Goal: Task Accomplishment & Management: Use online tool/utility

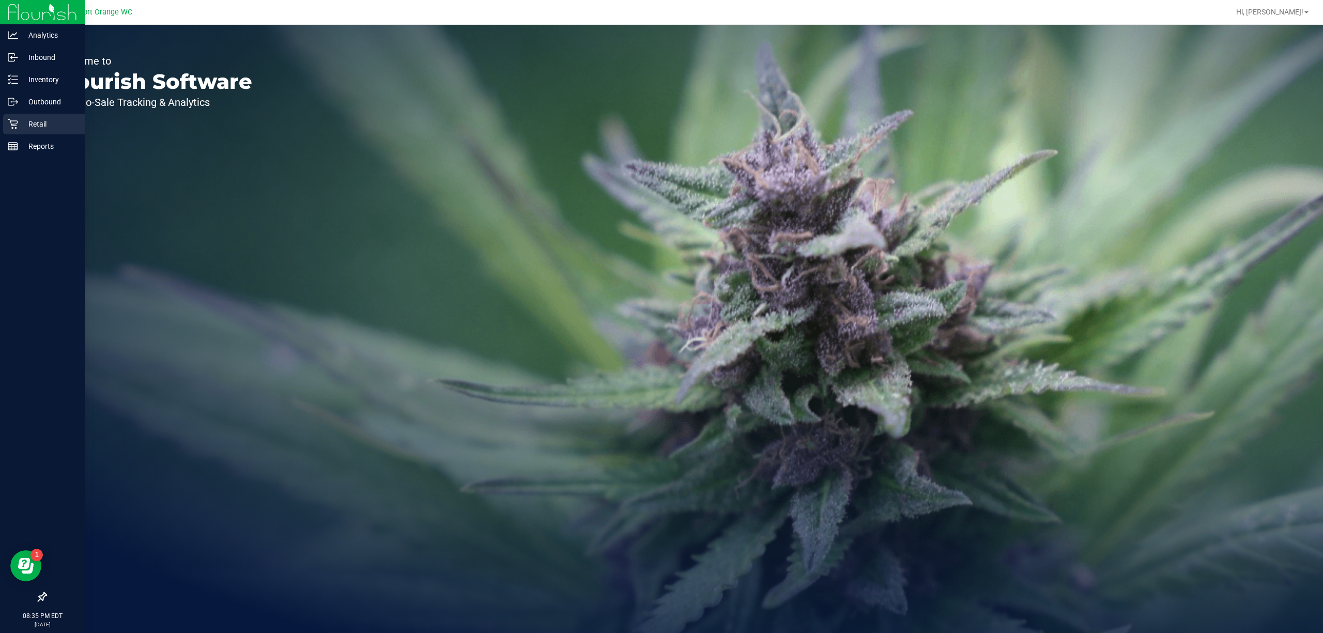
click at [13, 129] on icon at bounding box center [13, 124] width 10 height 10
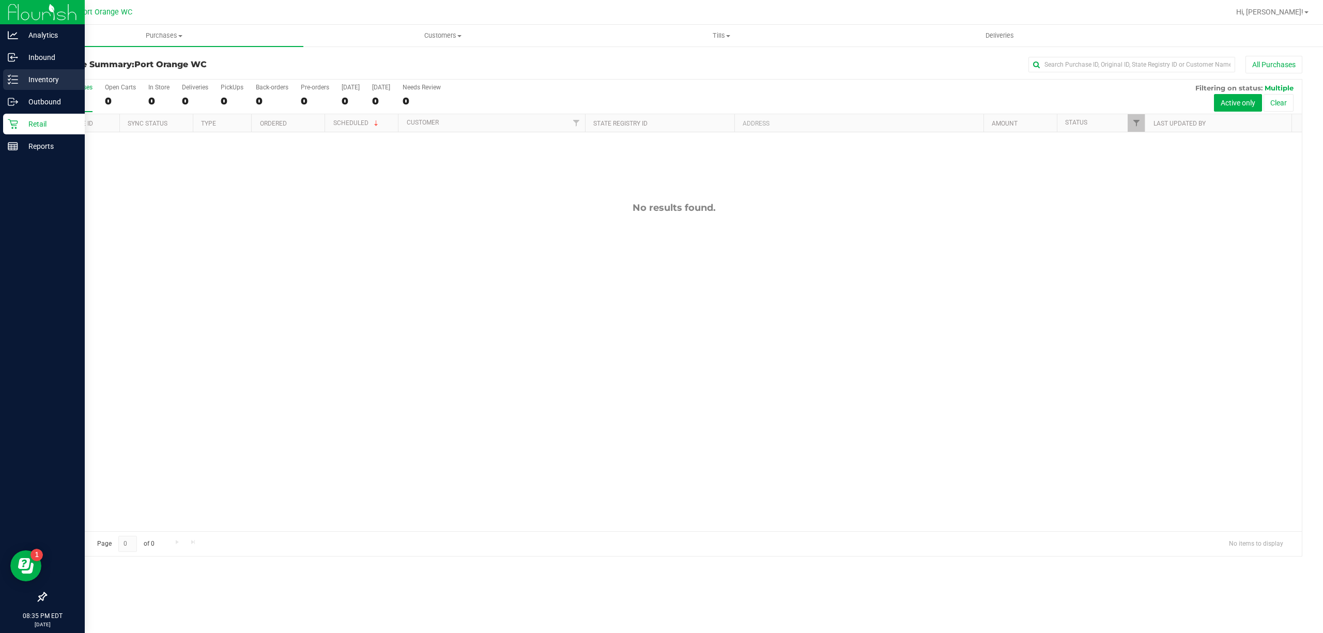
click at [35, 81] on p "Inventory" at bounding box center [49, 79] width 62 height 12
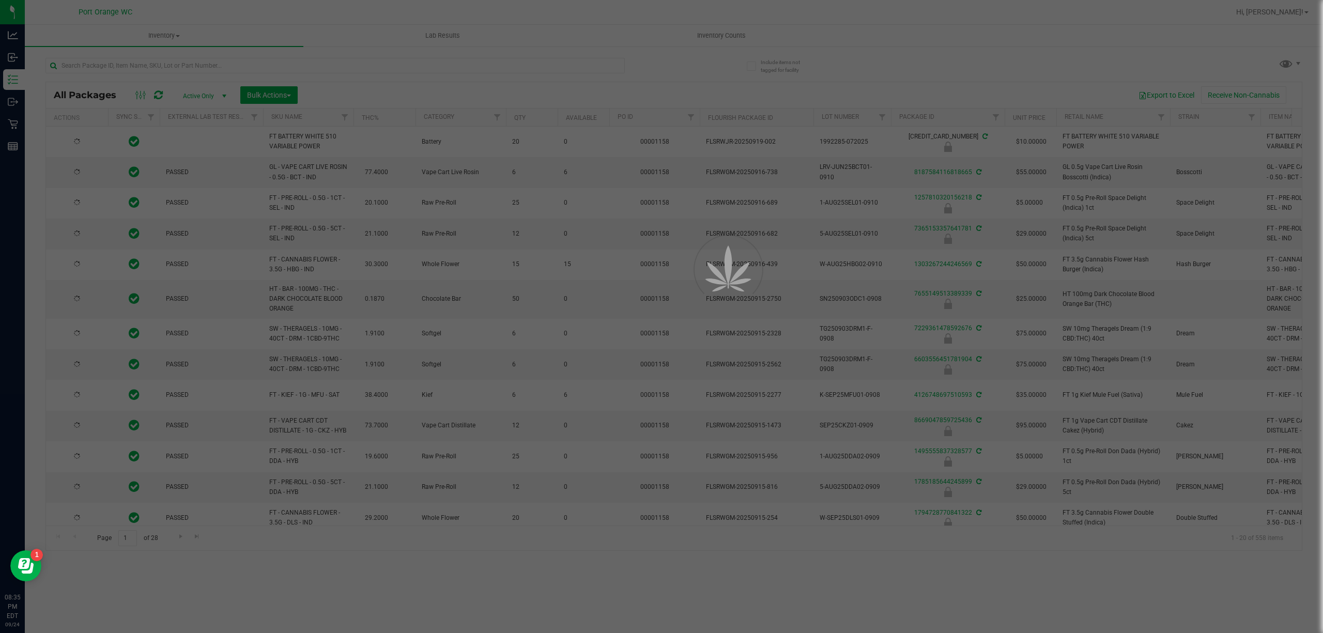
click at [742, 36] on div at bounding box center [661, 316] width 1323 height 633
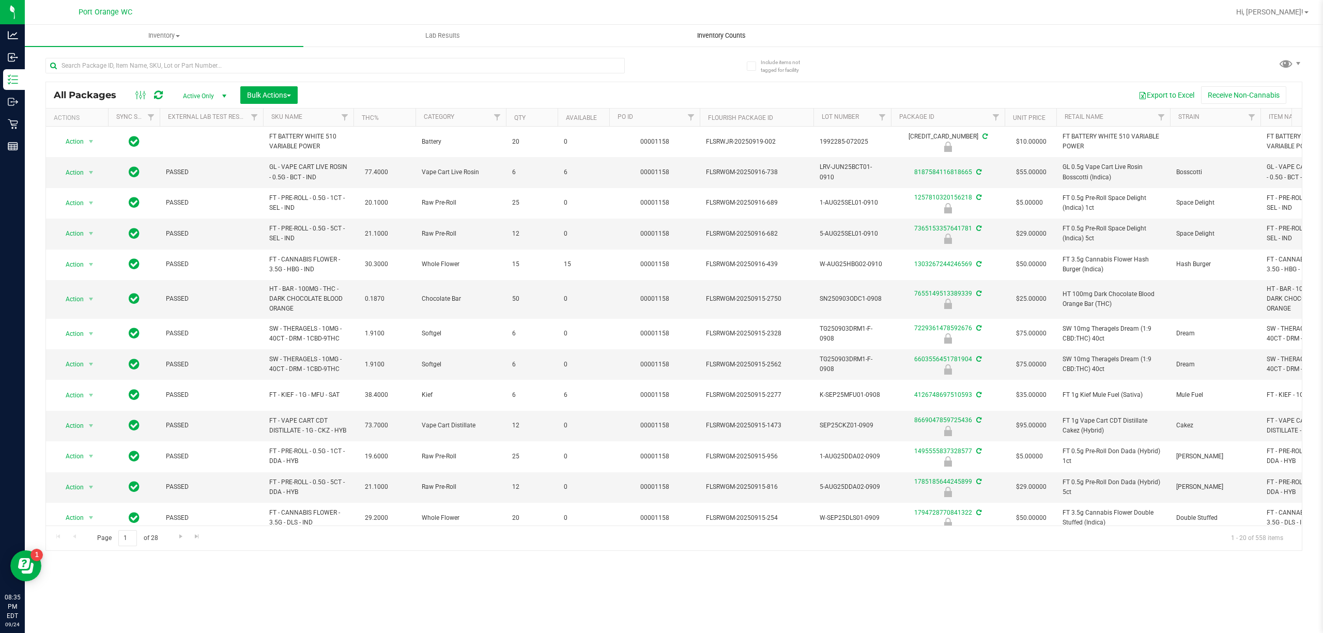
click at [739, 34] on span "Inventory Counts" at bounding box center [721, 35] width 76 height 9
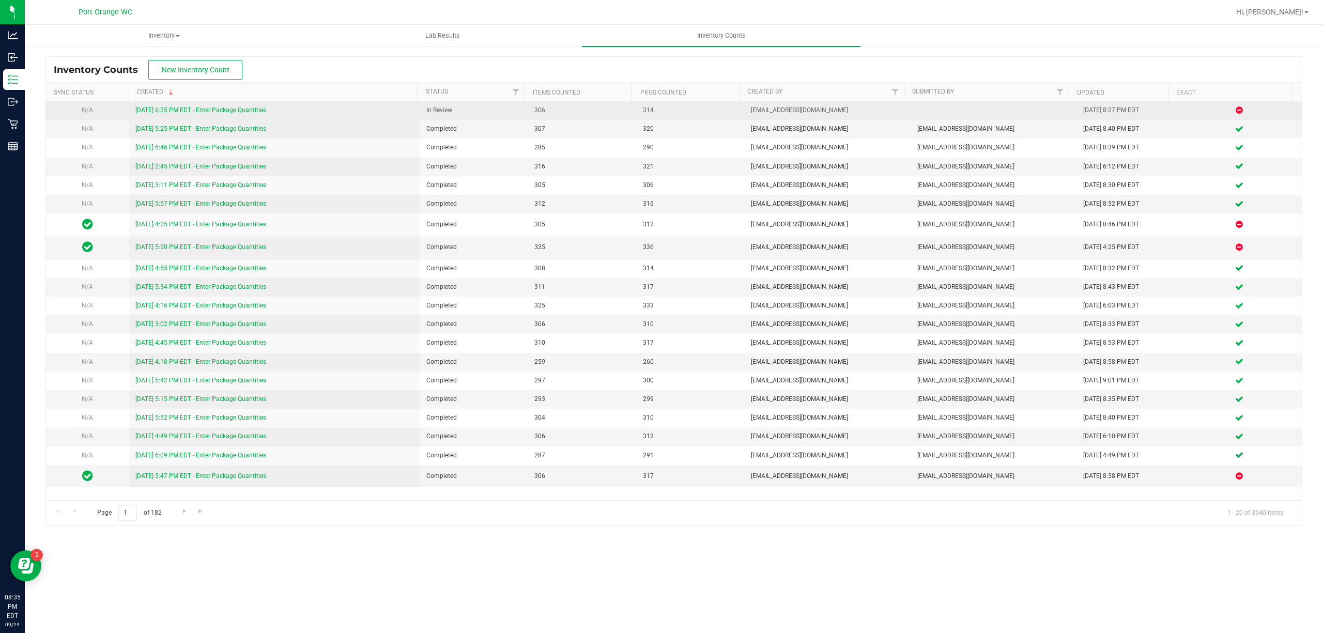
click at [234, 110] on link "[DATE] 6:25 PM EDT - Enter Package Quantities" at bounding box center [200, 109] width 131 height 7
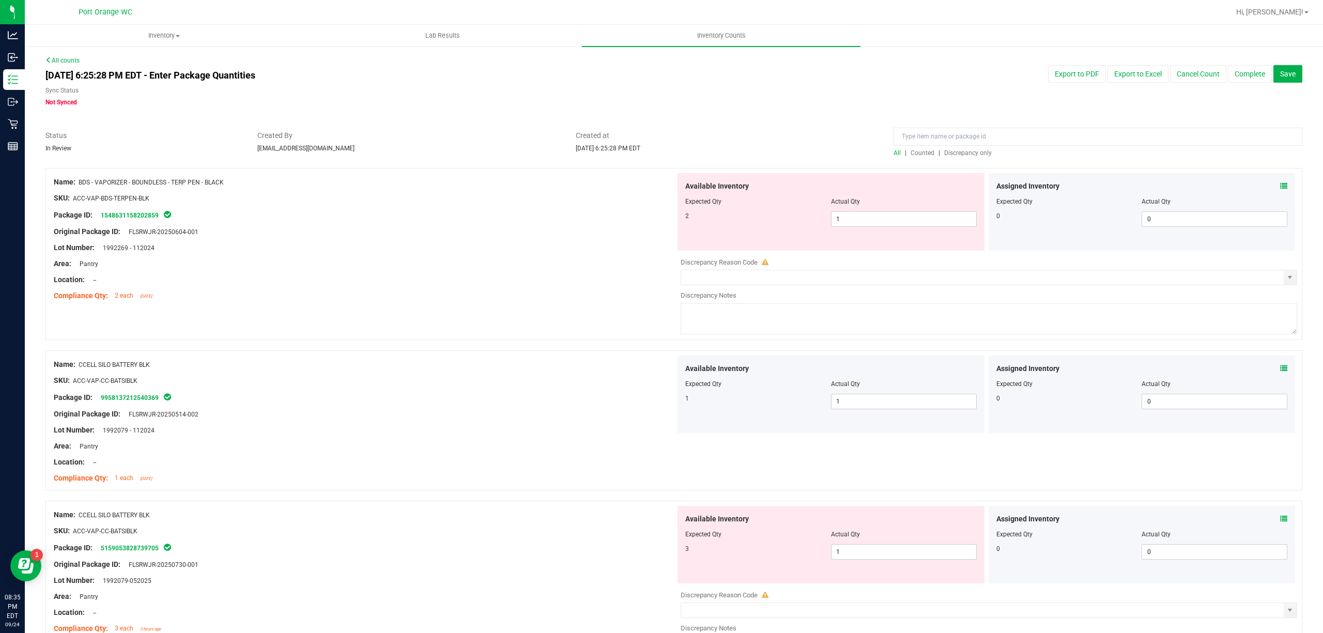
click at [953, 158] on div at bounding box center [673, 163] width 1256 height 10
click at [953, 152] on span "Discrepancy only" at bounding box center [968, 152] width 48 height 7
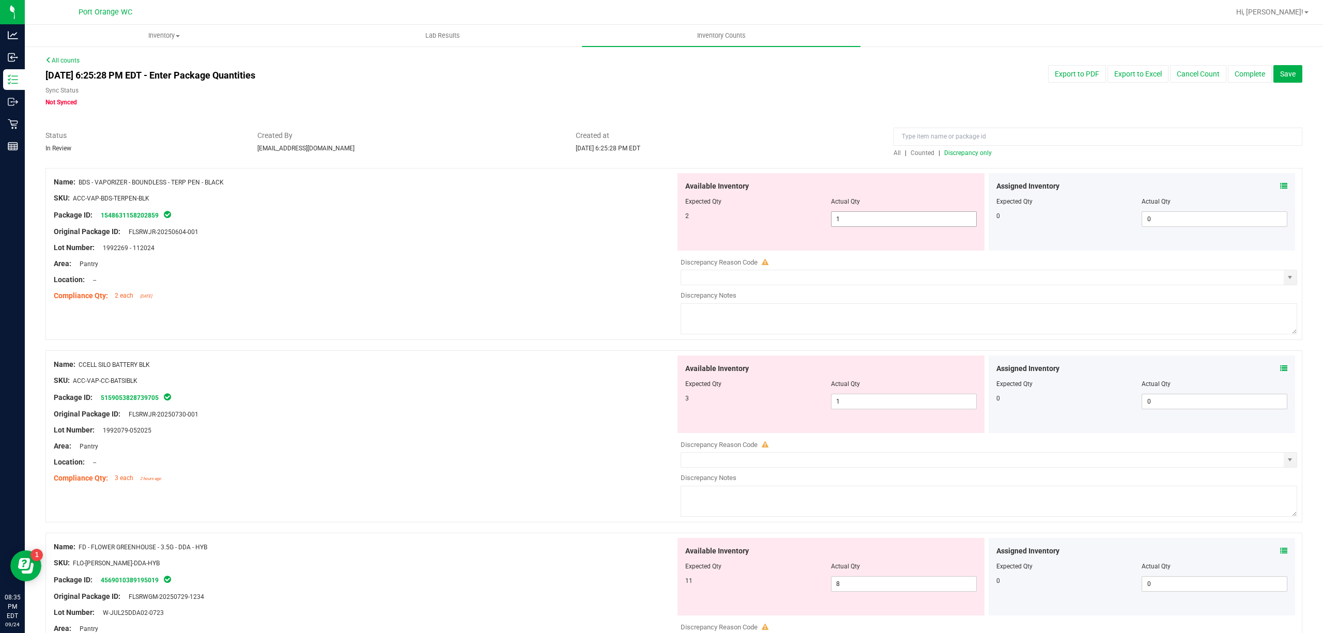
drag, startPoint x: 864, startPoint y: 210, endPoint x: 867, endPoint y: 216, distance: 6.7
click at [867, 216] on div "Available Inventory Expected Qty Actual Qty 2 1 1" at bounding box center [830, 211] width 307 height 77
click at [867, 216] on span "1 1" at bounding box center [904, 218] width 146 height 15
click at [867, 216] on input "1" at bounding box center [903, 219] width 145 height 14
drag, startPoint x: 929, startPoint y: 211, endPoint x: 925, endPoint y: 215, distance: 5.5
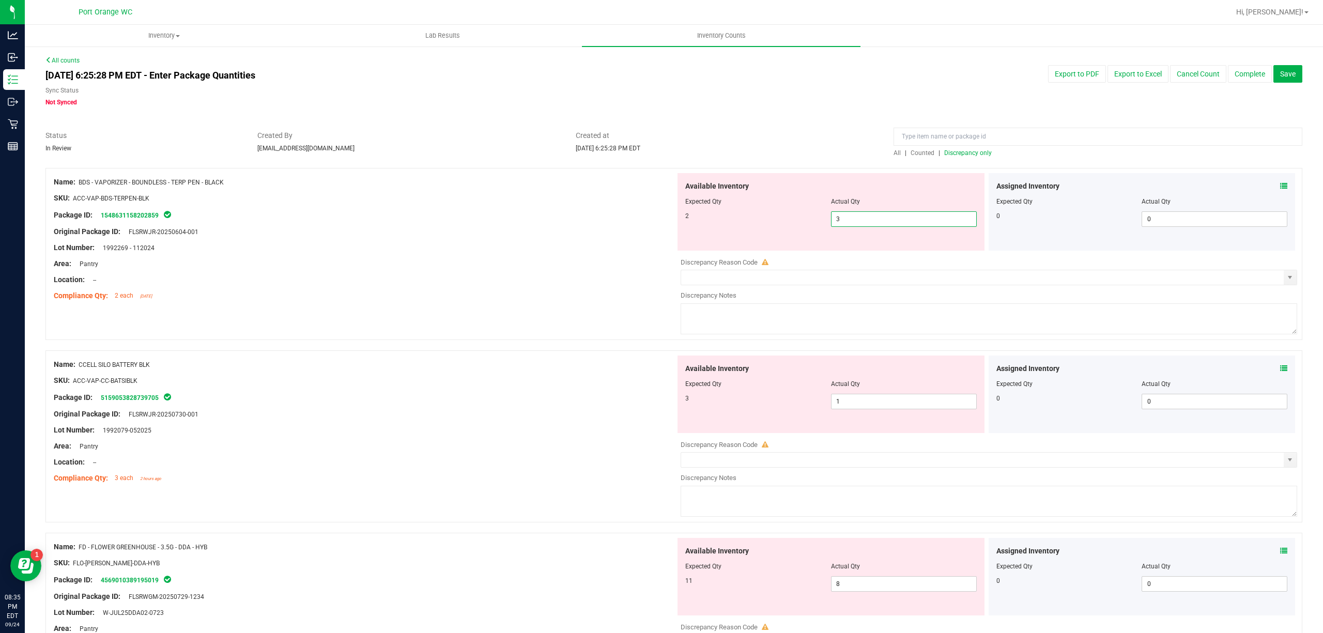
click at [927, 213] on input "3" at bounding box center [903, 219] width 145 height 14
click at [925, 215] on input "3" at bounding box center [903, 219] width 145 height 14
click at [926, 213] on input "3" at bounding box center [903, 219] width 145 height 14
type input "2"
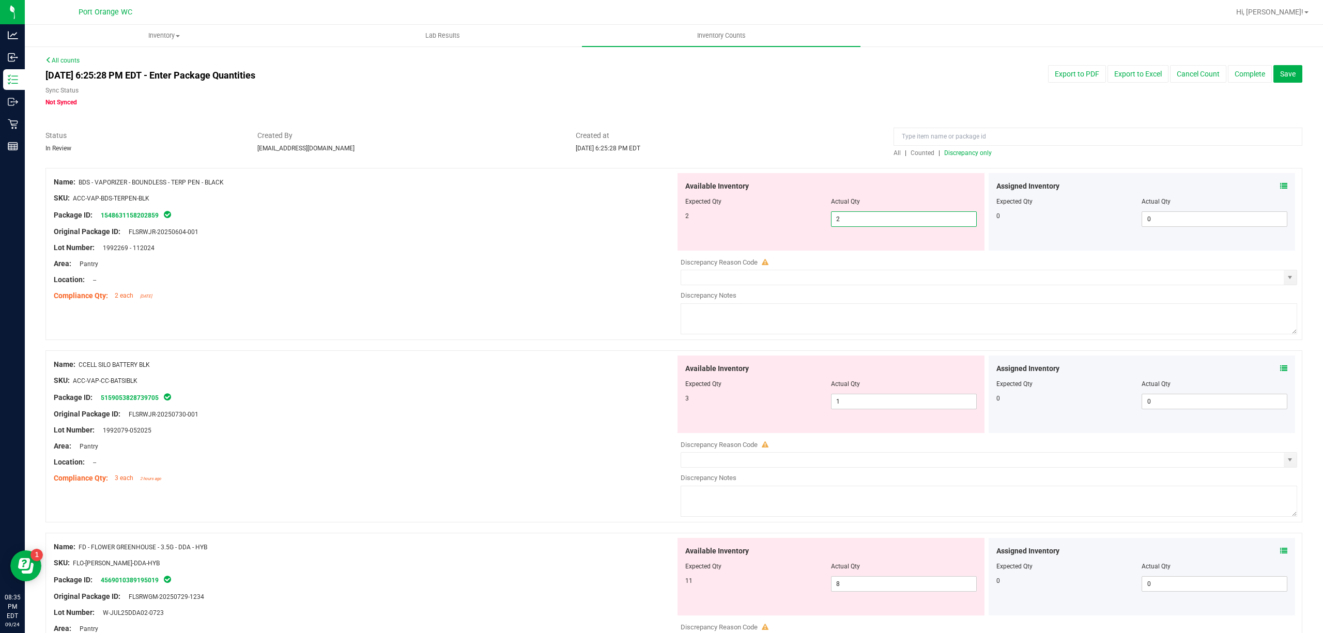
click at [698, 229] on div "Available Inventory Expected Qty Actual Qty 2 2 2" at bounding box center [830, 211] width 307 height 77
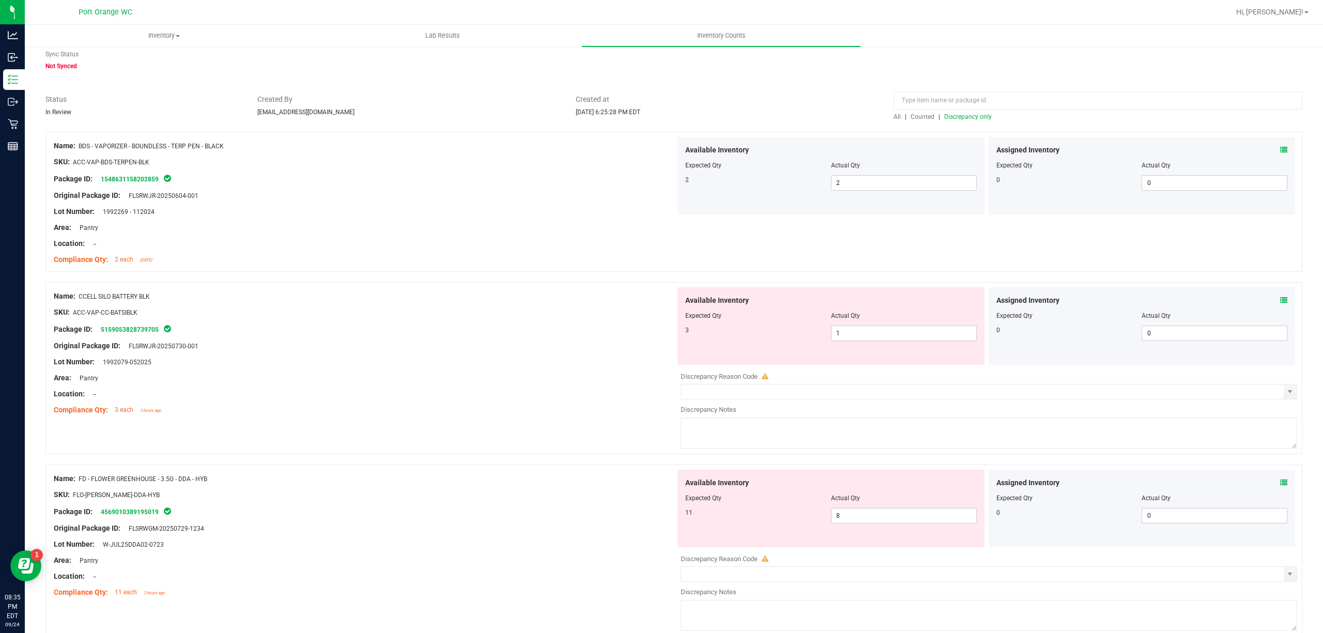
scroll to position [69, 0]
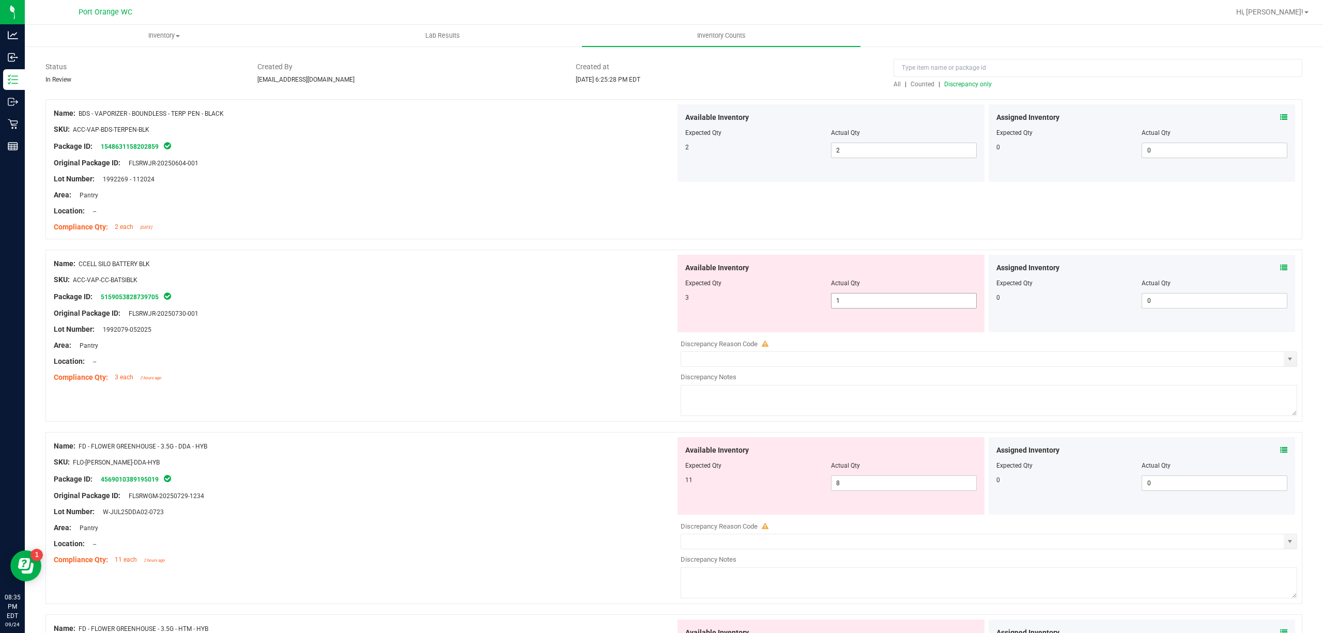
click at [868, 294] on span "1 1" at bounding box center [904, 300] width 146 height 15
drag, startPoint x: 868, startPoint y: 296, endPoint x: 618, endPoint y: 301, distance: 249.6
click at [866, 296] on input "1" at bounding box center [903, 300] width 145 height 14
type input "2"
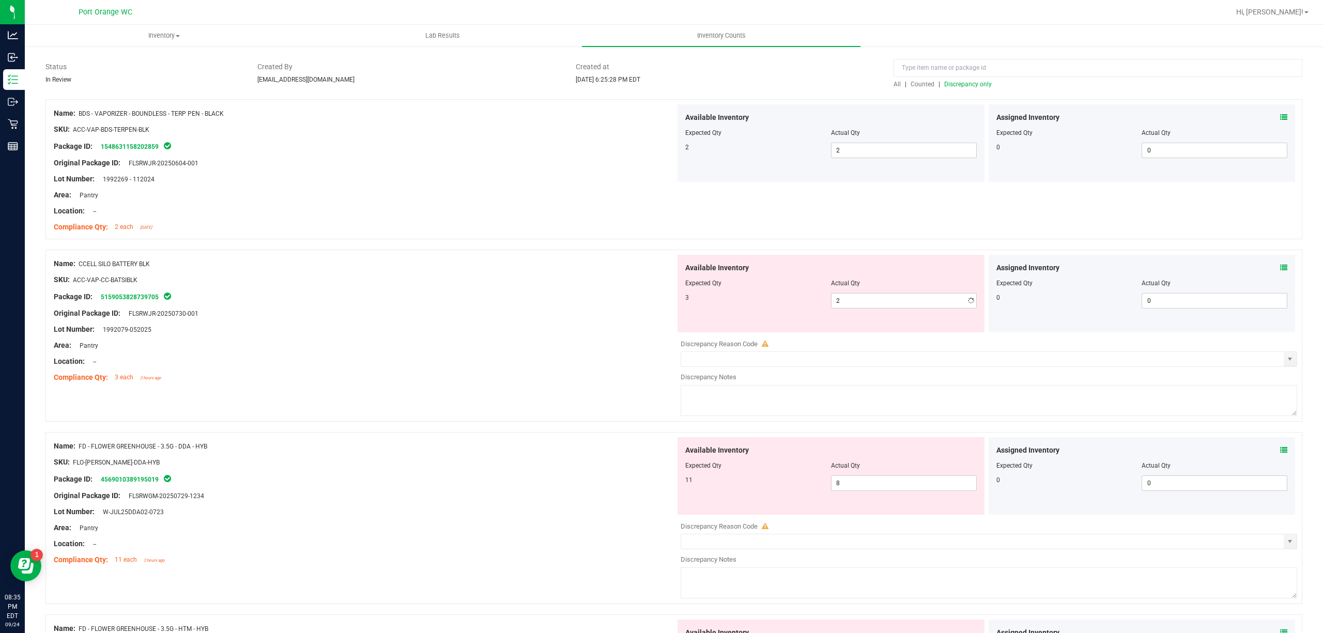
click at [602, 298] on div "Package ID: 5159053828739705" at bounding box center [365, 296] width 622 height 12
drag, startPoint x: 868, startPoint y: 319, endPoint x: 868, endPoint y: 312, distance: 6.7
click at [868, 315] on div "Available Inventory Expected Qty Actual Qty 3 2 2" at bounding box center [830, 293] width 307 height 77
click at [875, 290] on div at bounding box center [830, 290] width 291 height 5
click at [875, 297] on span "2 2" at bounding box center [904, 300] width 146 height 15
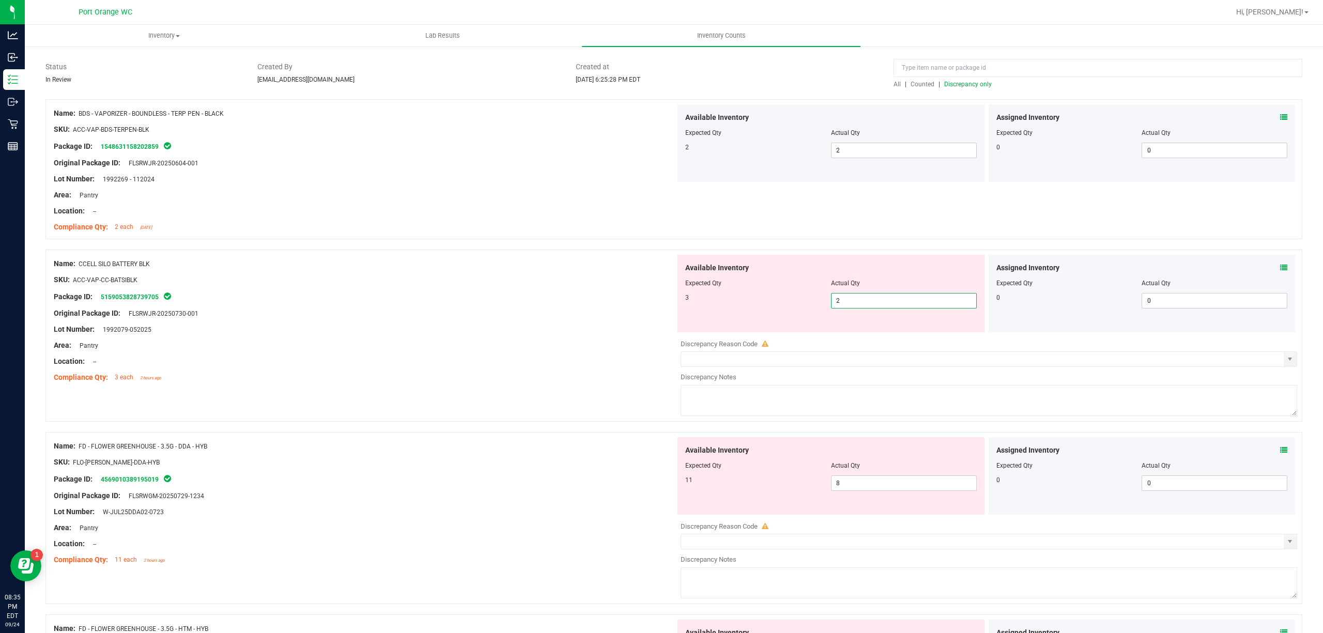
drag, startPoint x: 875, startPoint y: 297, endPoint x: 759, endPoint y: 300, distance: 115.8
click at [875, 297] on input "2" at bounding box center [903, 300] width 145 height 14
type input "3"
click at [549, 317] on div "Original Package ID: FLSRWJR-20250730-001" at bounding box center [365, 313] width 622 height 11
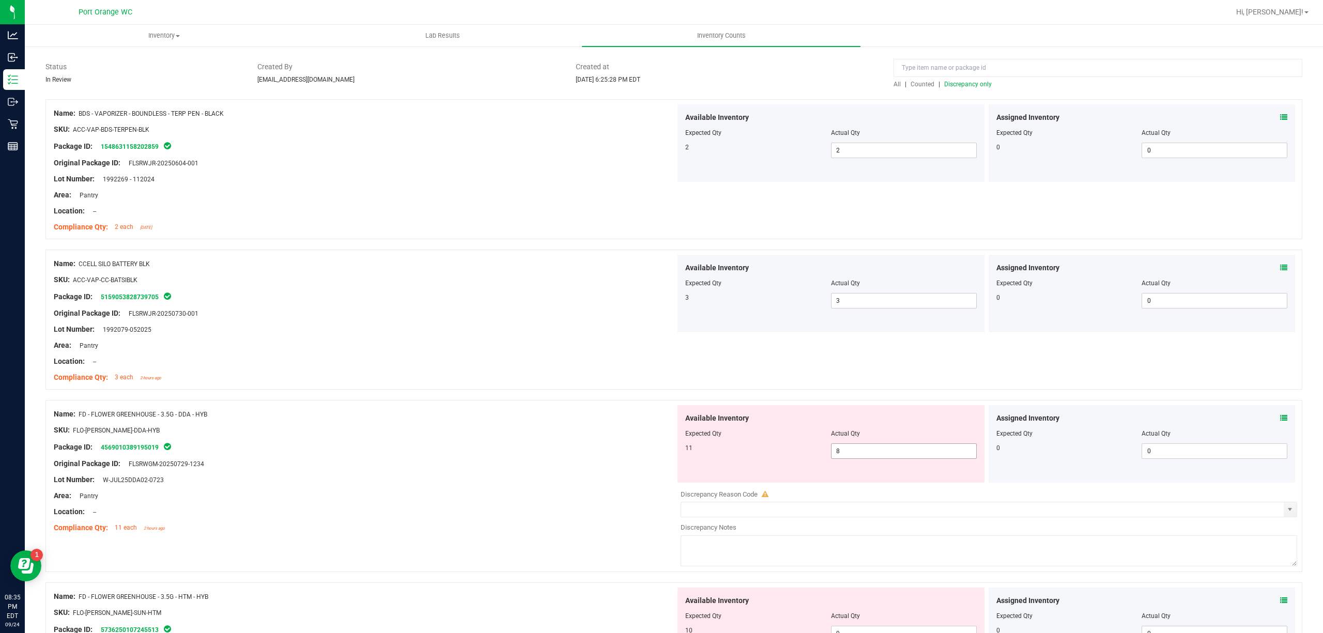
click at [881, 455] on span "8 8" at bounding box center [904, 450] width 146 height 15
click at [881, 455] on input "8" at bounding box center [903, 451] width 145 height 14
type input "11"
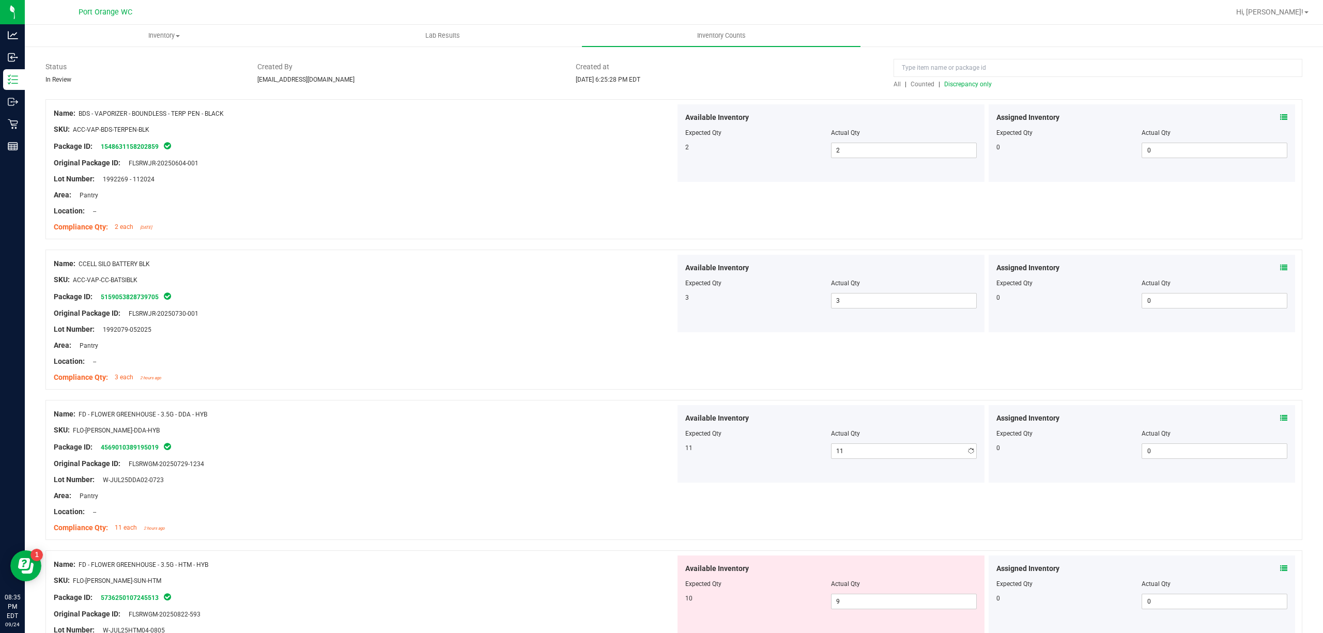
click at [654, 383] on div "Name: CCELL SILO BATTERY BLK SKU: ACC-VAP-CC-BATSIBLK Package ID: 5159053828739…" at bounding box center [365, 321] width 622 height 132
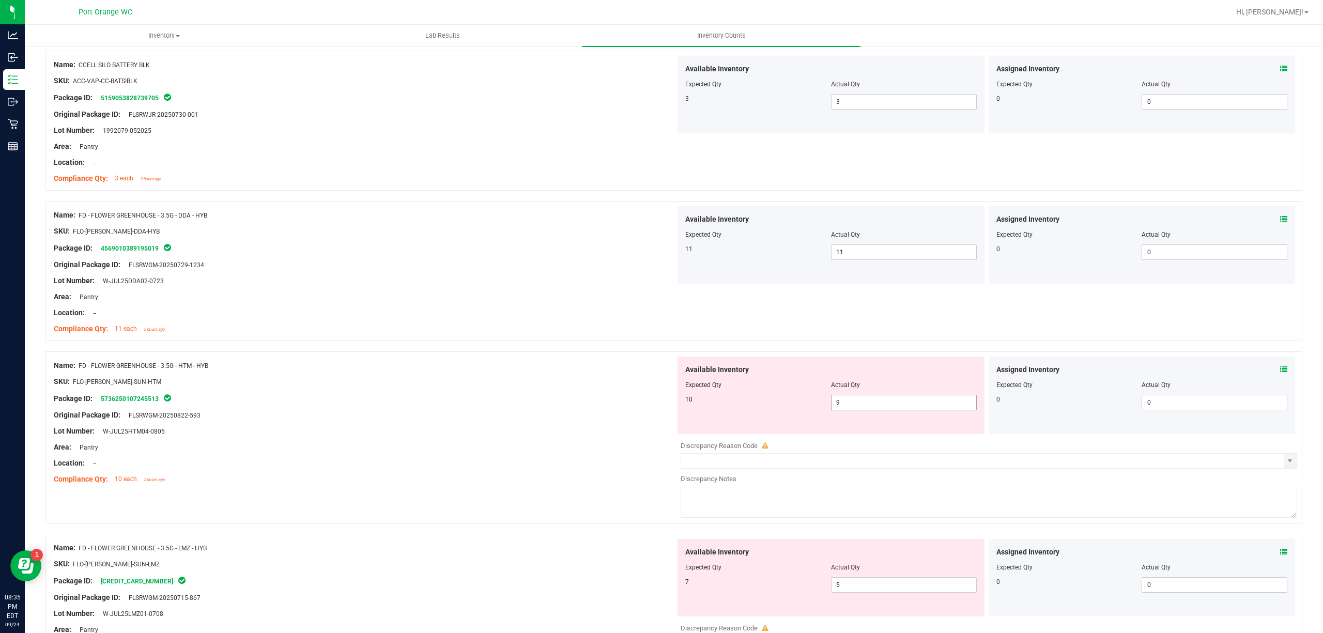
scroll to position [275, 0]
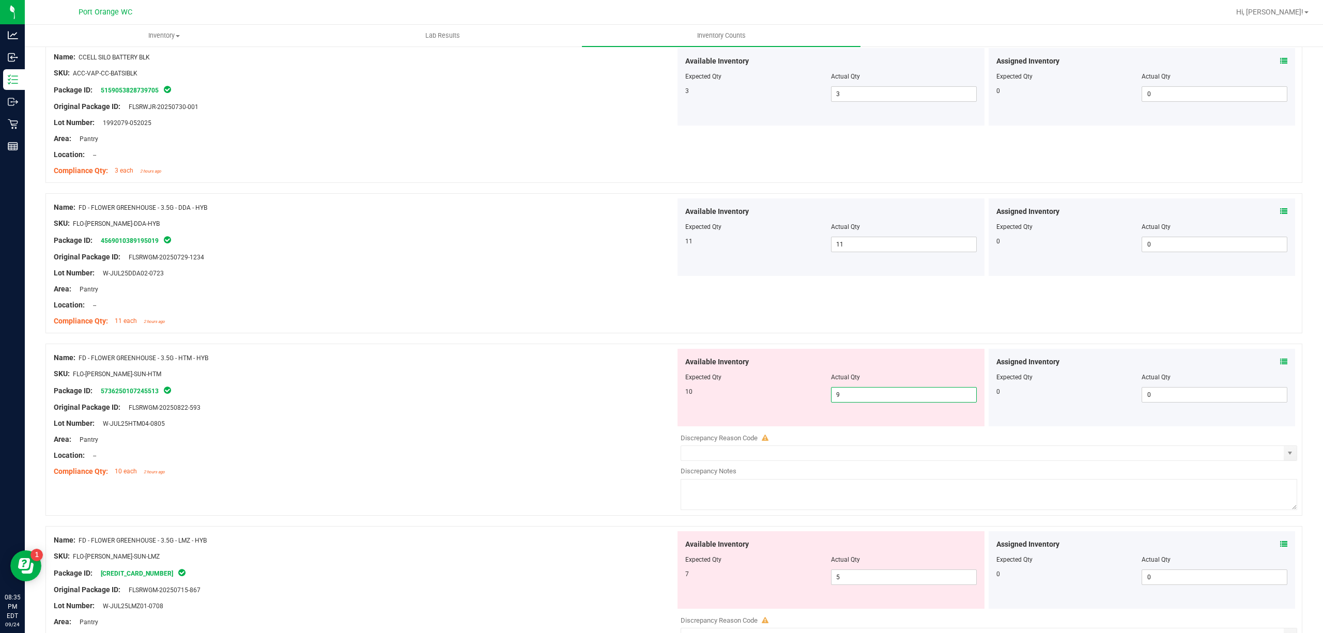
click at [862, 390] on span "9 9" at bounding box center [904, 394] width 146 height 15
click at [862, 390] on input "9" at bounding box center [903, 394] width 145 height 14
type input "10"
click at [424, 420] on div "Lot Number: W-JUL25HTM04-0805" at bounding box center [365, 423] width 622 height 11
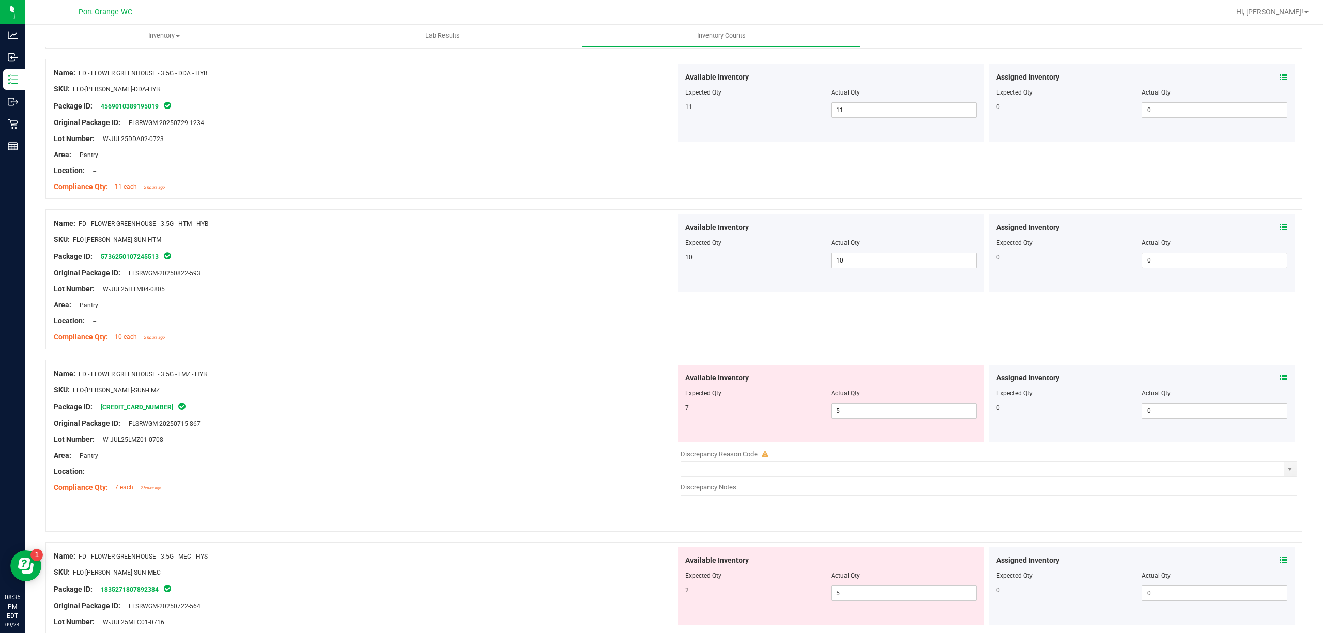
scroll to position [413, 0]
click at [864, 410] on span "5 5" at bounding box center [904, 406] width 146 height 15
click at [864, 410] on input "5" at bounding box center [903, 407] width 145 height 14
type input "7"
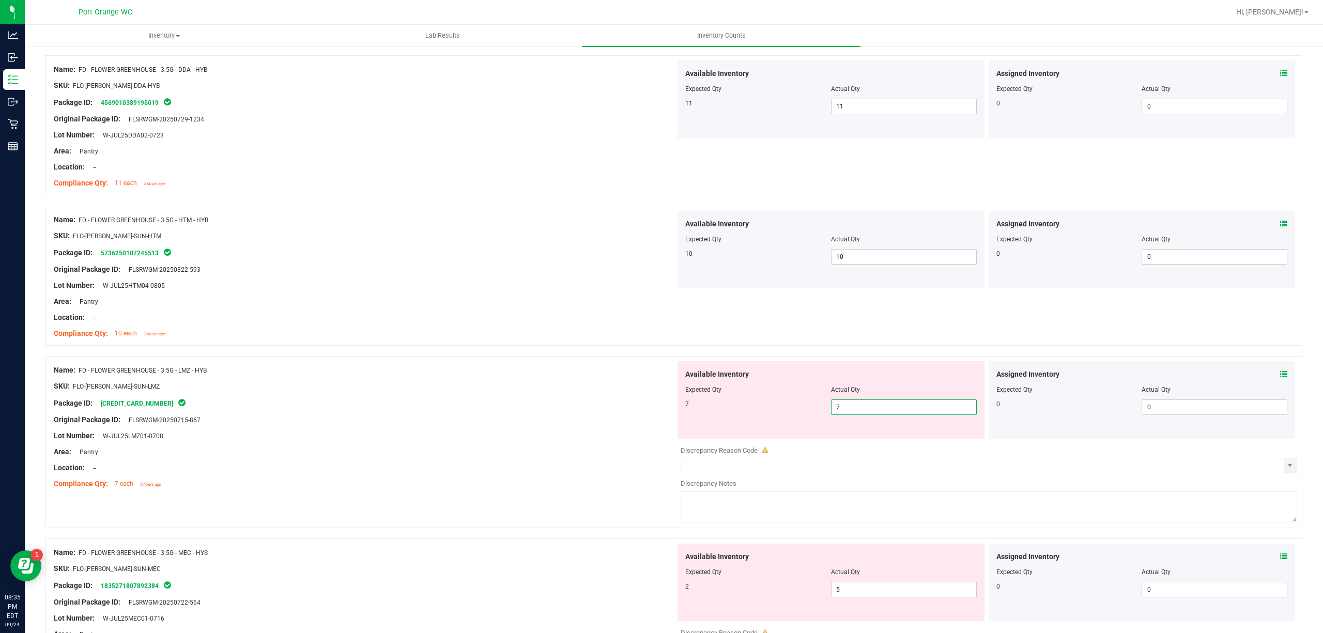
click at [344, 385] on div "SKU: FLO-[PERSON_NAME]-SUN-LMZ" at bounding box center [365, 386] width 622 height 11
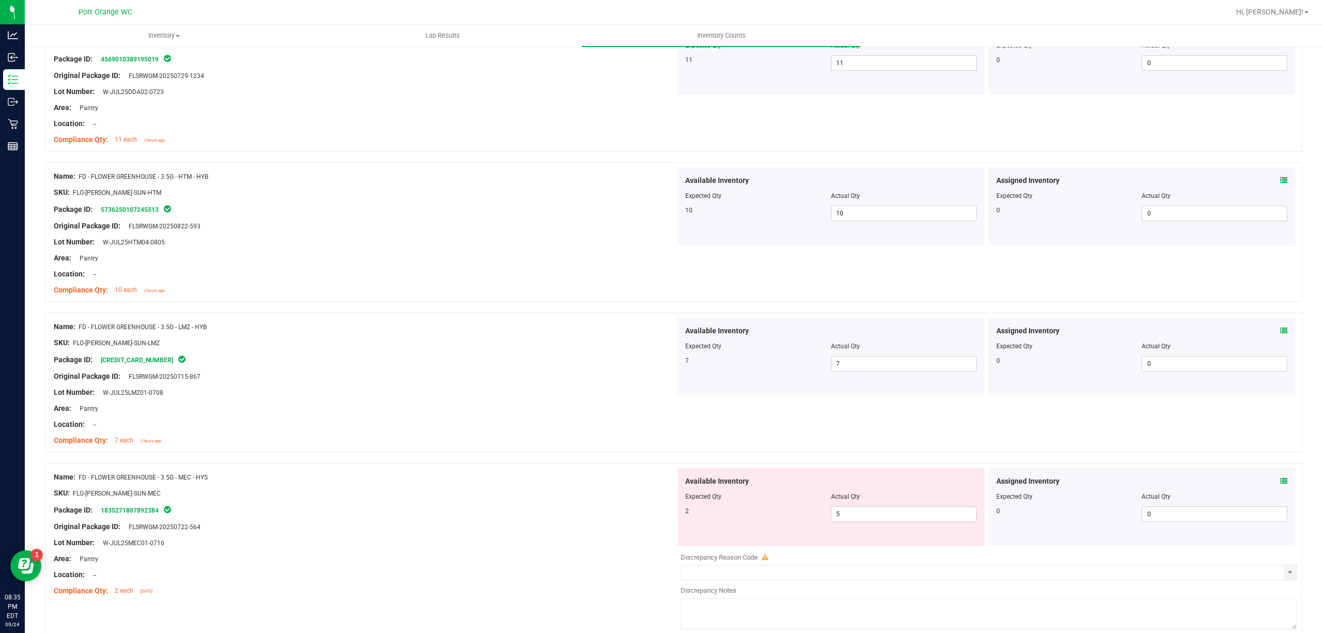
scroll to position [551, 0]
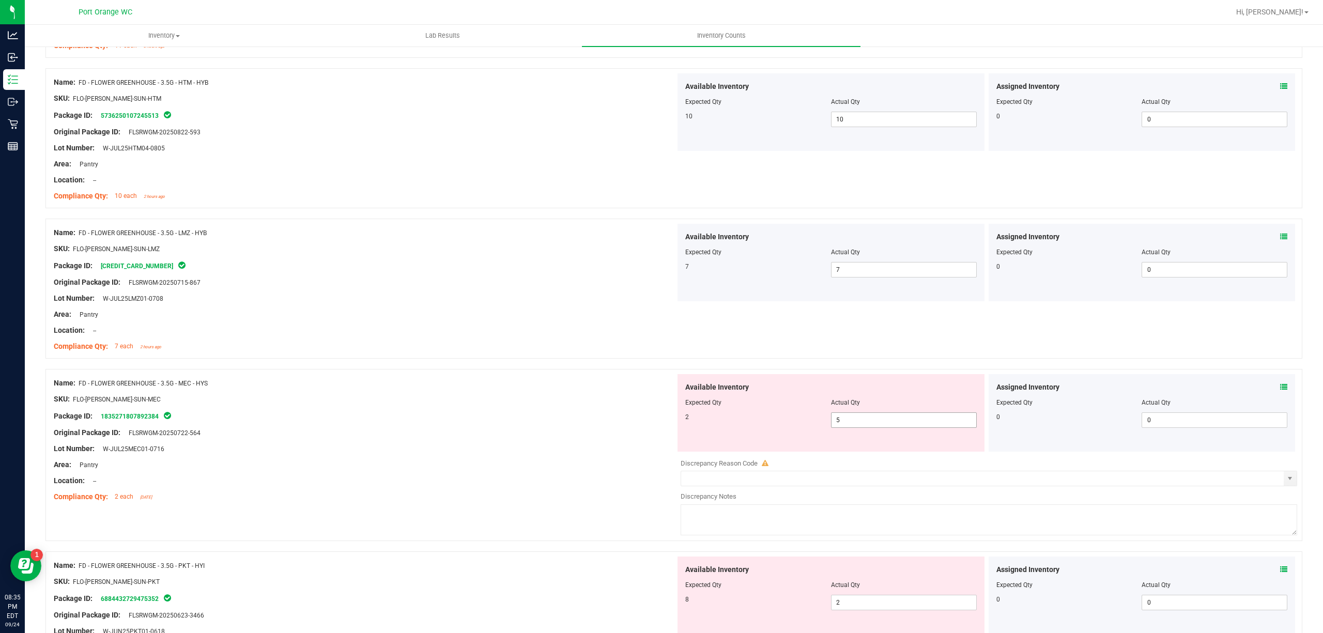
click at [842, 426] on span "5 5" at bounding box center [904, 419] width 146 height 15
click at [842, 426] on input "5" at bounding box center [903, 420] width 145 height 14
type input "2"
click at [434, 435] on div "Original Package ID: FLSRWGM-20250722-564" at bounding box center [365, 432] width 622 height 11
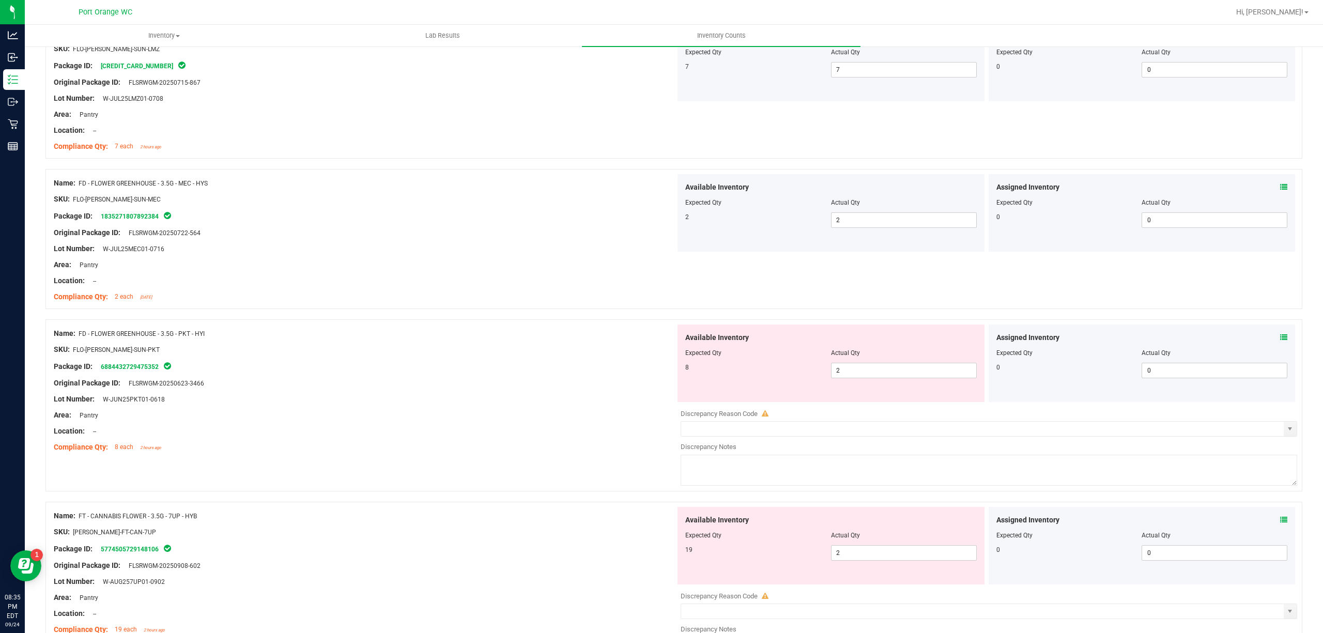
scroll to position [757, 0]
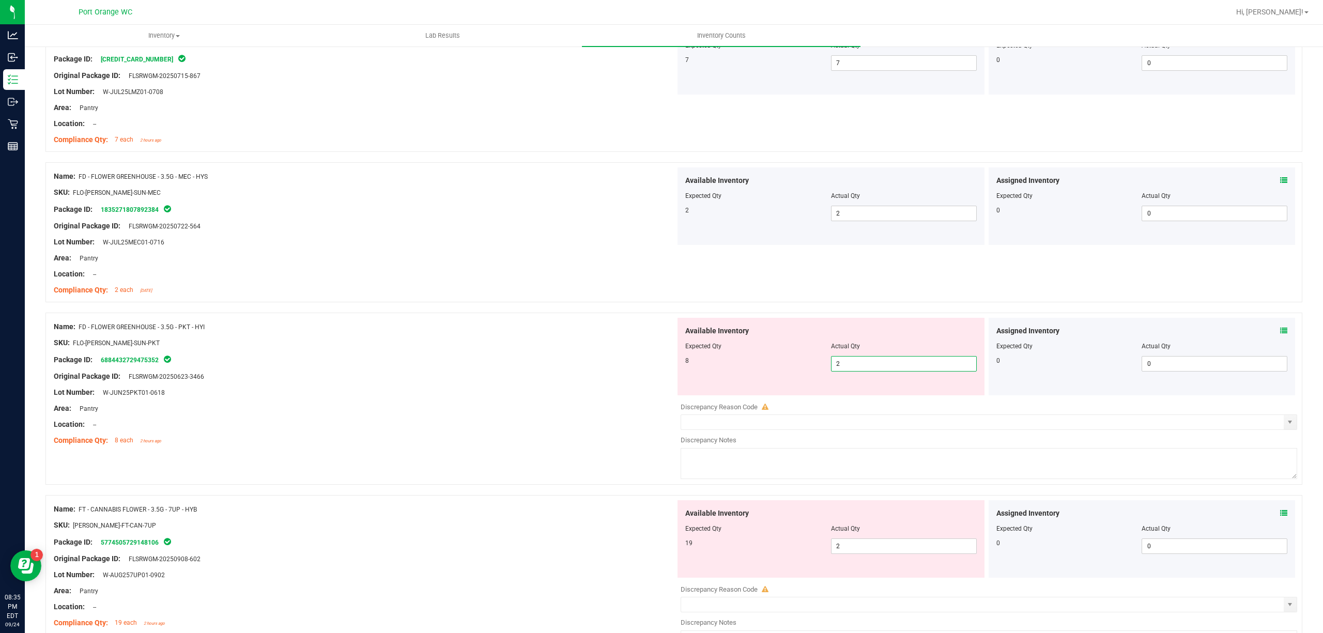
click at [844, 362] on span "2 2" at bounding box center [904, 363] width 146 height 15
click at [844, 362] on input "2" at bounding box center [903, 363] width 145 height 14
type input "8"
click at [612, 360] on div "Package ID: 6884432729475352" at bounding box center [365, 359] width 622 height 12
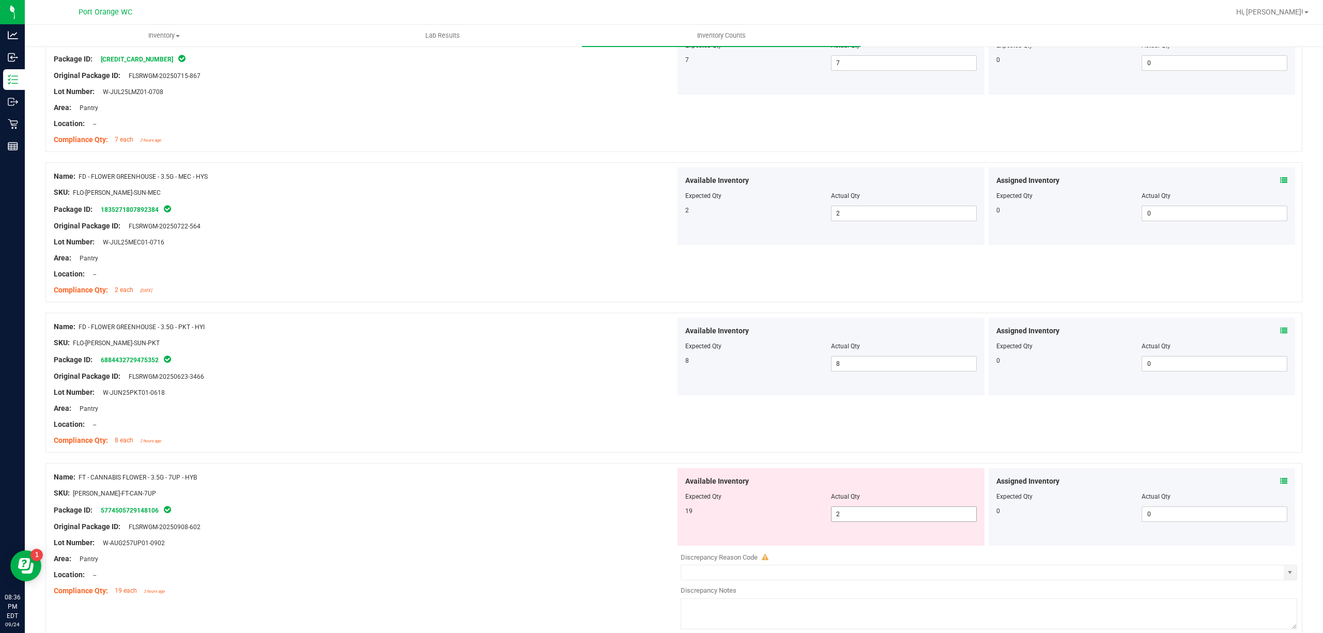
click at [887, 509] on span "2 2" at bounding box center [904, 513] width 146 height 15
click at [887, 509] on input "2" at bounding box center [903, 514] width 145 height 14
type input "19"
click at [552, 446] on div "Compliance Qty: 8 each 2 hours ago" at bounding box center [365, 440] width 622 height 11
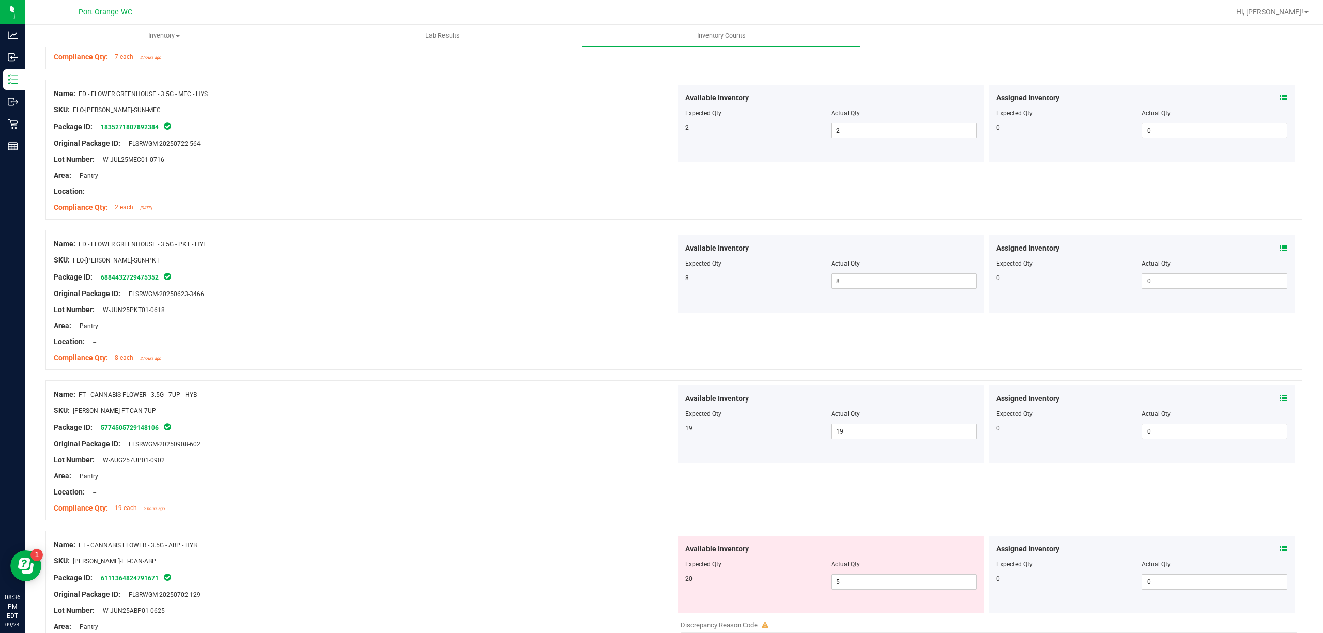
scroll to position [964, 0]
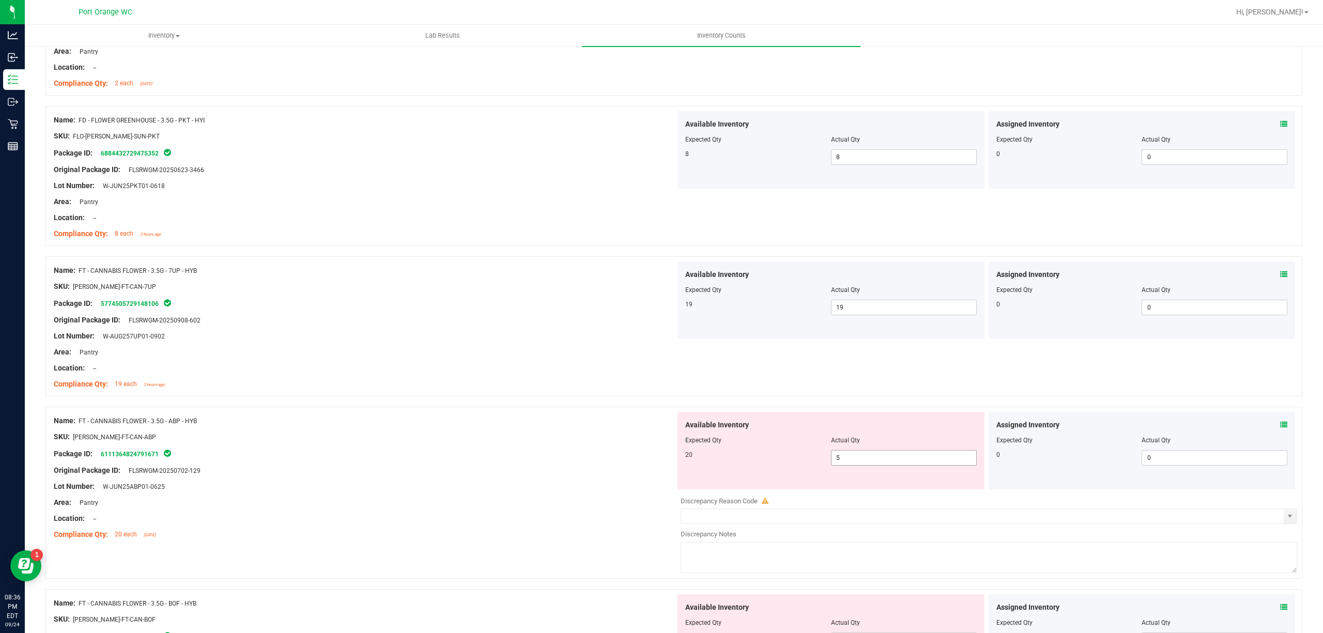
click at [849, 458] on span "5 5" at bounding box center [904, 457] width 146 height 15
click at [849, 458] on input "5" at bounding box center [903, 458] width 145 height 14
type input "20"
click at [488, 398] on div at bounding box center [673, 401] width 1256 height 10
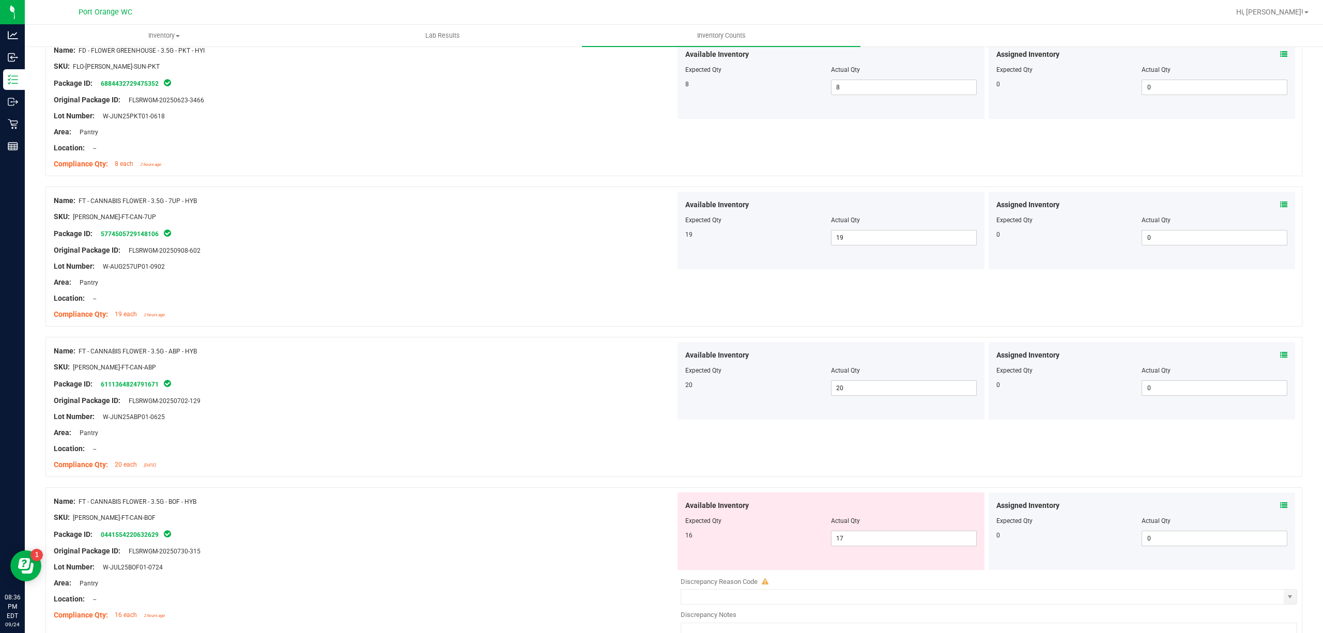
scroll to position [1171, 0]
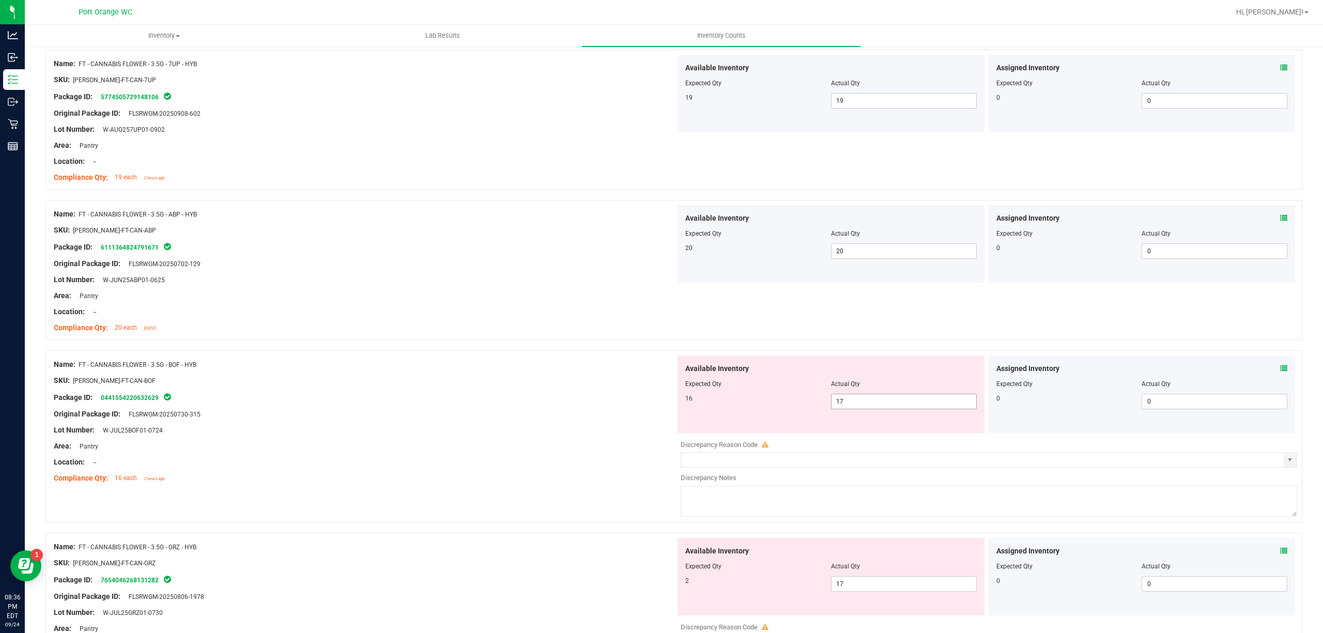
click at [861, 408] on span "17 17" at bounding box center [904, 401] width 146 height 15
click at [861, 408] on input "17" at bounding box center [903, 401] width 145 height 14
type input "16"
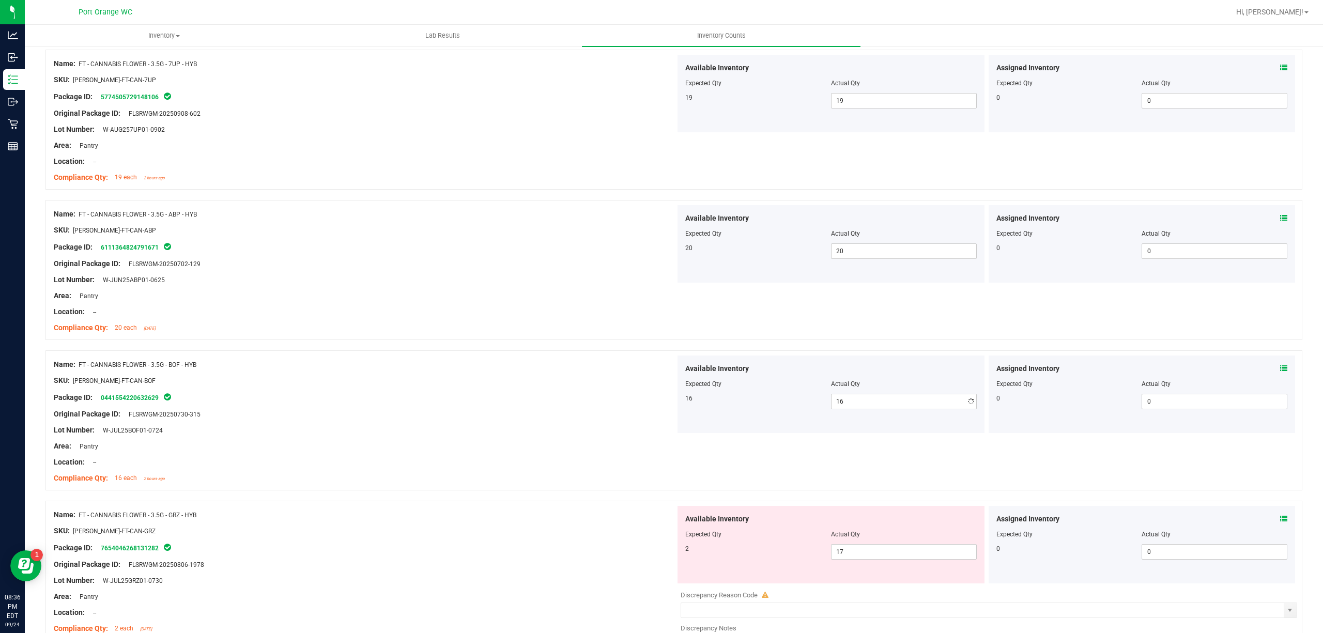
click at [523, 337] on div "Name: FT - CANNABIS FLOWER - 3.5G - ABP - HYB SKU: [PERSON_NAME]-FT-CAN-ABP Pac…" at bounding box center [365, 271] width 622 height 132
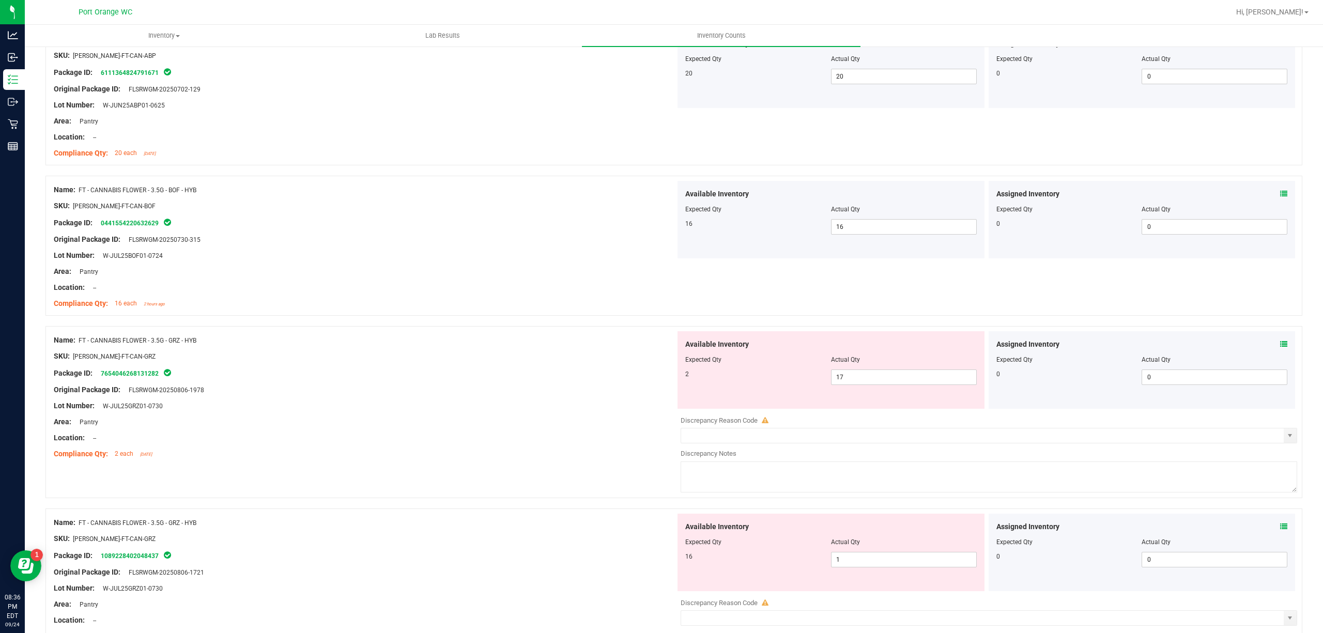
scroll to position [1377, 0]
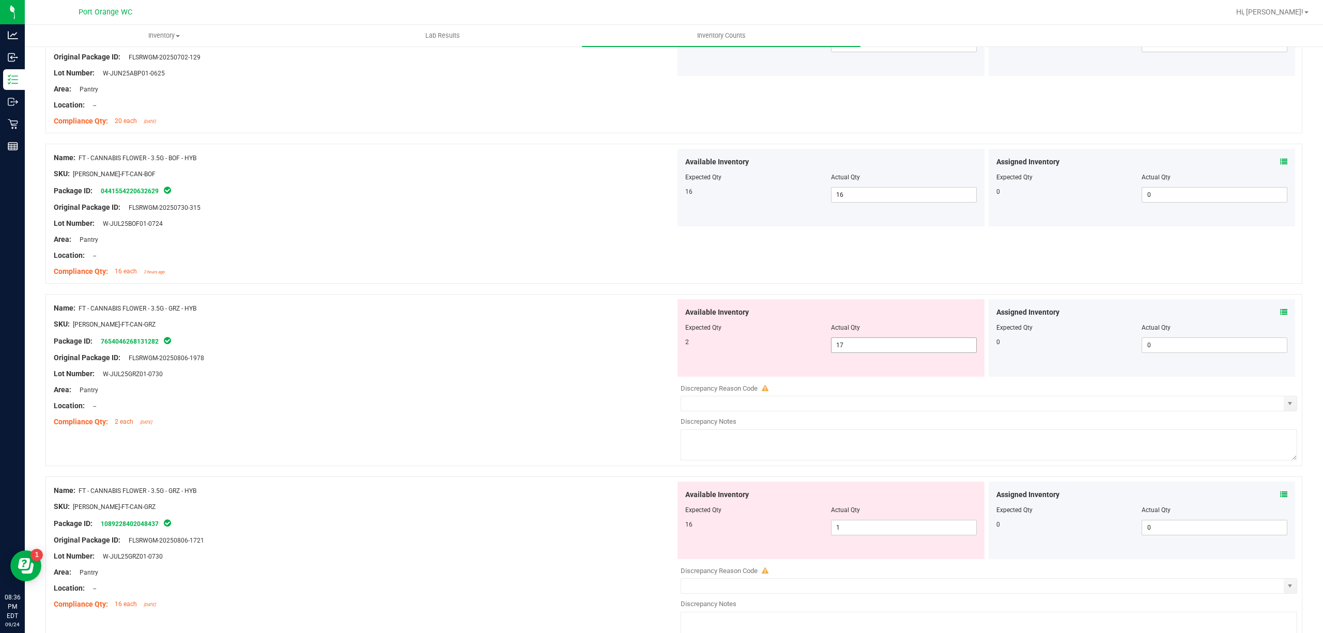
click at [837, 341] on span "17 17" at bounding box center [904, 344] width 146 height 15
click at [837, 341] on input "17" at bounding box center [903, 345] width 145 height 14
type input "2"
click at [589, 328] on div "SKU: [PERSON_NAME]-FT-CAN-GRZ" at bounding box center [365, 324] width 622 height 11
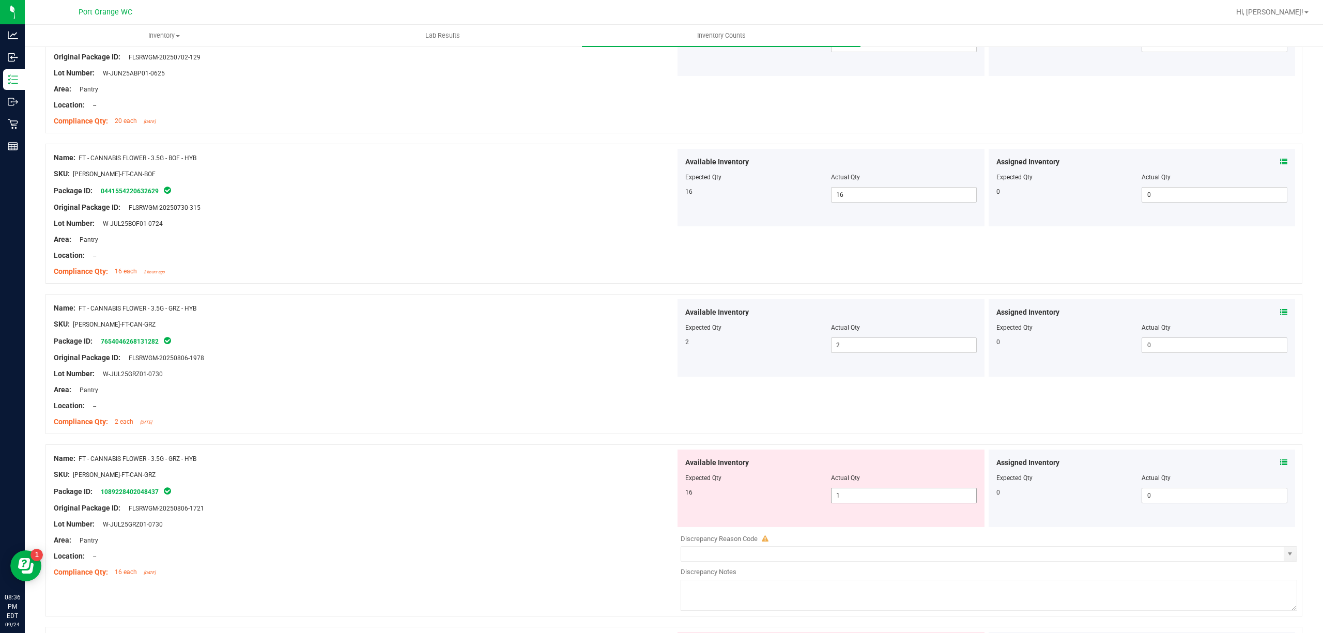
click at [869, 496] on span "1 1" at bounding box center [904, 495] width 146 height 15
type input "16"
click at [530, 449] on div "Name: FT - CANNABIS FLOWER - 3.5G - GRZ - HYB SKU: [PERSON_NAME]-FT-CAN-GRZ Pac…" at bounding box center [673, 530] width 1256 height 172
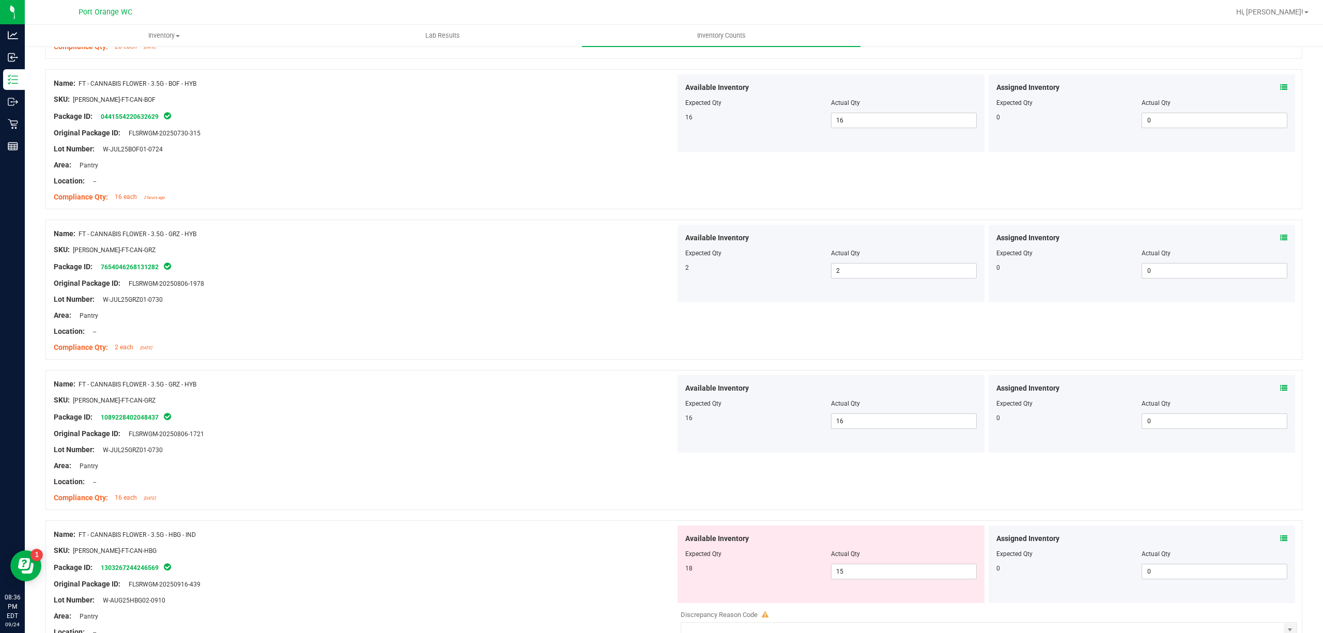
scroll to position [1584, 0]
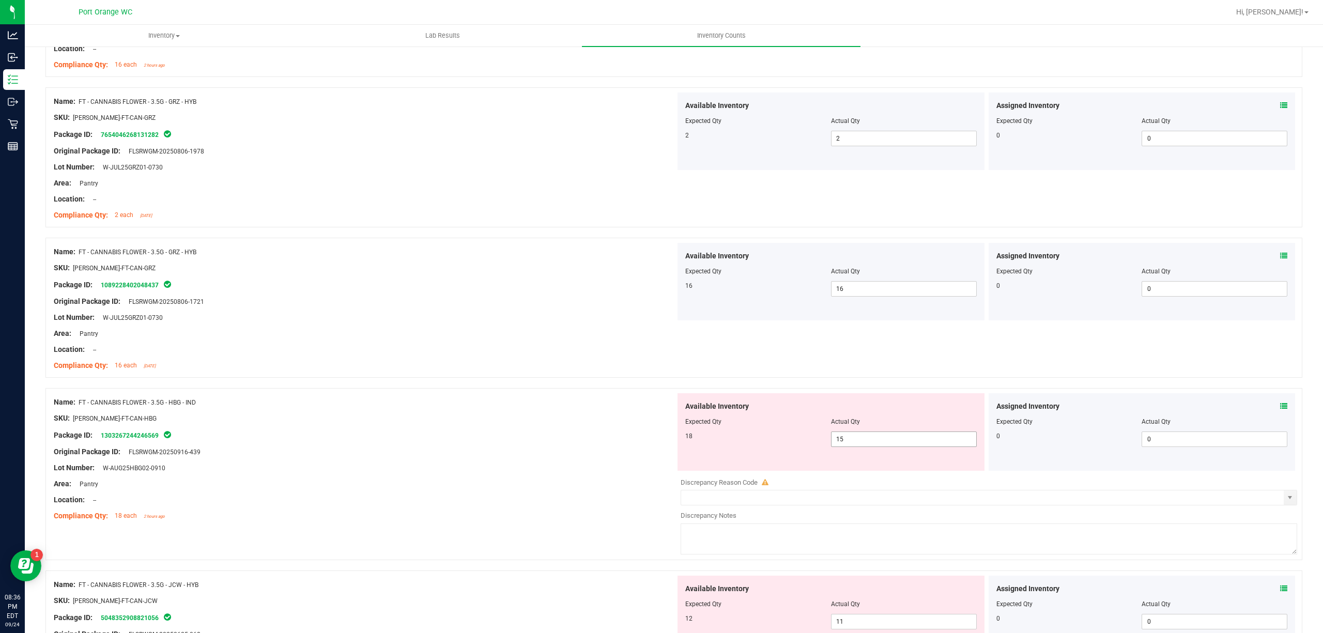
click at [882, 445] on span "15 15" at bounding box center [904, 438] width 146 height 15
click at [882, 445] on input "15" at bounding box center [903, 439] width 145 height 14
type input "2"
type input "18"
click at [575, 519] on div "Compliance Qty: 18 each 2 hours ago" at bounding box center [365, 515] width 622 height 11
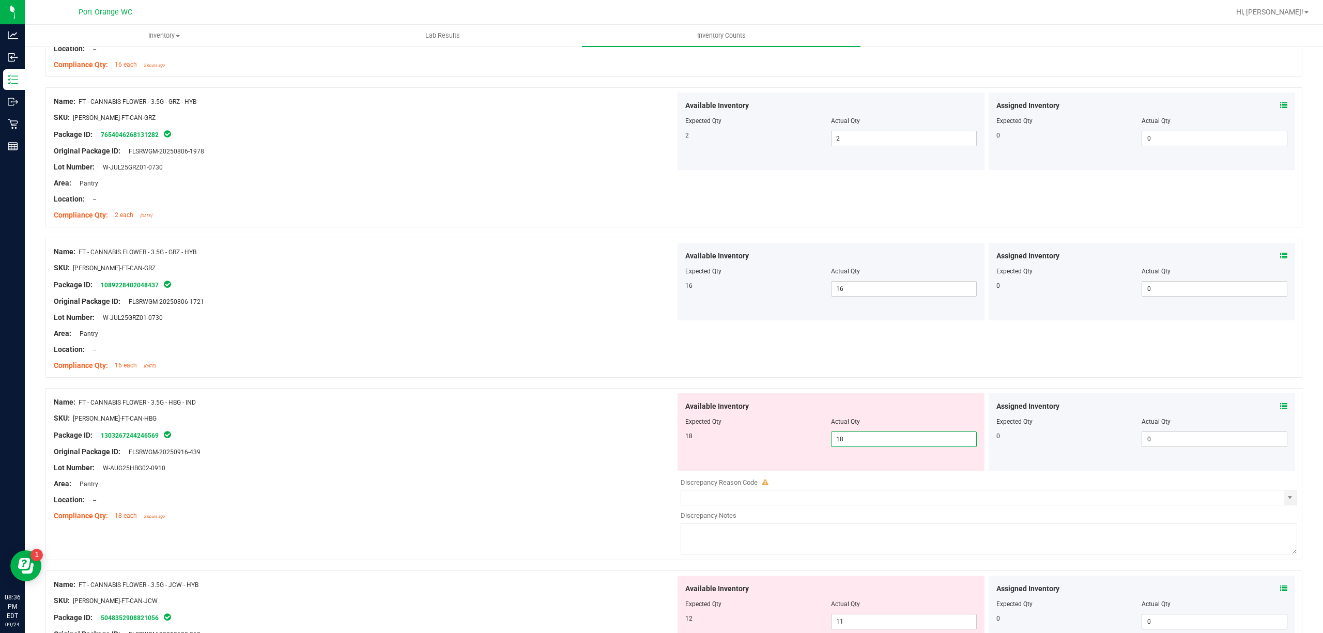
type input "18"
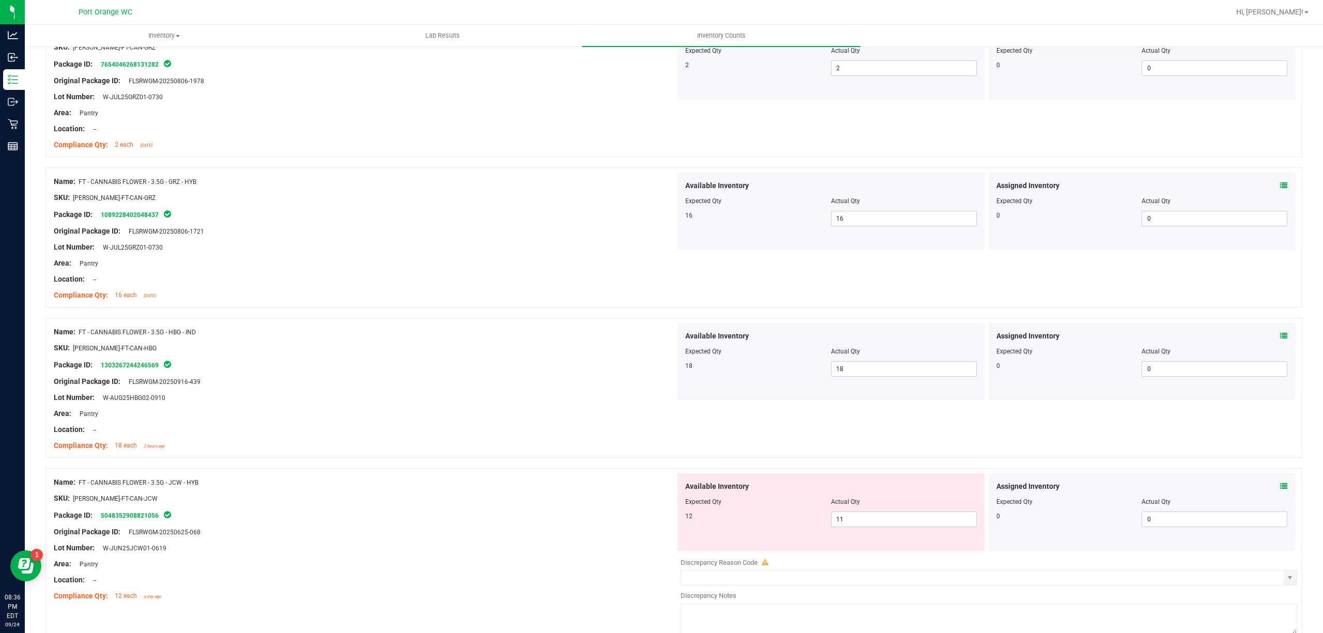
scroll to position [1722, 0]
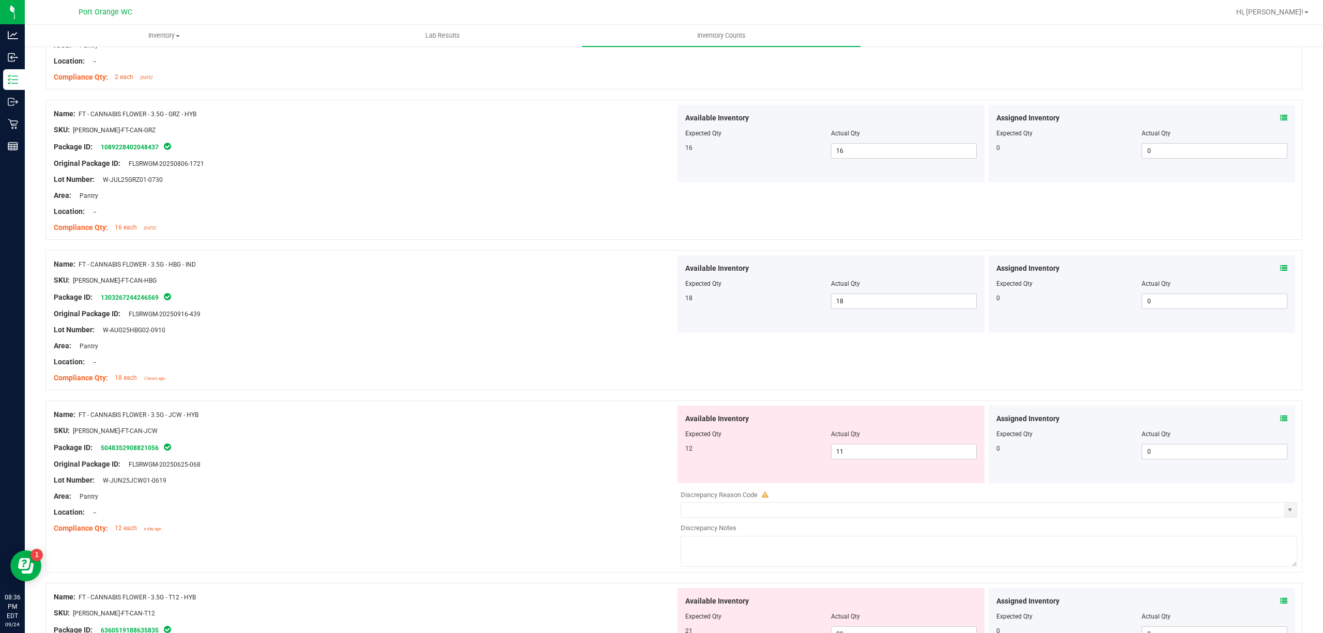
click at [872, 464] on div "Available Inventory Expected Qty Actual Qty 12 11 11" at bounding box center [830, 444] width 307 height 77
click at [872, 459] on span "11 11" at bounding box center [904, 451] width 146 height 15
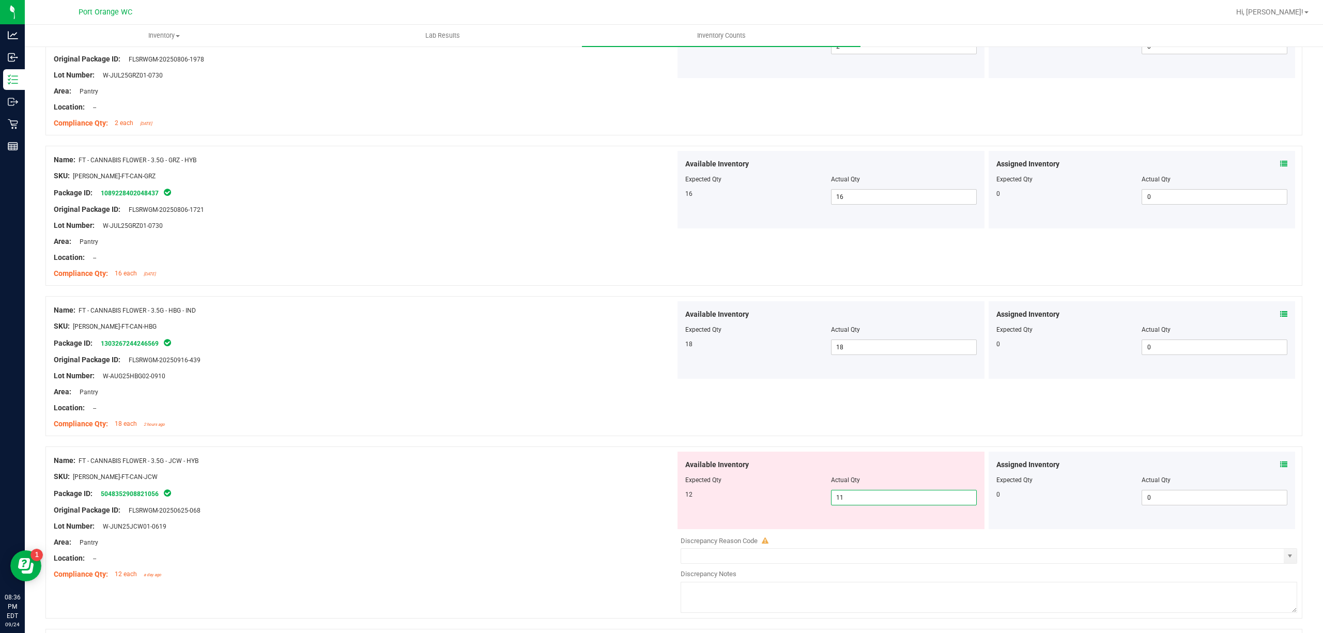
scroll to position [1653, 0]
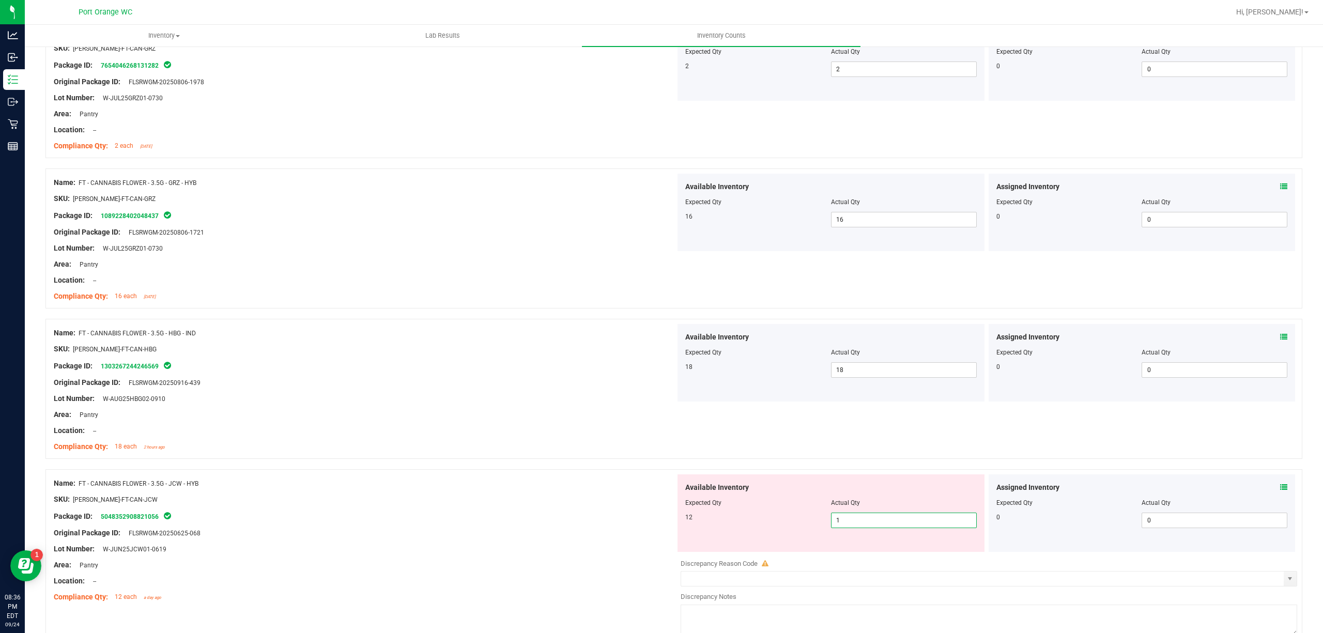
type input "12"
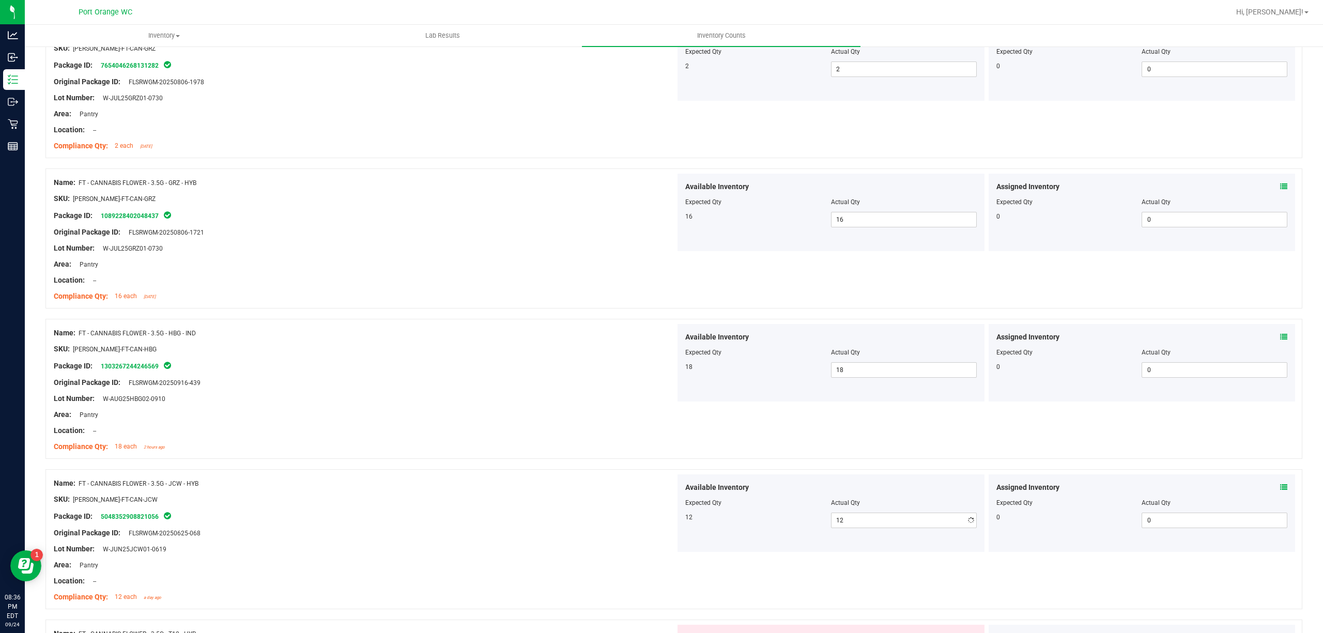
drag, startPoint x: 434, startPoint y: 476, endPoint x: 445, endPoint y: 469, distance: 13.2
click at [434, 475] on div "Name: FT - CANNABIS FLOWER - 3.5G - JCW - HYB SKU: [PERSON_NAME]-FT-CAN-JCW Pac…" at bounding box center [673, 539] width 1256 height 140
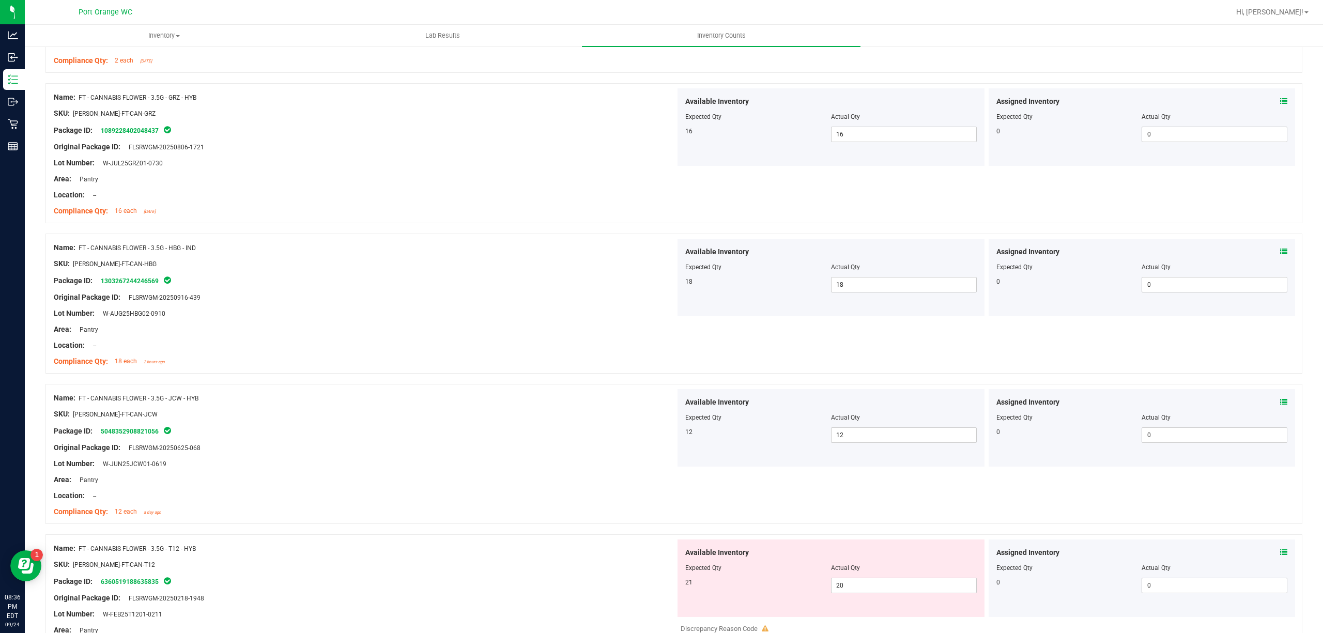
scroll to position [1860, 0]
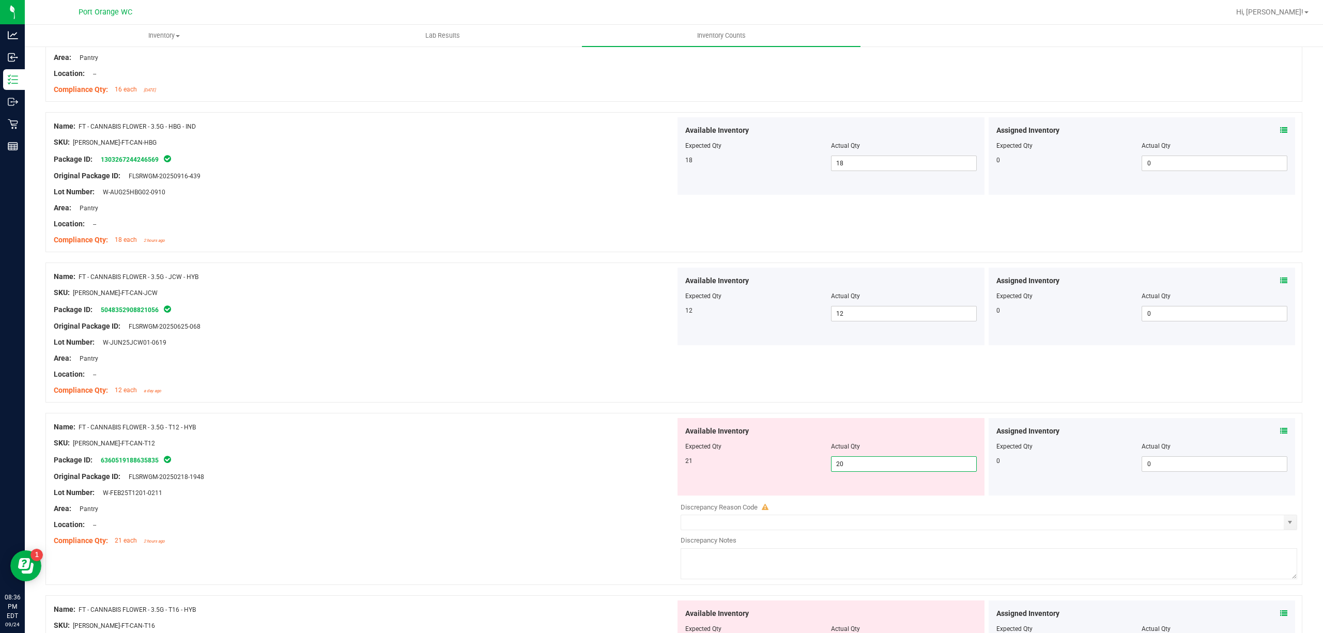
click at [874, 468] on span "20 20" at bounding box center [904, 463] width 146 height 15
type input "21"
click at [578, 432] on div "Name: FT - CANNABIS FLOWER - 3.5G - T12 - HYB" at bounding box center [365, 427] width 622 height 11
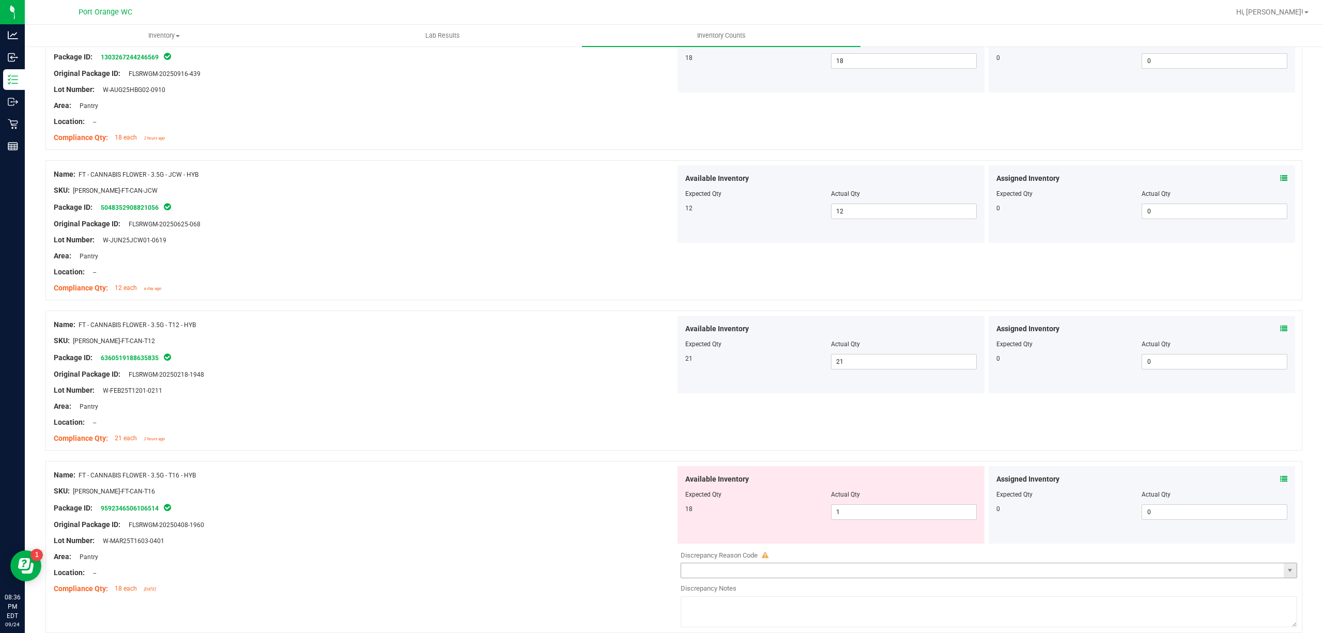
scroll to position [2135, 0]
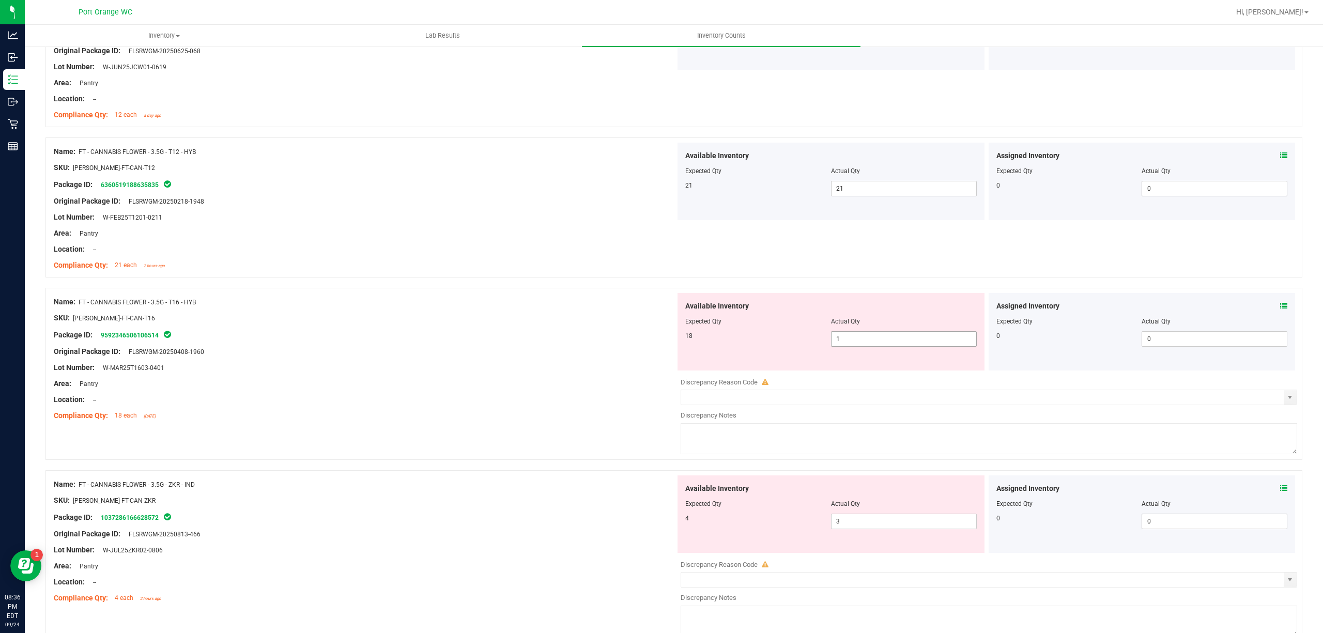
click at [912, 345] on span "1 1" at bounding box center [904, 338] width 146 height 15
type input "18"
drag, startPoint x: 668, startPoint y: 349, endPoint x: 723, endPoint y: 375, distance: 61.0
click at [671, 349] on div "Name: FT - CANNABIS FLOWER - 3.5G - T16 - HYB SKU: [PERSON_NAME]-FT-CAN-T16 Pac…" at bounding box center [673, 374] width 1256 height 172
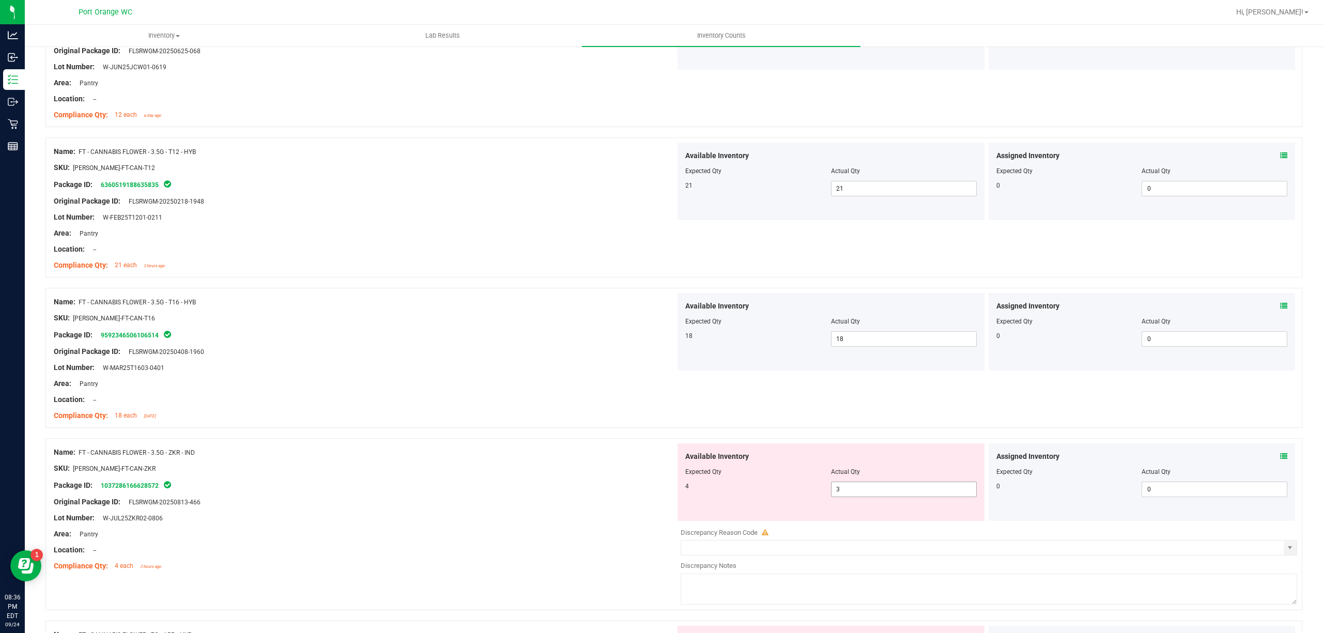
click at [883, 496] on span "3 3" at bounding box center [904, 489] width 146 height 15
click at [883, 496] on input "3" at bounding box center [903, 489] width 145 height 14
type input "4"
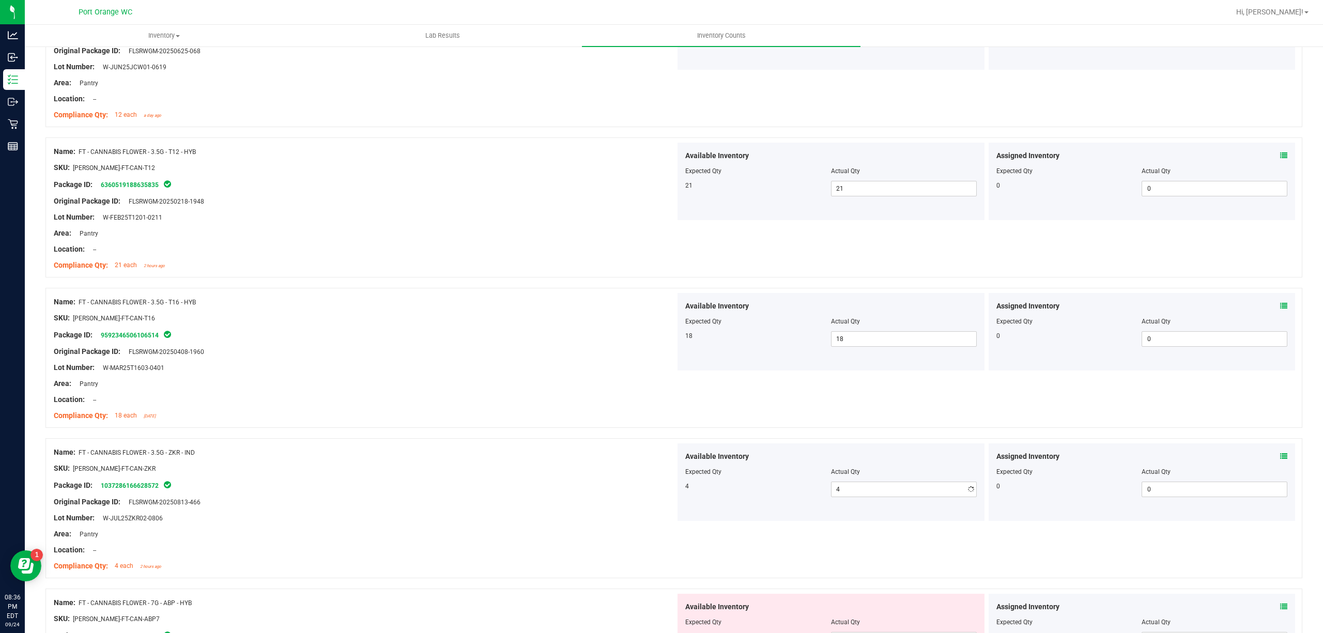
click at [562, 402] on div "Location: --" at bounding box center [365, 399] width 622 height 11
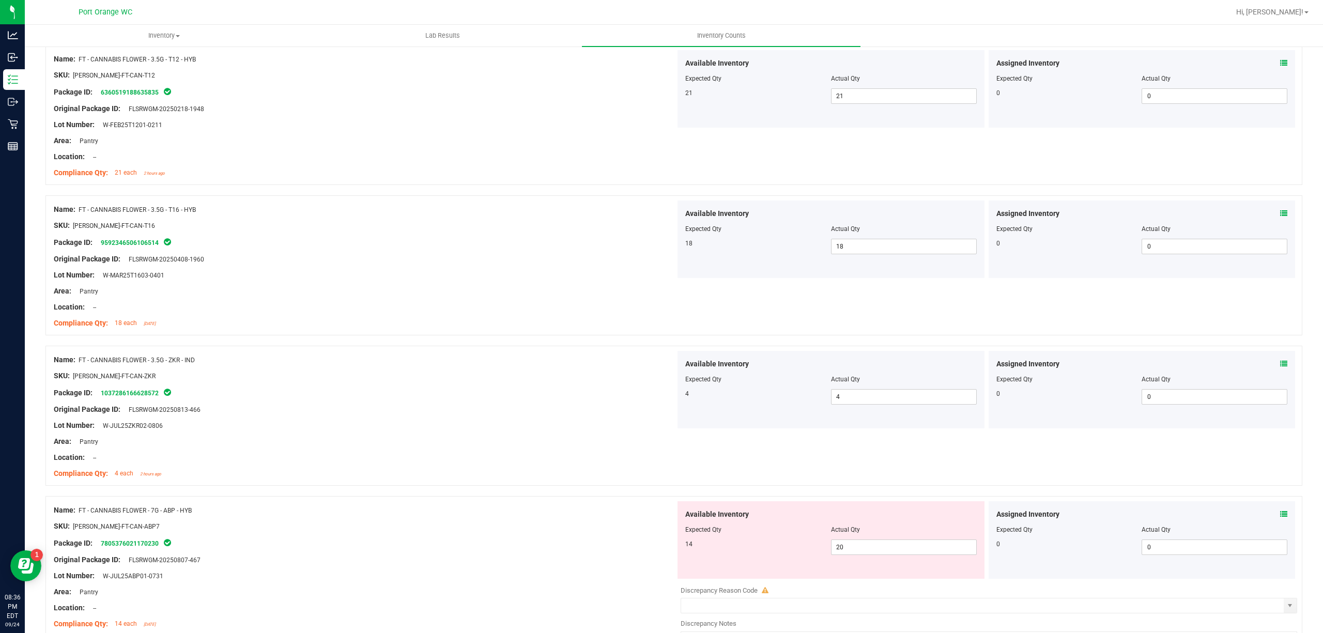
scroll to position [2342, 0]
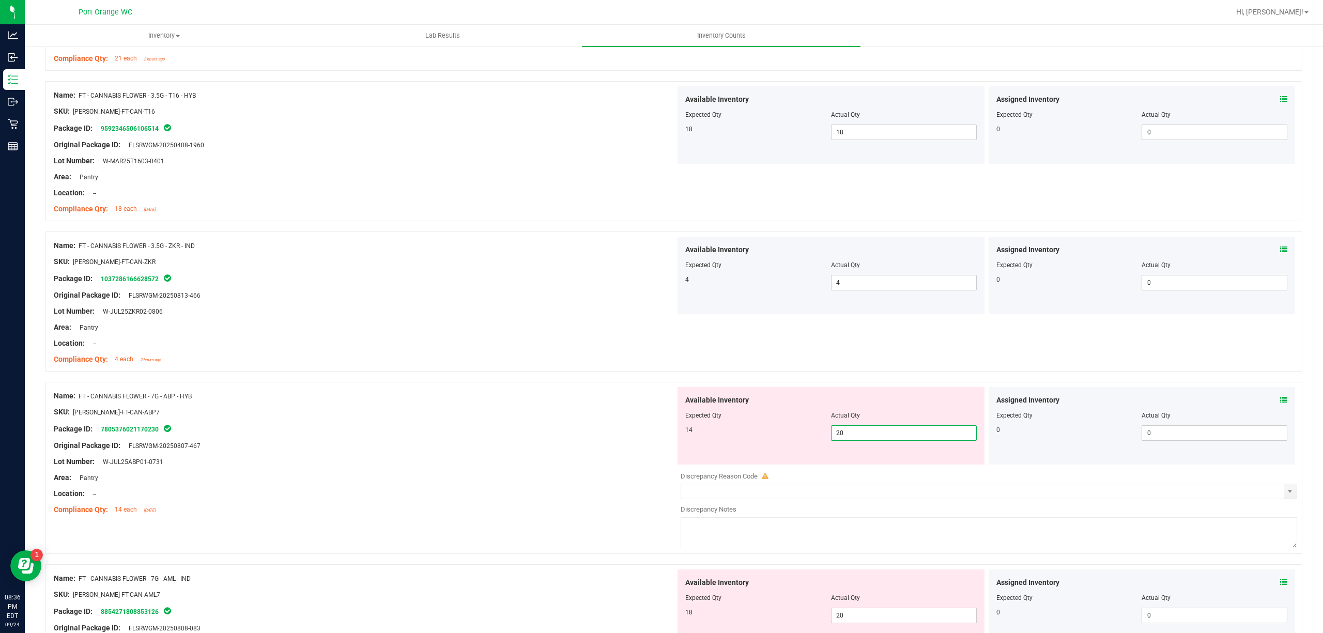
click at [858, 437] on span "20 20" at bounding box center [904, 432] width 146 height 15
click at [858, 437] on input "20" at bounding box center [903, 433] width 145 height 14
click at [902, 434] on input "13" at bounding box center [903, 433] width 145 height 14
click at [902, 433] on input "1" at bounding box center [903, 433] width 145 height 14
type input "14"
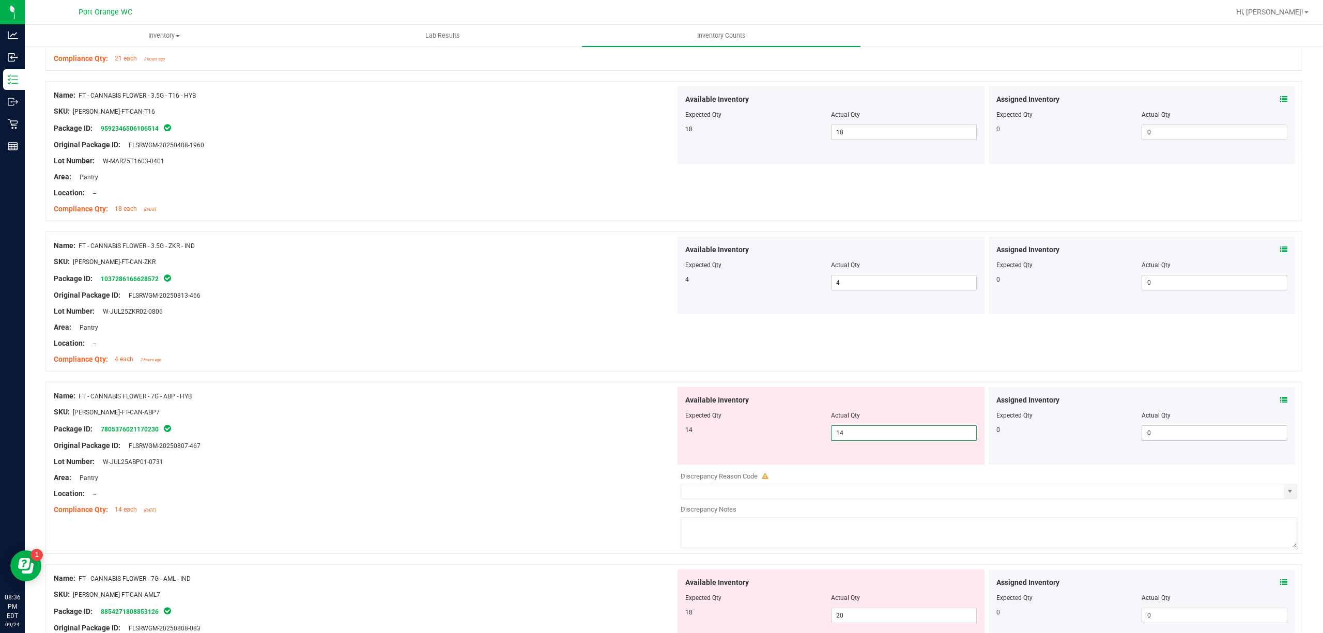
type input "14"
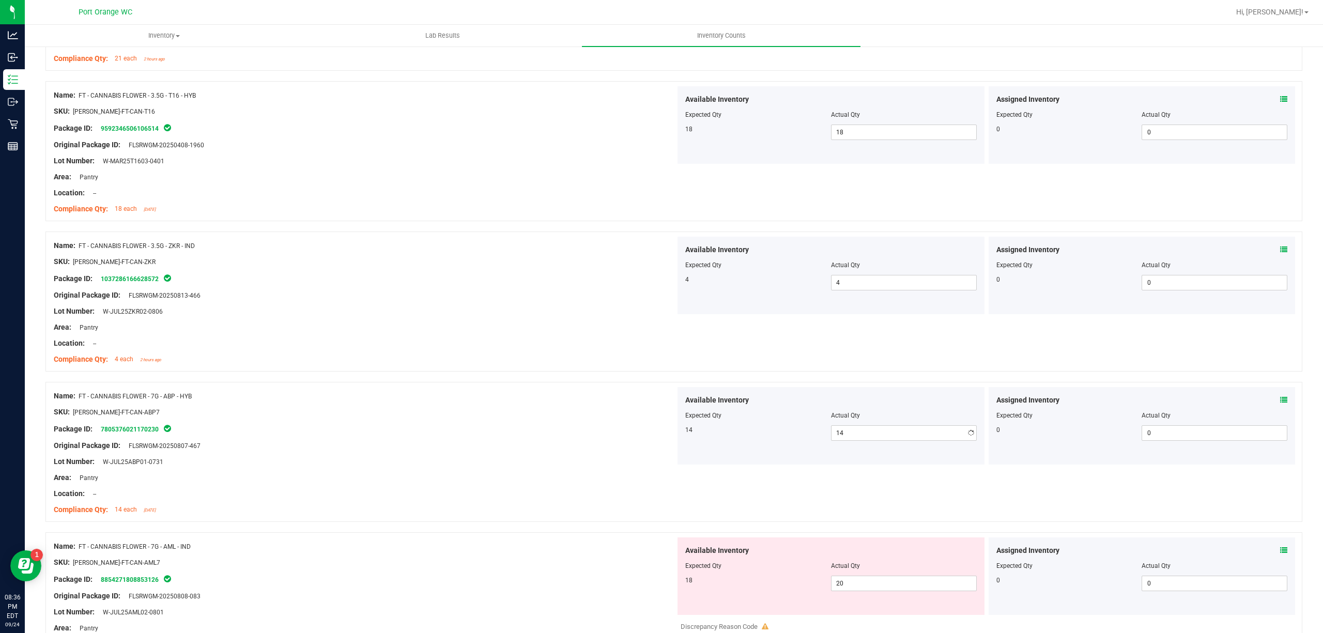
click at [492, 365] on div "Compliance Qty: 4 each 2 hours ago" at bounding box center [365, 359] width 622 height 11
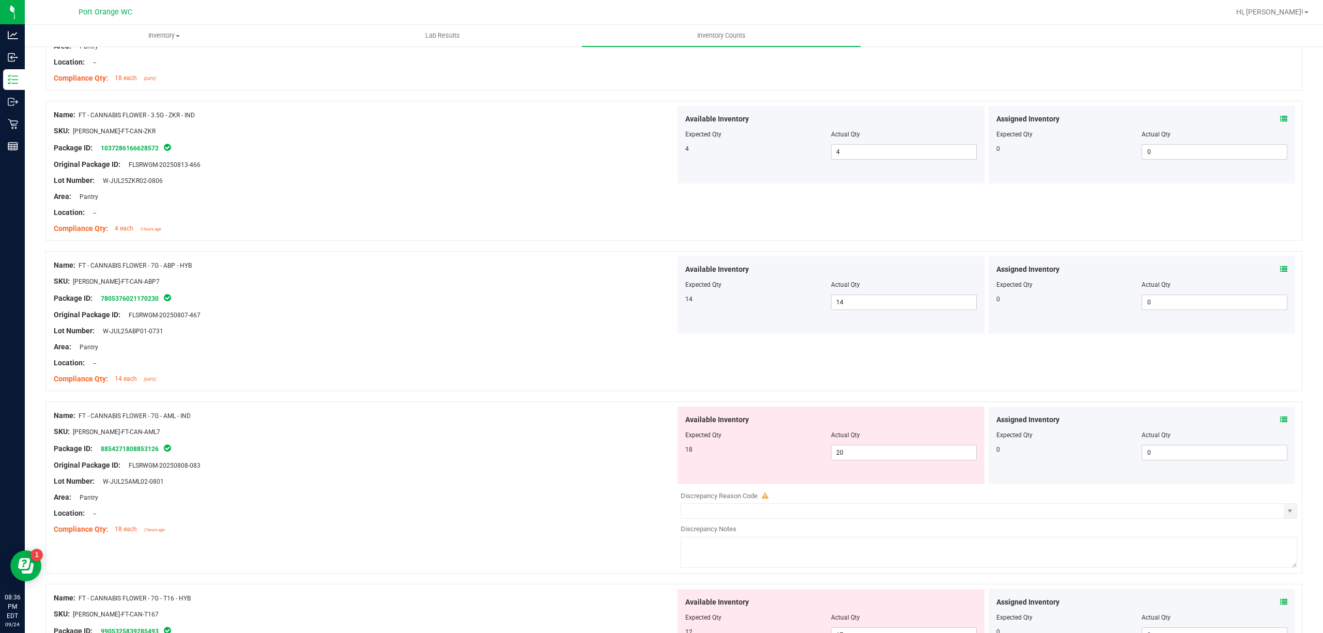
scroll to position [2549, 0]
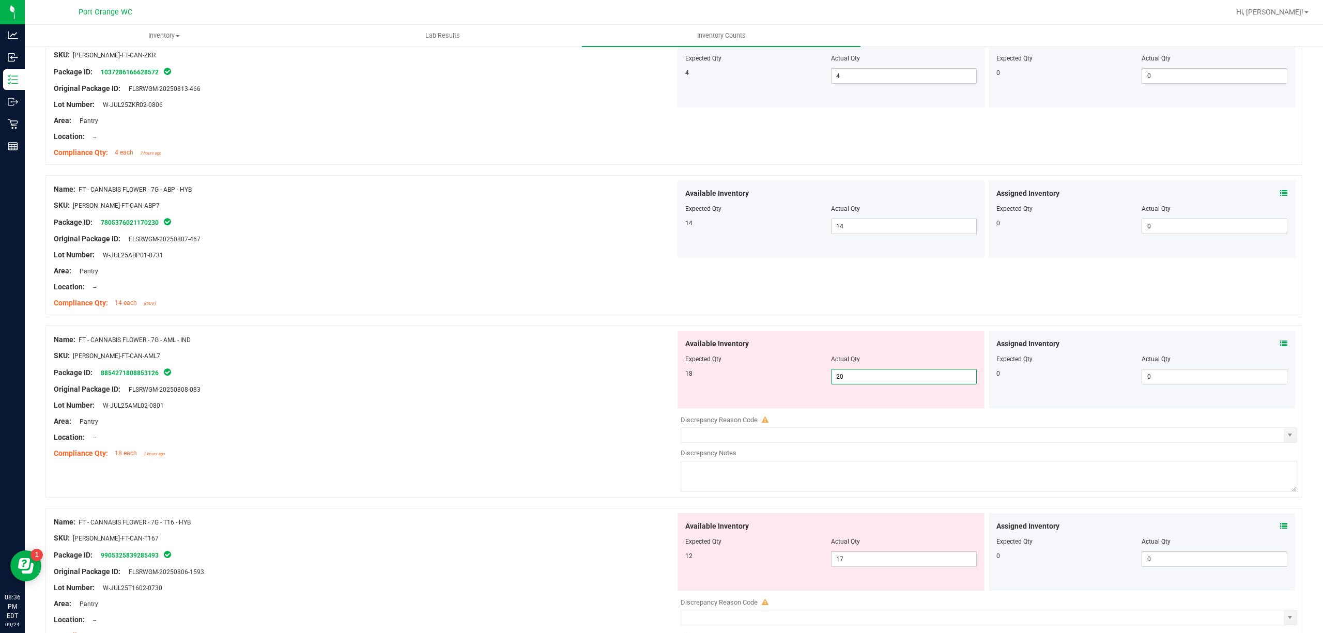
click at [912, 381] on span "20 20" at bounding box center [904, 376] width 146 height 15
click at [912, 380] on input "20" at bounding box center [903, 376] width 145 height 14
type input "18"
drag, startPoint x: 577, startPoint y: 353, endPoint x: 586, endPoint y: 353, distance: 9.3
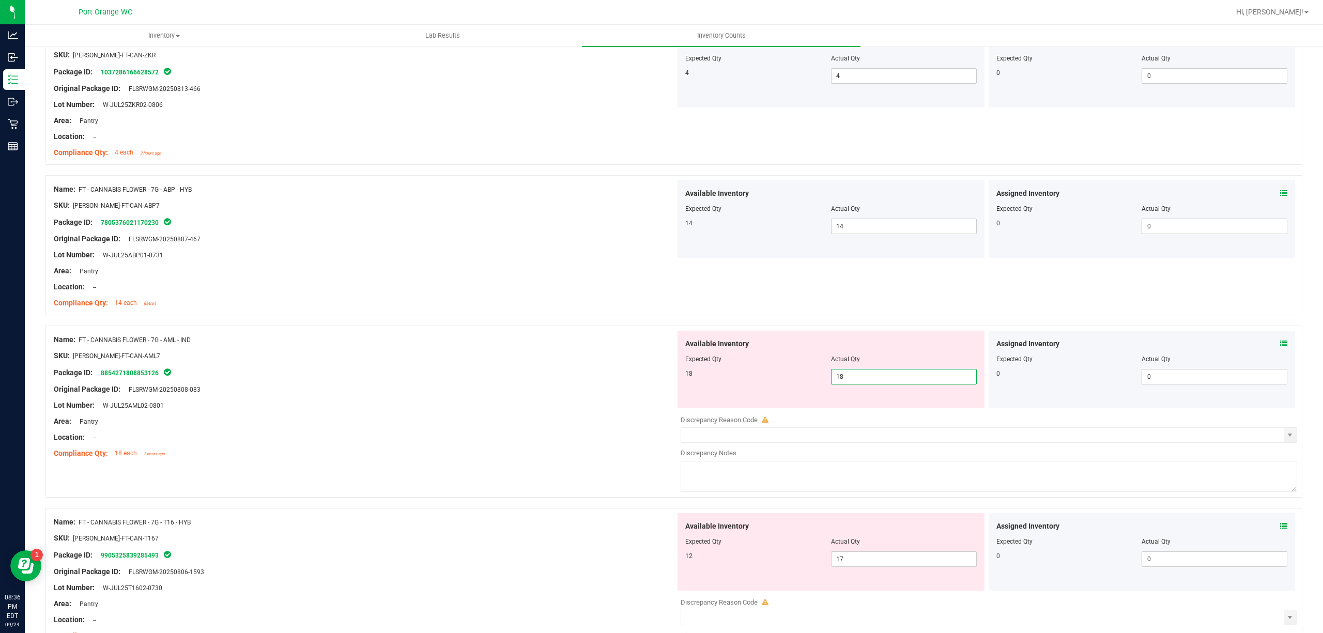
click at [579, 350] on div at bounding box center [365, 347] width 622 height 5
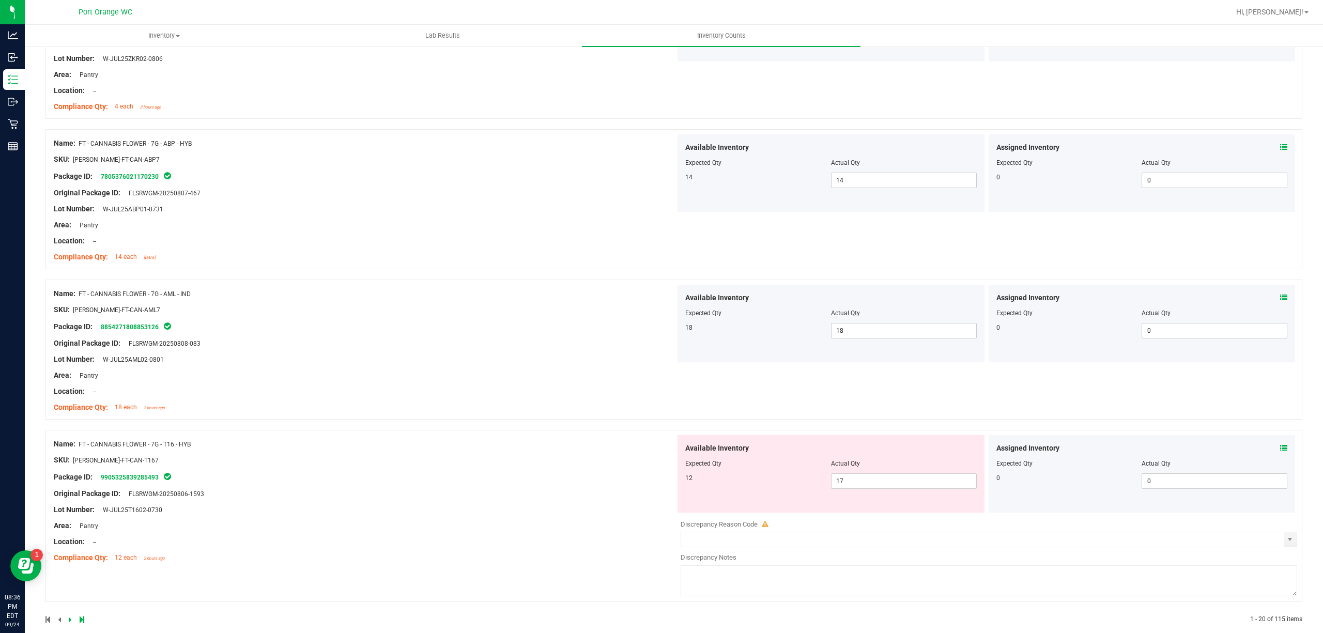
scroll to position [2615, 0]
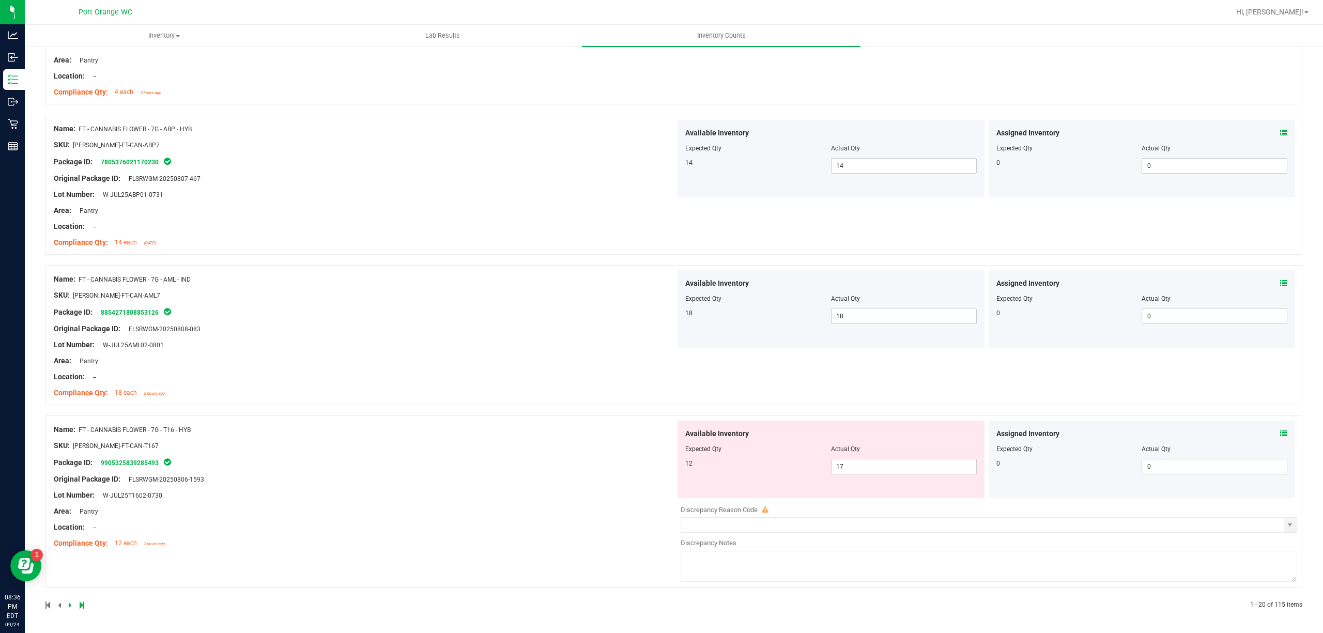
click at [850, 458] on div at bounding box center [830, 456] width 291 height 5
click at [850, 460] on div "Available Inventory Expected Qty Actual Qty 12 17 17" at bounding box center [830, 459] width 307 height 77
click at [850, 465] on span "17 17" at bounding box center [904, 466] width 146 height 15
click at [850, 465] on input "1" at bounding box center [903, 466] width 145 height 14
type input "12"
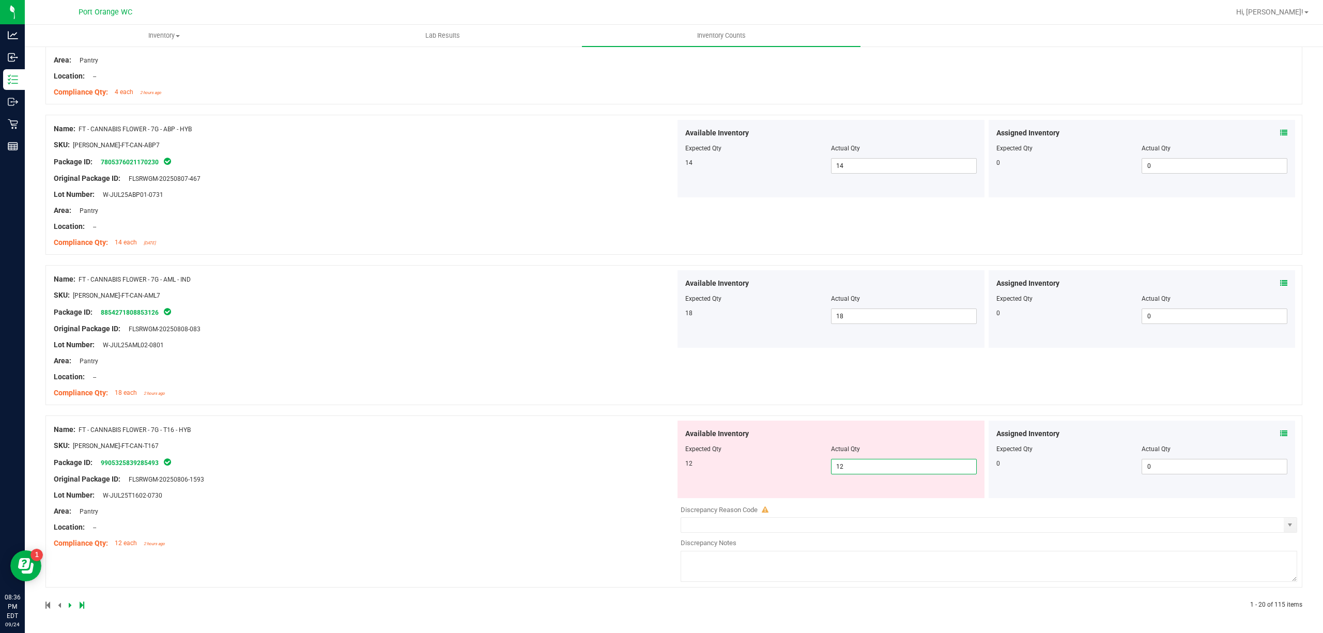
type input "12"
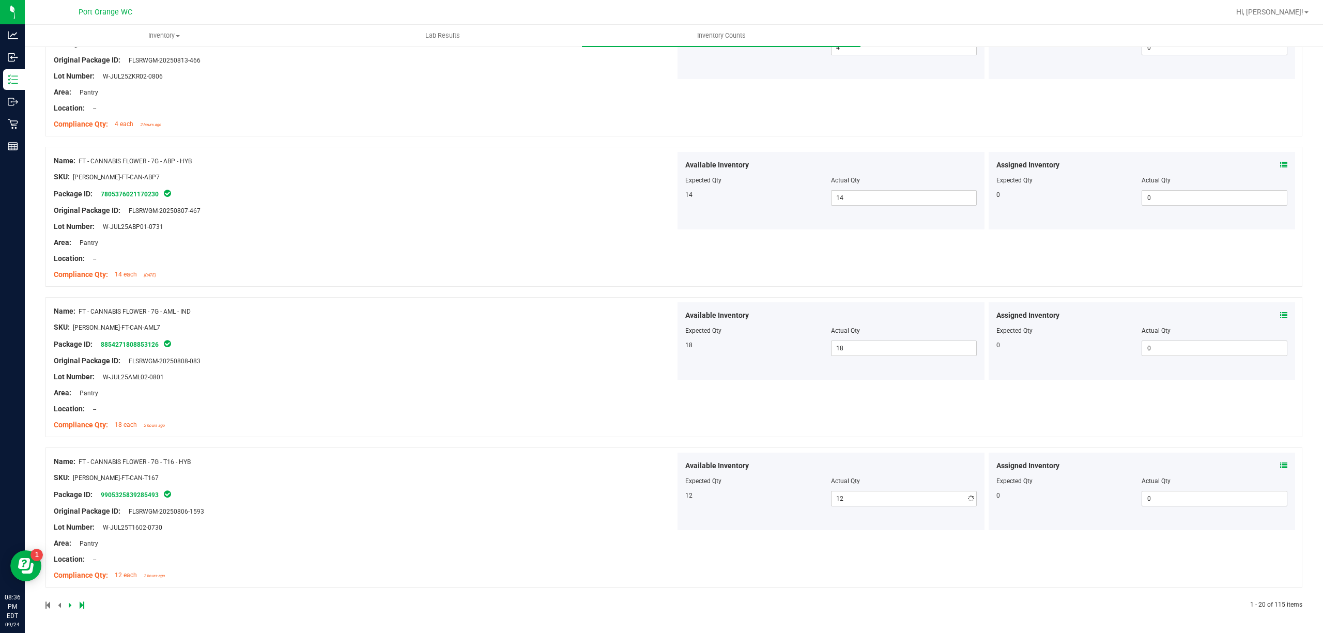
drag, startPoint x: 418, startPoint y: 385, endPoint x: 434, endPoint y: 412, distance: 30.8
click at [424, 387] on div "Name: FT - CANNABIS FLOWER - 7G - AML - IND SKU: [PERSON_NAME]-FT-CAN-AML7 Pack…" at bounding box center [365, 368] width 622 height 132
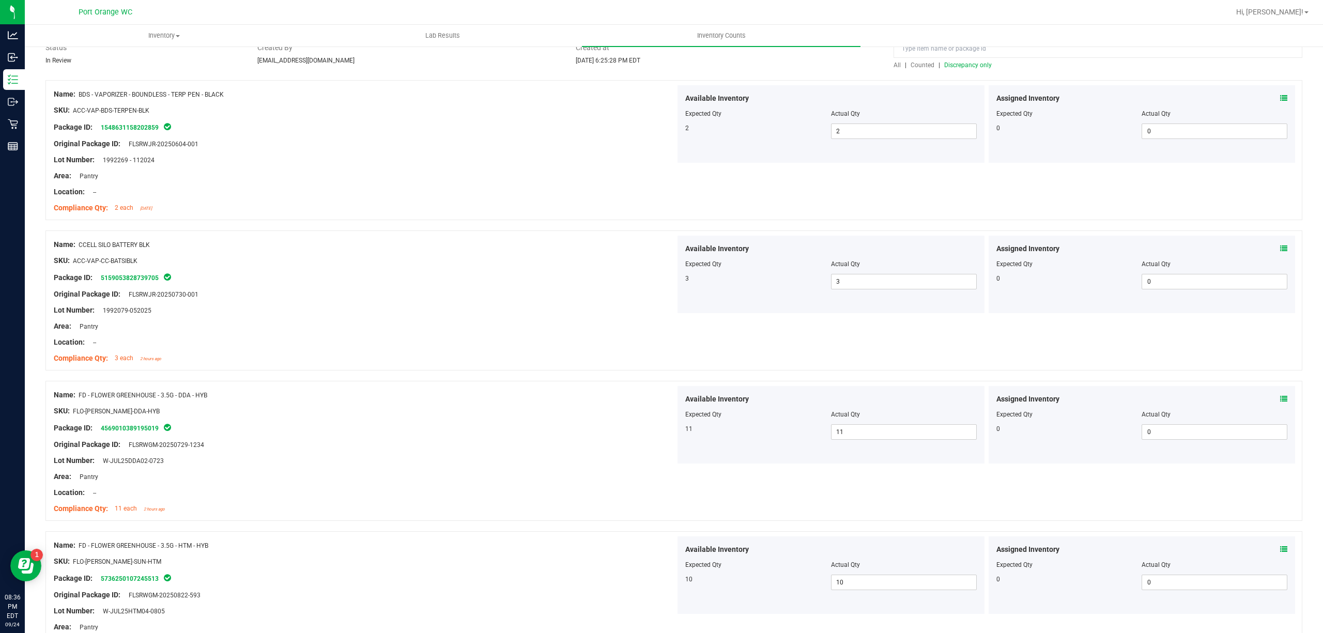
scroll to position [0, 0]
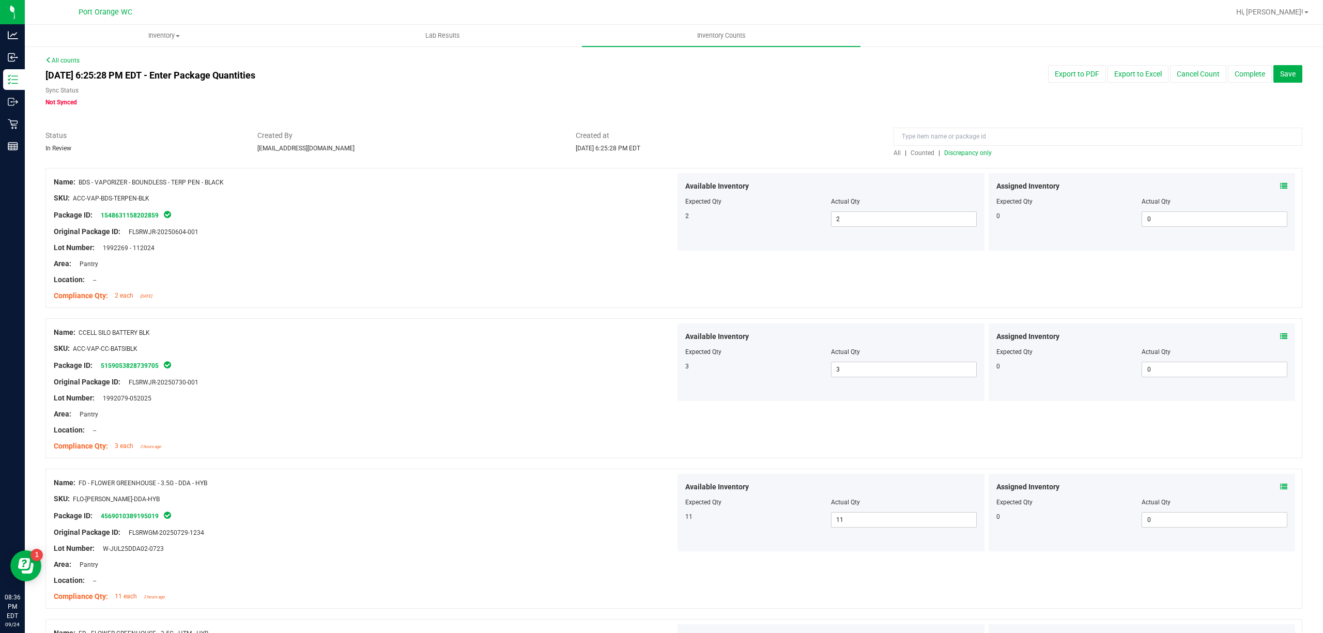
click at [944, 156] on span "Discrepancy only" at bounding box center [968, 152] width 48 height 7
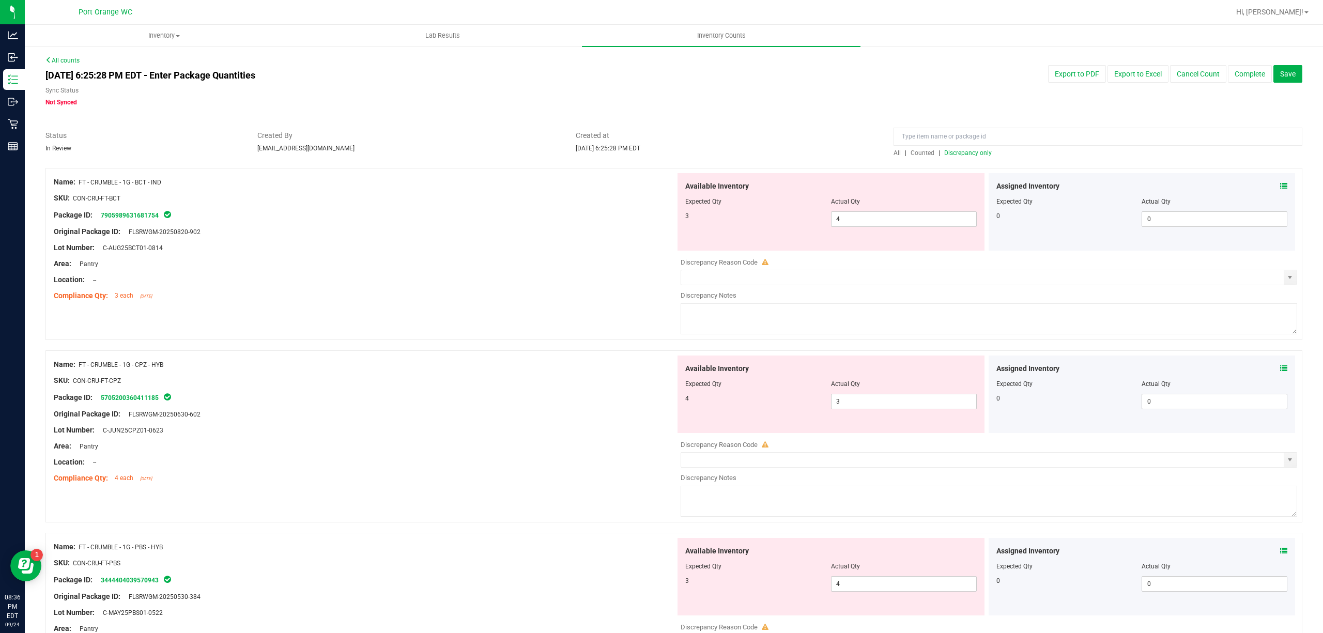
click at [871, 231] on div "Available Inventory Expected Qty Actual Qty 3 4 4" at bounding box center [830, 211] width 307 height 77
click at [865, 215] on span "4 4" at bounding box center [904, 218] width 146 height 15
click at [865, 215] on input "4" at bounding box center [903, 219] width 145 height 14
type input "3"
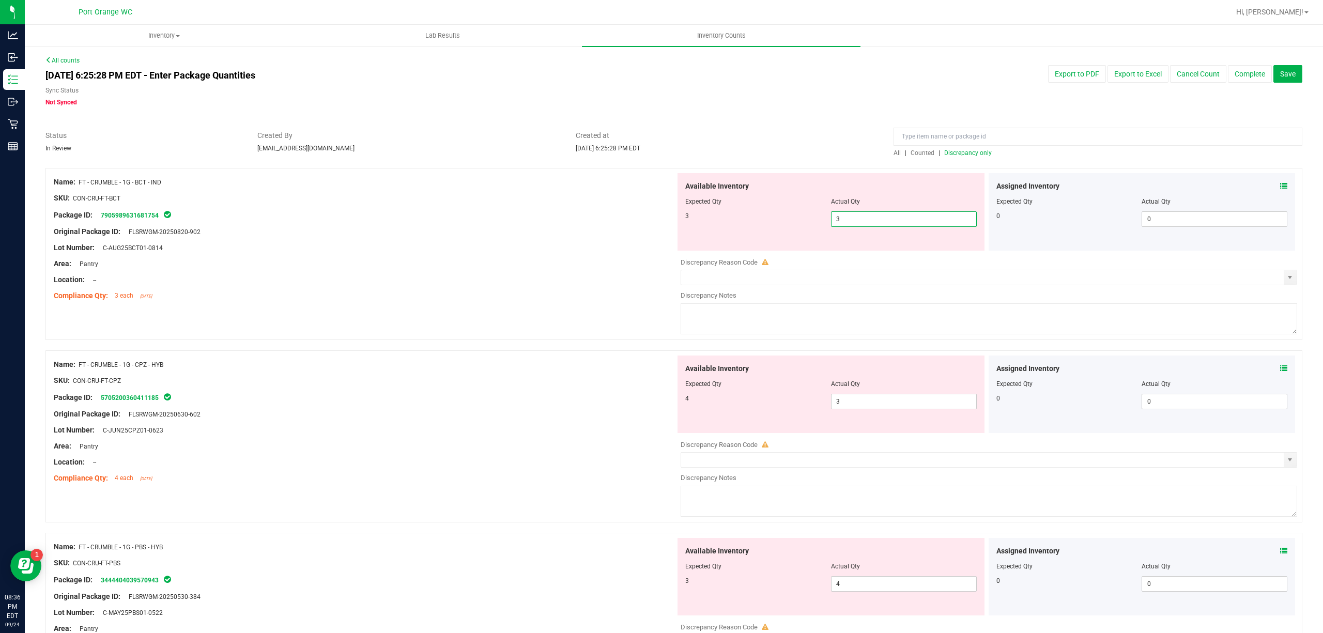
click at [556, 156] on div "Status In Review Created By [EMAIL_ADDRESS][DOMAIN_NAME] Created at [DATE] 6:25…" at bounding box center [674, 143] width 1272 height 27
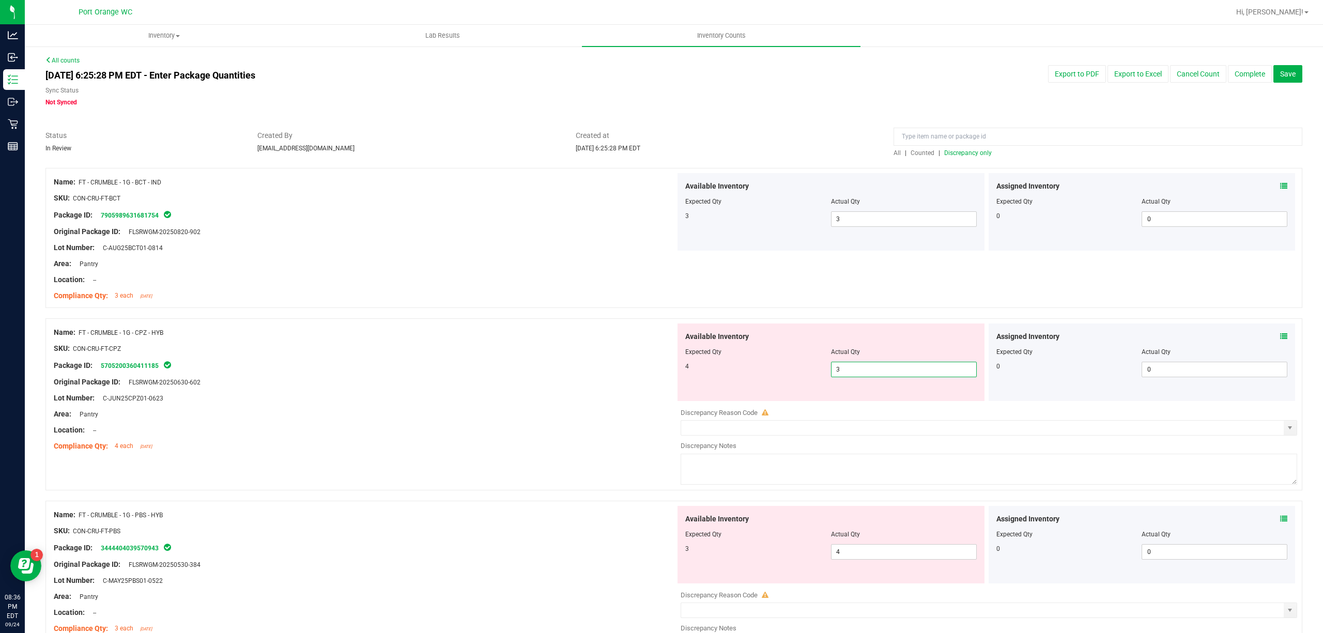
click at [871, 370] on span "3 3" at bounding box center [904, 369] width 146 height 15
click at [871, 370] on input "3" at bounding box center [903, 369] width 145 height 14
type input "5"
click at [633, 296] on div "Compliance Qty: 3 each [DATE]" at bounding box center [365, 295] width 622 height 11
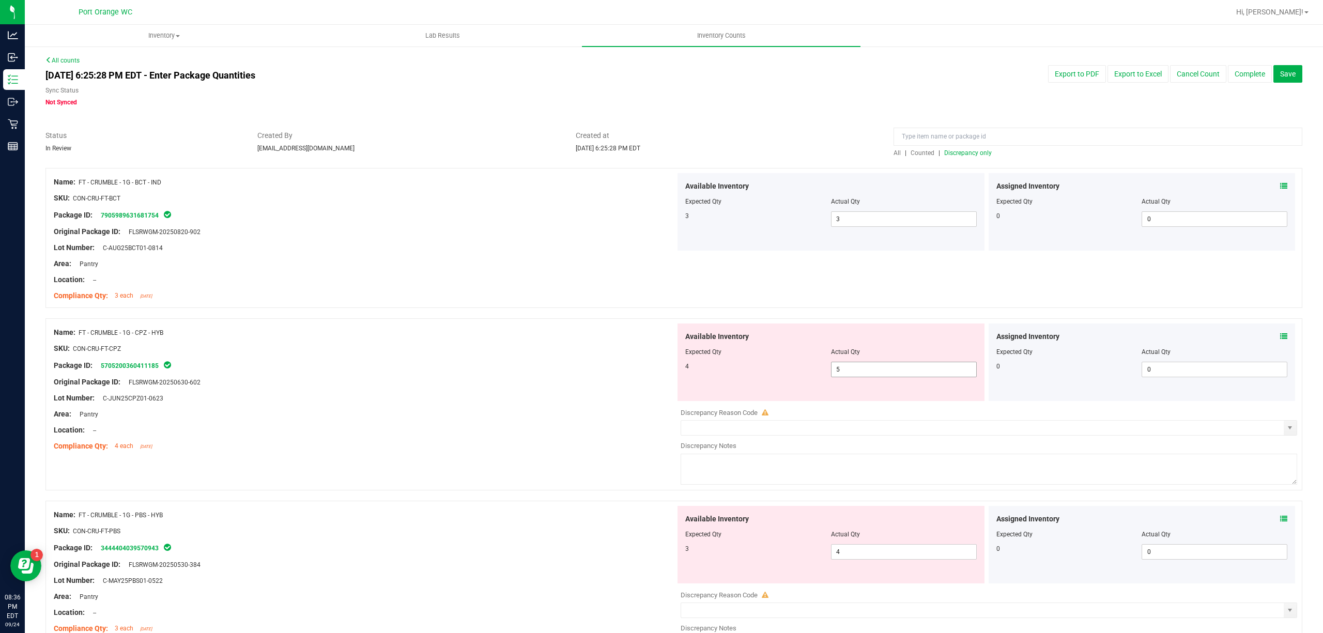
click at [871, 366] on span "5 5" at bounding box center [904, 369] width 146 height 15
type input "4"
click at [871, 365] on input "4" at bounding box center [903, 369] width 145 height 14
type input "4"
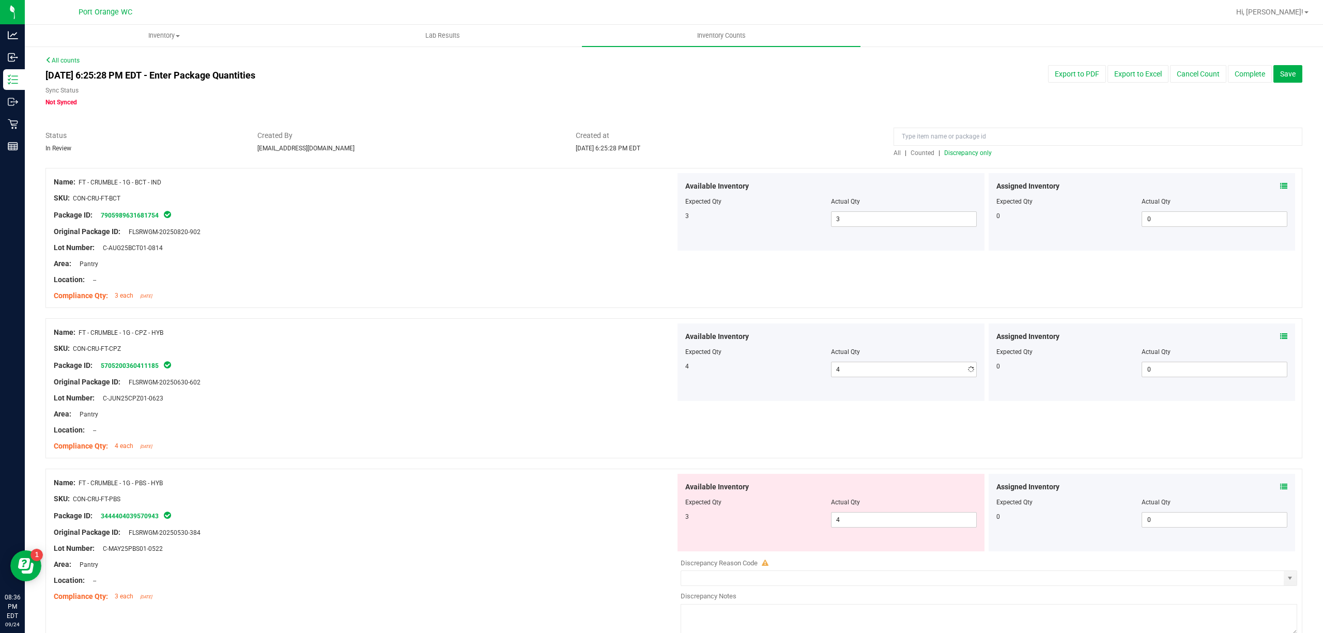
drag, startPoint x: 627, startPoint y: 356, endPoint x: 640, endPoint y: 365, distance: 15.2
click at [629, 356] on div at bounding box center [365, 356] width 622 height 5
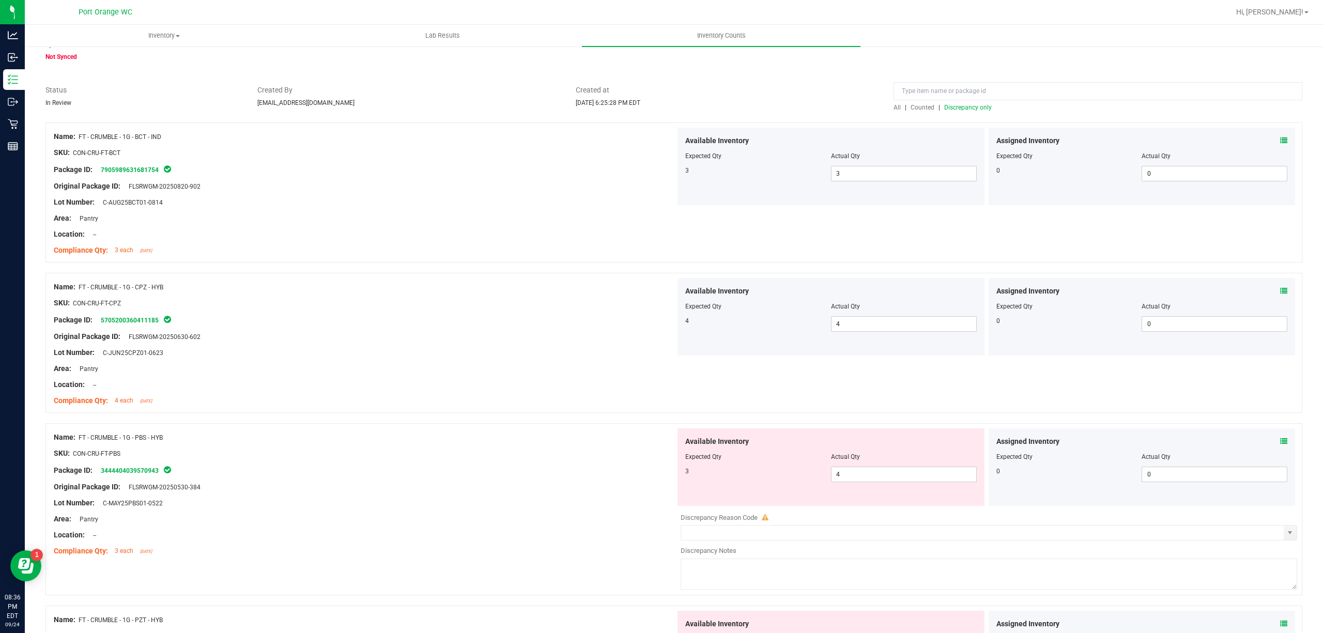
scroll to position [137, 0]
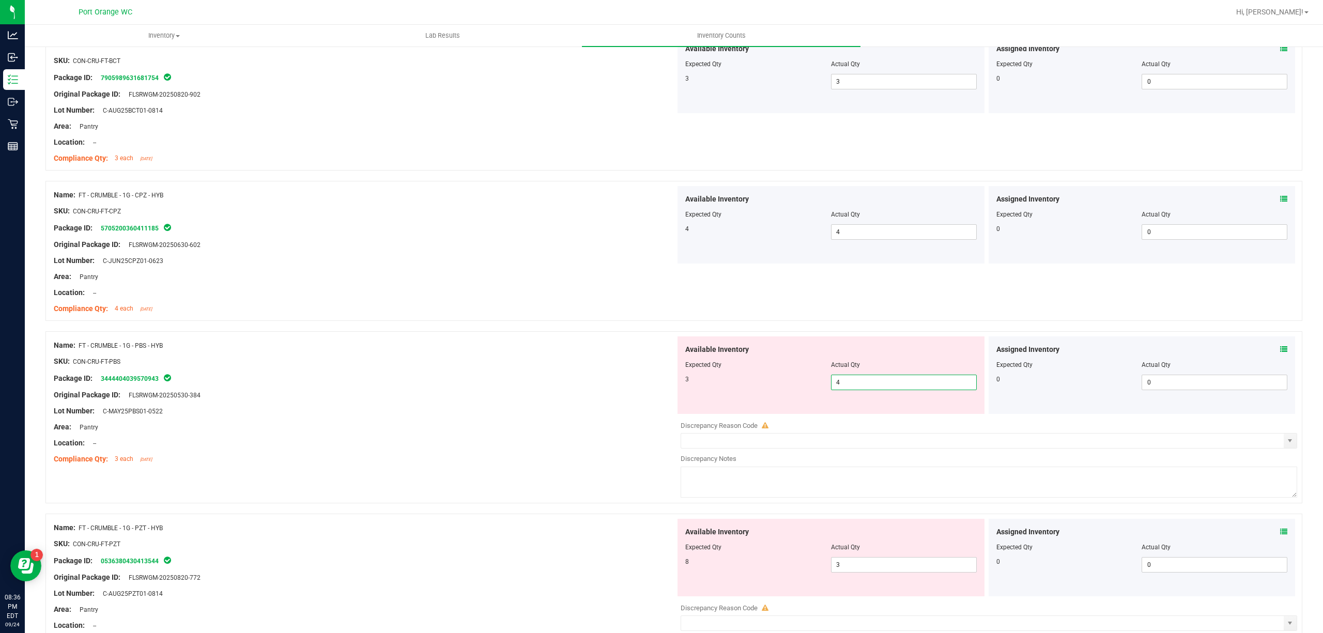
click at [865, 383] on span "4 4" at bounding box center [904, 382] width 146 height 15
drag, startPoint x: 865, startPoint y: 382, endPoint x: 651, endPoint y: 350, distance: 216.3
click at [863, 381] on input "4" at bounding box center [903, 382] width 145 height 14
type input "3"
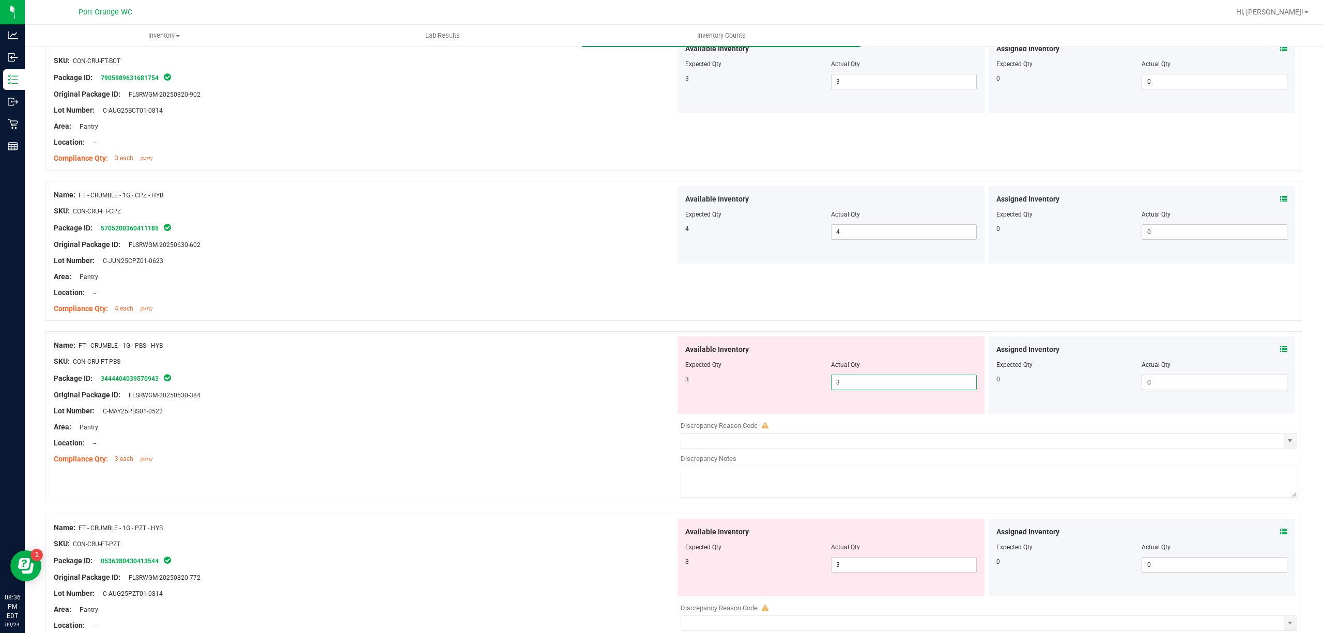
click at [648, 346] on div "Name: FT - CRUMBLE - 1G - PBS - HYB" at bounding box center [365, 345] width 622 height 11
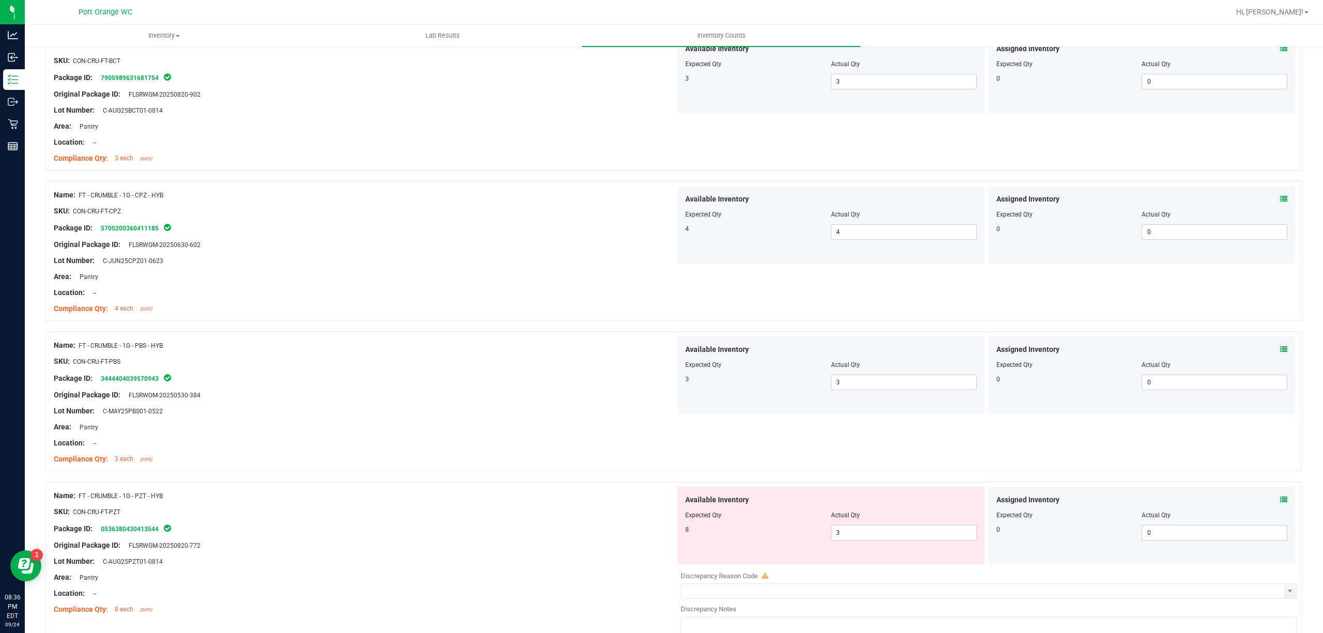
click at [867, 524] on div at bounding box center [830, 522] width 291 height 5
click at [867, 531] on span "3 3" at bounding box center [904, 532] width 146 height 15
click at [867, 531] on input "3" at bounding box center [903, 532] width 145 height 14
type input "8"
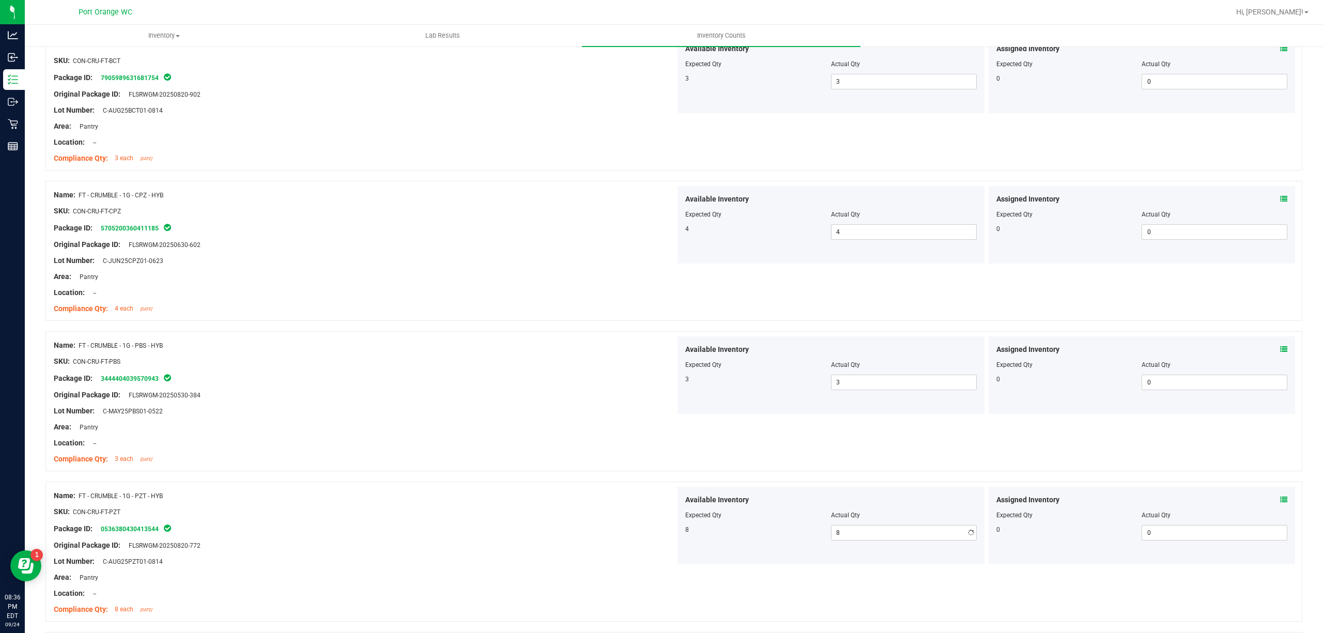
click at [631, 476] on div at bounding box center [673, 476] width 1256 height 10
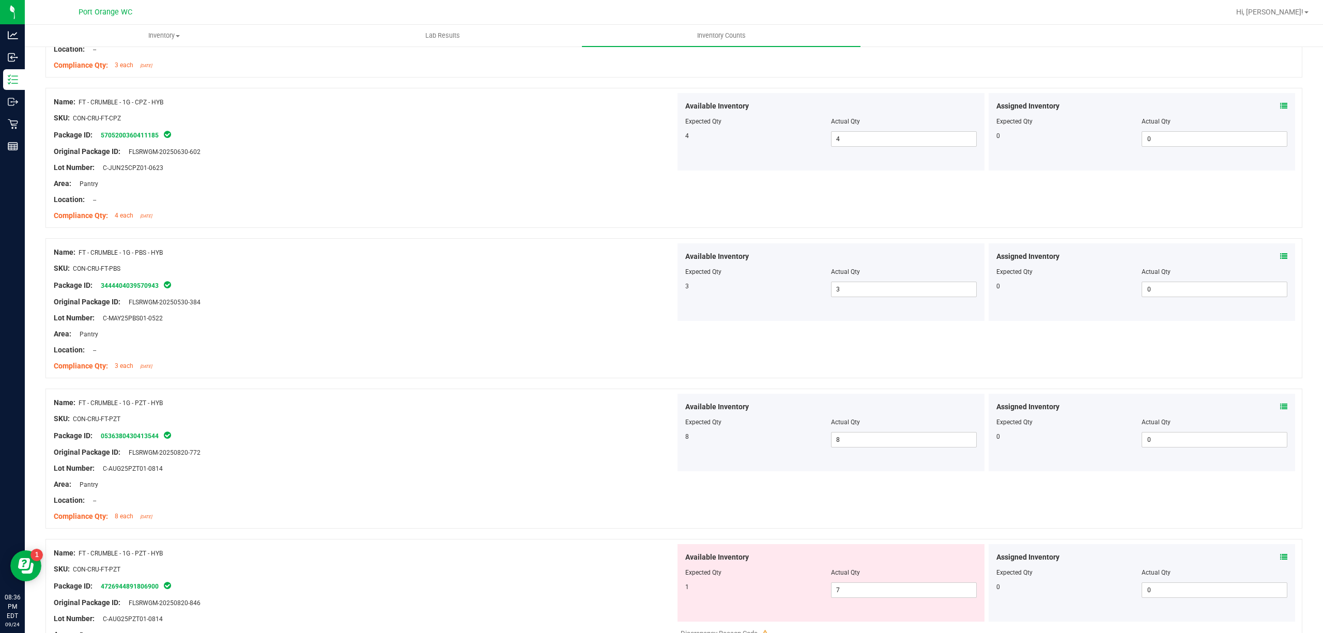
scroll to position [413, 0]
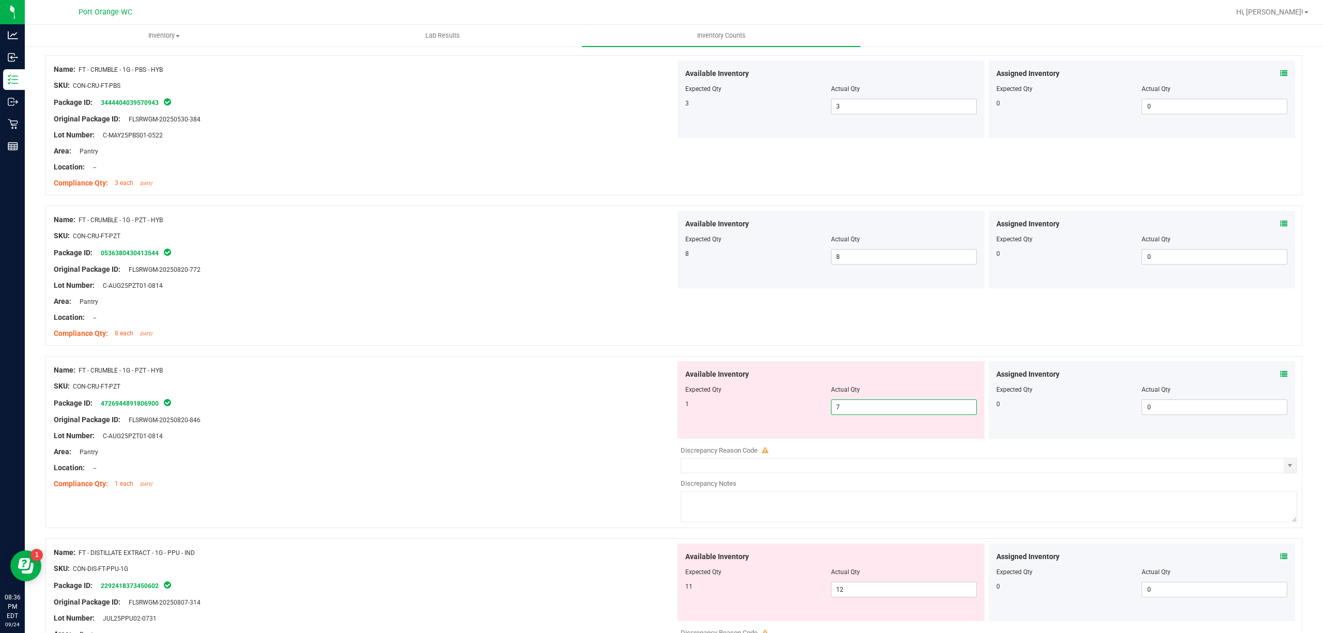
click at [860, 405] on span "7 7" at bounding box center [904, 406] width 146 height 15
click at [860, 405] on input "7" at bounding box center [903, 407] width 145 height 14
type input "1"
drag, startPoint x: 637, startPoint y: 378, endPoint x: 643, endPoint y: 382, distance: 7.5
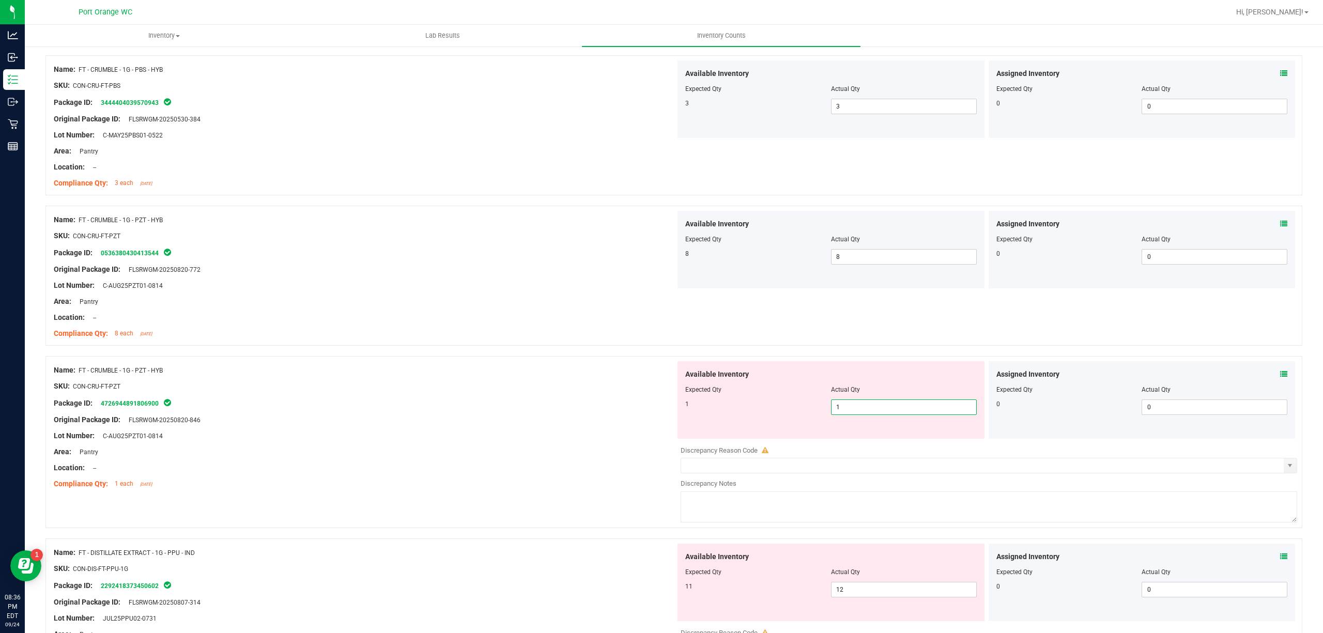
click at [638, 378] on div at bounding box center [365, 378] width 622 height 5
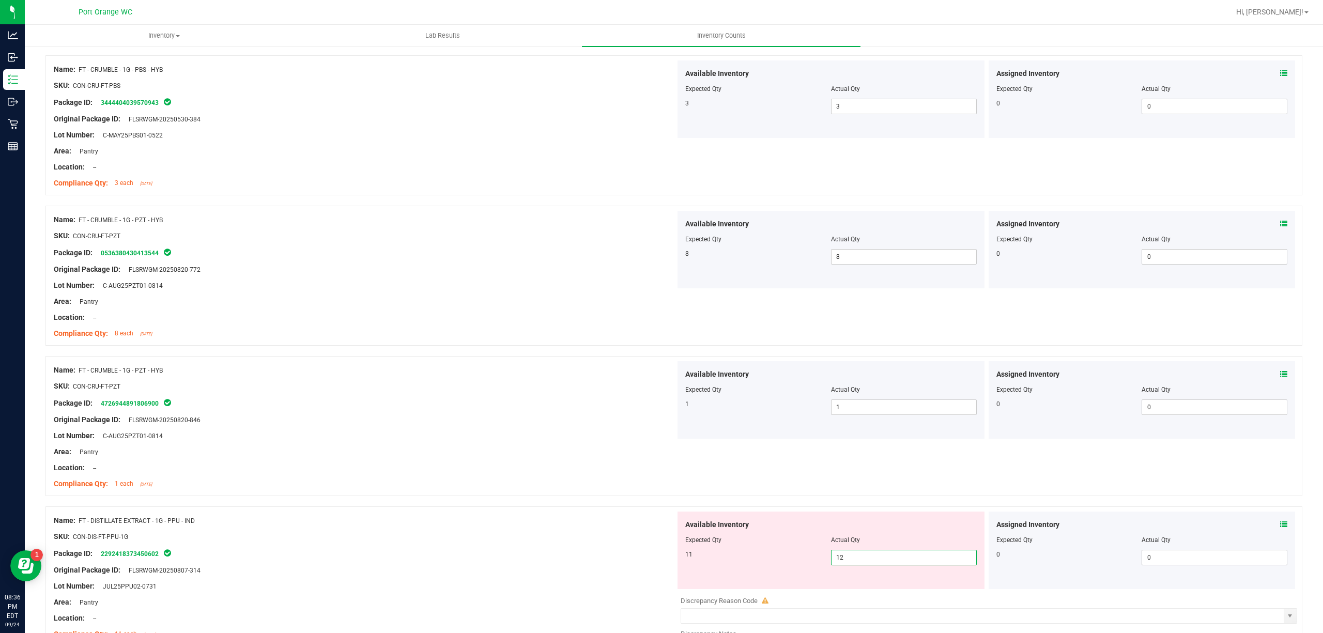
click at [858, 556] on span "12 12" at bounding box center [904, 557] width 146 height 15
click at [858, 556] on input "12" at bounding box center [903, 557] width 145 height 14
type input "11"
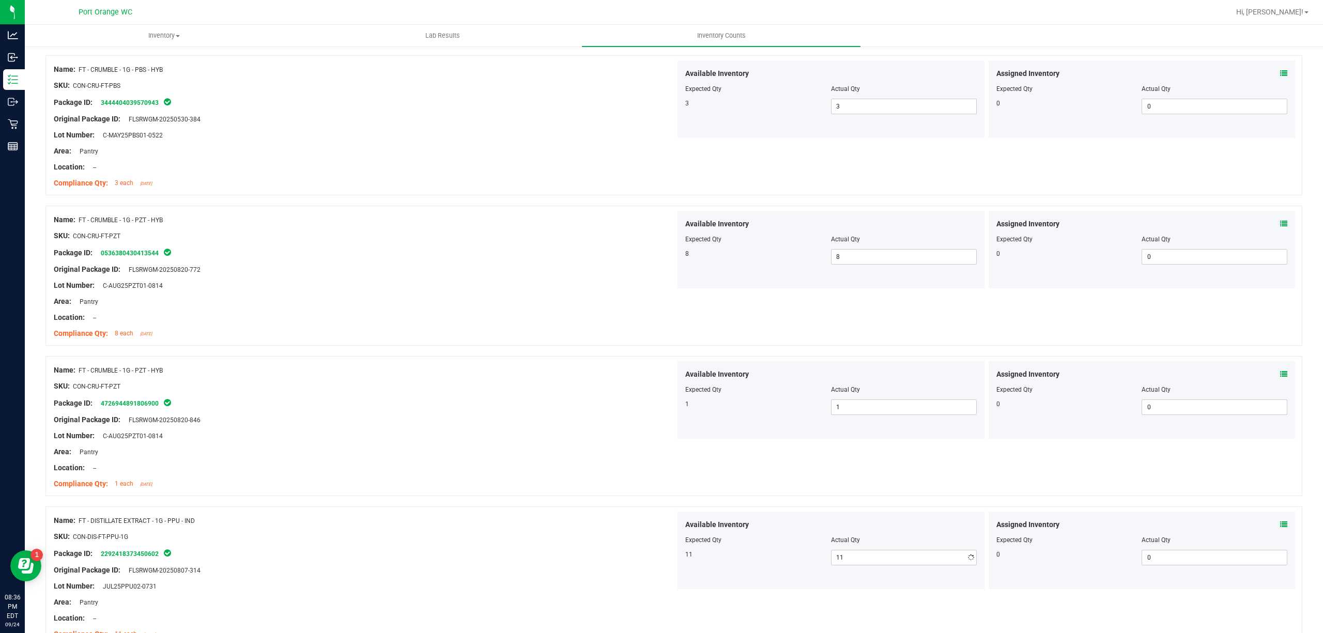
click at [618, 459] on div at bounding box center [365, 459] width 622 height 5
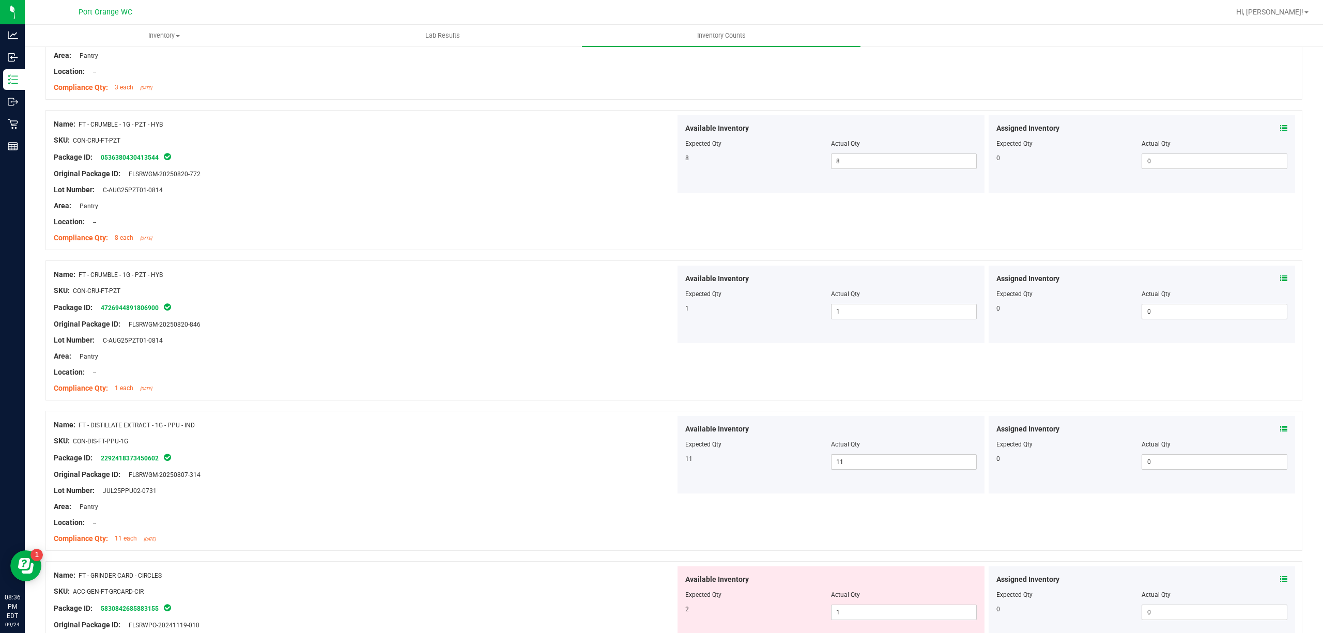
scroll to position [620, 0]
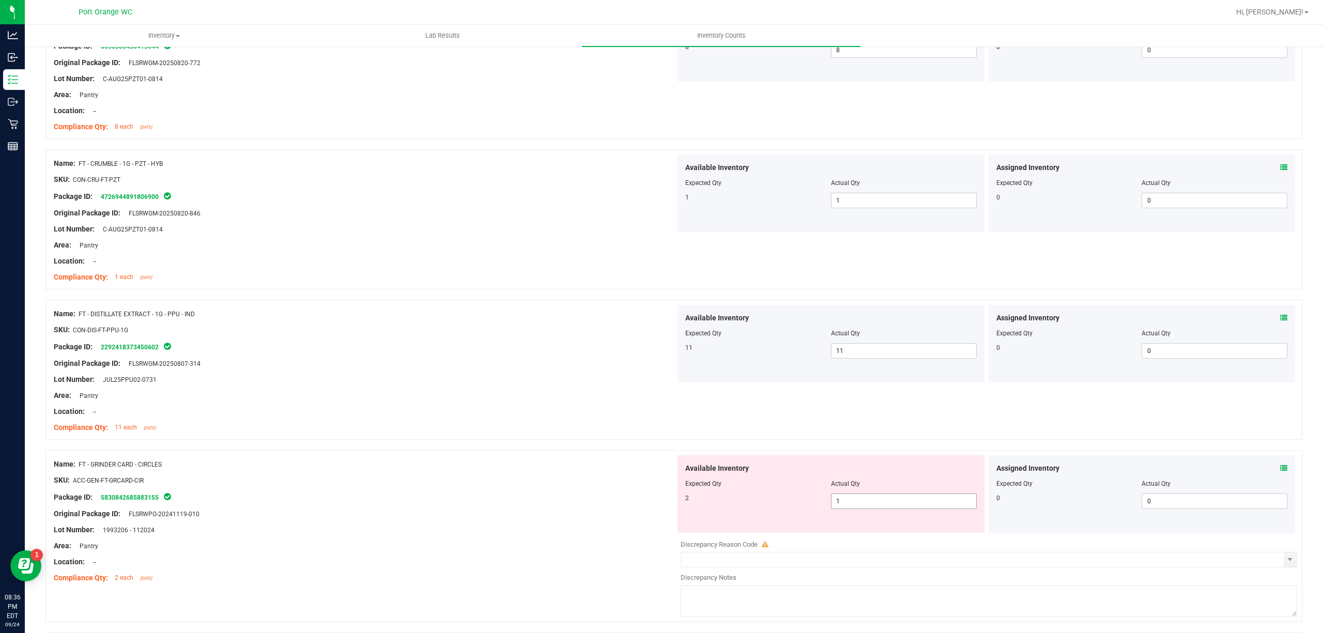
click at [872, 501] on span "1 1" at bounding box center [904, 500] width 146 height 15
type input "2"
drag, startPoint x: 872, startPoint y: 501, endPoint x: 845, endPoint y: 495, distance: 27.5
click at [0, 0] on input "2" at bounding box center [0, 0] width 0 height 0
type input "2"
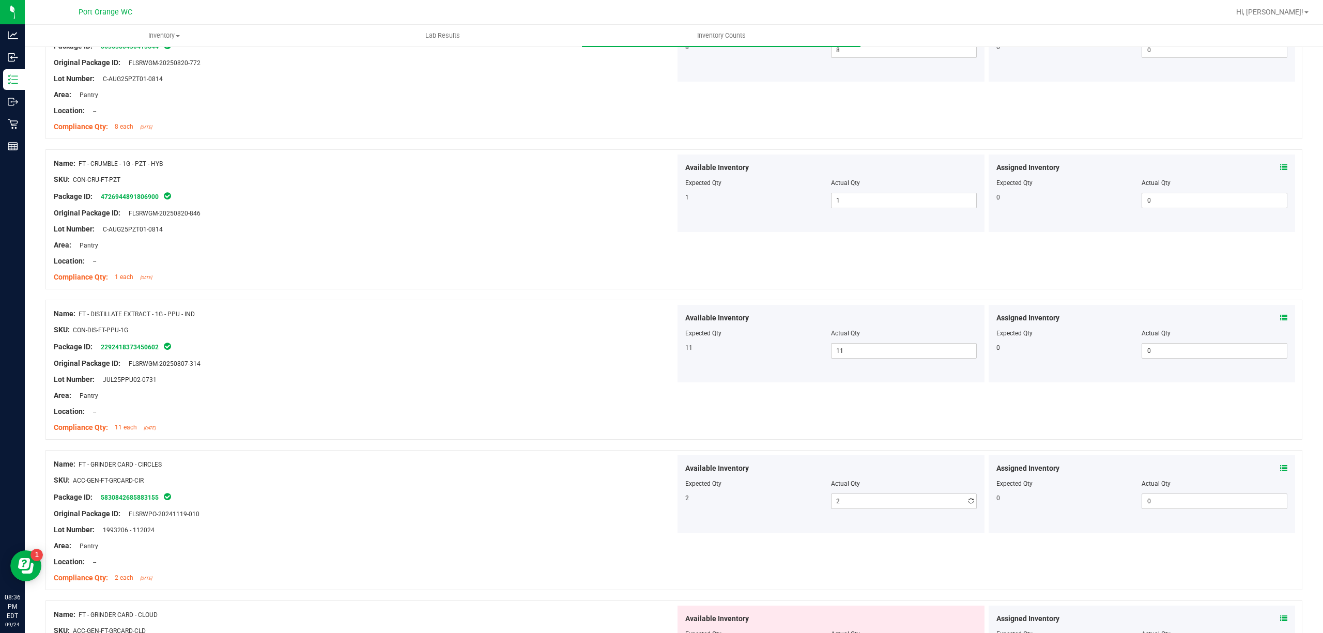
drag, startPoint x: 556, startPoint y: 472, endPoint x: 563, endPoint y: 473, distance: 6.4
click at [558, 471] on div at bounding box center [365, 472] width 622 height 5
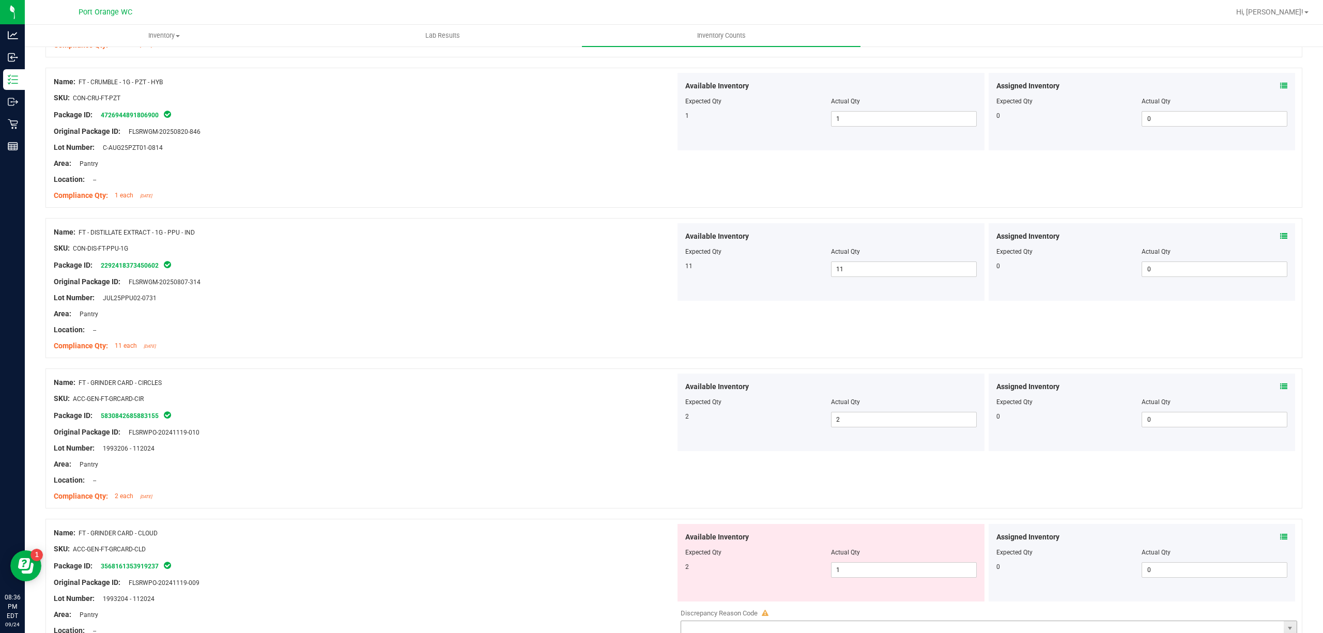
scroll to position [895, 0]
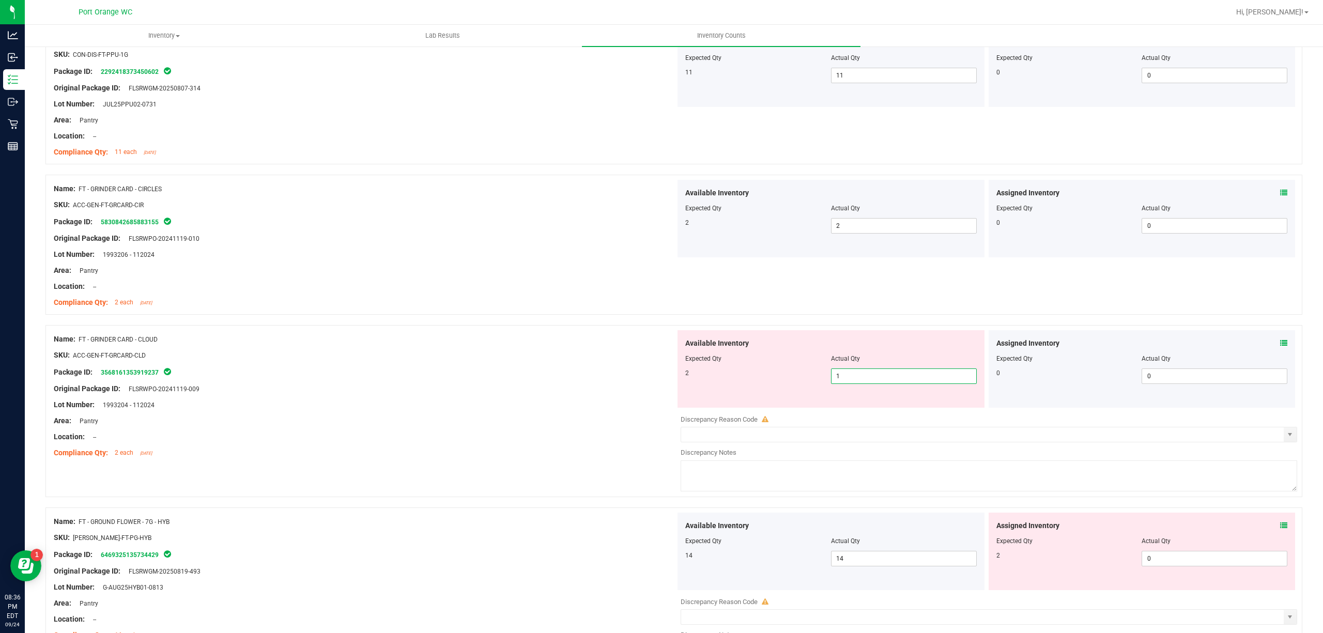
click at [850, 375] on span "1 1" at bounding box center [904, 375] width 146 height 15
click at [850, 375] on input "1" at bounding box center [903, 376] width 145 height 14
click at [915, 382] on input "3" at bounding box center [903, 376] width 145 height 14
type input "2"
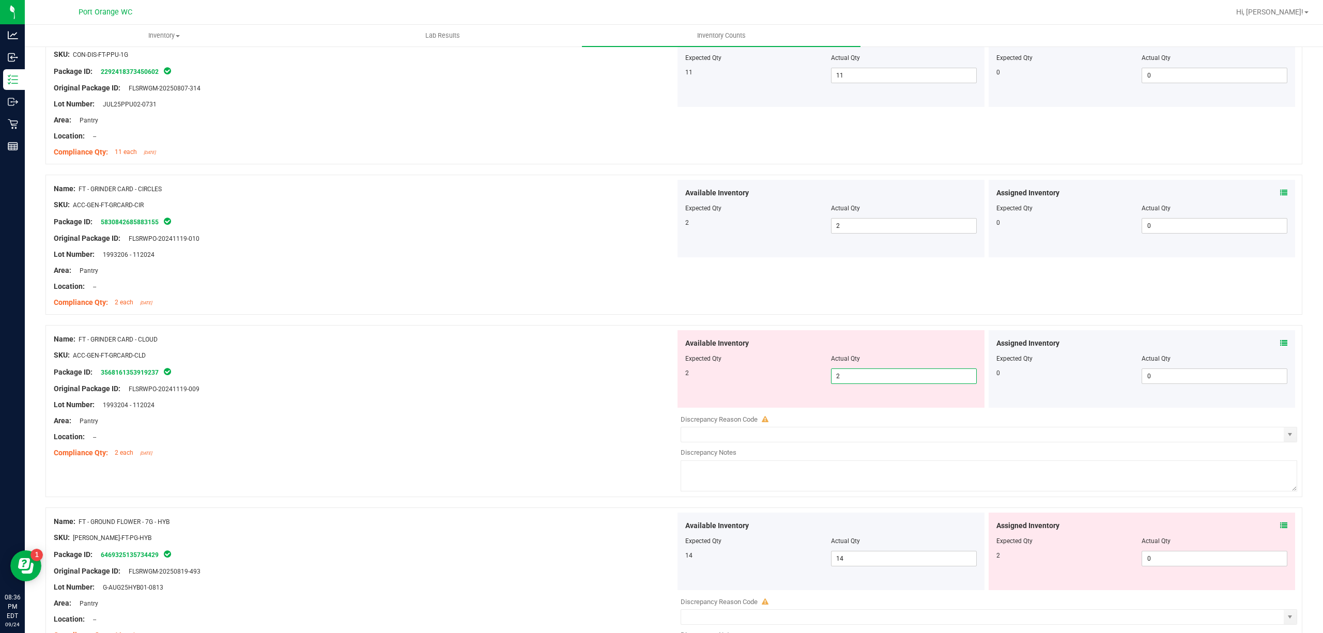
type input "2"
click at [565, 348] on div at bounding box center [365, 347] width 622 height 5
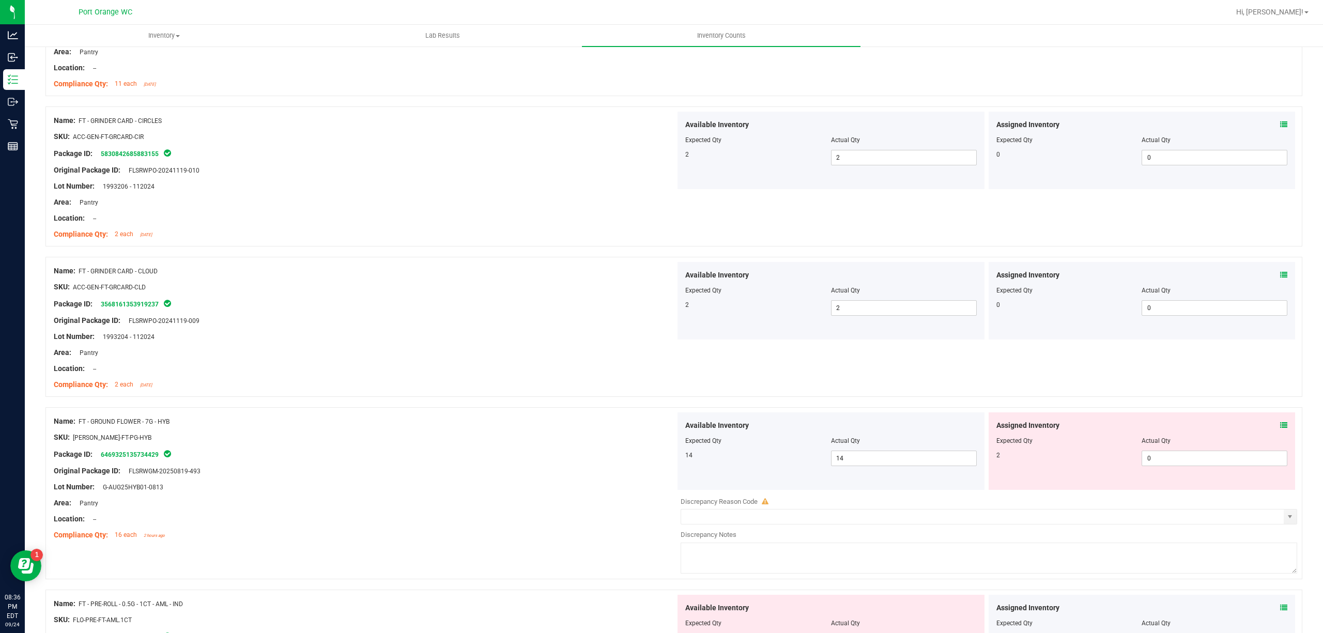
scroll to position [1102, 0]
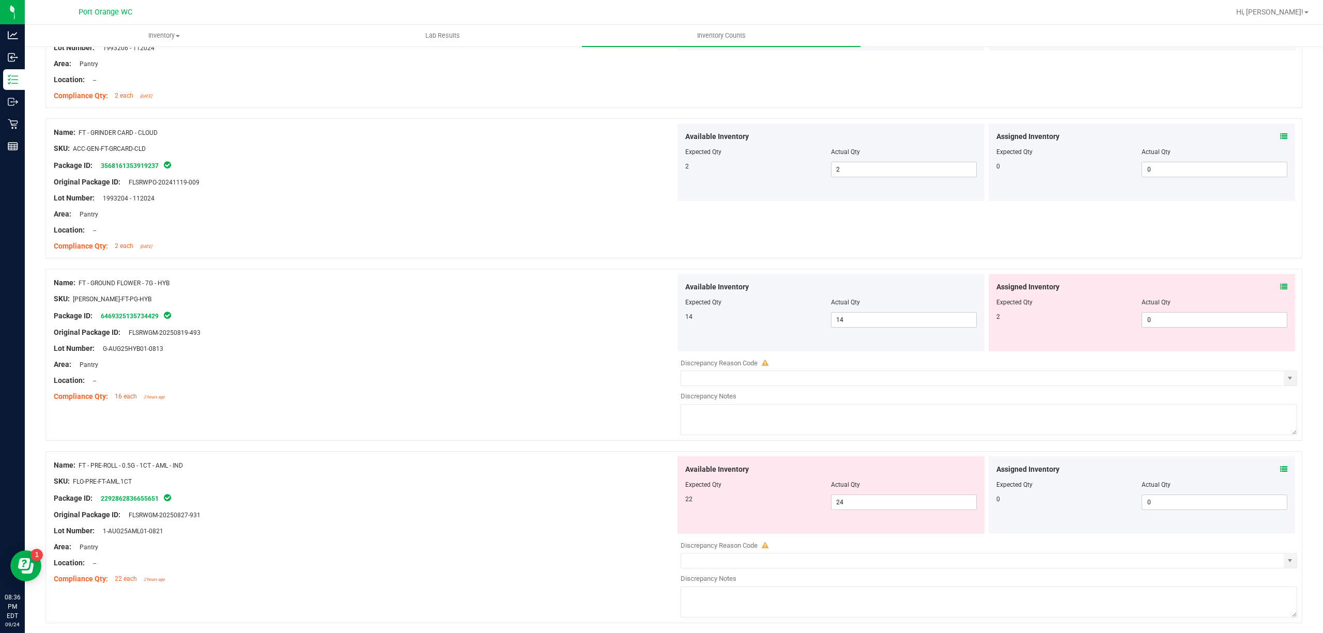
click at [1280, 288] on icon at bounding box center [1283, 286] width 7 height 7
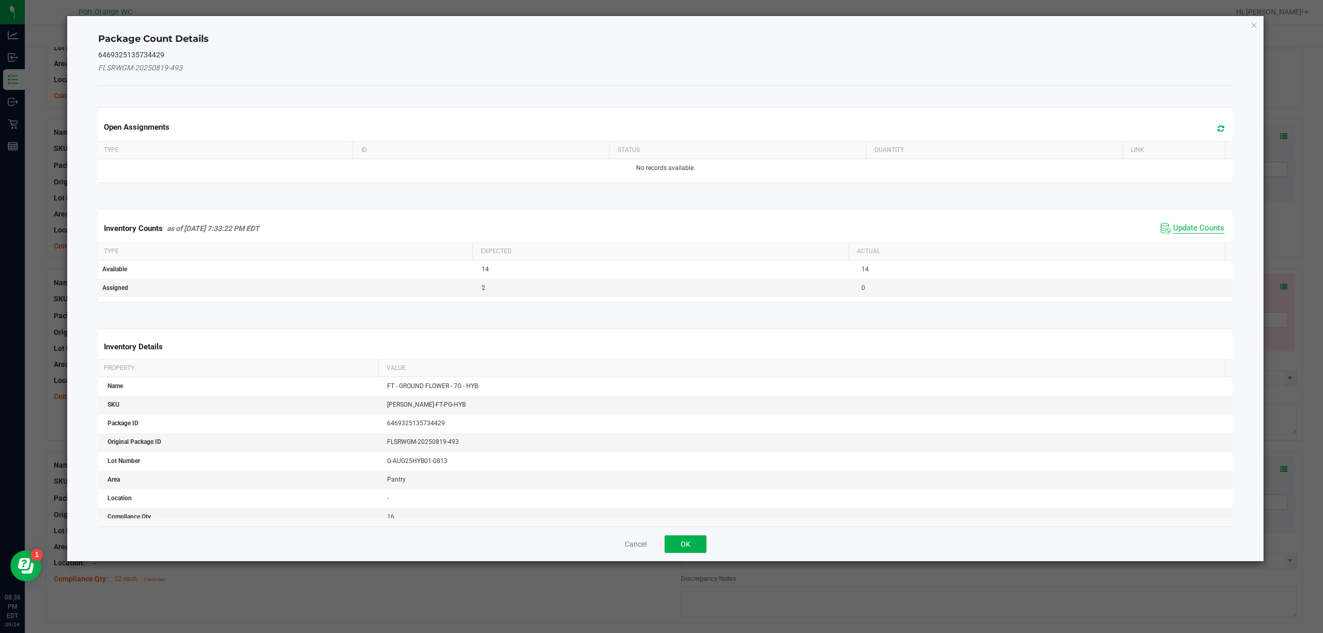
click at [1186, 228] on span "Update Counts" at bounding box center [1198, 228] width 51 height 10
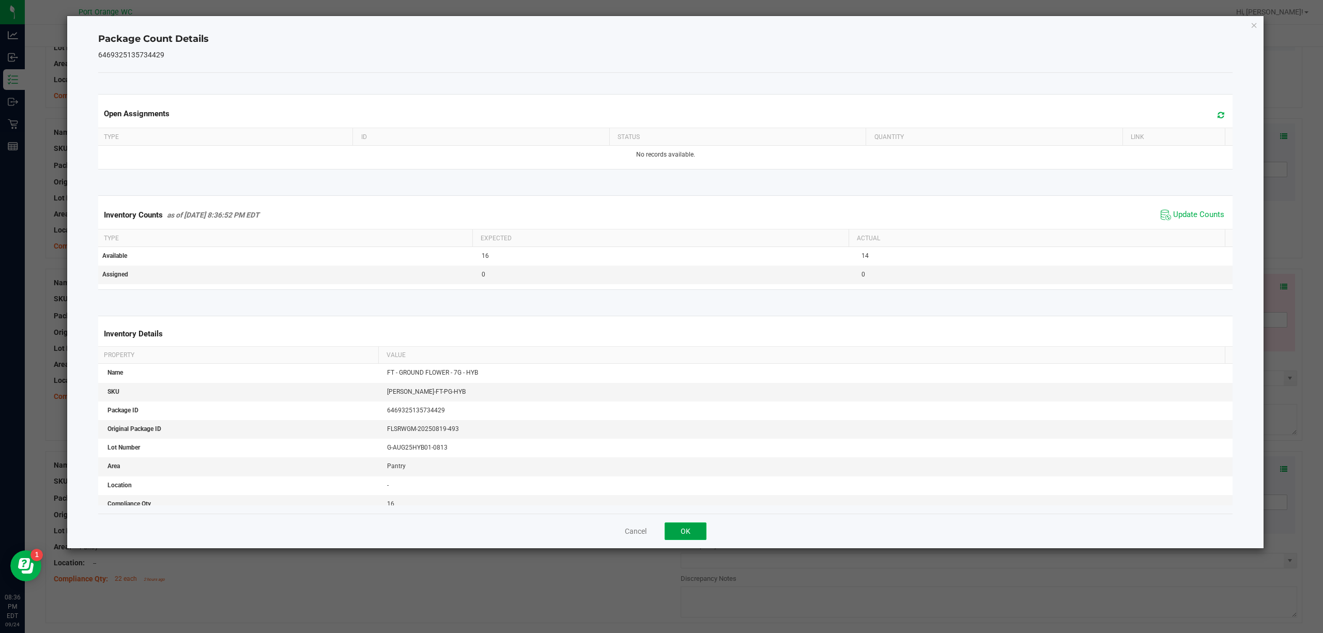
click at [688, 534] on button "OK" at bounding box center [685, 531] width 42 height 18
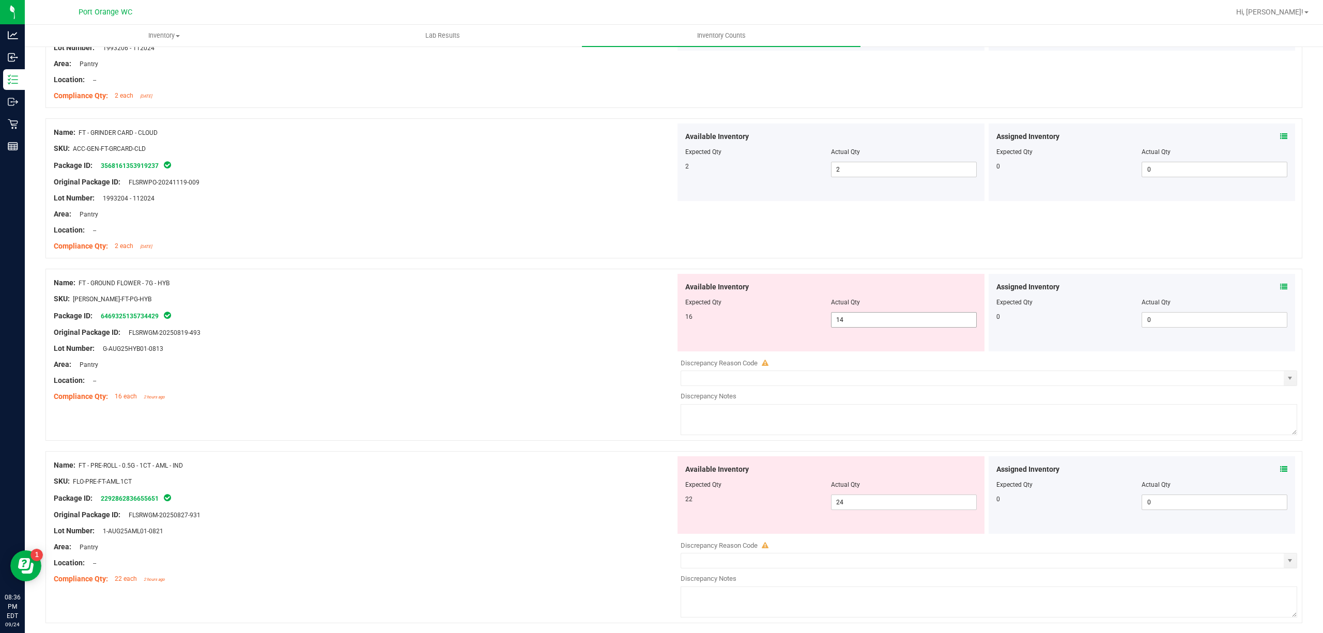
click at [850, 327] on span "14 14" at bounding box center [904, 319] width 146 height 15
click at [850, 327] on input "14" at bounding box center [903, 320] width 145 height 14
type input "16"
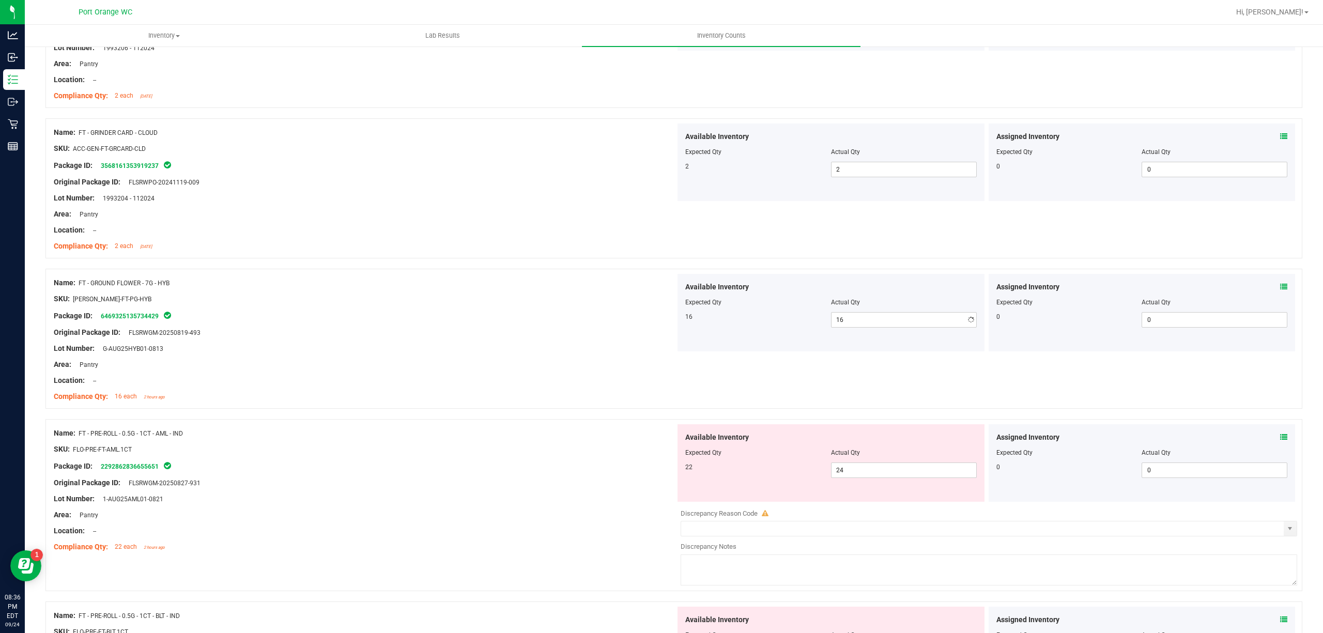
click at [580, 366] on div "Area: Pantry" at bounding box center [365, 364] width 622 height 11
click at [879, 474] on span "24 24" at bounding box center [904, 469] width 146 height 15
click at [879, 474] on input "24" at bounding box center [903, 470] width 145 height 14
type input "22"
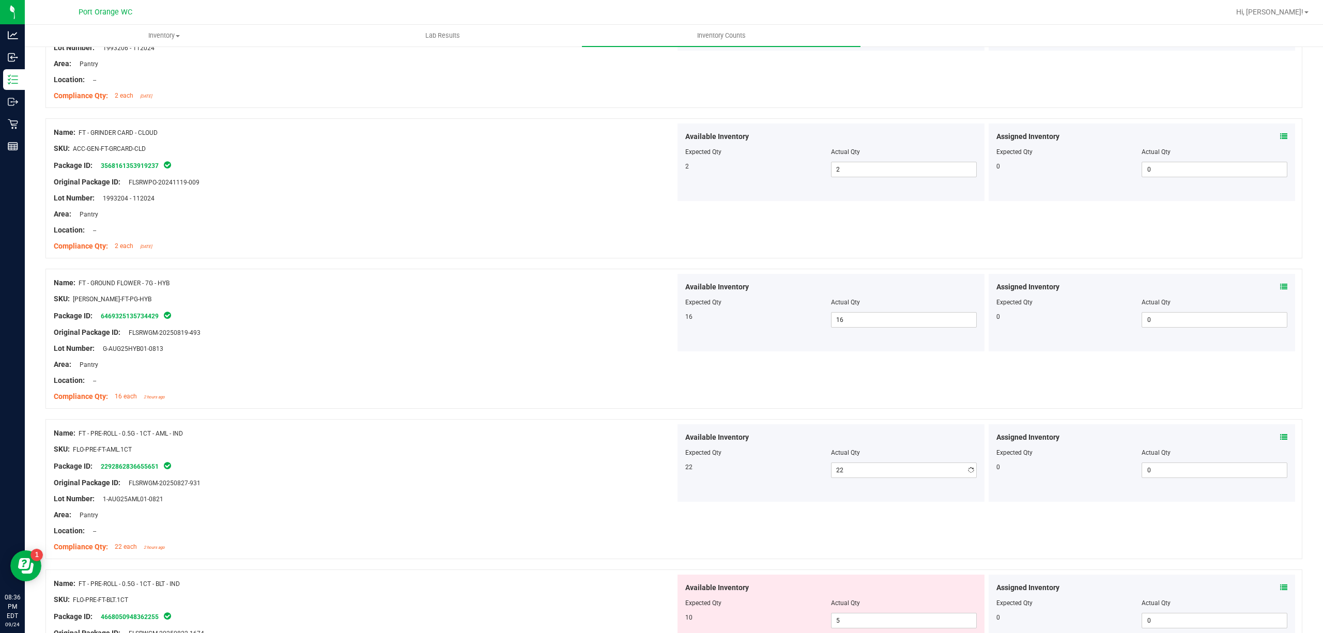
click at [634, 429] on div "Name: FT - PRE-ROLL - 0.5G - 1CT - AML - IND SKU: FLO-PRE-FT-AML.1CT Package ID…" at bounding box center [365, 490] width 622 height 132
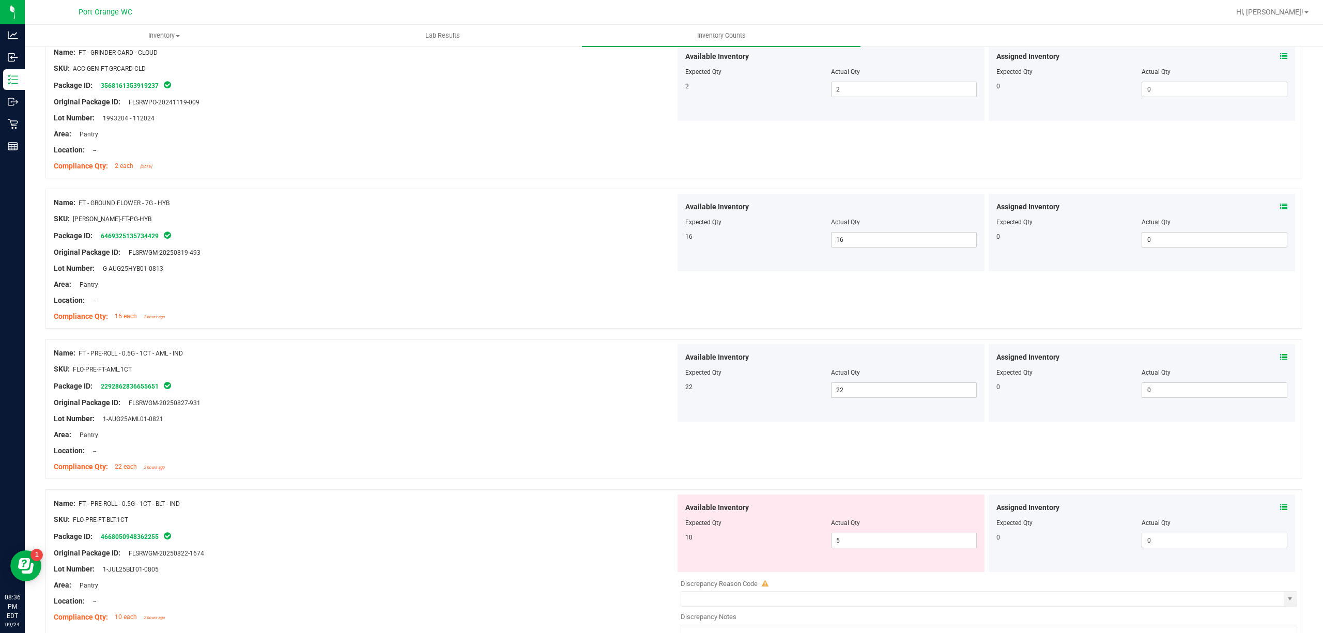
scroll to position [1309, 0]
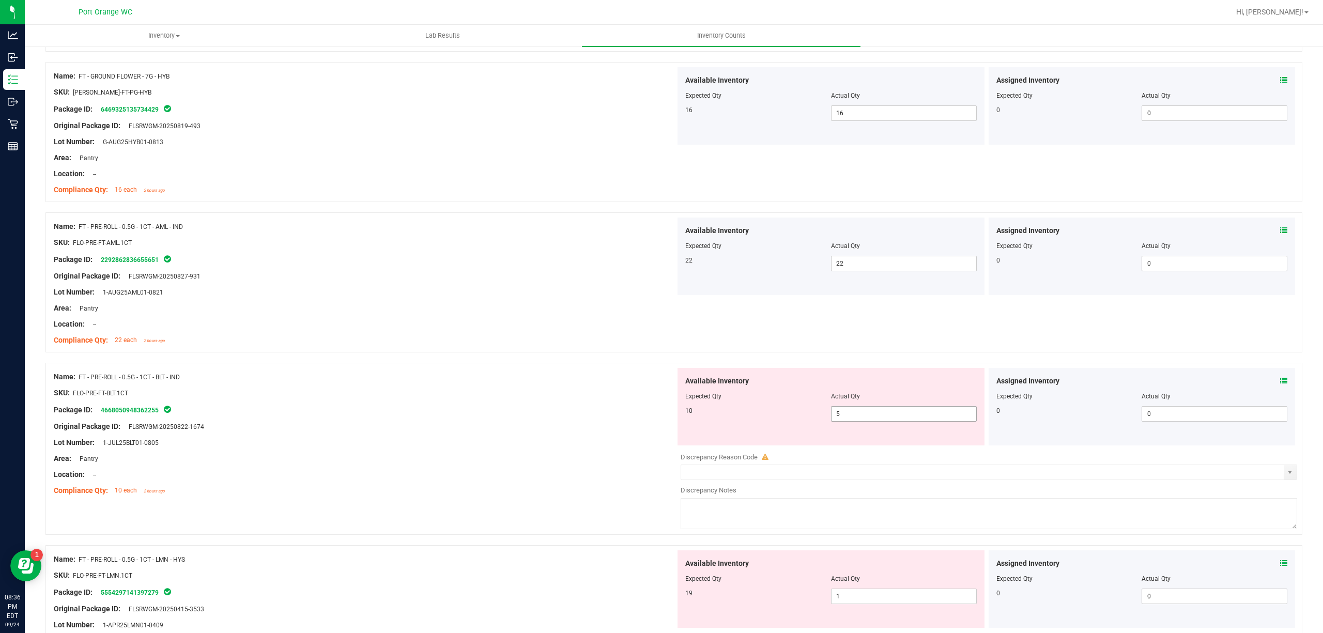
click at [861, 411] on span "5 5" at bounding box center [904, 413] width 146 height 15
click at [861, 411] on input "5" at bounding box center [903, 414] width 145 height 14
type input "10"
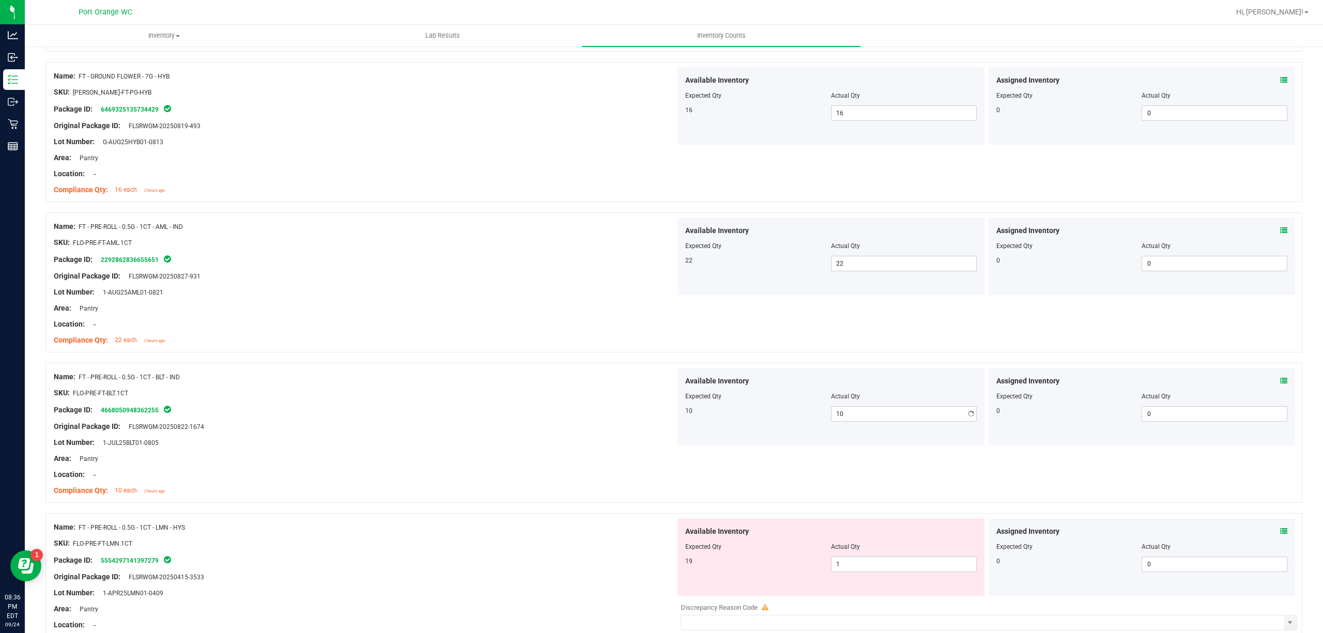
click at [531, 381] on div "Name: FT - PRE-ROLL - 0.5G - 1CT - BLT - IND" at bounding box center [365, 376] width 622 height 11
click at [871, 566] on span "1 1" at bounding box center [904, 563] width 146 height 15
type input "19"
click at [634, 495] on div "Compliance Qty: 10 each 2 hours ago" at bounding box center [365, 490] width 622 height 11
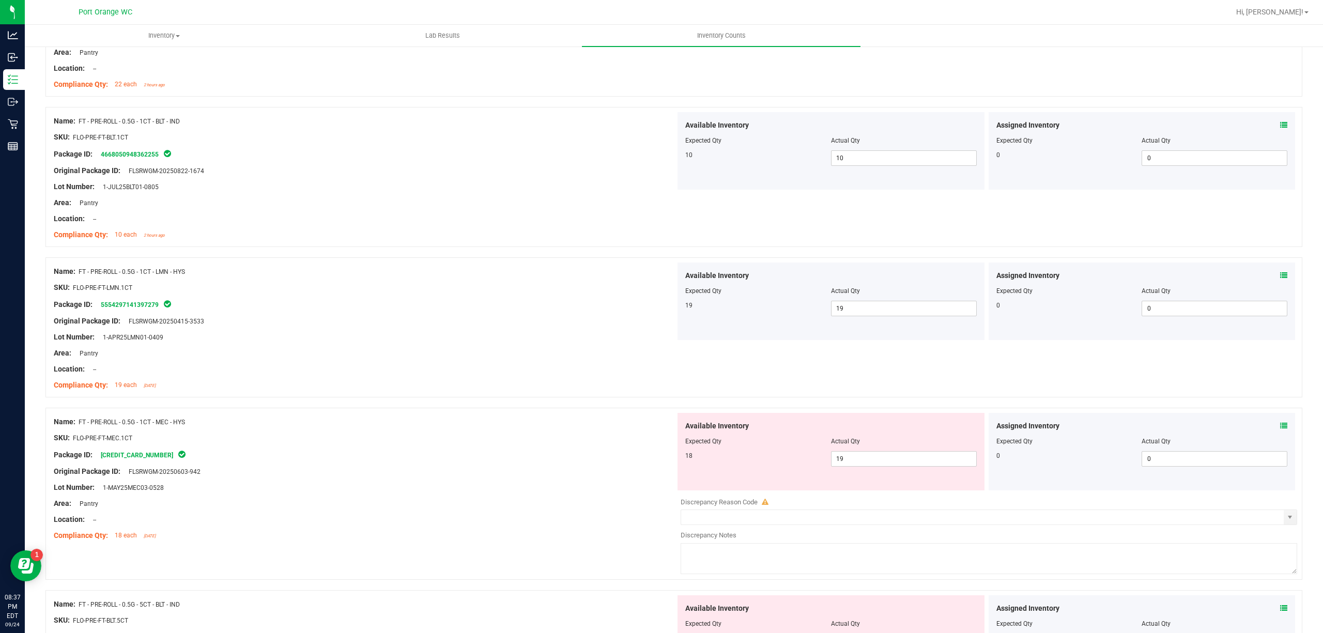
scroll to position [1584, 0]
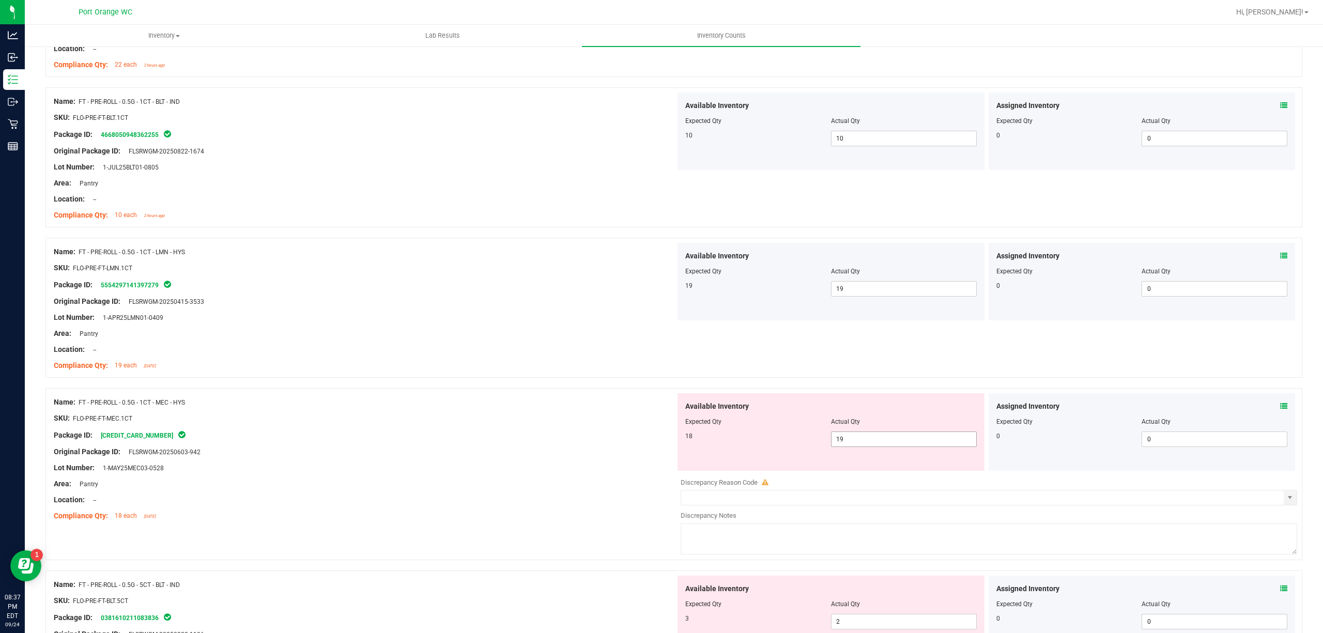
click at [849, 441] on span "19 19" at bounding box center [904, 438] width 146 height 15
click at [849, 441] on input "19" at bounding box center [903, 439] width 145 height 14
type input "18"
click at [685, 425] on span "Expected Qty" at bounding box center [703, 421] width 36 height 7
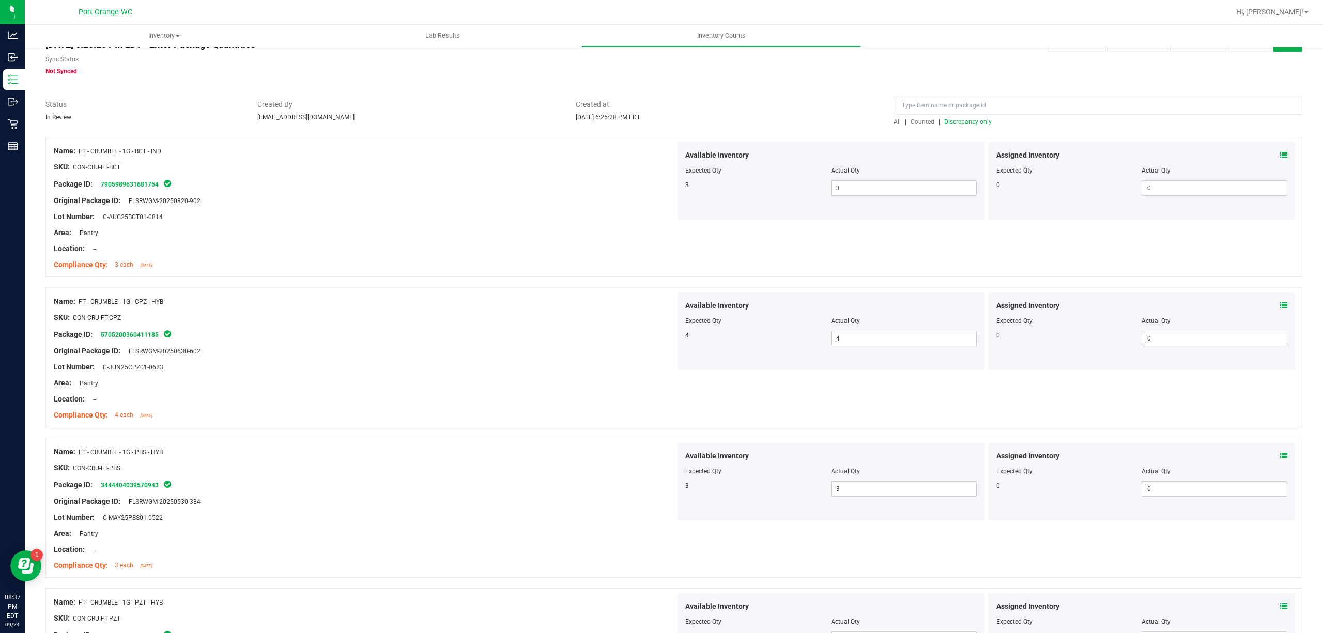
scroll to position [0, 0]
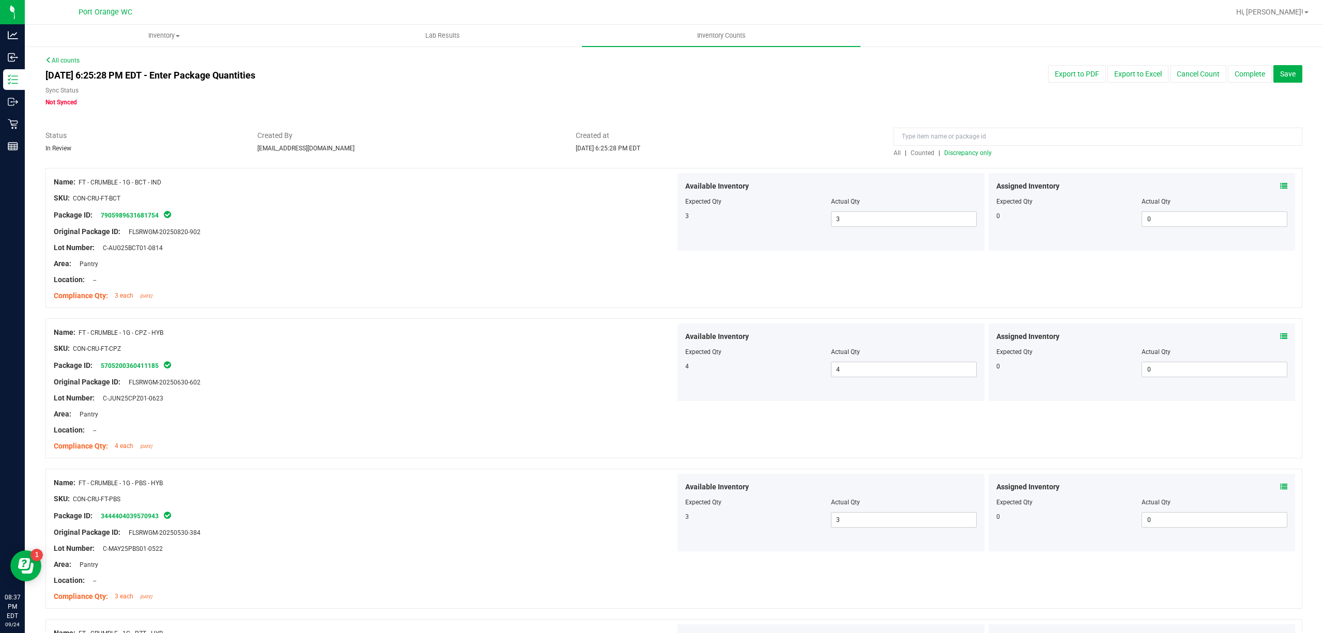
click at [944, 153] on span "Discrepancy only" at bounding box center [968, 152] width 48 height 7
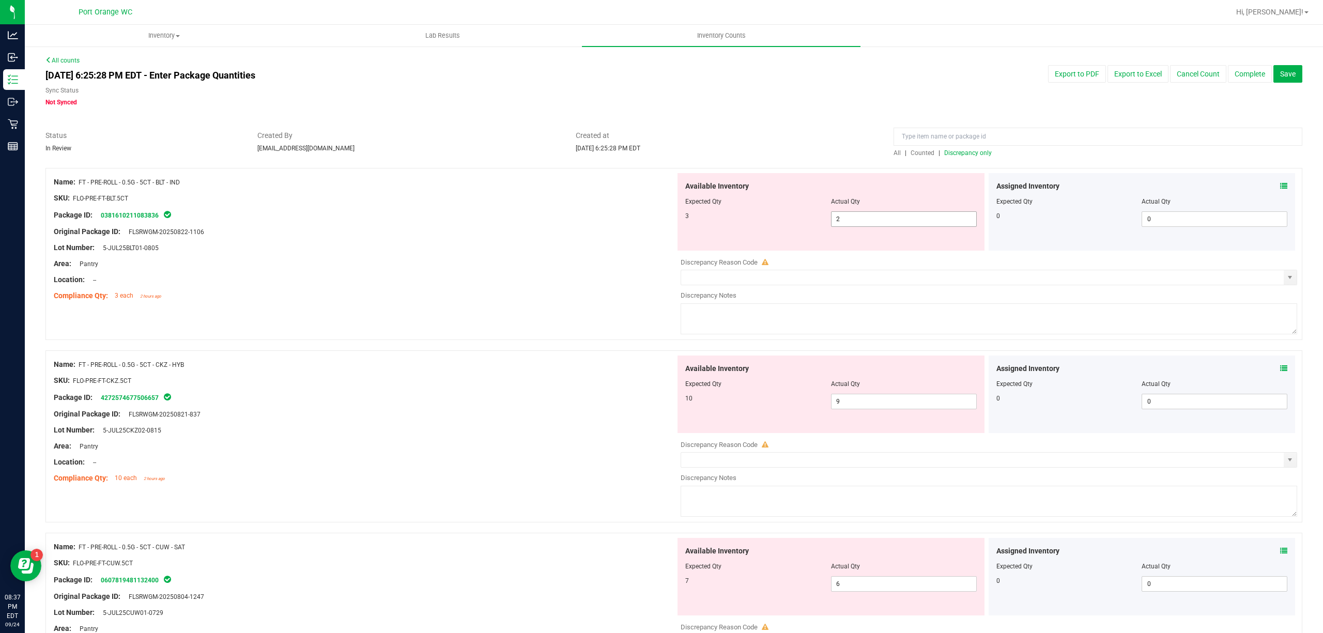
click at [879, 218] on span "2 2" at bounding box center [904, 218] width 146 height 15
click at [879, 218] on input "2" at bounding box center [903, 219] width 145 height 14
type input "3"
click at [690, 237] on div "Available Inventory Expected Qty Actual Qty 3 3 3" at bounding box center [830, 211] width 307 height 77
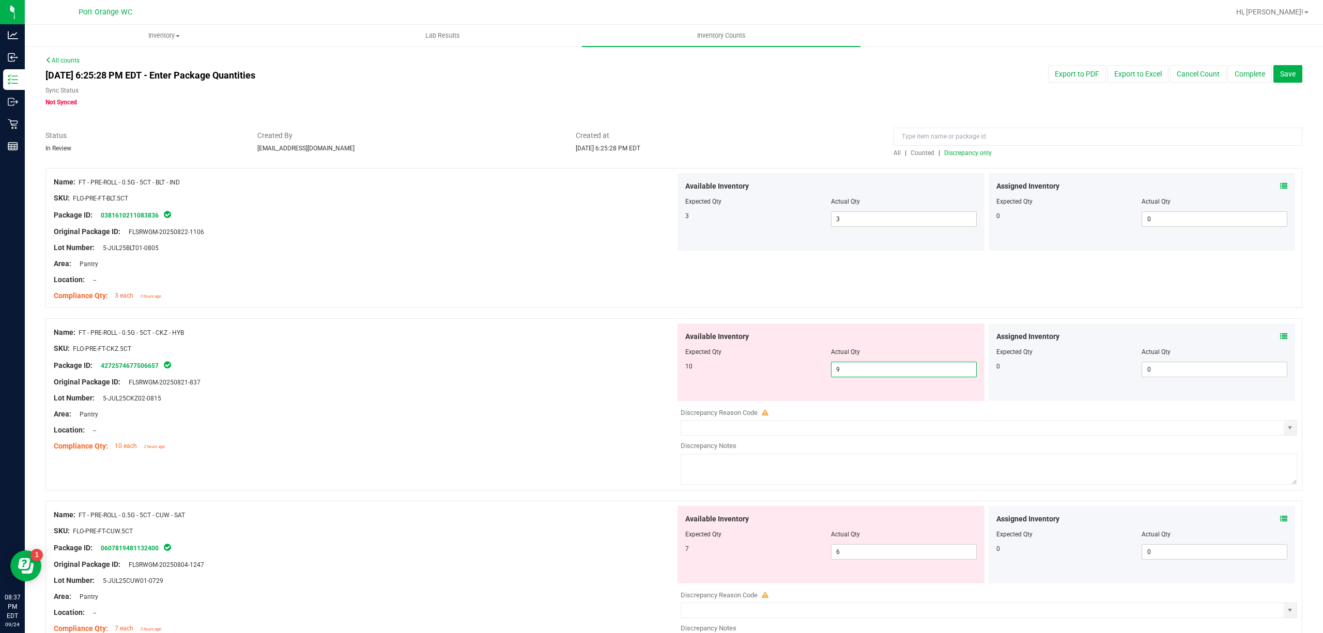
click at [893, 368] on span "9 9" at bounding box center [904, 369] width 146 height 15
click at [922, 372] on input "919" at bounding box center [903, 369] width 145 height 14
drag, startPoint x: 922, startPoint y: 372, endPoint x: 900, endPoint y: 365, distance: 23.5
click at [921, 370] on input "919" at bounding box center [903, 369] width 145 height 14
type input "10"
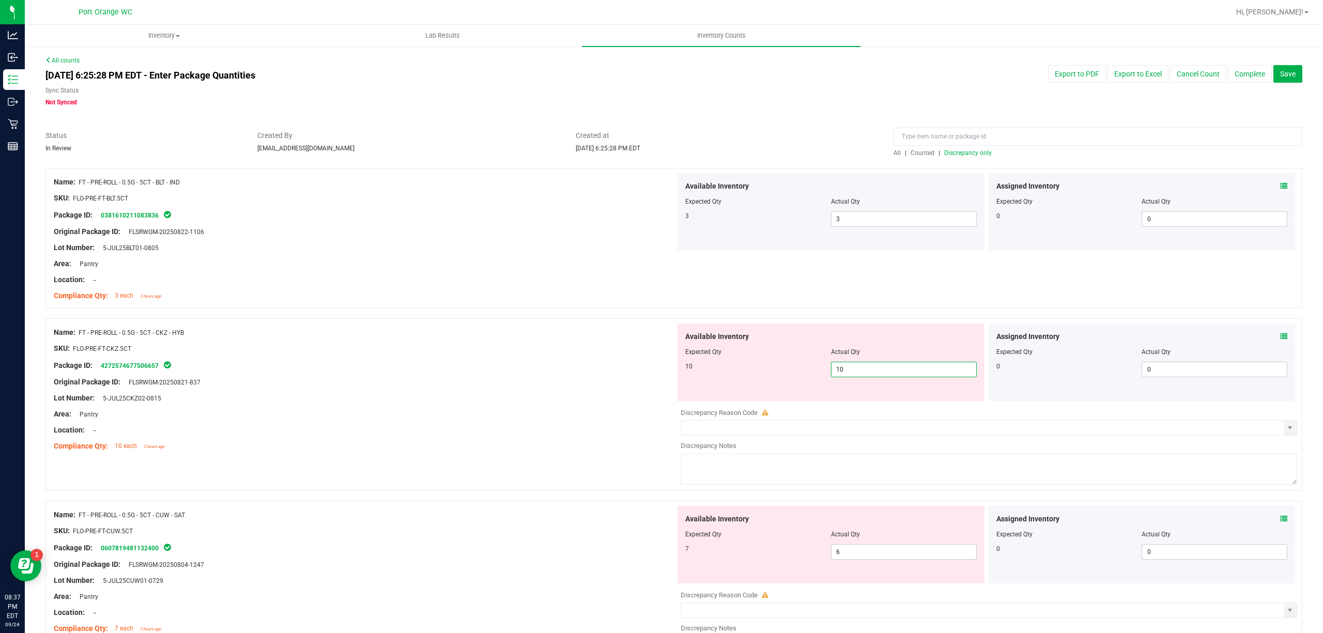
type input "10"
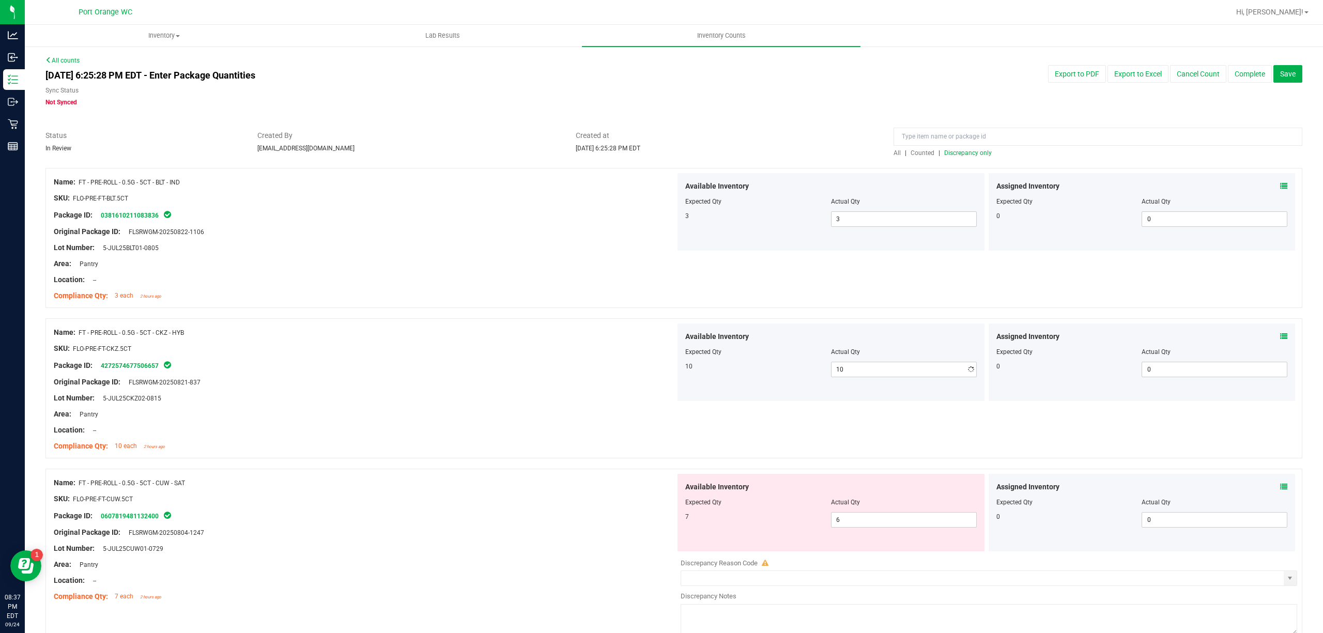
drag, startPoint x: 587, startPoint y: 387, endPoint x: 811, endPoint y: 461, distance: 235.1
click at [589, 387] on div "Name: FT - PRE-ROLL - 0.5G - 5CT - CKZ - HYB SKU: FLO-PRE-FT-CKZ.5CT Package ID…" at bounding box center [365, 389] width 622 height 132
click at [892, 511] on div at bounding box center [830, 509] width 291 height 5
click at [892, 519] on span "6 6" at bounding box center [904, 519] width 146 height 15
click at [892, 519] on input "6" at bounding box center [903, 520] width 145 height 14
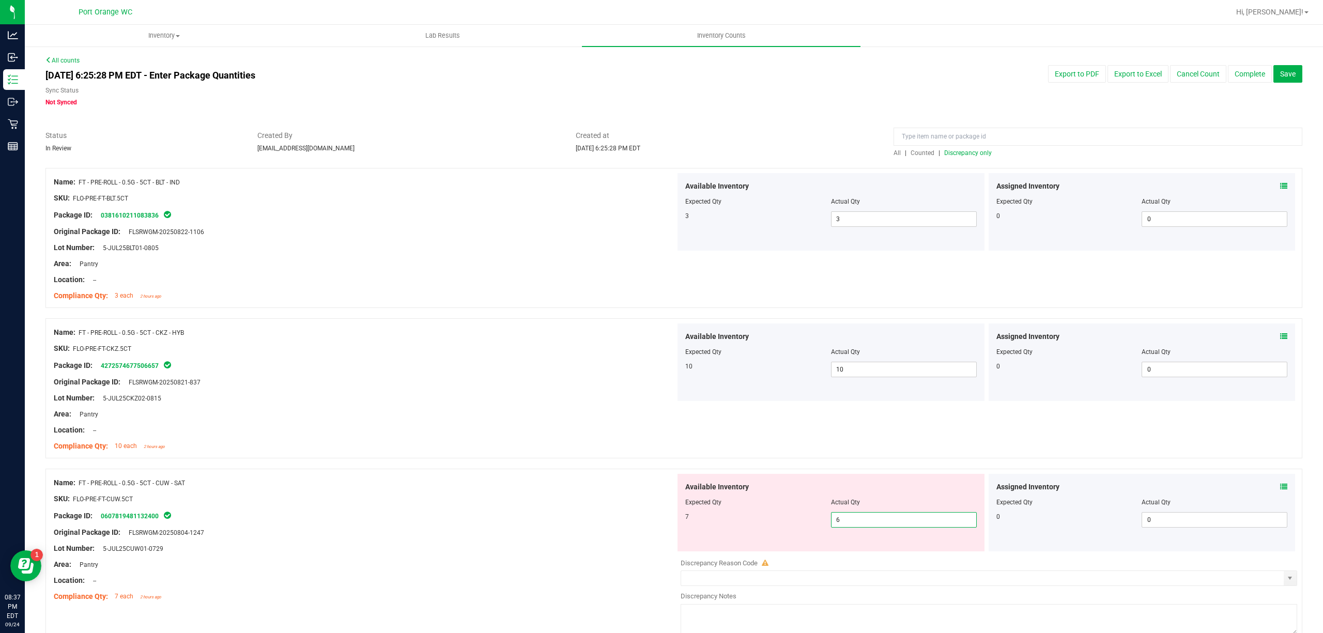
type input "7"
click at [580, 493] on div at bounding box center [365, 490] width 622 height 5
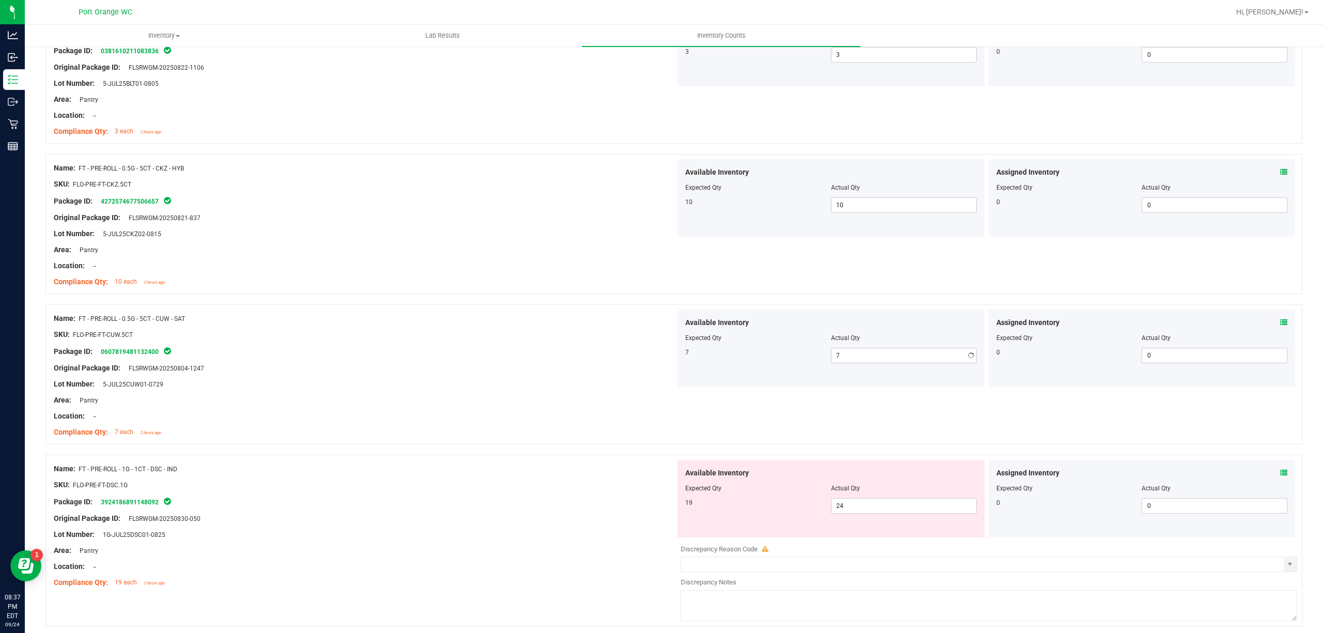
scroll to position [344, 0]
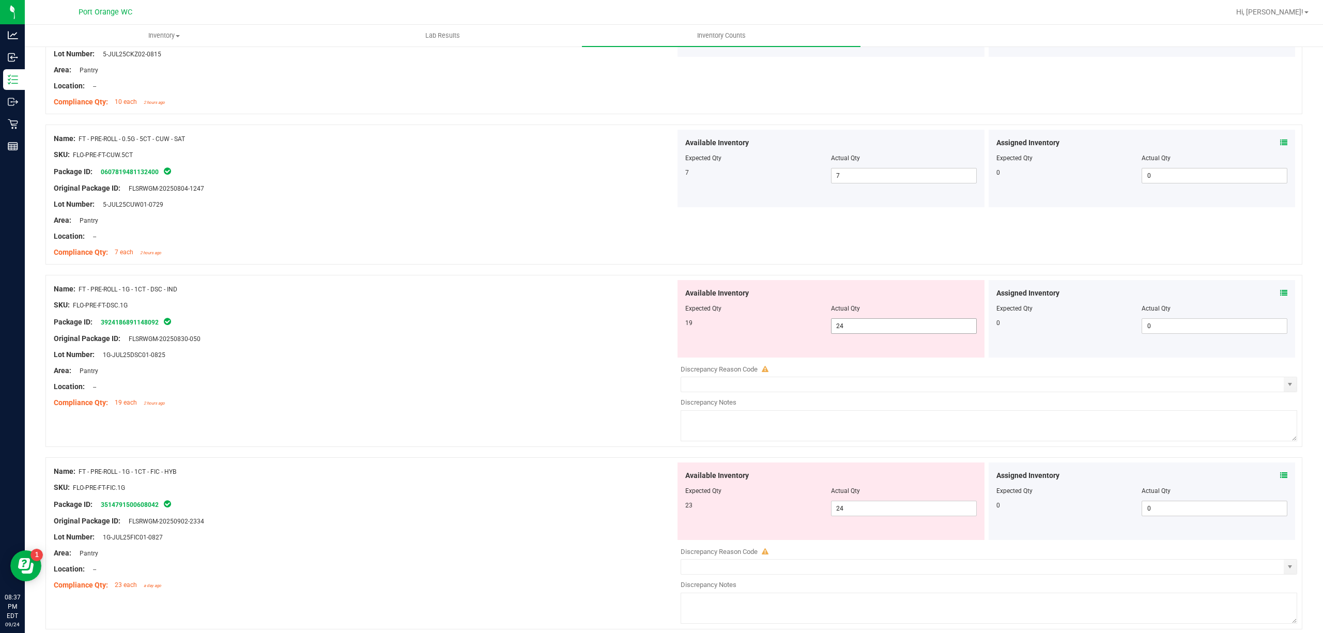
click at [864, 330] on span "24 24" at bounding box center [904, 325] width 146 height 15
click at [864, 330] on input "24" at bounding box center [903, 326] width 145 height 14
type input "19"
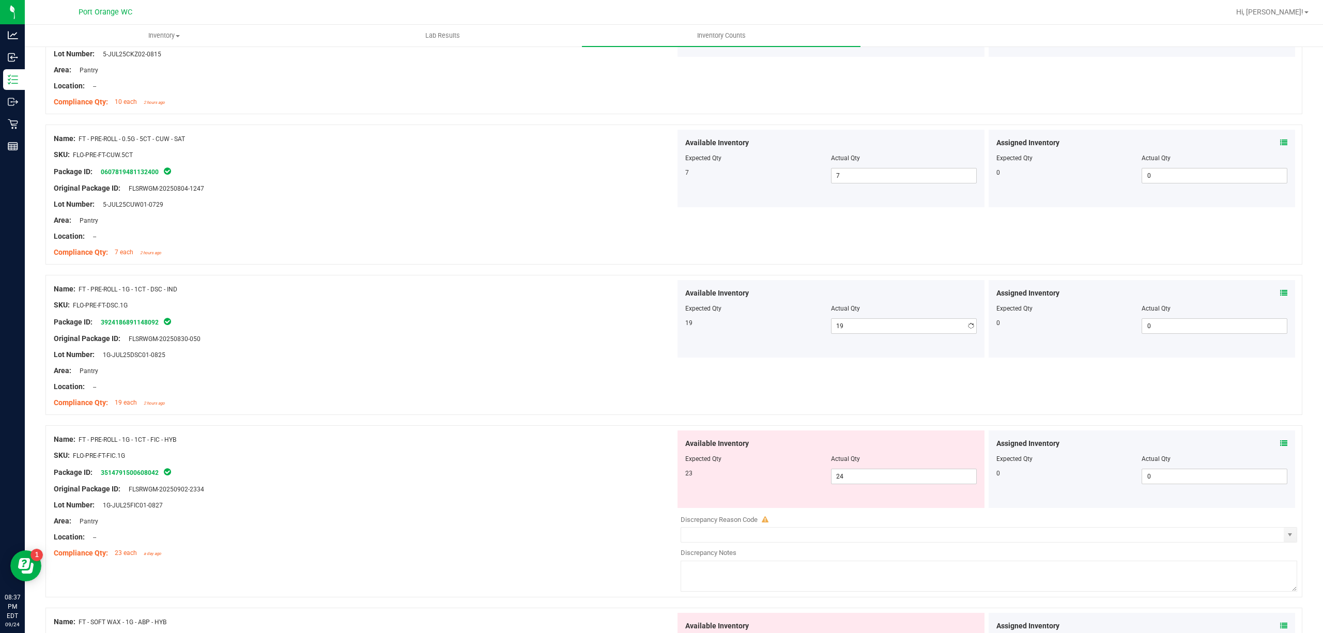
click at [633, 367] on div "Area: Pantry" at bounding box center [365, 370] width 622 height 11
click at [883, 476] on span "24 24" at bounding box center [904, 476] width 146 height 15
click at [883, 476] on input "24" at bounding box center [903, 476] width 145 height 14
type input "23"
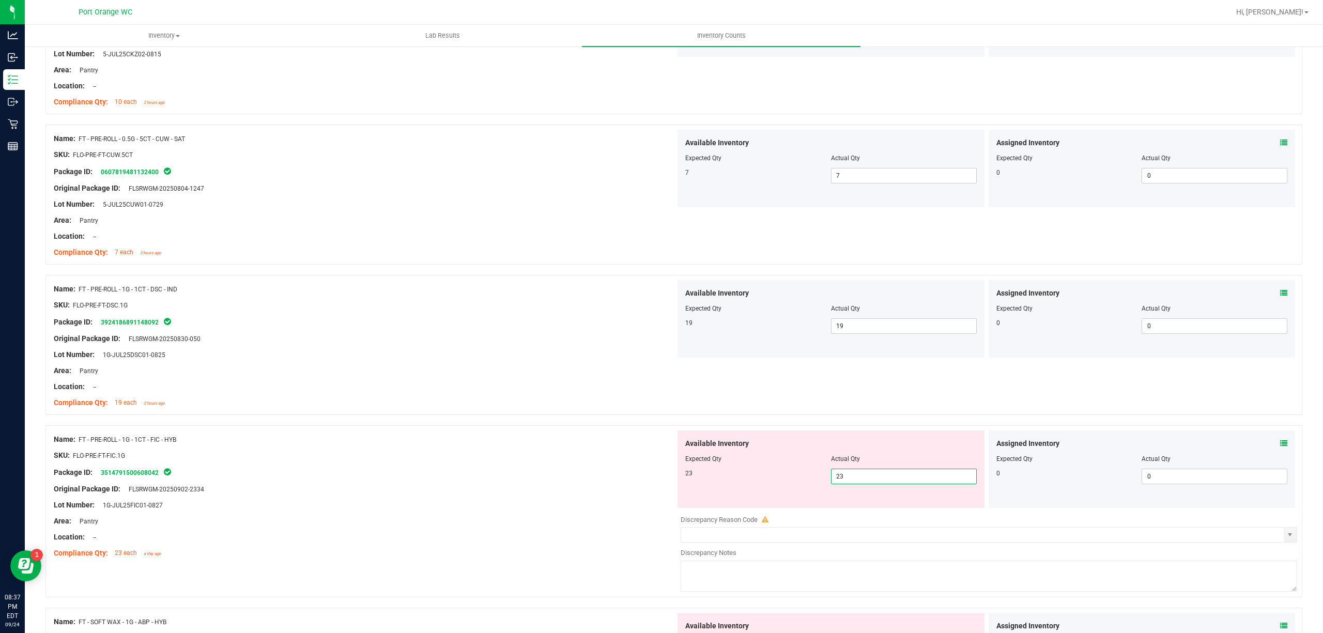
click at [555, 406] on div "Compliance Qty: 19 each 2 hours ago" at bounding box center [365, 402] width 622 height 11
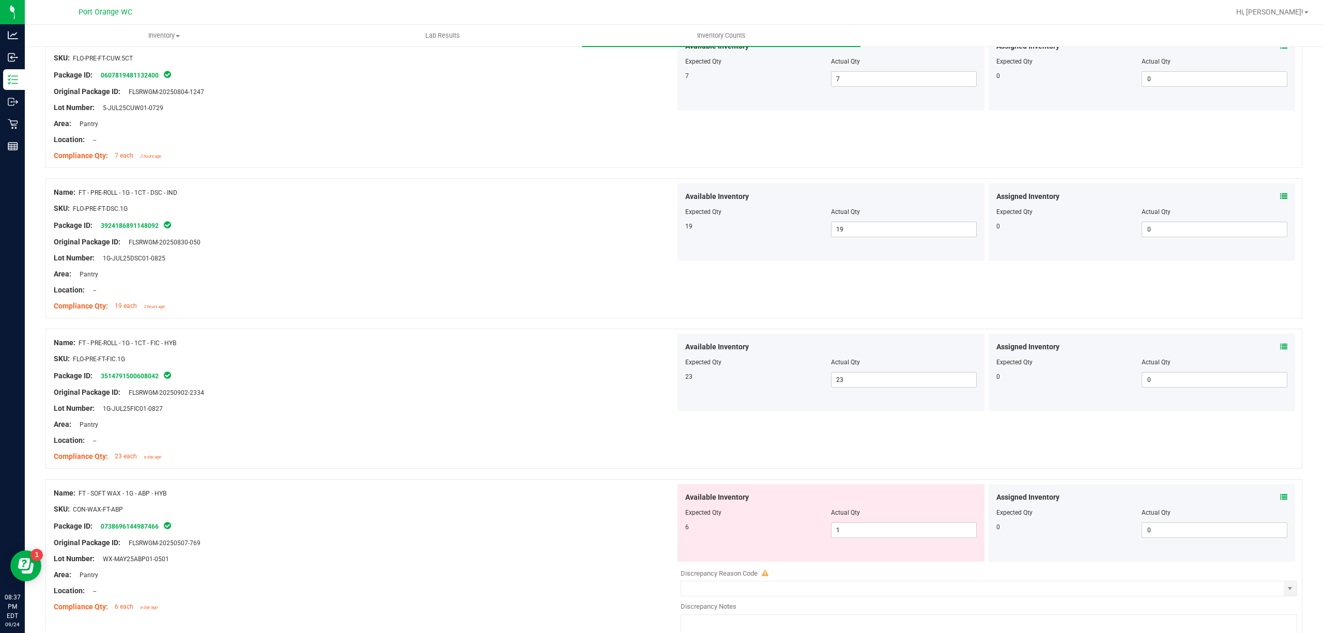
scroll to position [551, 0]
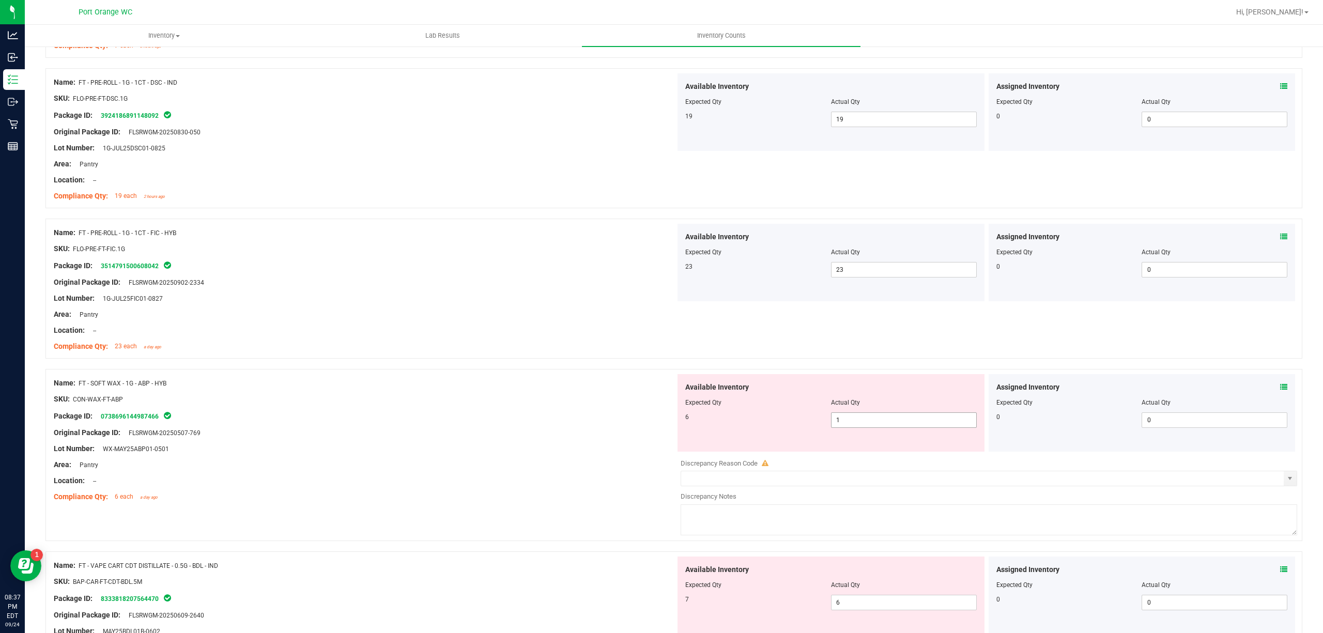
click at [868, 424] on span "1 1" at bounding box center [904, 419] width 146 height 15
click at [868, 424] on input "1" at bounding box center [903, 420] width 145 height 14
type input "6"
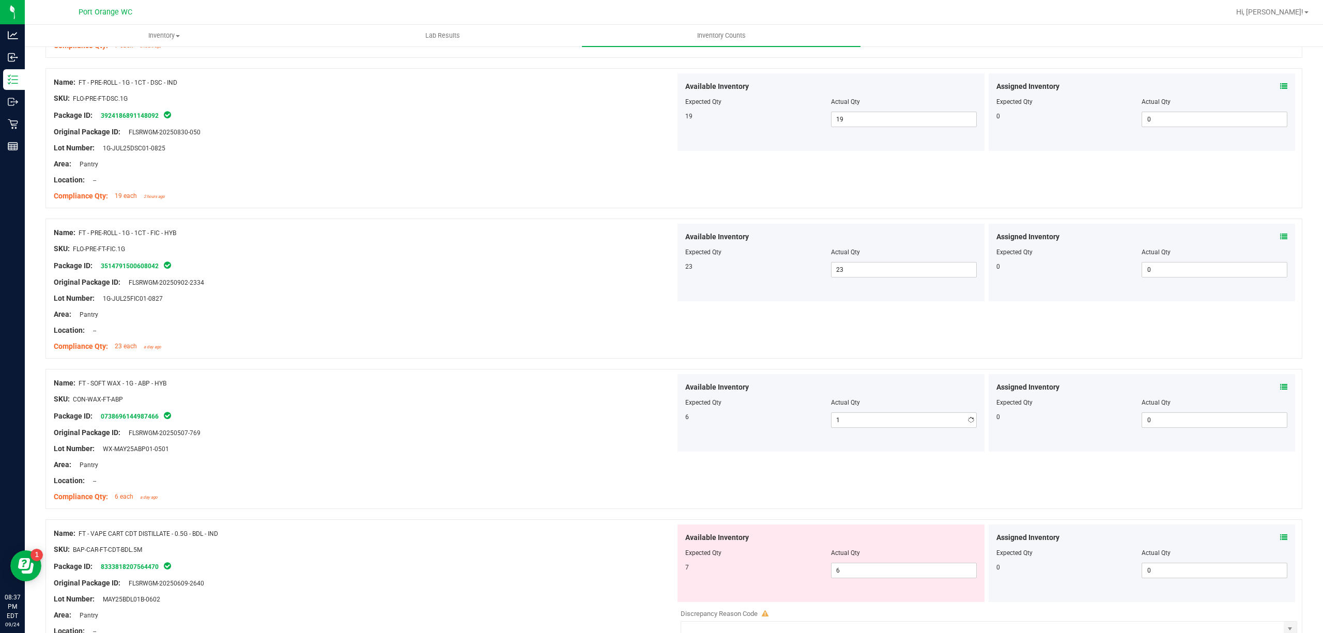
type input "6"
drag, startPoint x: 537, startPoint y: 405, endPoint x: 789, endPoint y: 492, distance: 266.6
click at [539, 404] on ng-container "SKU: CON-WAX-FT-ABP" at bounding box center [365, 402] width 622 height 16
drag, startPoint x: 877, startPoint y: 583, endPoint x: 873, endPoint y: 569, distance: 15.0
click at [877, 583] on div "Available Inventory Expected Qty Actual Qty 7 6 6" at bounding box center [830, 562] width 307 height 77
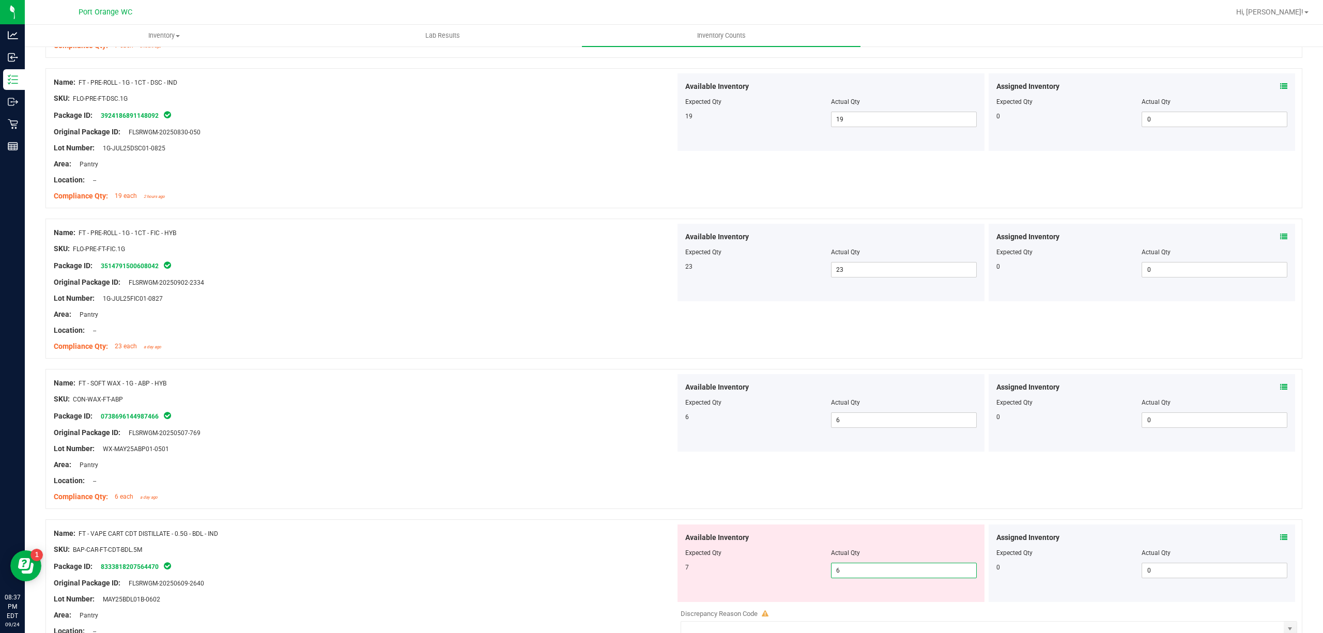
click at [873, 569] on span "6 6" at bounding box center [904, 570] width 146 height 15
click at [873, 569] on input "6" at bounding box center [903, 570] width 145 height 14
type input "7"
click at [641, 538] on div "Name: FT - VAPE CART CDT DISTILLATE - 0.5G - BDL - IND" at bounding box center [365, 533] width 622 height 11
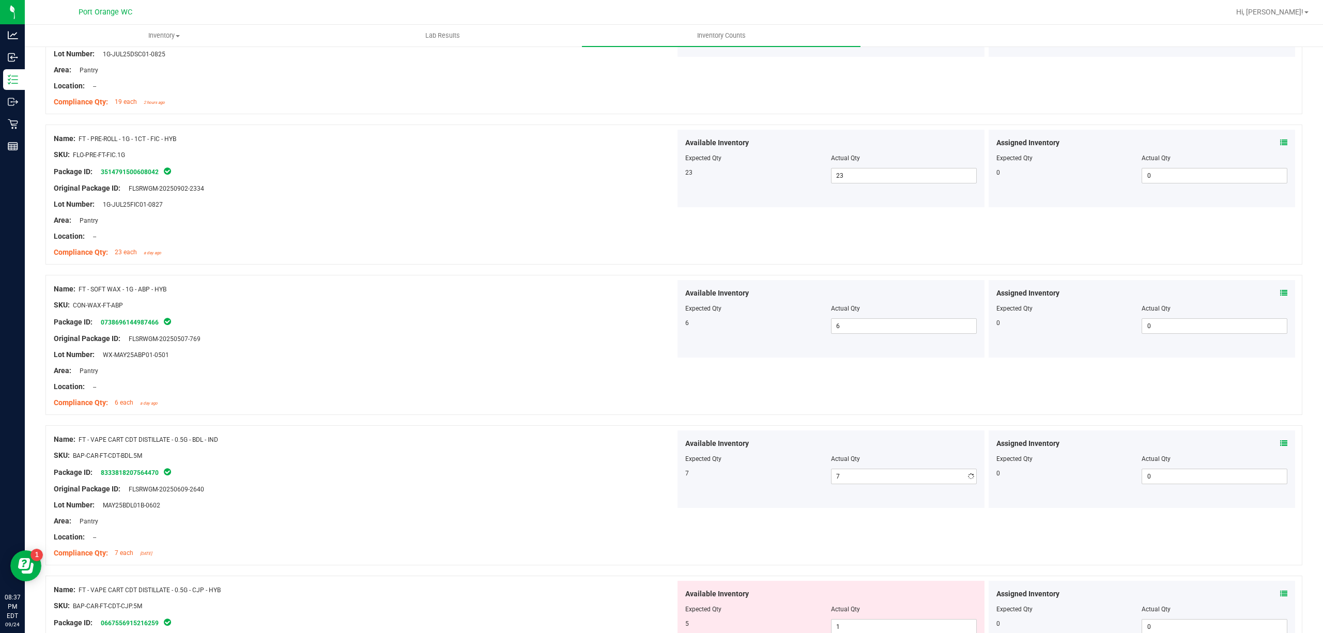
scroll to position [827, 0]
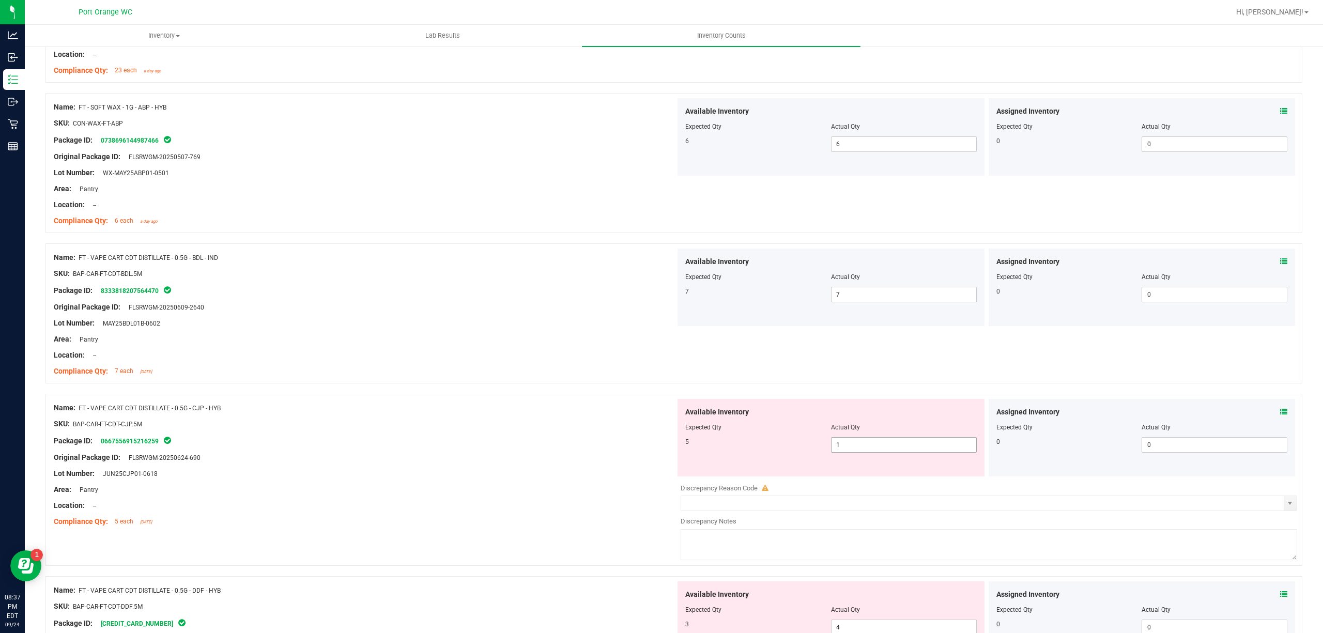
click at [856, 453] on span "1 1" at bounding box center [904, 444] width 146 height 15
click at [856, 451] on input "1" at bounding box center [903, 445] width 145 height 14
type input "5"
click at [691, 463] on div "Available Inventory Expected Qty Actual Qty 5 5 5" at bounding box center [830, 437] width 307 height 77
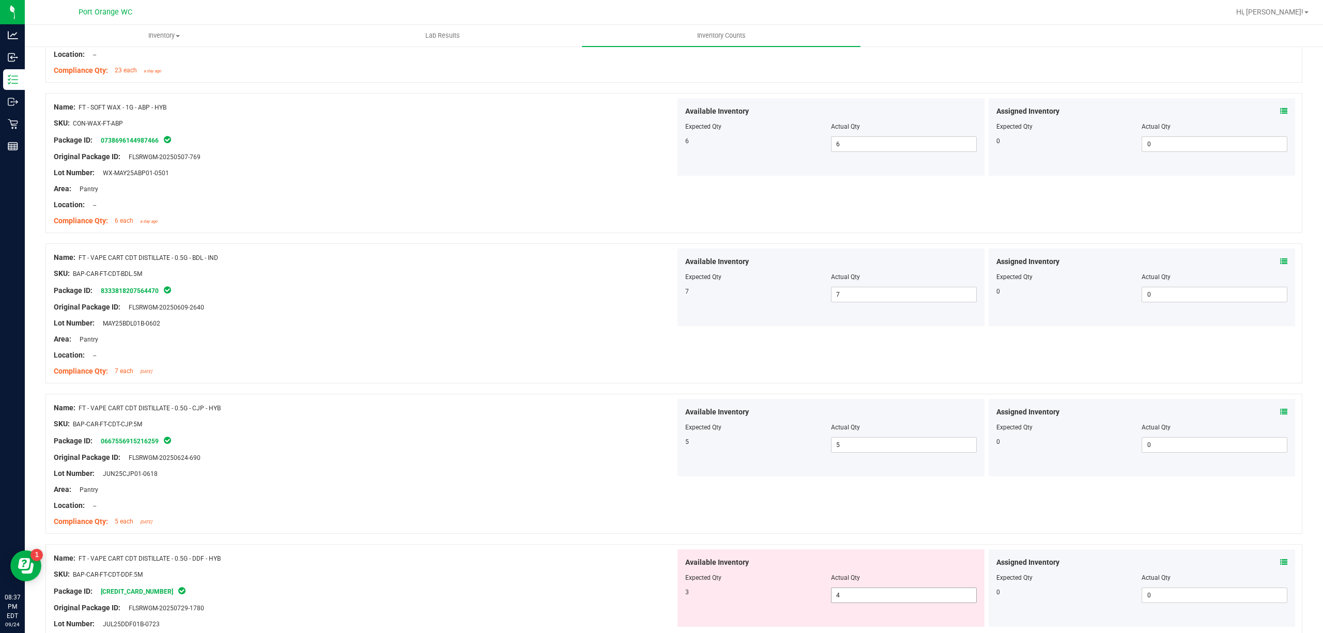
click at [850, 603] on span "4 4" at bounding box center [904, 594] width 146 height 15
click at [847, 595] on span "4 4" at bounding box center [904, 594] width 146 height 15
drag, startPoint x: 847, startPoint y: 595, endPoint x: 704, endPoint y: 556, distance: 148.8
click at [833, 588] on div "Available Inventory Expected Qty Actual Qty 3 4 4" at bounding box center [830, 587] width 307 height 77
type input "3"
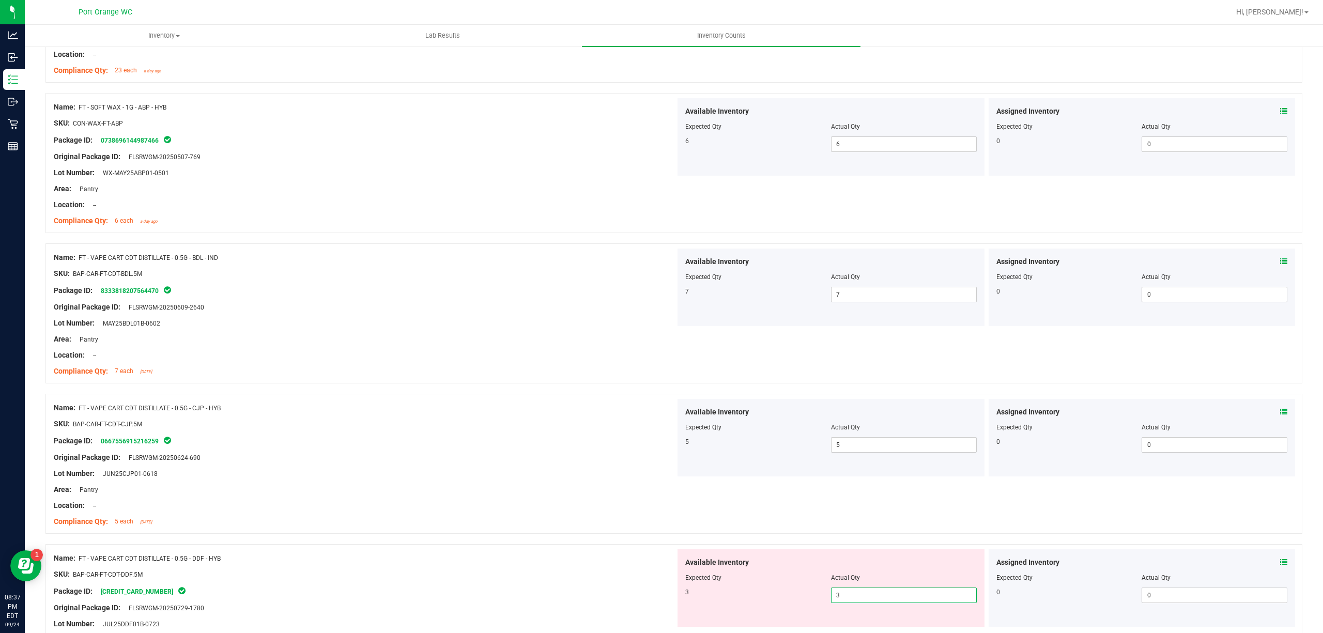
type input "3"
click at [584, 541] on div at bounding box center [673, 539] width 1256 height 10
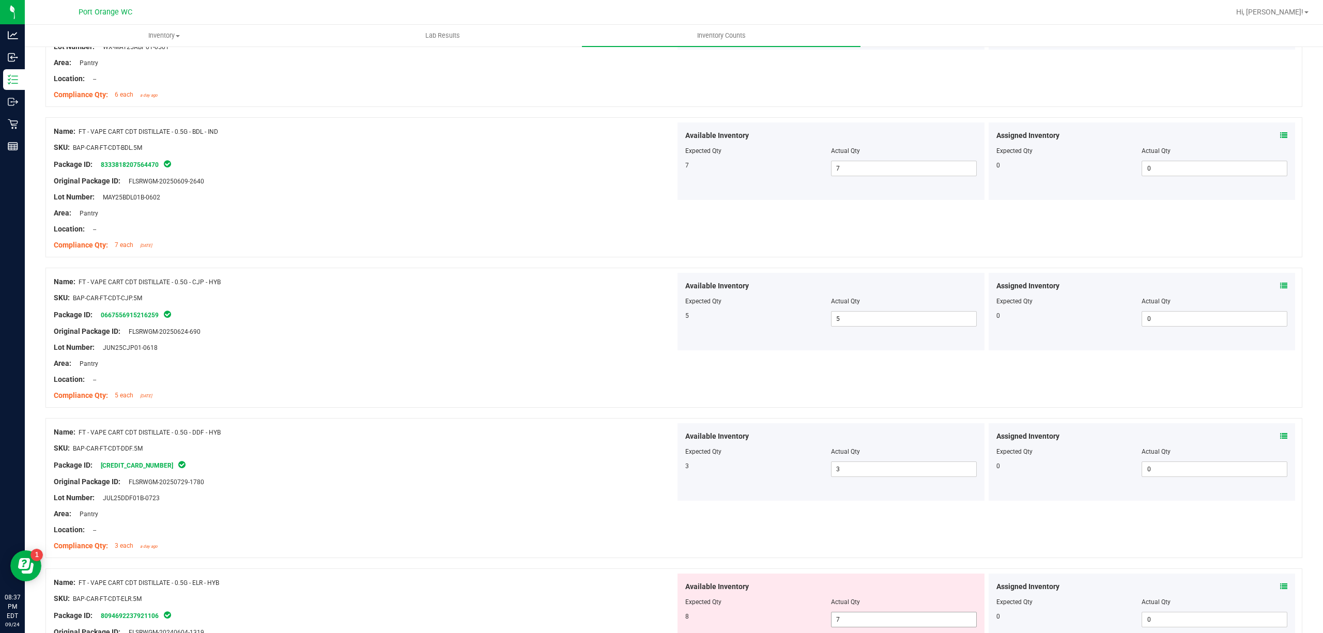
scroll to position [1102, 0]
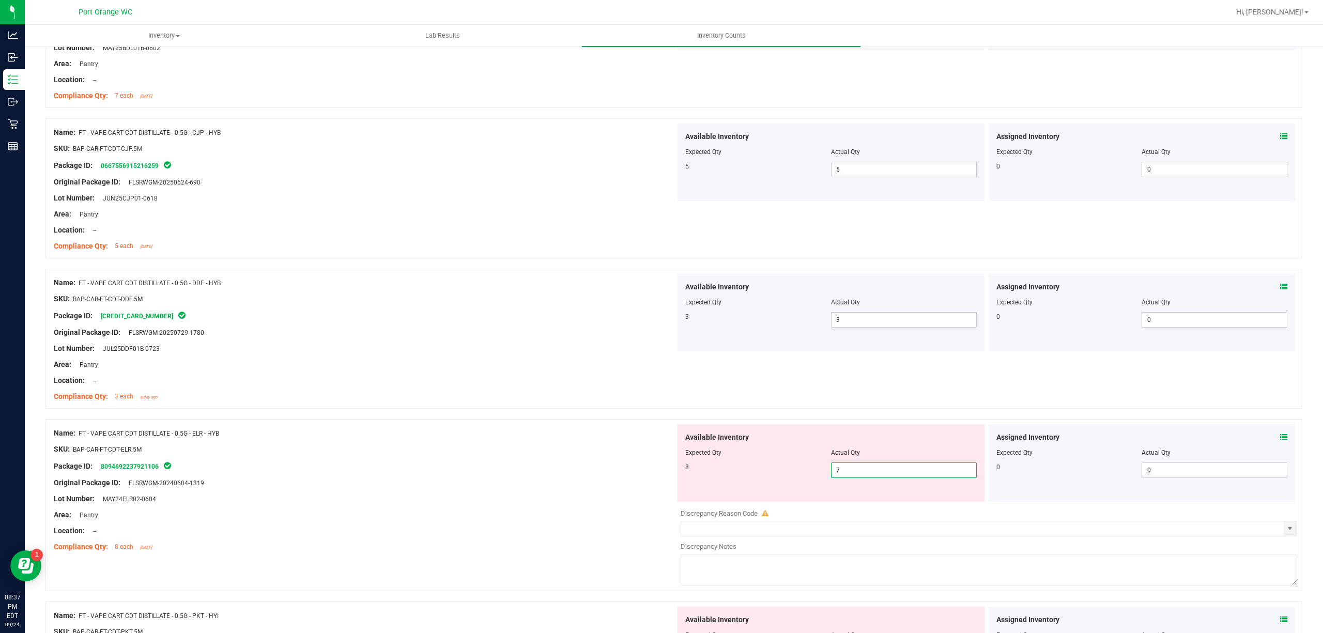
click at [850, 472] on span "7 7" at bounding box center [904, 469] width 146 height 15
click at [850, 472] on input "7" at bounding box center [903, 470] width 145 height 14
type input "8"
click at [656, 452] on div "SKU: BAP-CAR-FT-CDT-ELR.5M" at bounding box center [365, 449] width 622 height 11
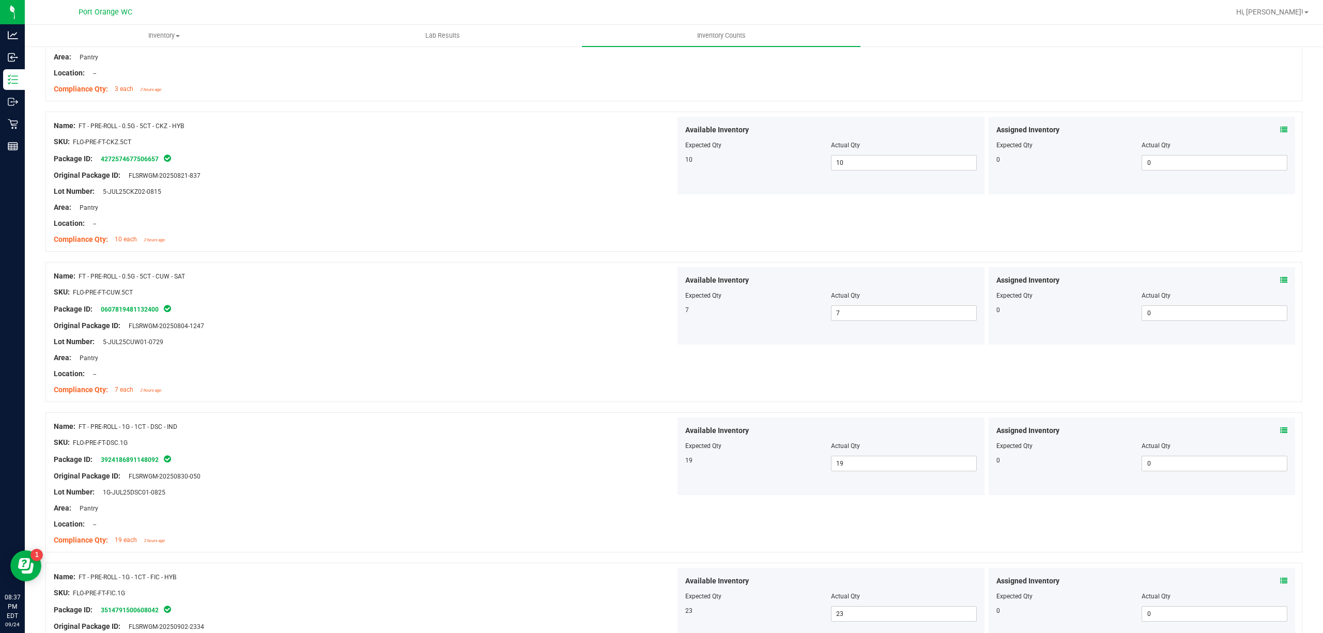
scroll to position [0, 0]
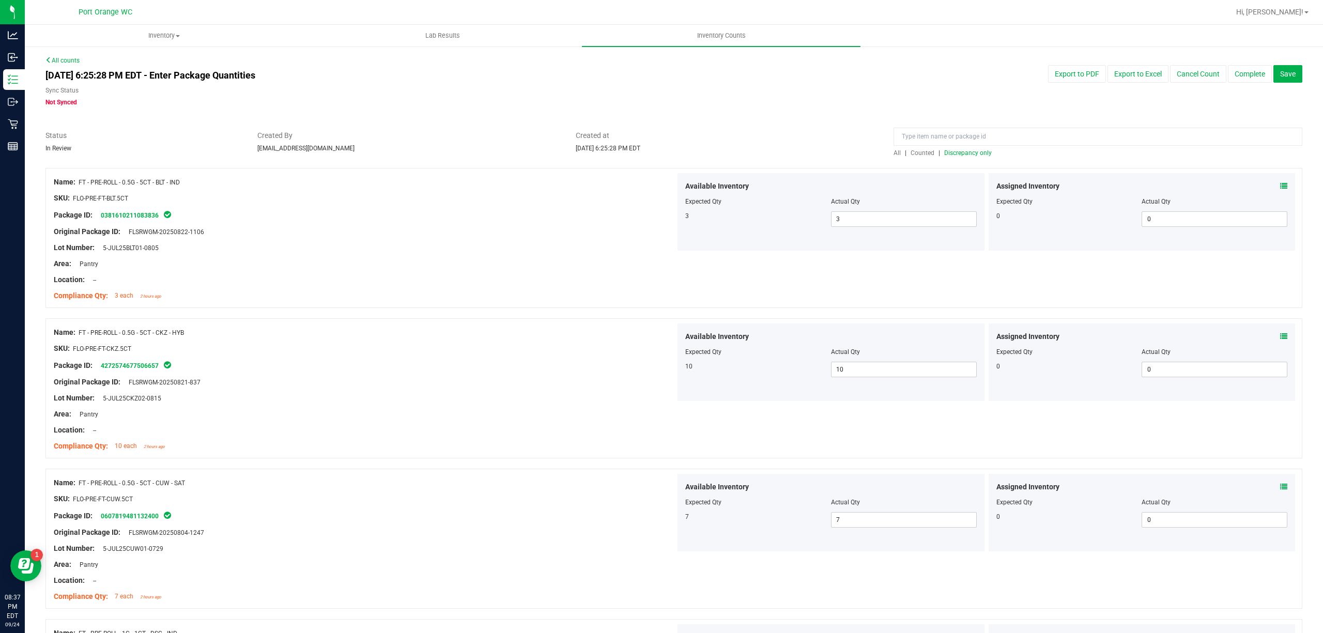
click at [956, 147] on div at bounding box center [1097, 139] width 409 height 18
click at [956, 152] on span "Discrepancy only" at bounding box center [968, 152] width 48 height 7
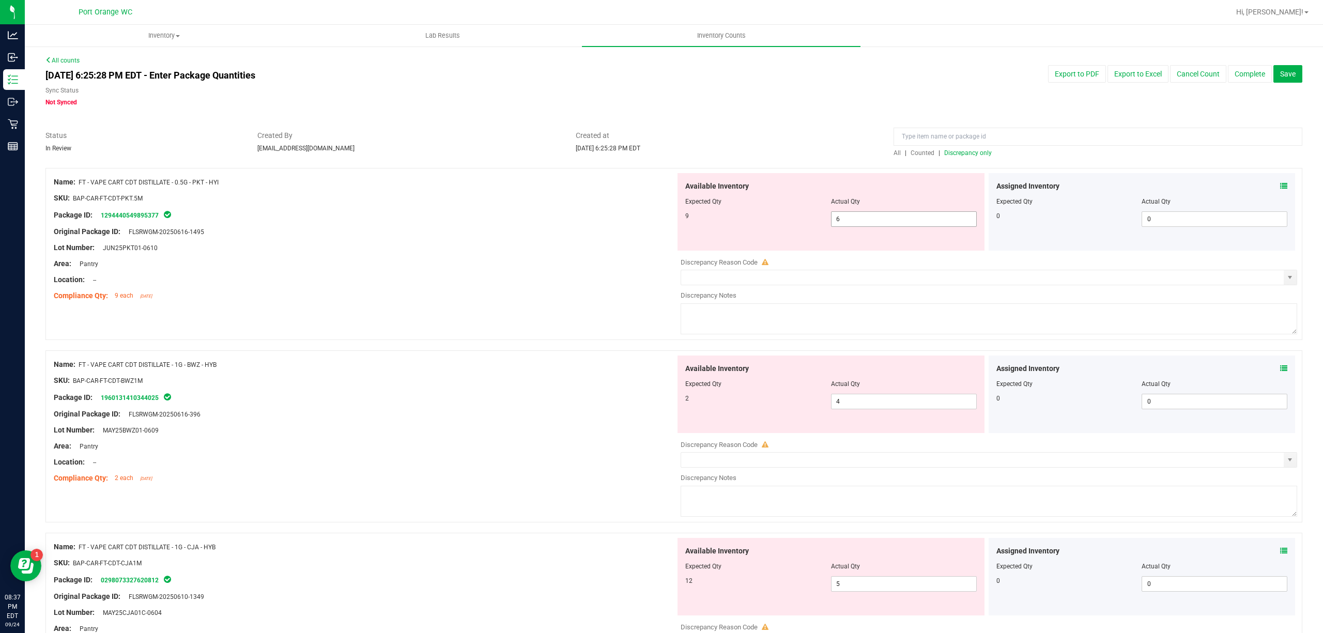
click at [877, 218] on input "6" at bounding box center [903, 219] width 145 height 14
type input "9"
click at [906, 402] on div "Available Inventory Expected Qty Actual Qty 2 4 4" at bounding box center [986, 437] width 622 height 164
type input "9"
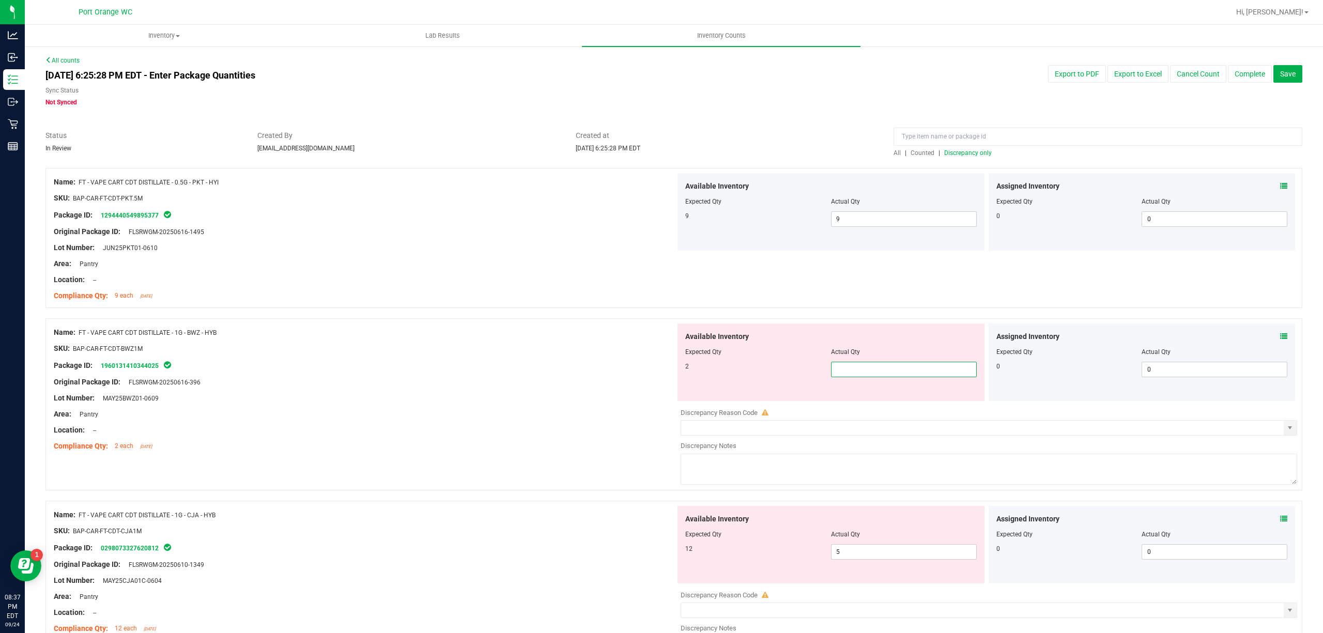
type input "2"
click at [868, 556] on div "Available Inventory Expected Qty Actual Qty 12 5 5" at bounding box center [986, 588] width 622 height 164
type input "2"
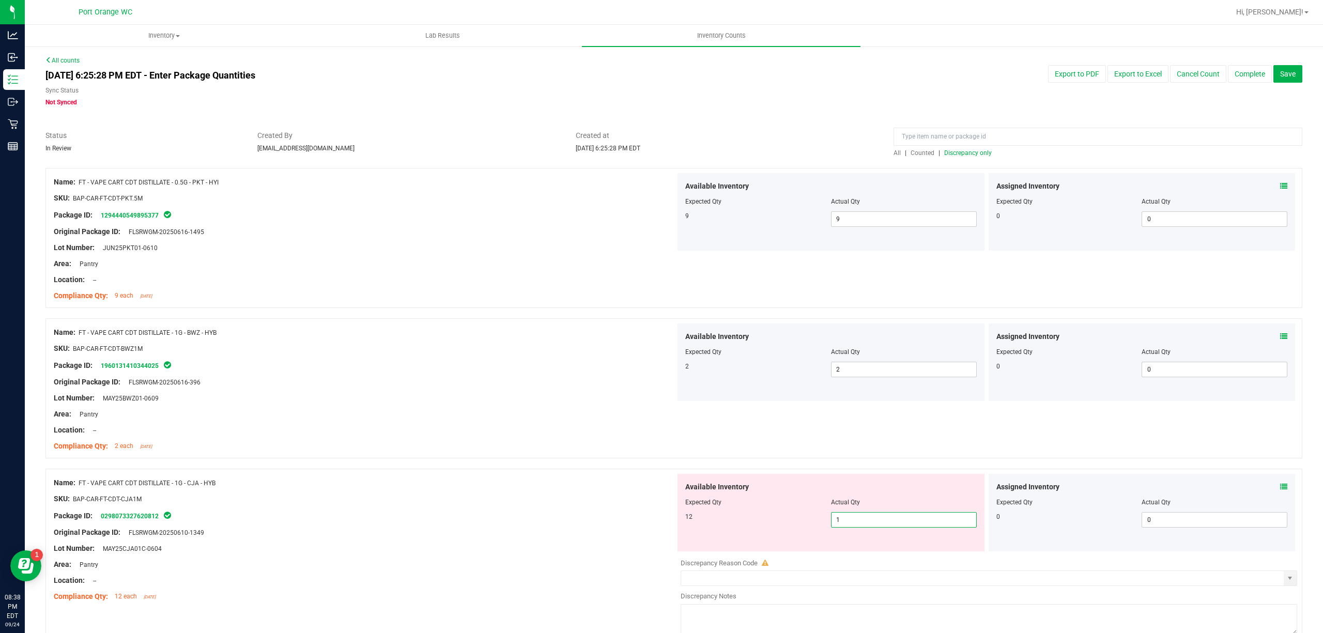
type input "12"
click at [638, 456] on div "Name: FT - VAPE CART CDT DISTILLATE - 1G - BWZ - HYB SKU: BAP-CAR-FT-CDT-BWZ1M …" at bounding box center [673, 388] width 1256 height 140
type input "12"
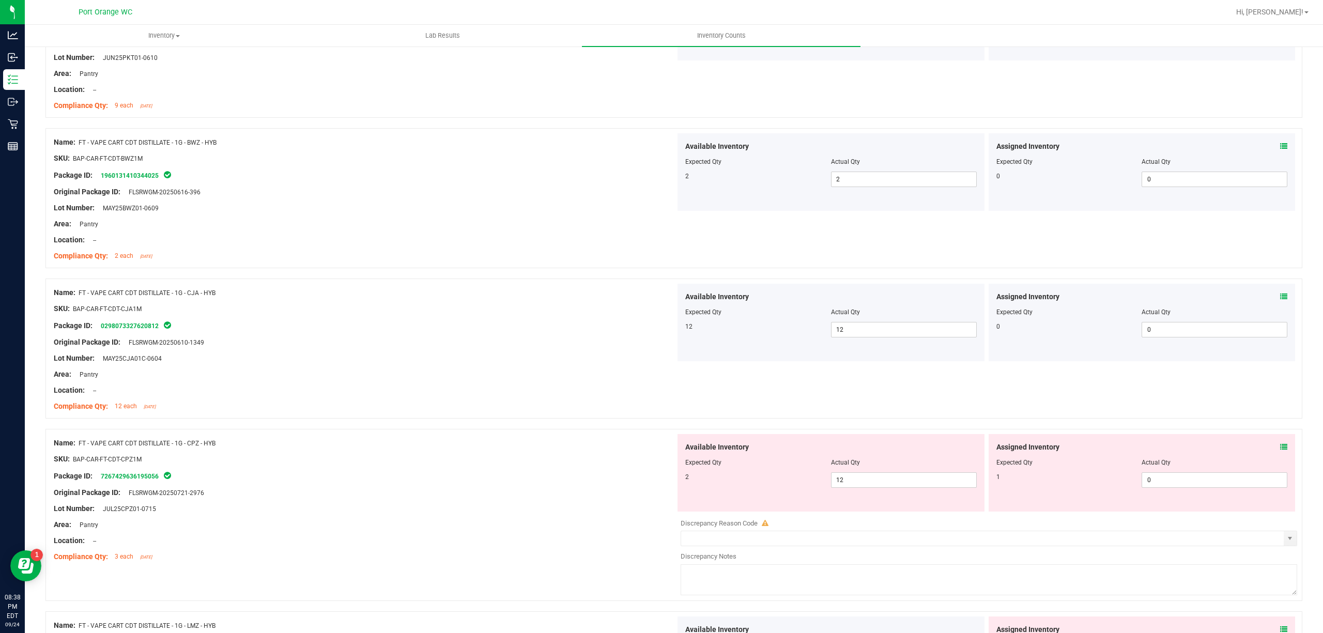
scroll to position [207, 0]
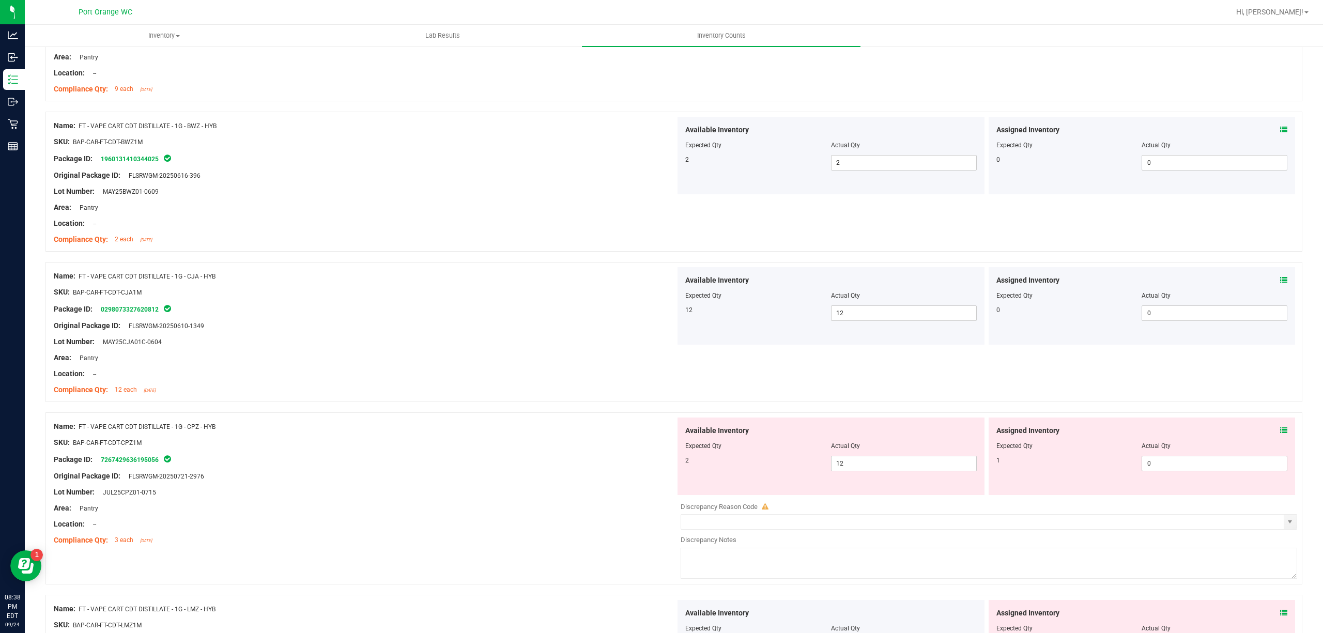
click at [1280, 436] on span at bounding box center [1283, 430] width 7 height 11
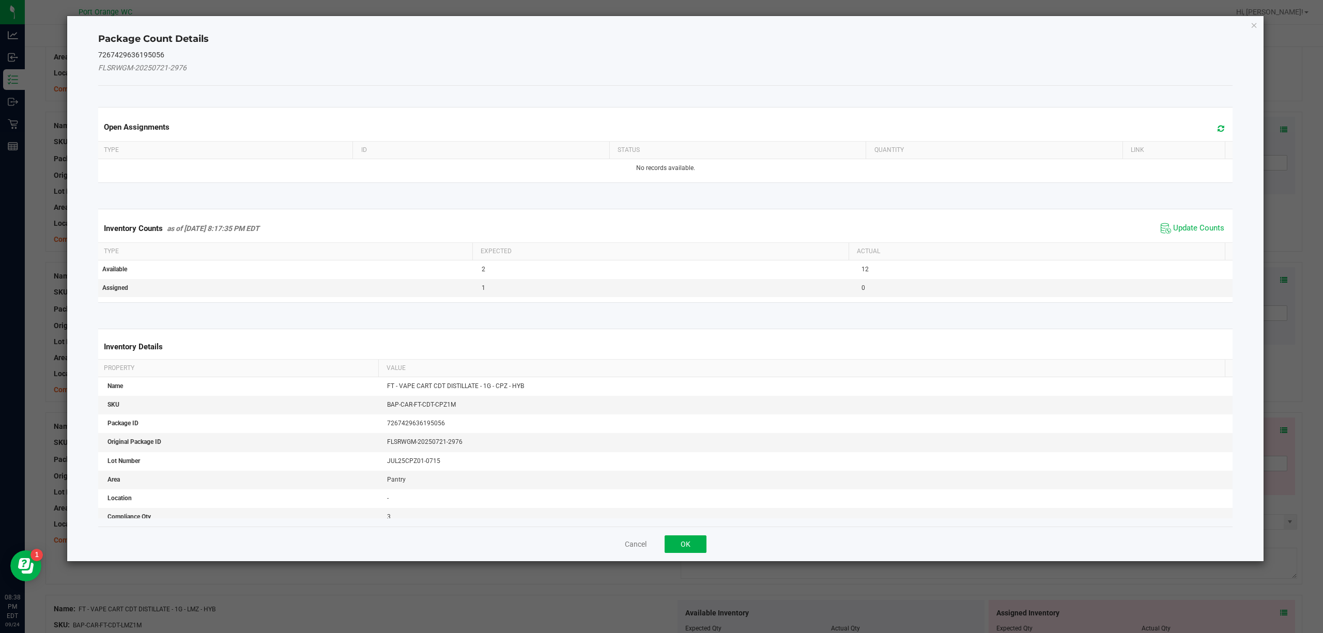
drag, startPoint x: 1221, startPoint y: 213, endPoint x: 1203, endPoint y: 216, distance: 18.3
click at [1216, 217] on kendo-grid "Inventory Counts as of [DATE] 8:17:35 PM EDT Update Counts Type Expected Actual…" at bounding box center [665, 256] width 1150 height 94
click at [1193, 226] on span "Update Counts" at bounding box center [1198, 228] width 51 height 10
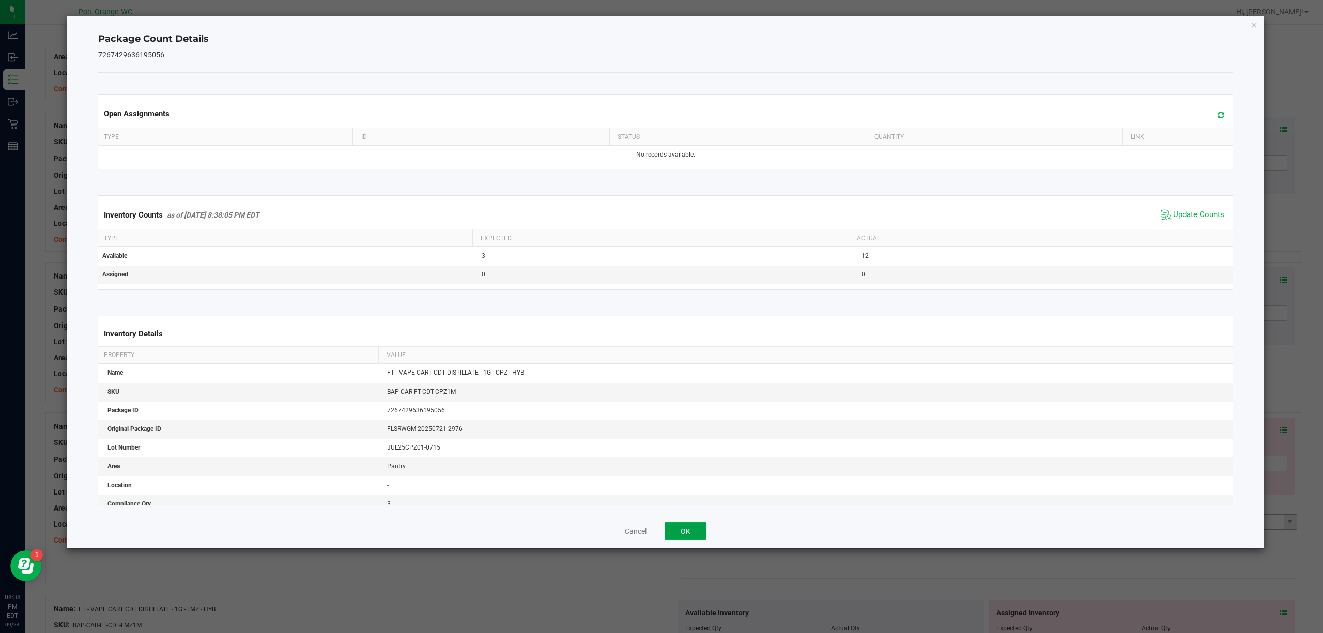
drag, startPoint x: 683, startPoint y: 525, endPoint x: 689, endPoint y: 523, distance: 6.0
click at [684, 525] on button "OK" at bounding box center [685, 531] width 42 height 18
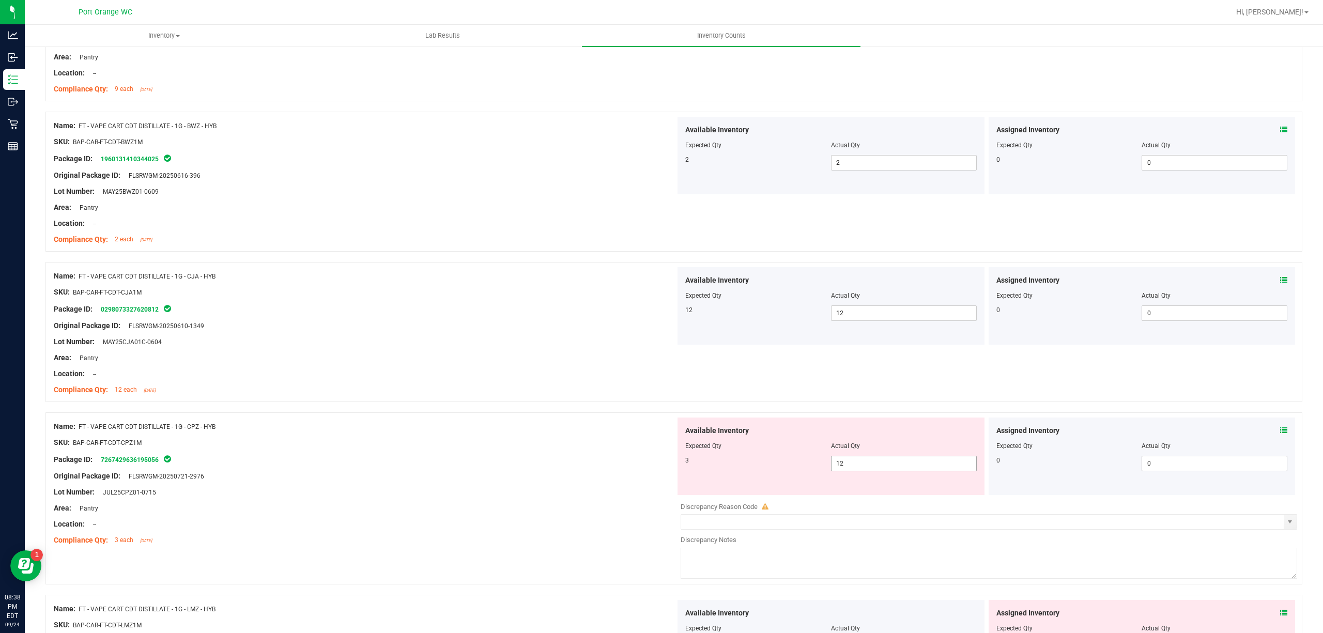
click at [862, 461] on span "12 12" at bounding box center [904, 463] width 146 height 15
click at [862, 463] on input "12" at bounding box center [903, 463] width 145 height 14
type input "123"
drag, startPoint x: 568, startPoint y: 426, endPoint x: 810, endPoint y: 457, distance: 243.8
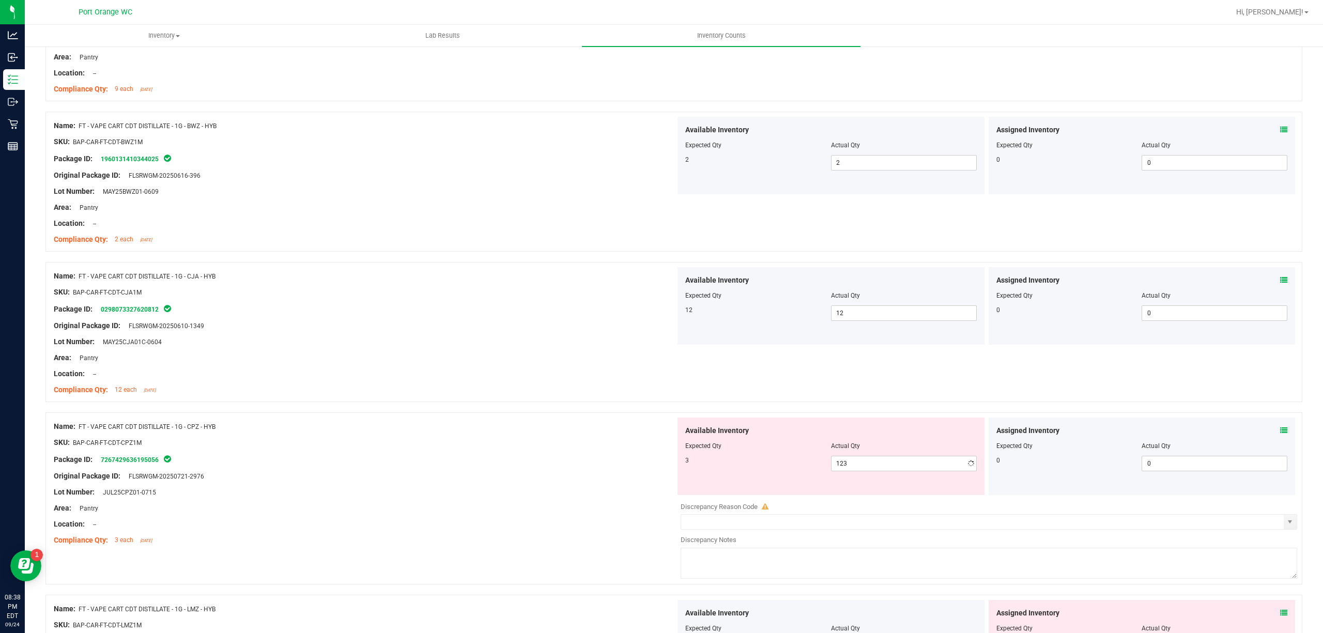
click at [596, 426] on div "Name: FT - VAPE CART CDT DISTILLATE - 1G - CPZ - HYB" at bounding box center [365, 426] width 622 height 11
click at [839, 472] on div "Available Inventory Expected Qty Actual Qty 3 123 123" at bounding box center [830, 455] width 307 height 77
click at [842, 470] on span "123 123" at bounding box center [904, 463] width 146 height 15
click at [842, 470] on input "123" at bounding box center [903, 463] width 145 height 14
type input "3"
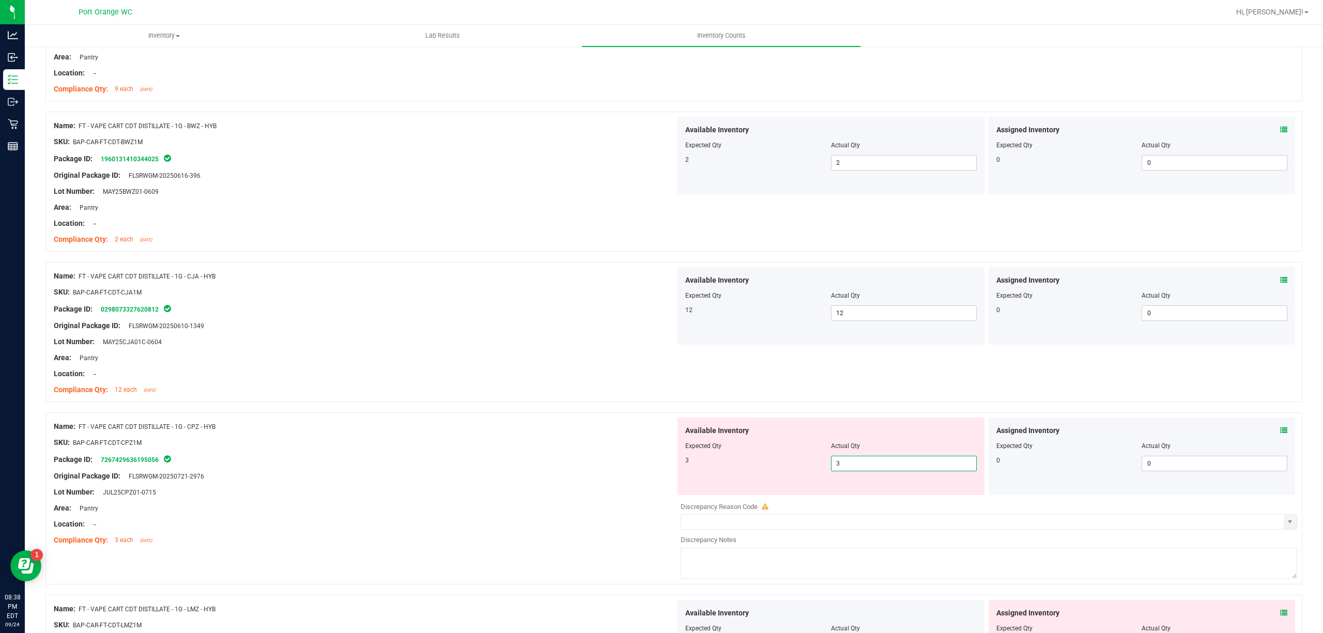
type input "3"
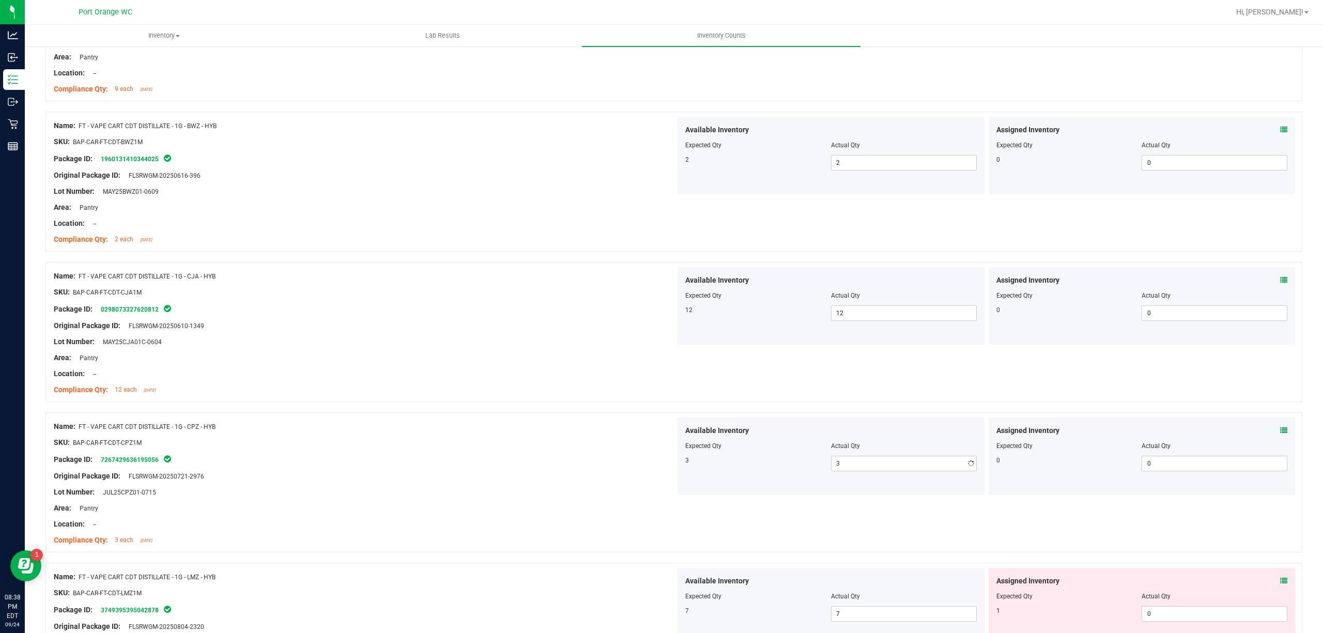
click at [622, 457] on div "Package ID: 7267429636195056" at bounding box center [365, 459] width 622 height 12
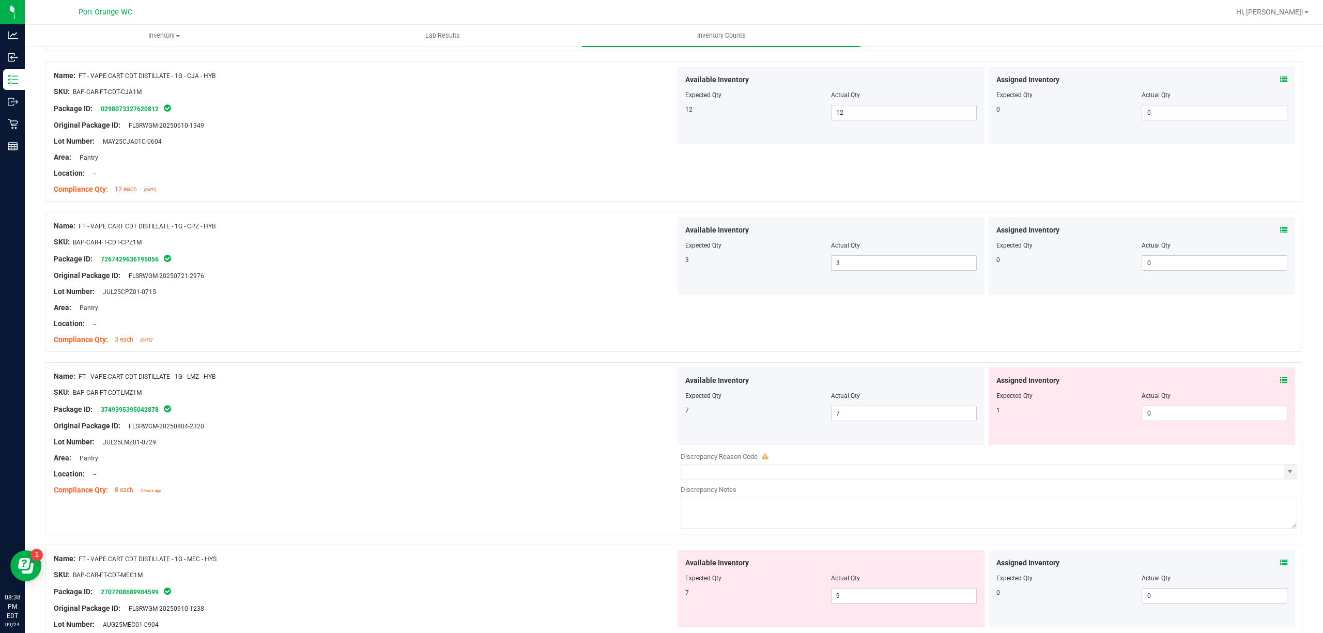
scroll to position [413, 0]
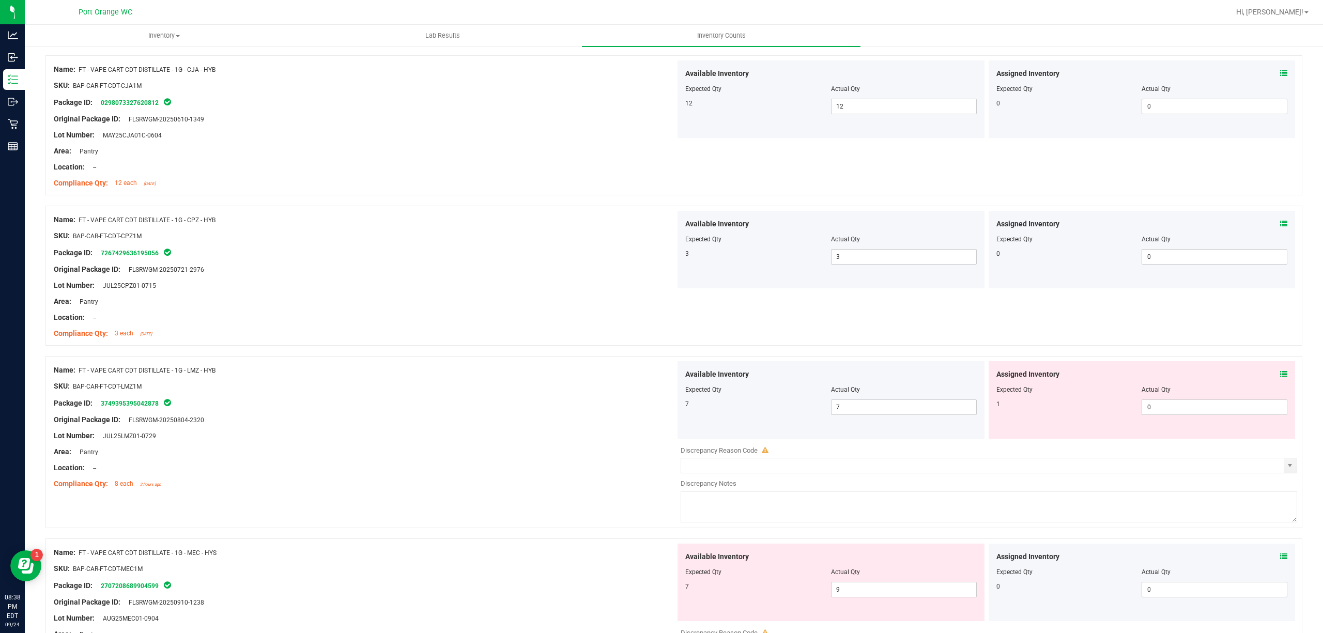
click at [1276, 378] on div "Assigned Inventory Expected Qty Actual Qty 1 0 0" at bounding box center [1141, 399] width 307 height 77
click at [1280, 376] on icon at bounding box center [1283, 373] width 7 height 7
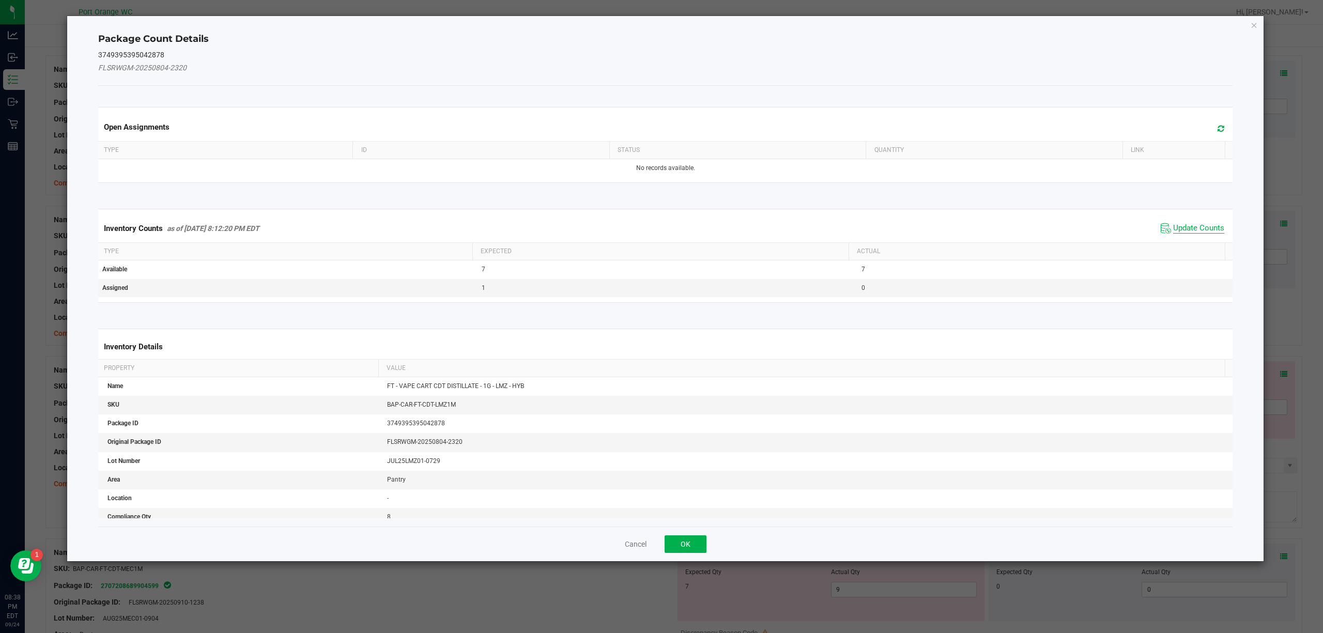
click at [1176, 230] on span "Update Counts" at bounding box center [1198, 228] width 51 height 10
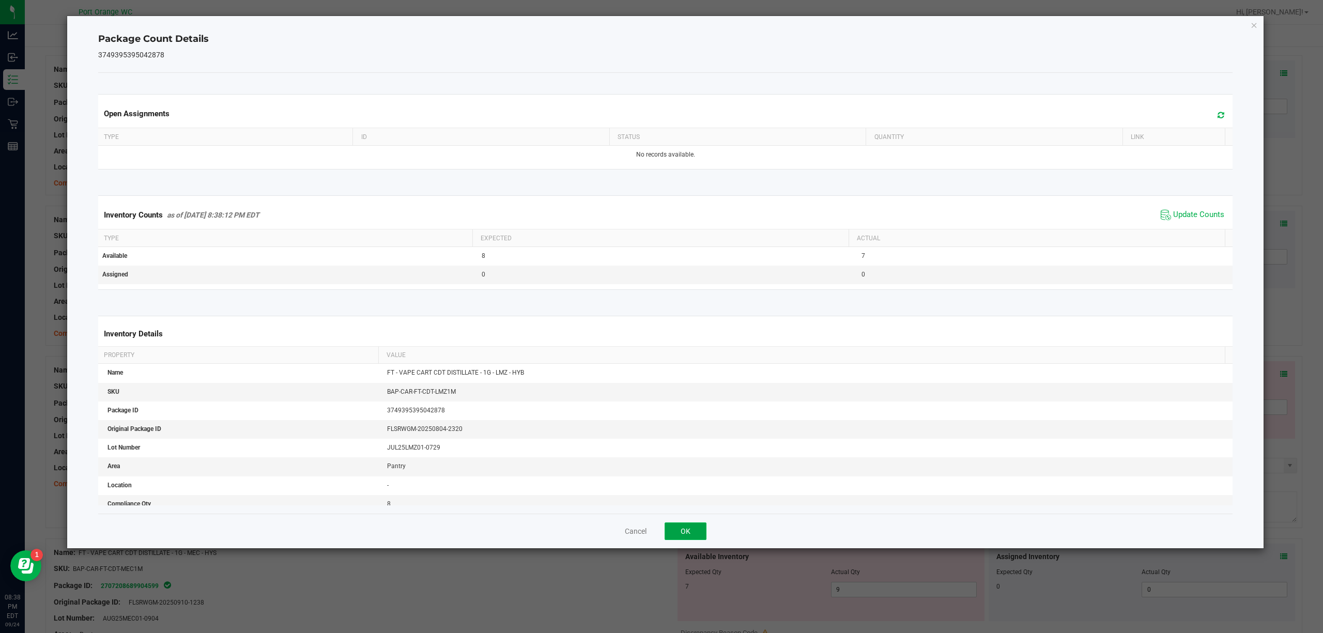
click at [687, 540] on button "OK" at bounding box center [685, 531] width 42 height 18
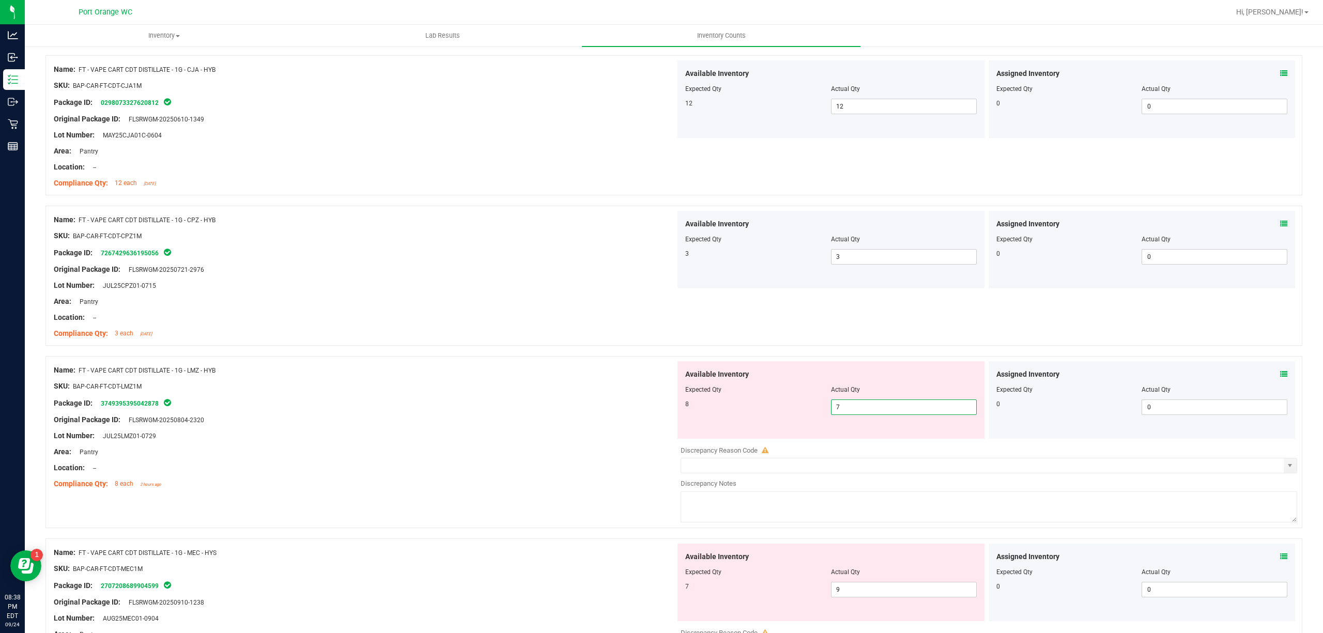
click at [858, 406] on span "7 7" at bounding box center [904, 406] width 146 height 15
click at [858, 406] on input "7" at bounding box center [903, 407] width 145 height 14
type input "8"
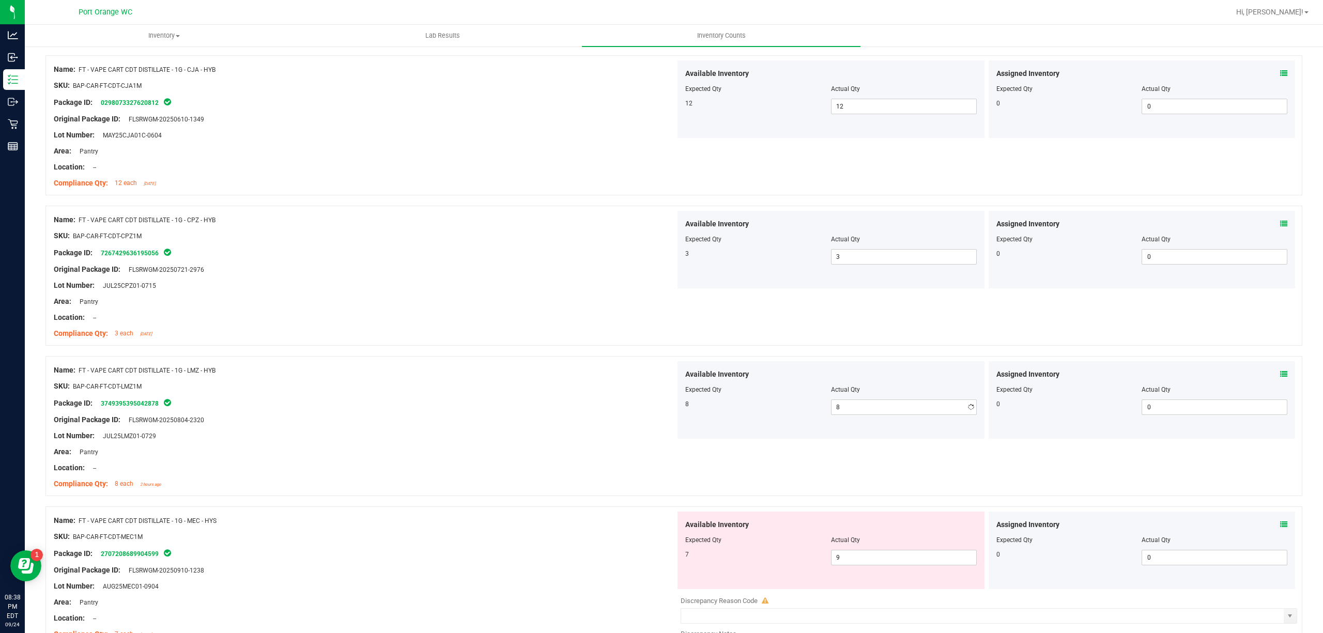
click at [635, 418] on div "Original Package ID: FLSRWGM-20250804-2320" at bounding box center [365, 419] width 622 height 11
click at [870, 561] on span "9 9" at bounding box center [904, 557] width 146 height 15
click at [870, 561] on input "9" at bounding box center [903, 557] width 145 height 14
type input "7"
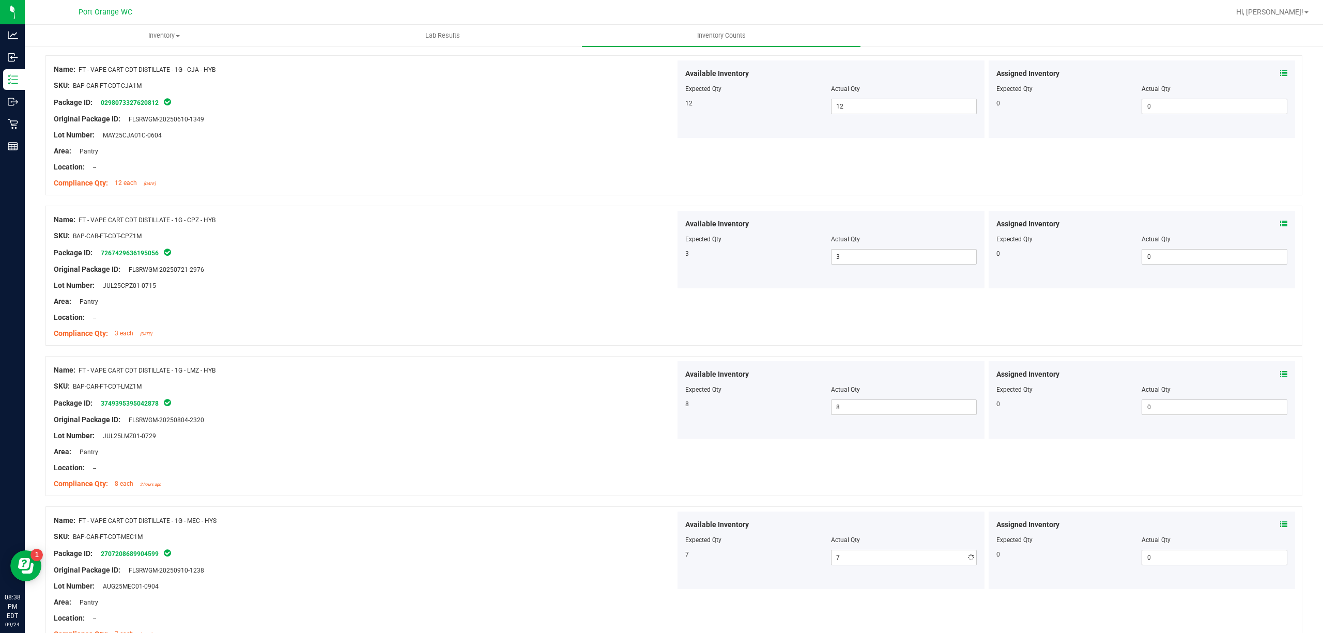
click at [542, 494] on div "Name: FT - VAPE CART CDT DISTILLATE - 1G - LMZ - HYB SKU: BAP-CAR-FT-CDT-LMZ1M …" at bounding box center [673, 426] width 1256 height 140
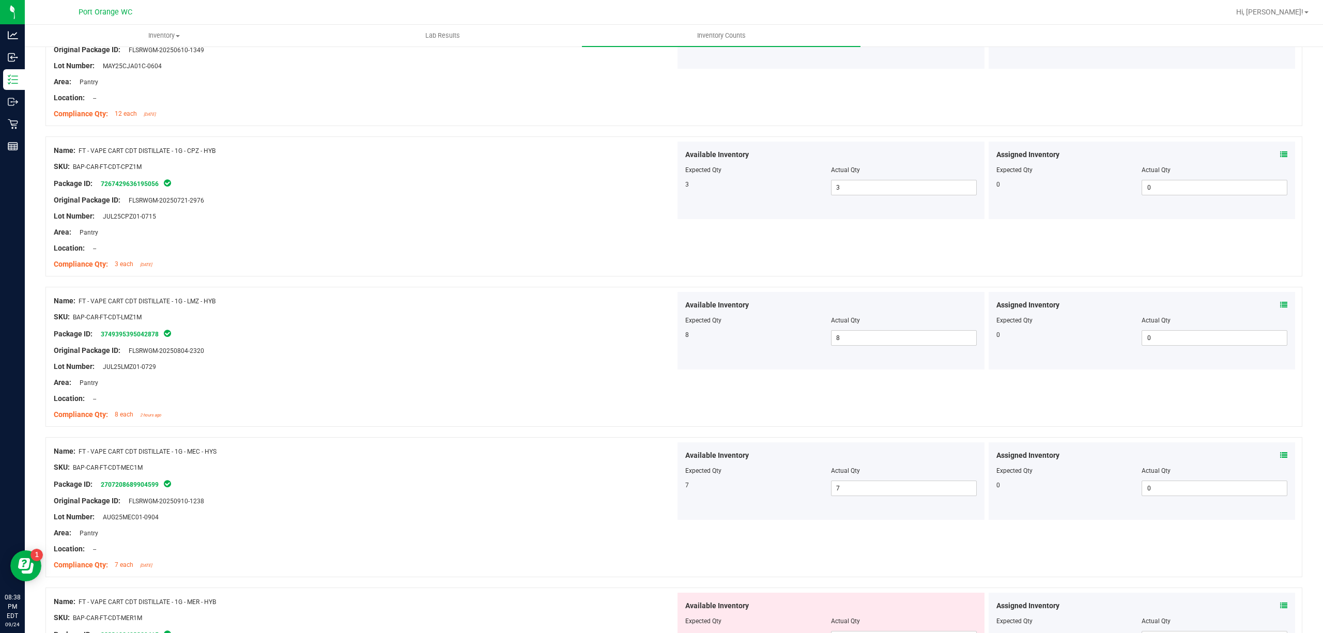
scroll to position [620, 0]
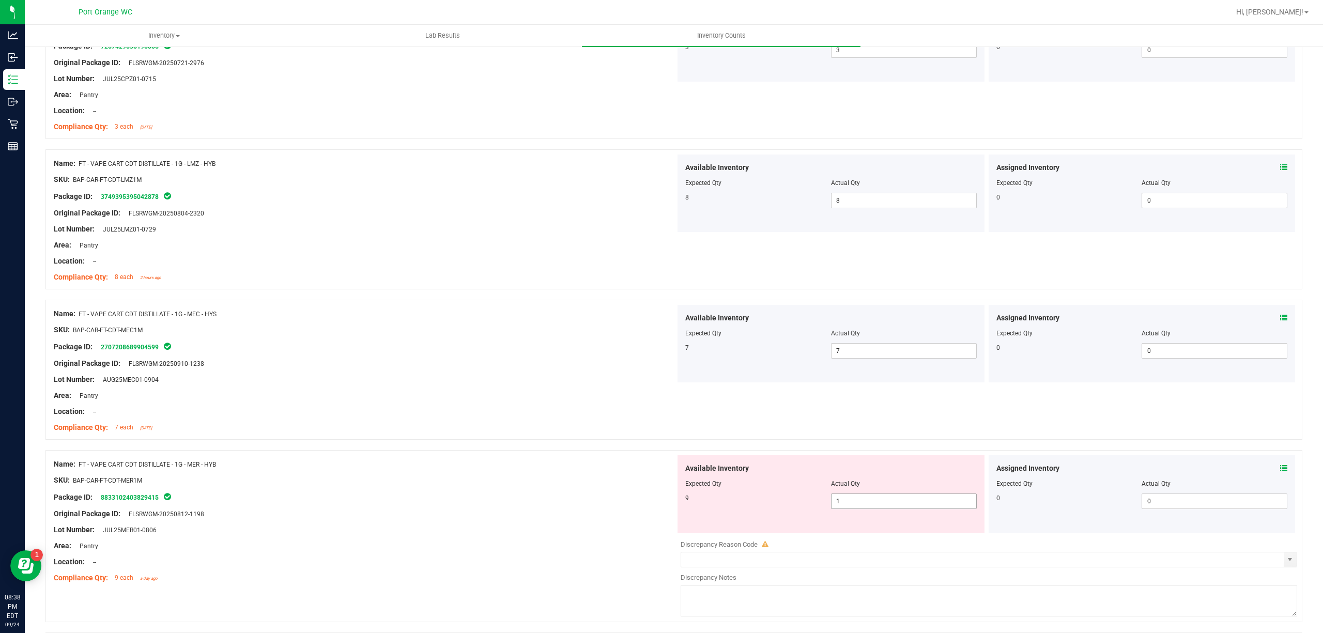
click at [865, 501] on span "1 1" at bounding box center [904, 500] width 146 height 15
click at [865, 501] on input "1" at bounding box center [903, 501] width 145 height 14
type input "9"
click at [643, 469] on div "Name: FT - VAPE CART CDT DISTILLATE - 1G - MER - HYB" at bounding box center [365, 464] width 622 height 11
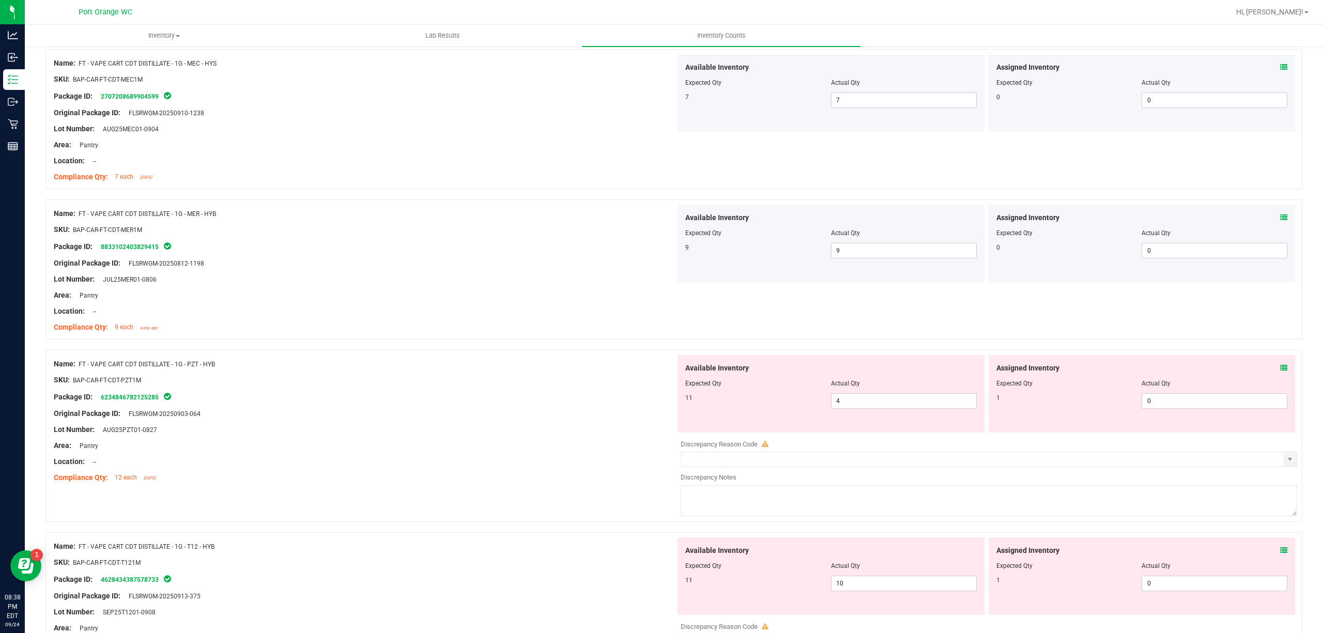
scroll to position [895, 0]
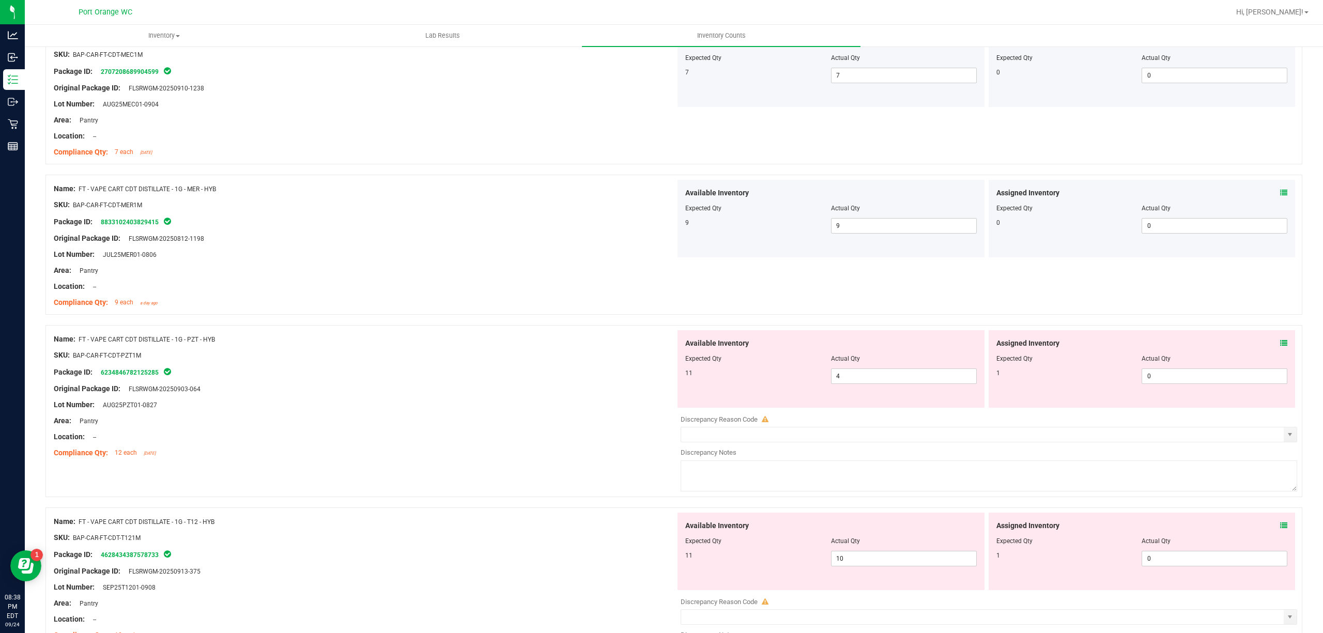
click at [1280, 347] on icon at bounding box center [1283, 342] width 7 height 7
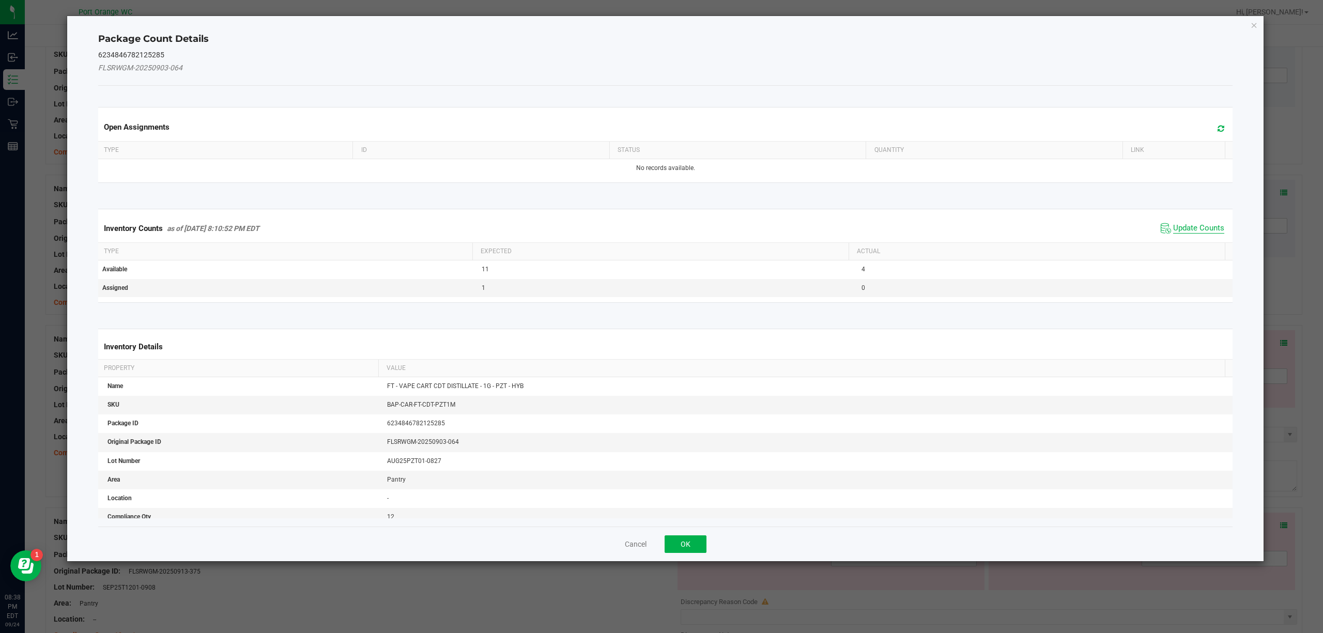
click at [1199, 225] on span "Update Counts" at bounding box center [1198, 228] width 51 height 10
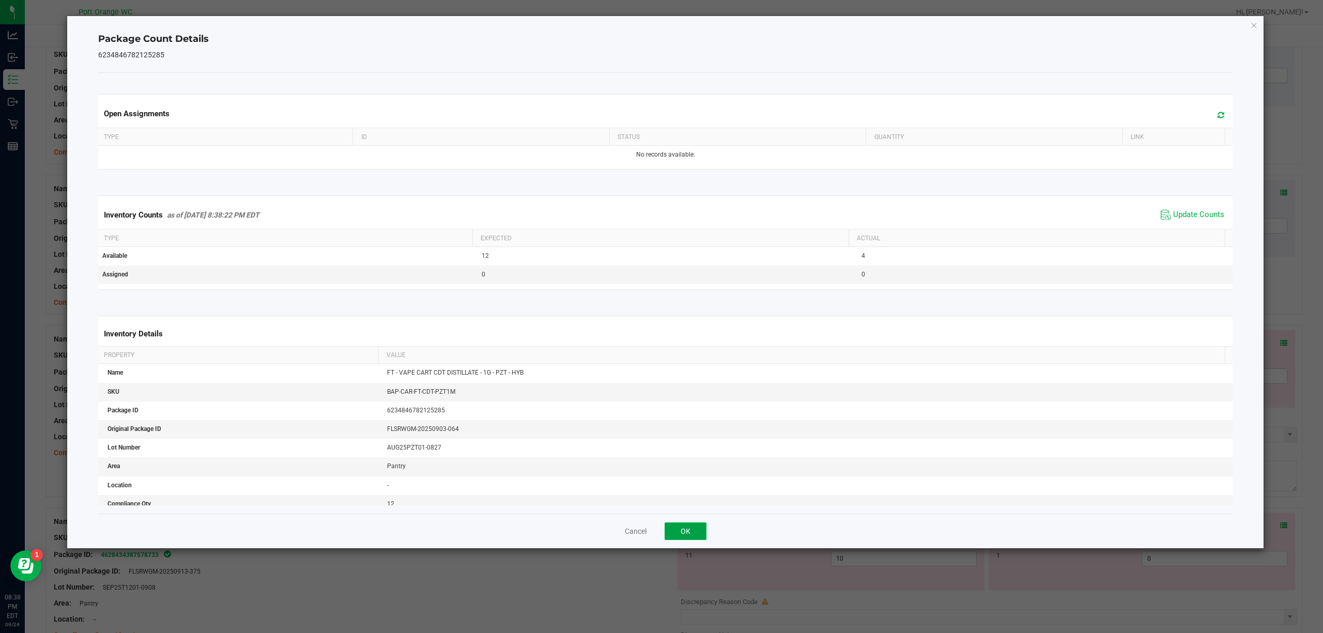
drag, startPoint x: 687, startPoint y: 532, endPoint x: 741, endPoint y: 522, distance: 55.2
click at [687, 532] on button "OK" at bounding box center [685, 531] width 42 height 18
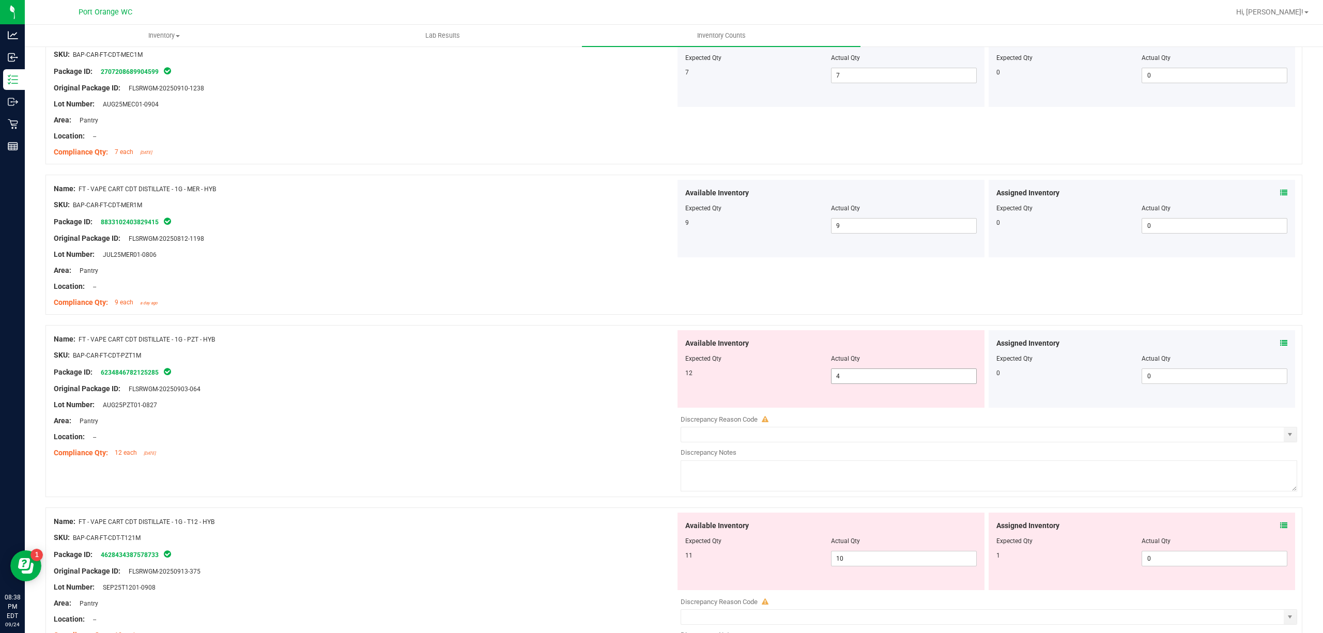
click at [886, 379] on span "4 4" at bounding box center [904, 375] width 146 height 15
click at [887, 379] on input "4" at bounding box center [903, 376] width 145 height 14
type input "12"
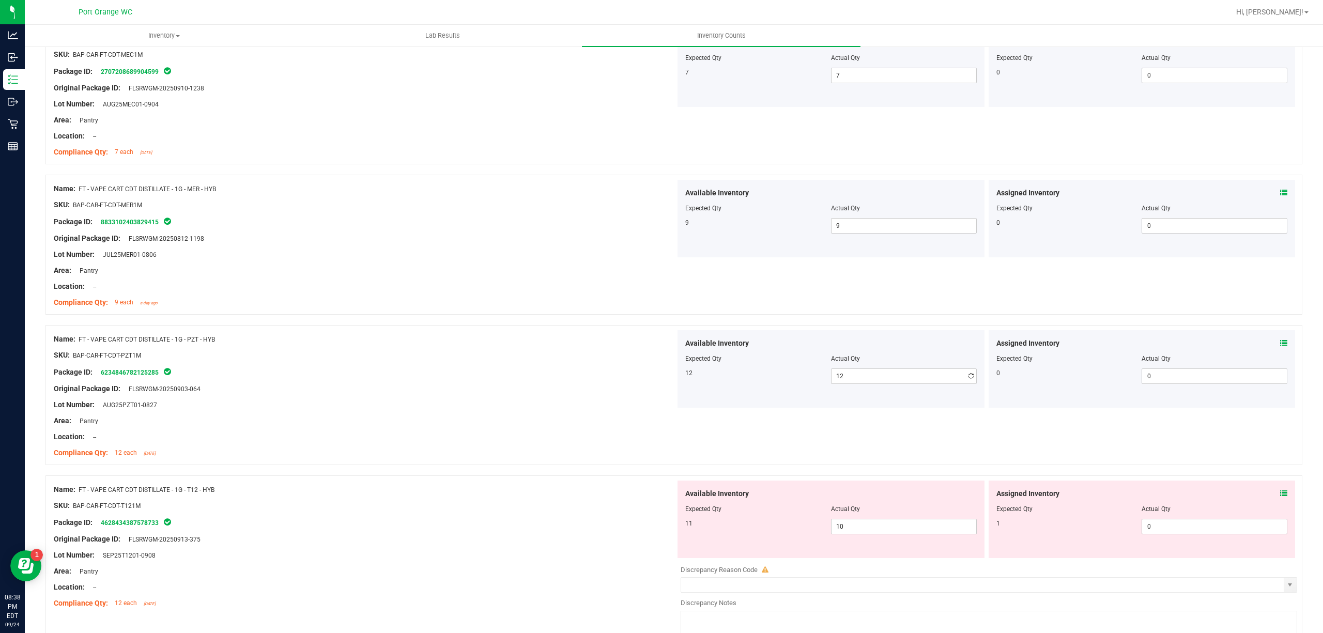
drag, startPoint x: 447, startPoint y: 400, endPoint x: 519, endPoint y: 385, distance: 73.9
click at [448, 401] on div "Name: FT - VAPE CART CDT DISTILLATE - 1G - PZT - HYB SKU: BAP-CAR-FT-CDT-PZT1M …" at bounding box center [365, 396] width 622 height 132
click at [1280, 494] on icon at bounding box center [1283, 493] width 7 height 7
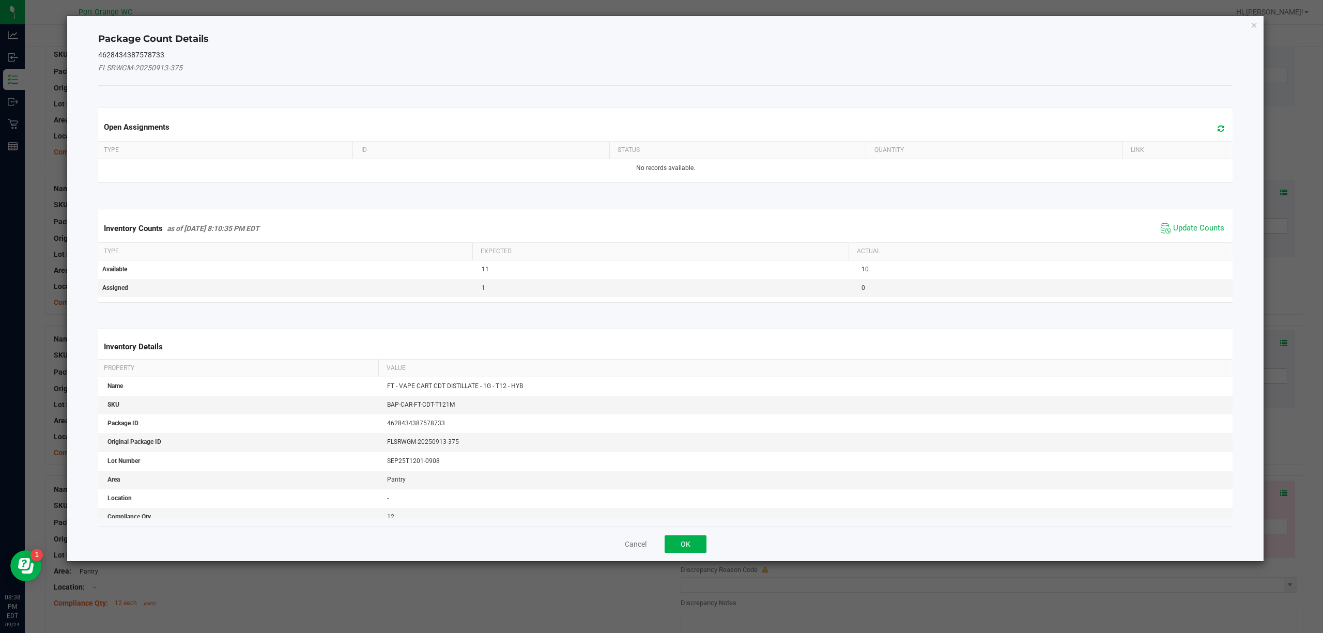
drag, startPoint x: 1173, startPoint y: 228, endPoint x: 1155, endPoint y: 243, distance: 22.8
click at [1173, 228] on span "Update Counts" at bounding box center [1198, 228] width 51 height 10
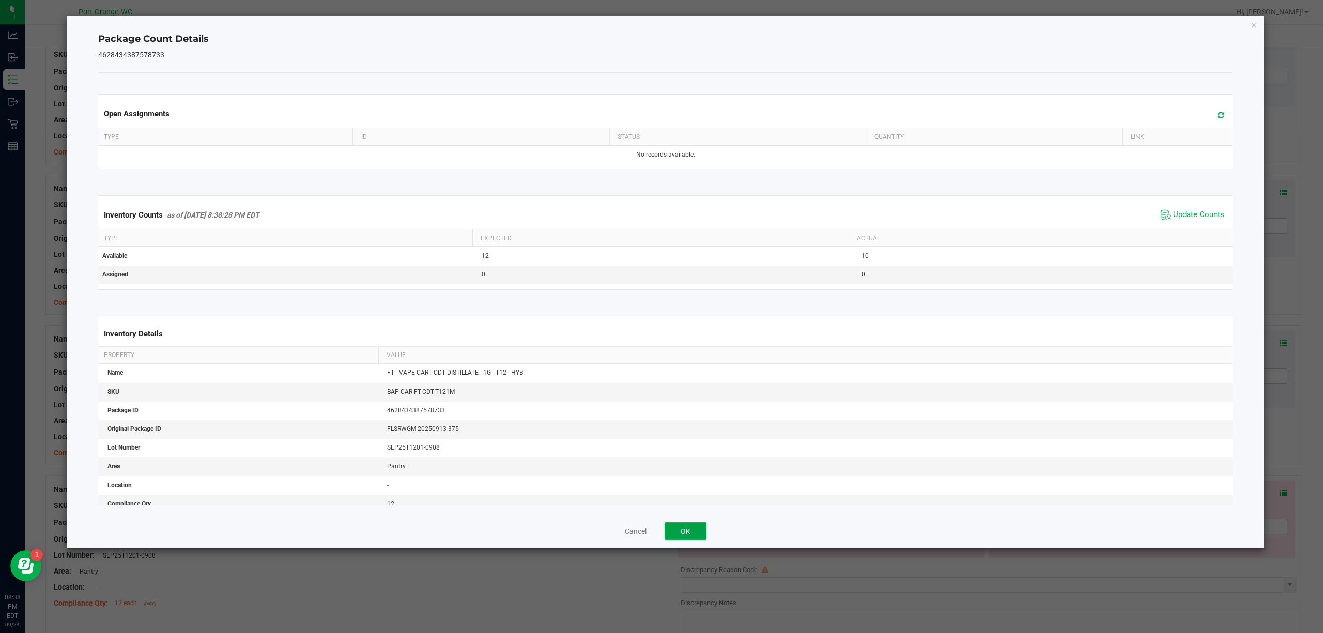
click at [698, 525] on button "OK" at bounding box center [685, 531] width 42 height 18
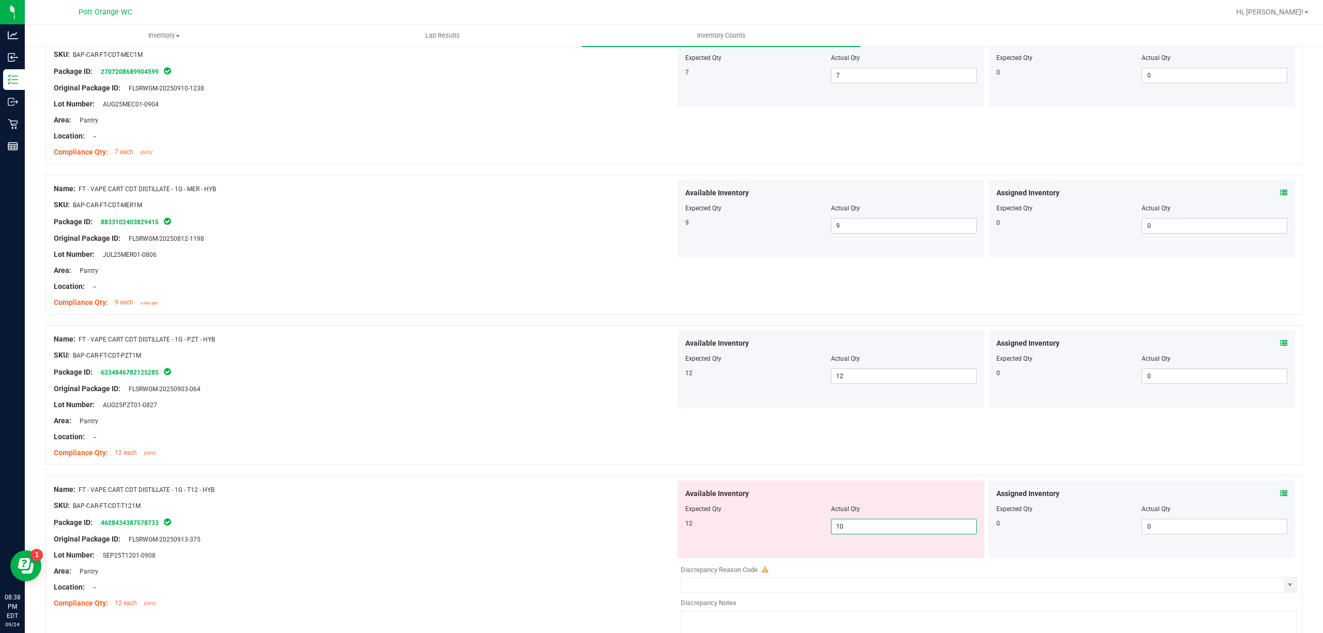
click at [858, 529] on span "10 10" at bounding box center [904, 526] width 146 height 15
click at [858, 529] on input "10" at bounding box center [903, 526] width 145 height 14
type input "12"
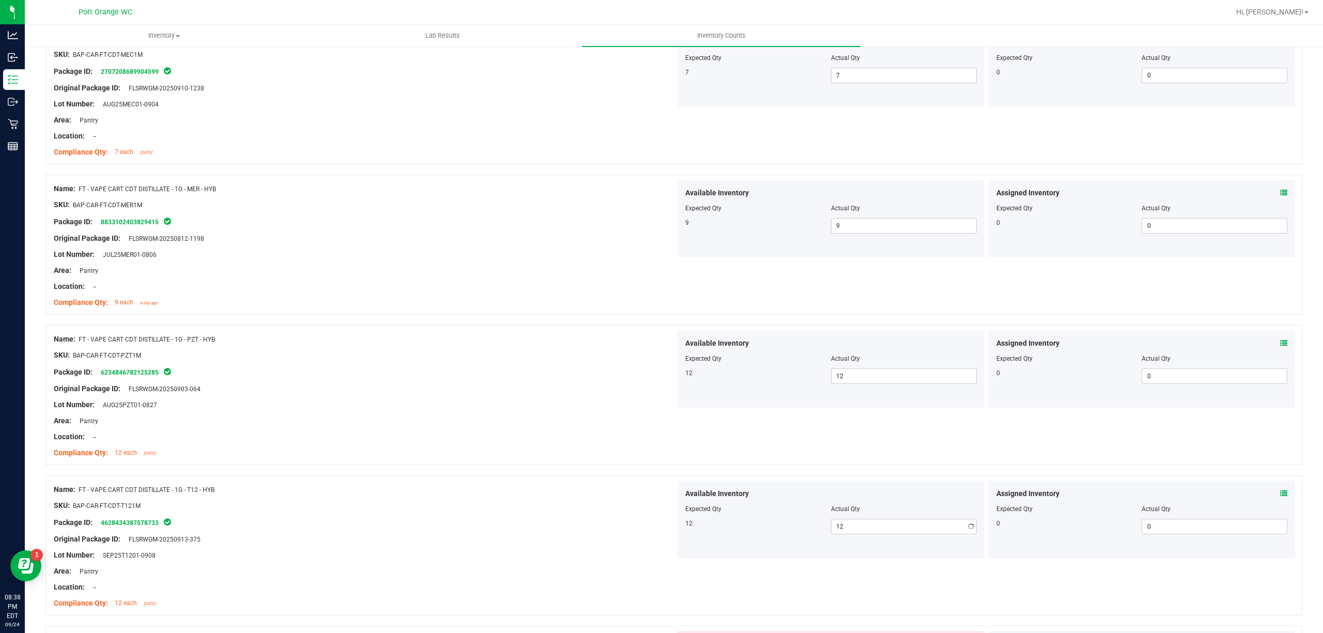
click at [552, 457] on div "Compliance Qty: 12 each [DATE]" at bounding box center [365, 452] width 622 height 11
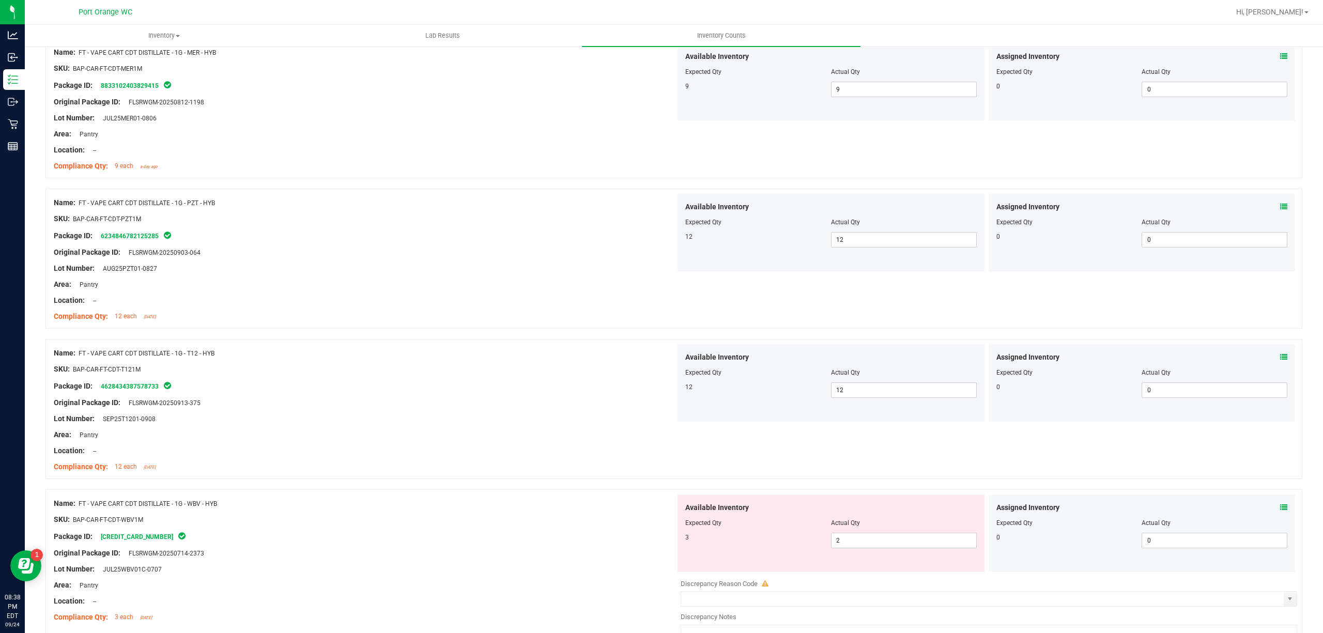
scroll to position [1171, 0]
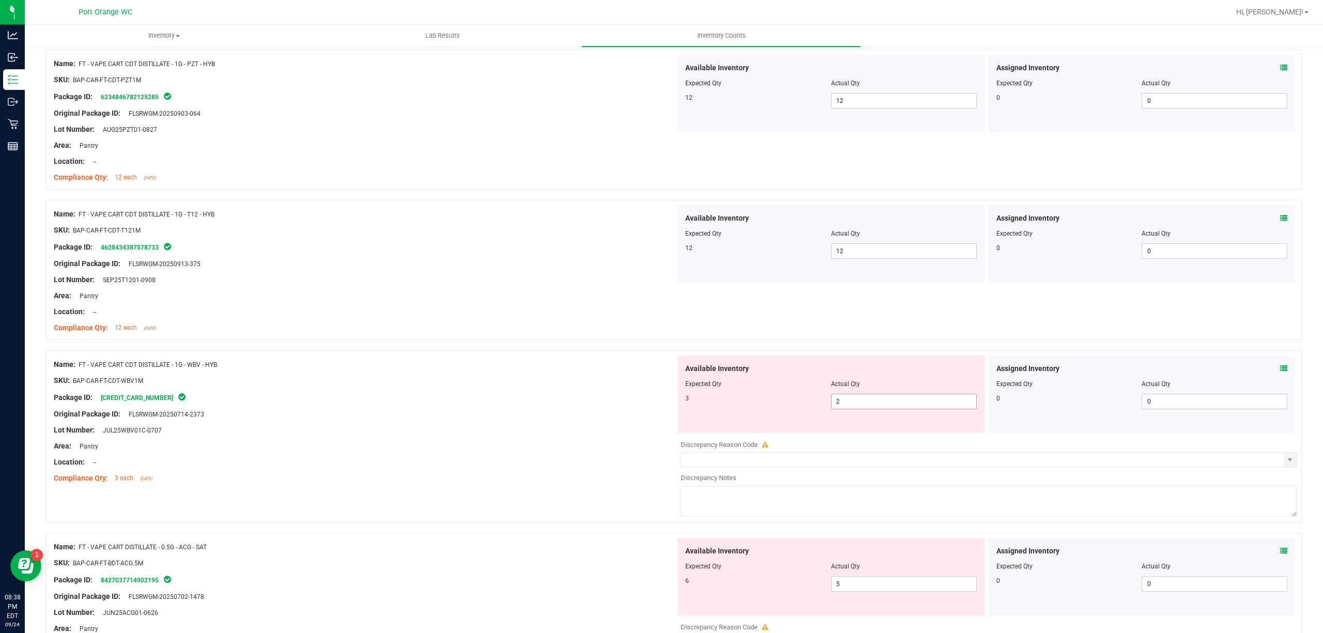
click at [866, 404] on span "2 2" at bounding box center [904, 401] width 146 height 15
click at [866, 404] on input "2" at bounding box center [903, 401] width 145 height 14
type input "3"
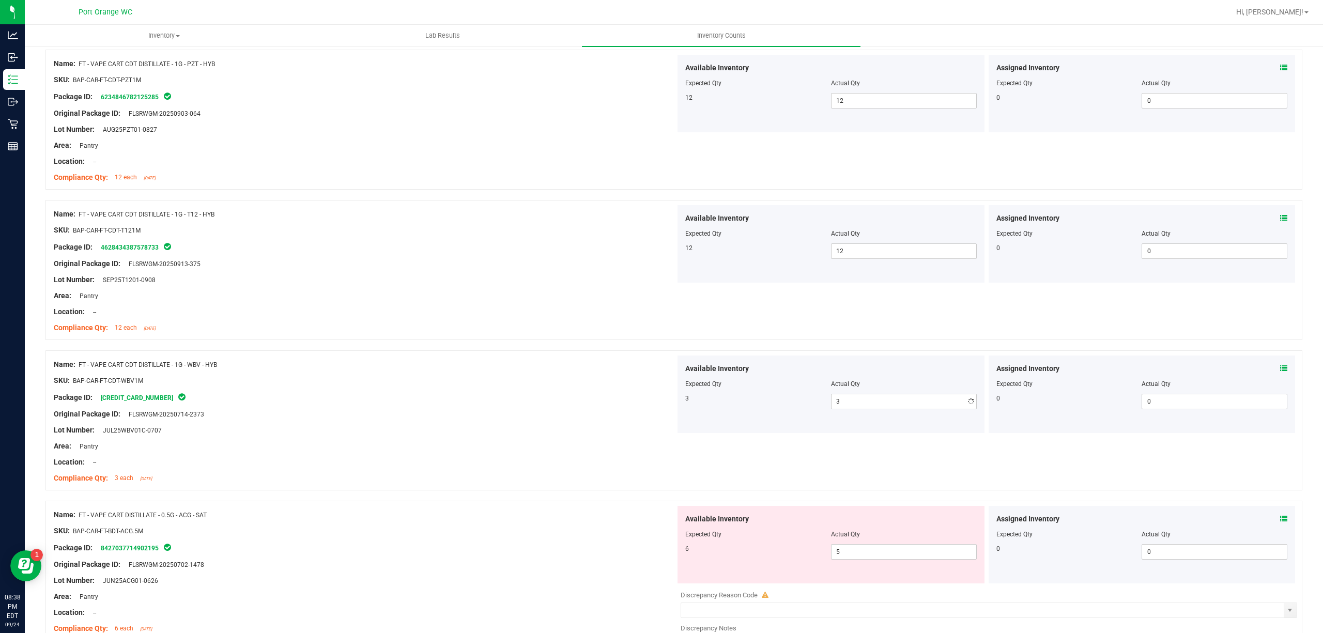
click at [527, 406] on div at bounding box center [365, 405] width 622 height 5
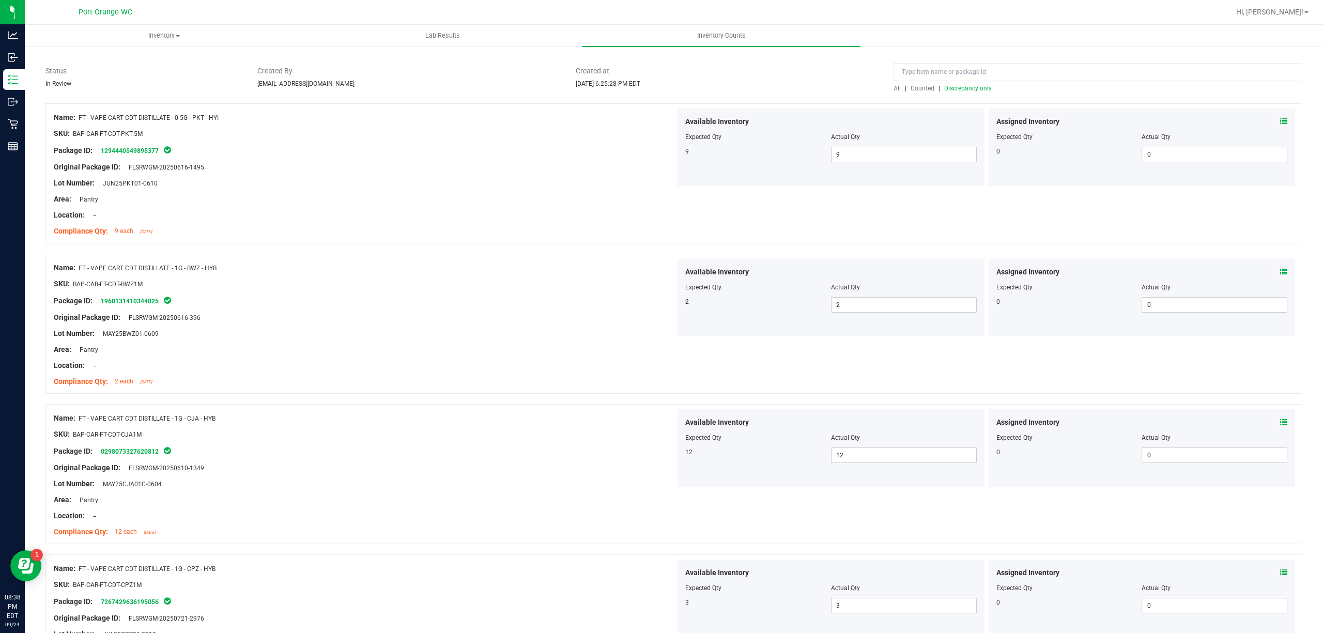
scroll to position [0, 0]
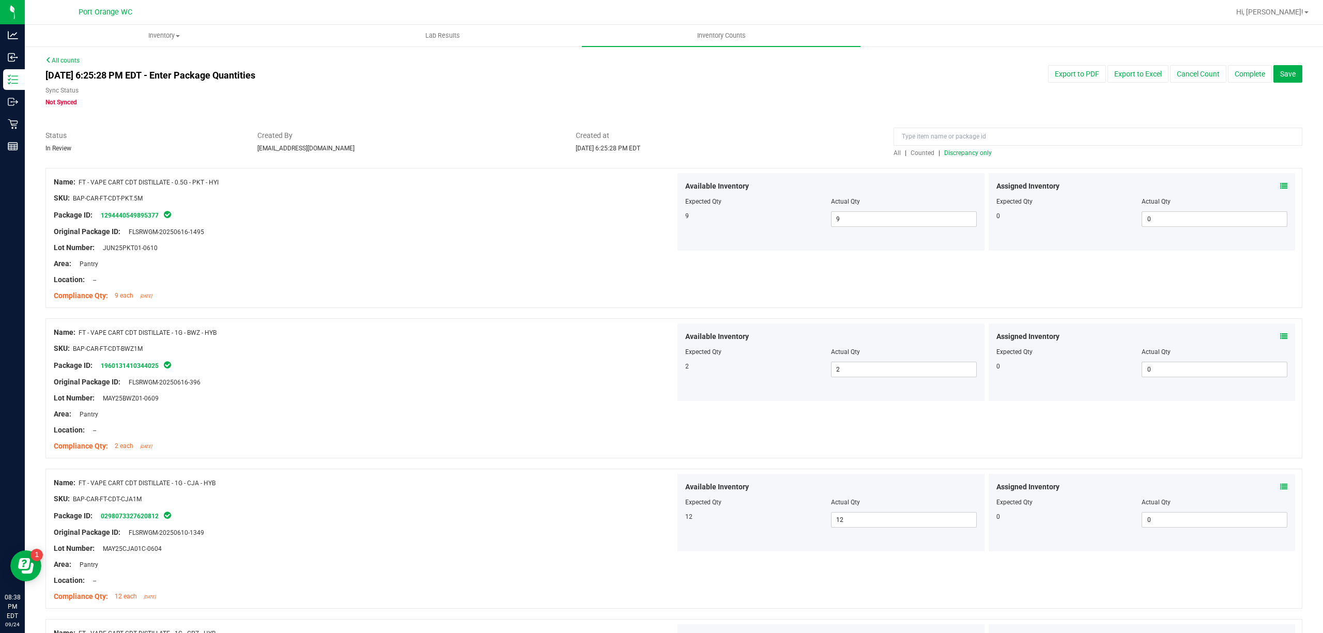
click at [935, 160] on div at bounding box center [673, 163] width 1256 height 10
click at [944, 154] on span "Discrepancy only" at bounding box center [968, 152] width 48 height 7
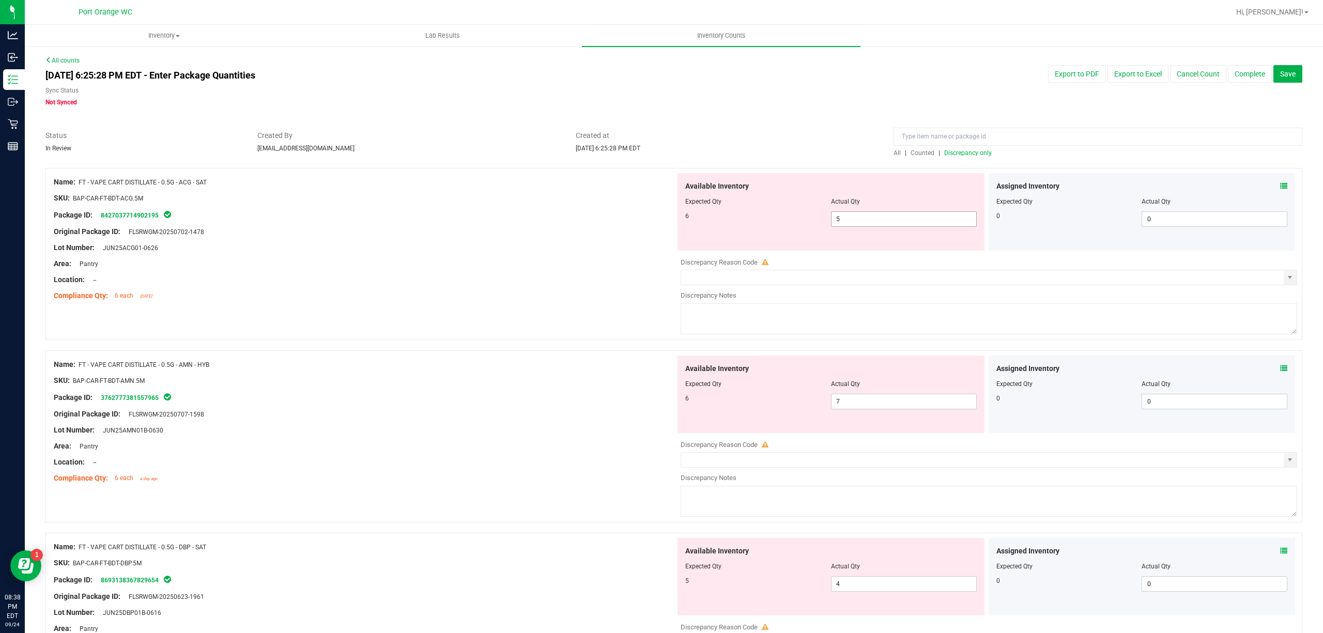
click at [856, 218] on span "5 5" at bounding box center [904, 218] width 146 height 15
type input "6"
click at [689, 234] on div "Available Inventory Expected Qty Actual Qty 6 6 6" at bounding box center [830, 211] width 307 height 77
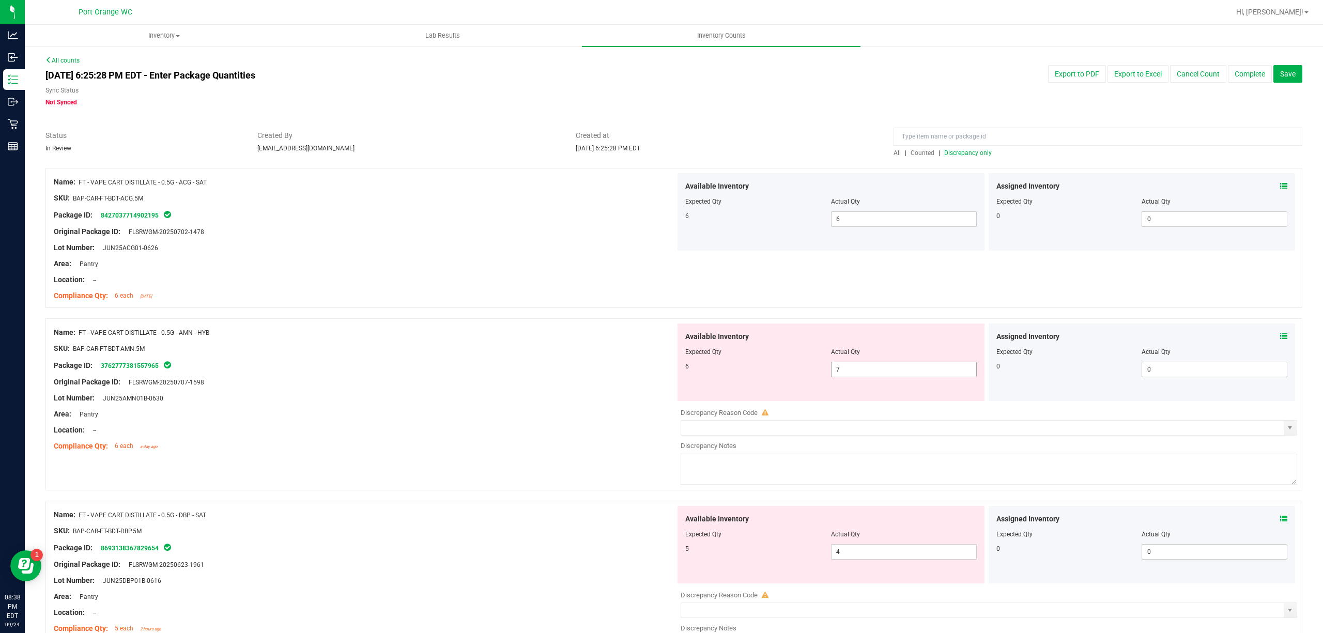
click at [834, 368] on span "7 7" at bounding box center [904, 369] width 146 height 15
drag, startPoint x: 834, startPoint y: 368, endPoint x: 565, endPoint y: 353, distance: 269.0
click at [831, 366] on input "7" at bounding box center [903, 369] width 145 height 14
type input "6"
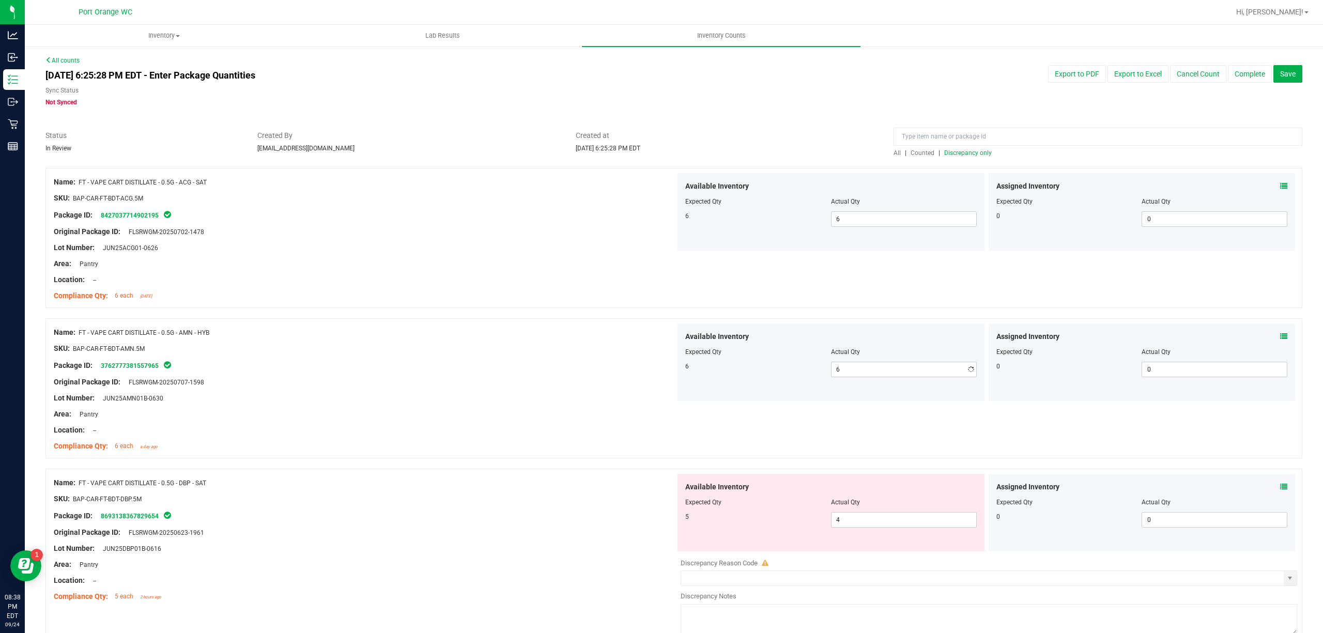
click at [520, 352] on div "SKU: BAP-CAR-FT-BDT-AMN.5M" at bounding box center [365, 348] width 622 height 11
click at [838, 515] on span "4 4" at bounding box center [904, 519] width 146 height 15
click at [838, 515] on input "4" at bounding box center [903, 520] width 145 height 14
type input "5"
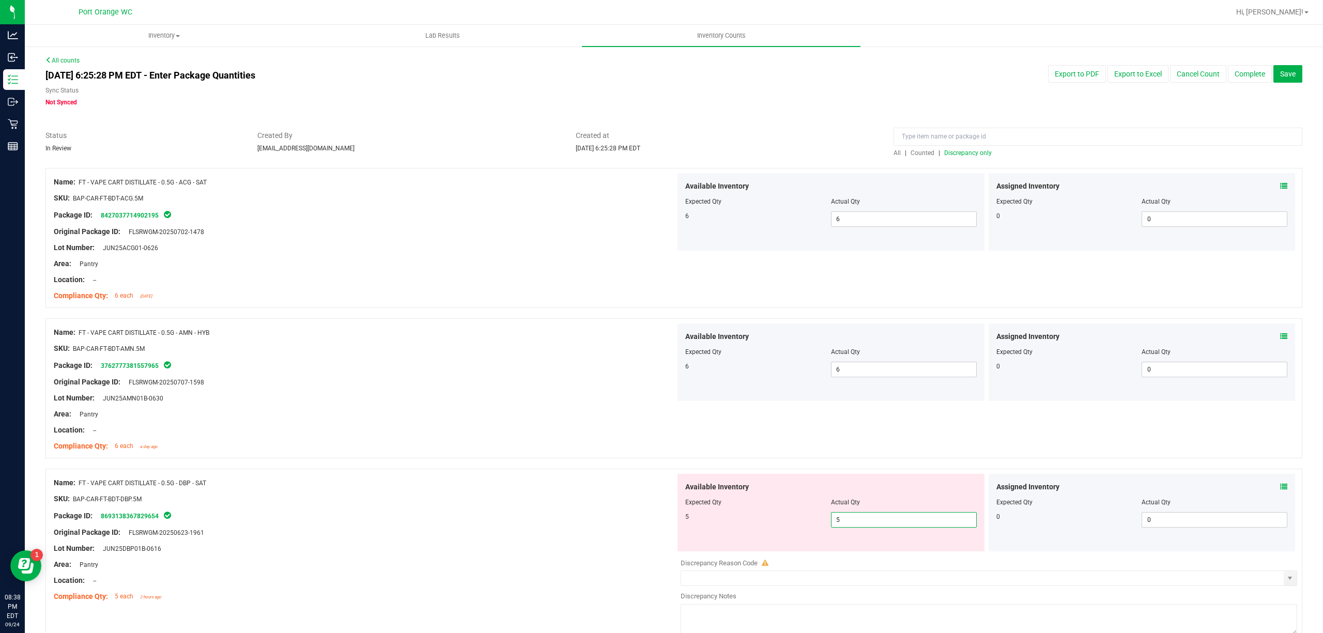
click at [703, 480] on div "Available Inventory Expected Qty Actual Qty 5 5 5" at bounding box center [830, 512] width 307 height 77
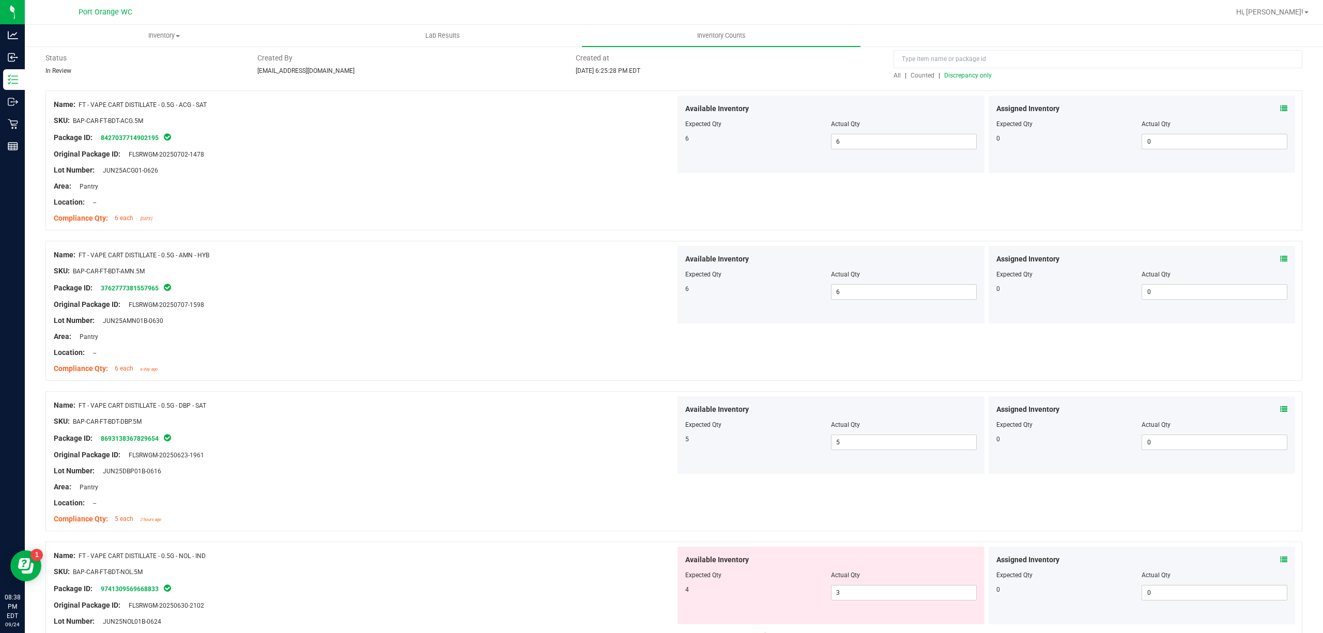
scroll to position [207, 0]
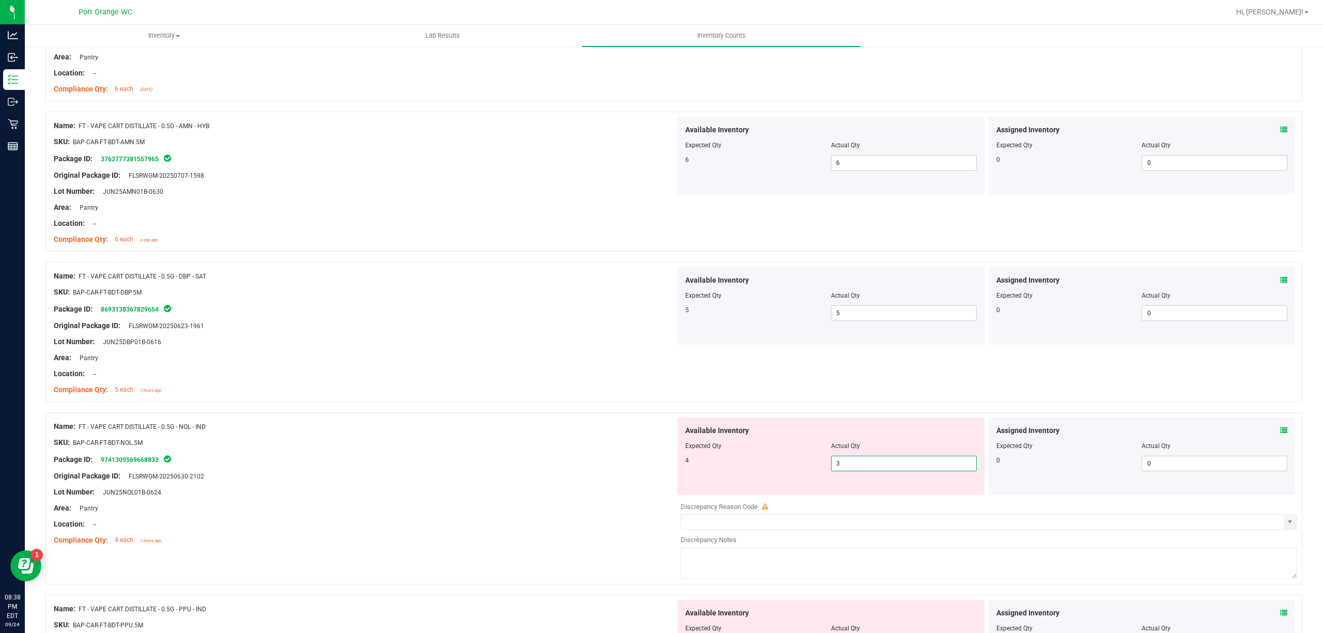
click at [850, 468] on span "3 3" at bounding box center [904, 463] width 146 height 15
click at [850, 468] on input "3" at bounding box center [903, 463] width 145 height 14
type input "4"
click at [655, 442] on div "SKU: BAP-CAR-FT-BDT-NOL.5M" at bounding box center [365, 442] width 622 height 11
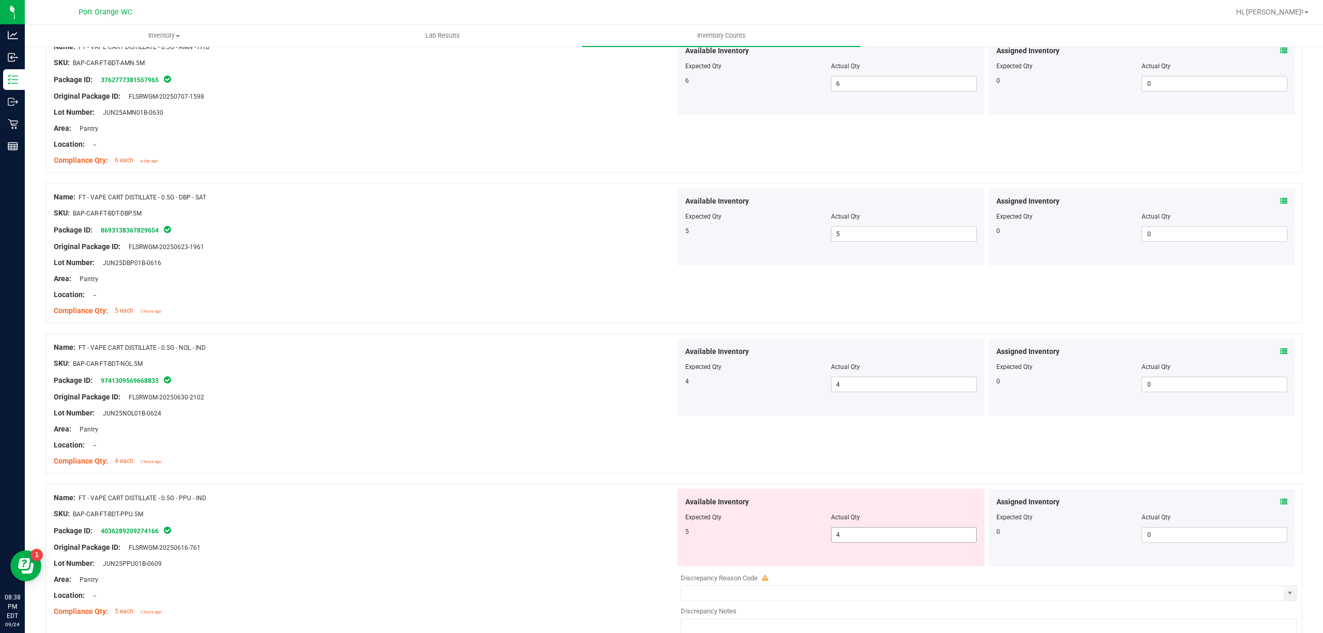
scroll to position [344, 0]
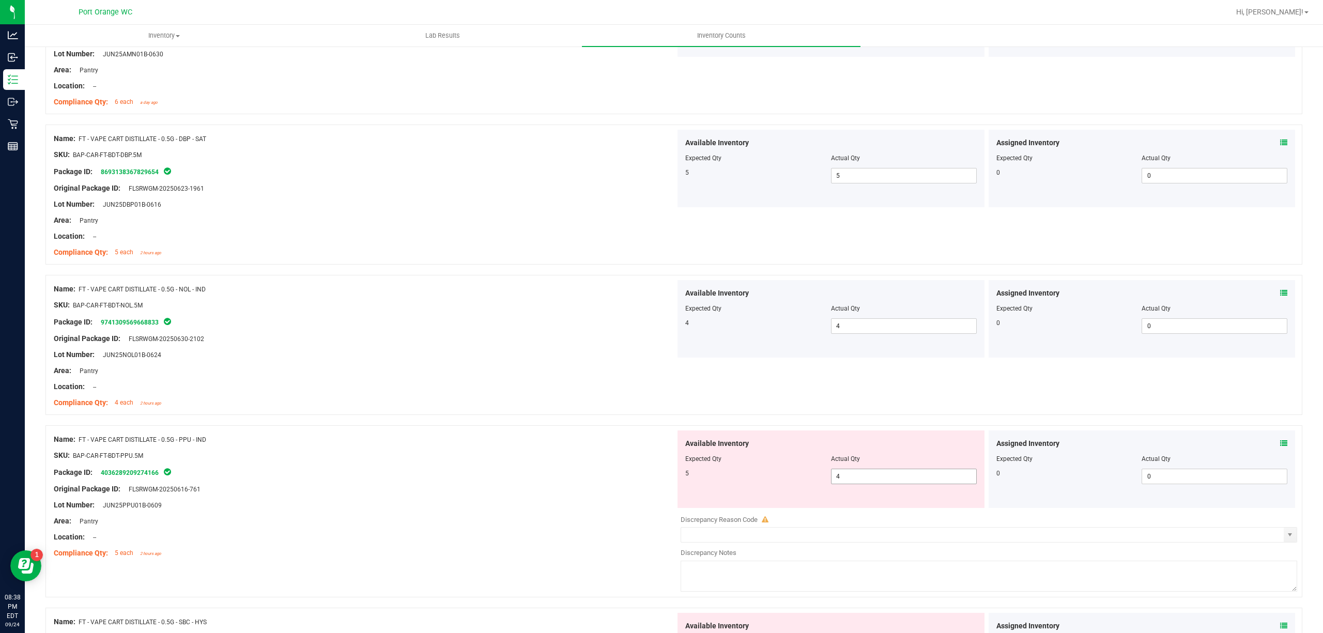
click at [899, 477] on span "4 4" at bounding box center [904, 476] width 146 height 15
click at [899, 477] on input "4" at bounding box center [903, 476] width 145 height 14
type input "6"
click at [689, 474] on div "5" at bounding box center [758, 473] width 146 height 9
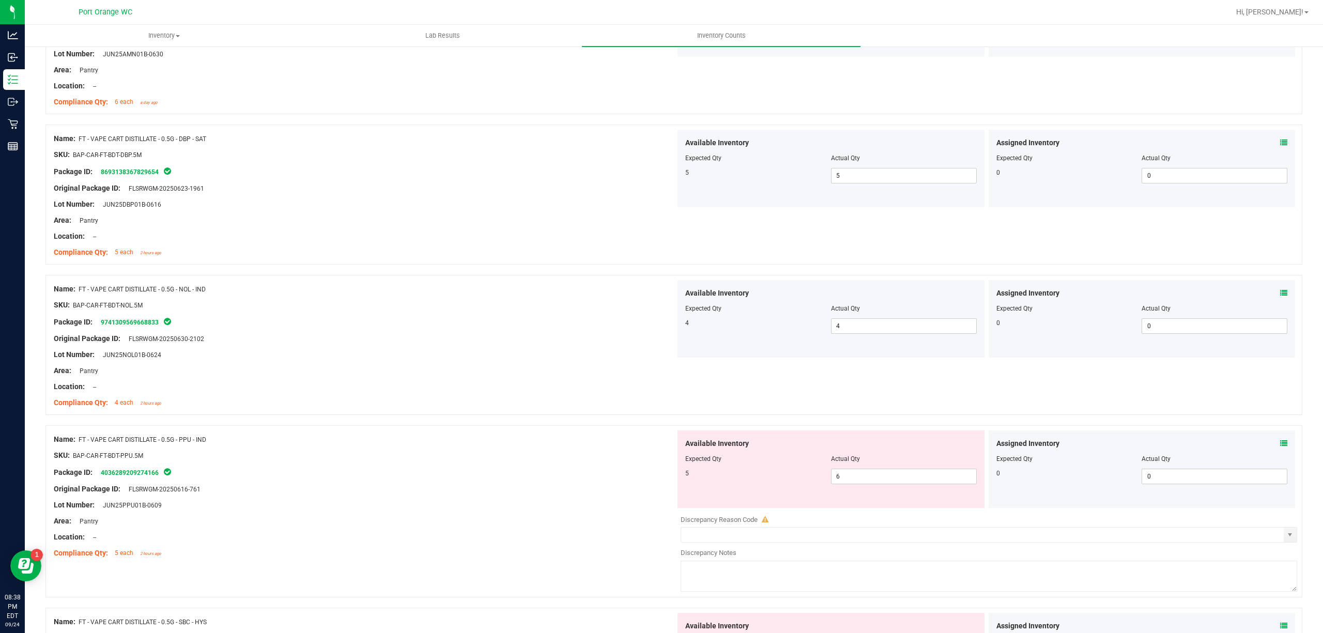
click at [887, 486] on div "Available Inventory Expected Qty Actual Qty 5 6 6" at bounding box center [830, 468] width 307 height 77
click at [891, 478] on span "6 6" at bounding box center [904, 476] width 146 height 15
click at [891, 478] on input "6" at bounding box center [903, 476] width 145 height 14
type input "5"
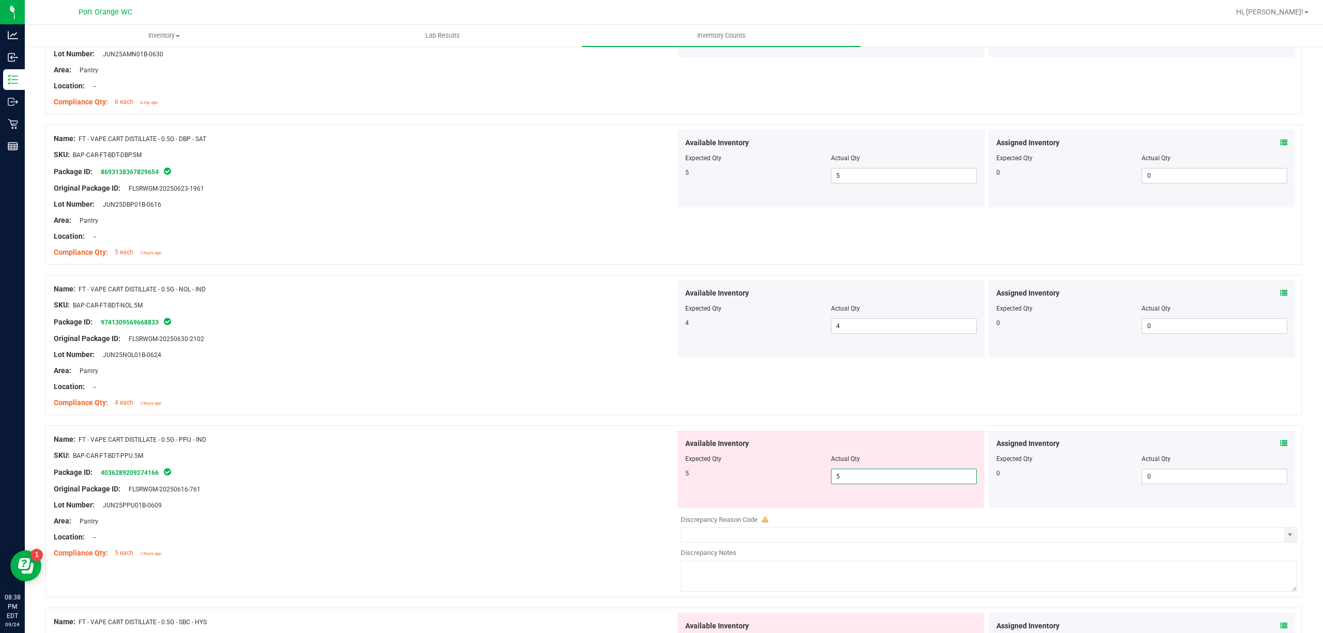
type input "5"
click at [551, 468] on div "Package ID: 4036289209274166" at bounding box center [365, 472] width 622 height 12
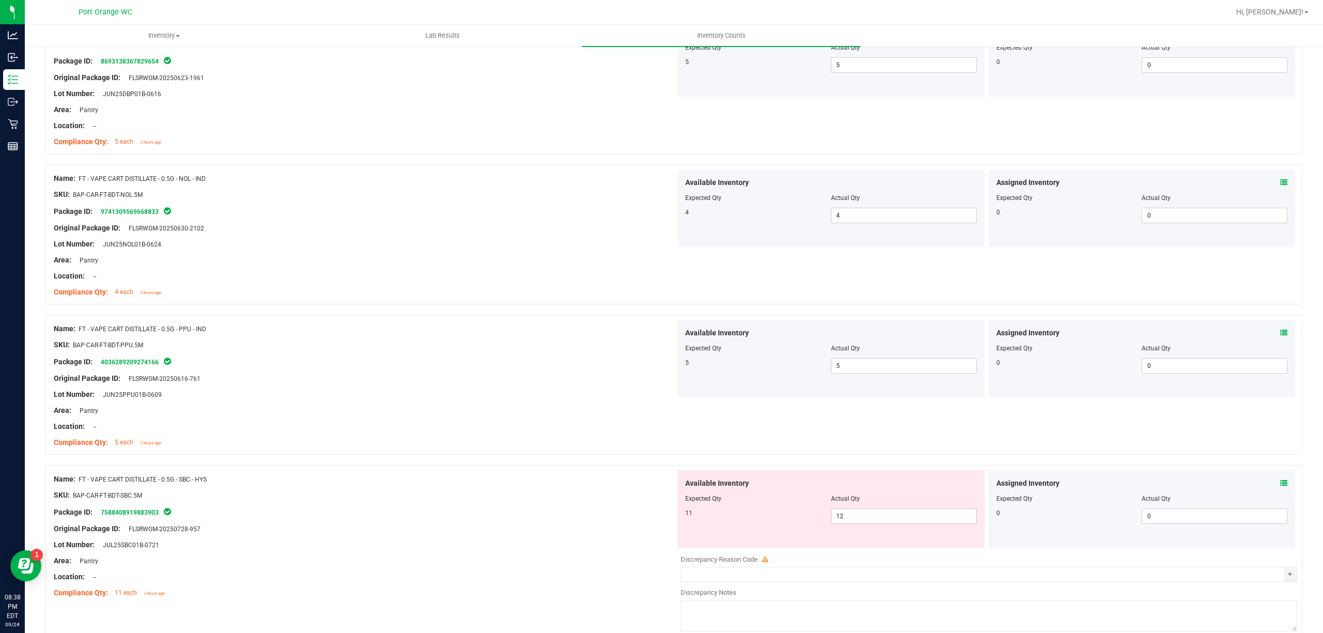
scroll to position [551, 0]
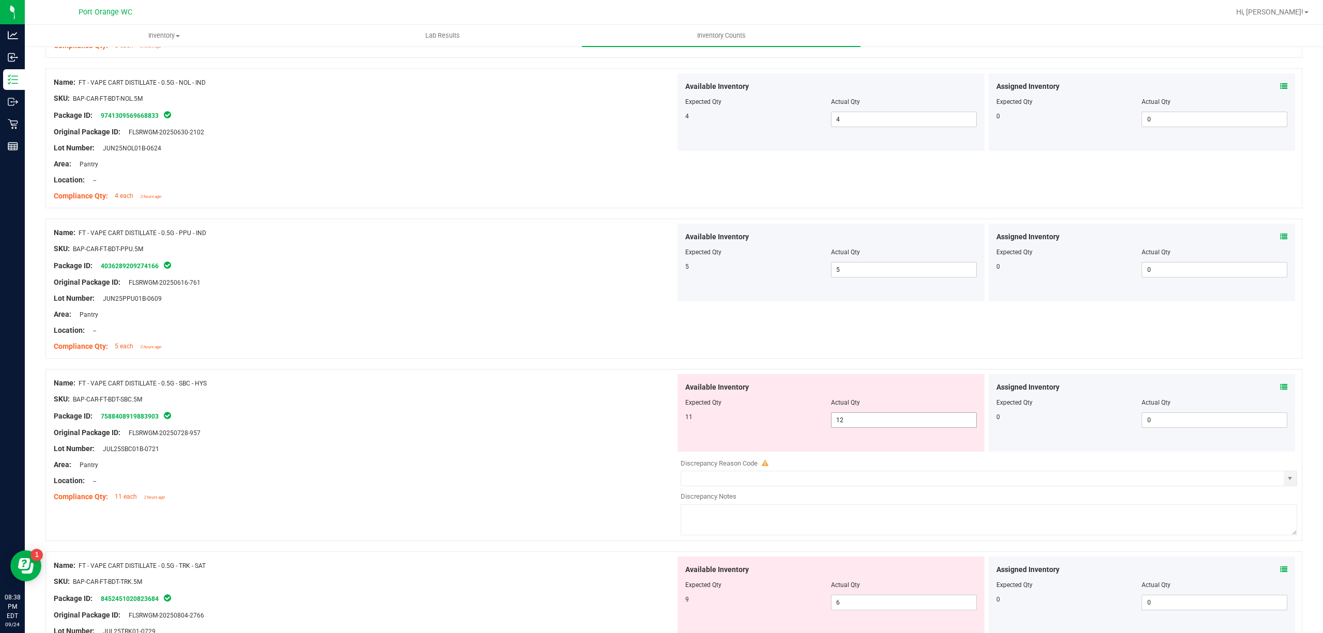
click at [837, 424] on span "12 12" at bounding box center [904, 419] width 146 height 15
click at [837, 424] on input "12" at bounding box center [903, 420] width 145 height 14
type input "11"
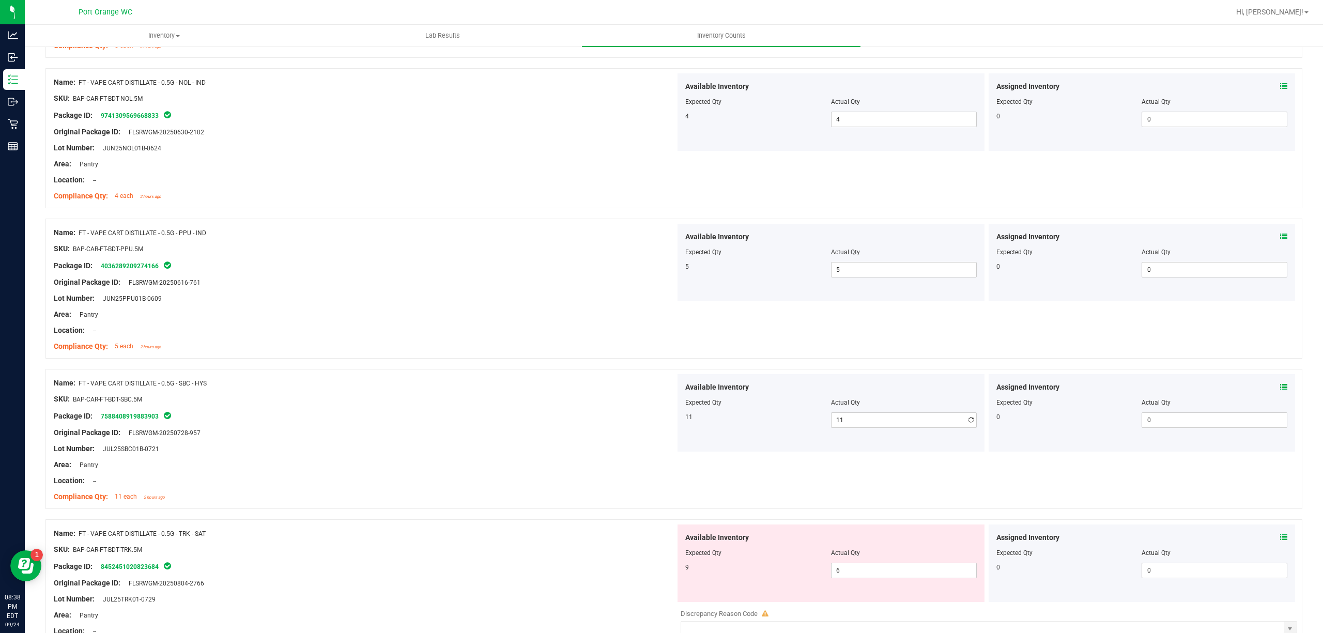
click at [391, 444] on div "Lot Number: JUL25SBC01B-0721" at bounding box center [365, 448] width 622 height 11
click at [835, 569] on span "6 6" at bounding box center [904, 570] width 146 height 15
click at [835, 569] on input "6" at bounding box center [903, 570] width 145 height 14
type input "9"
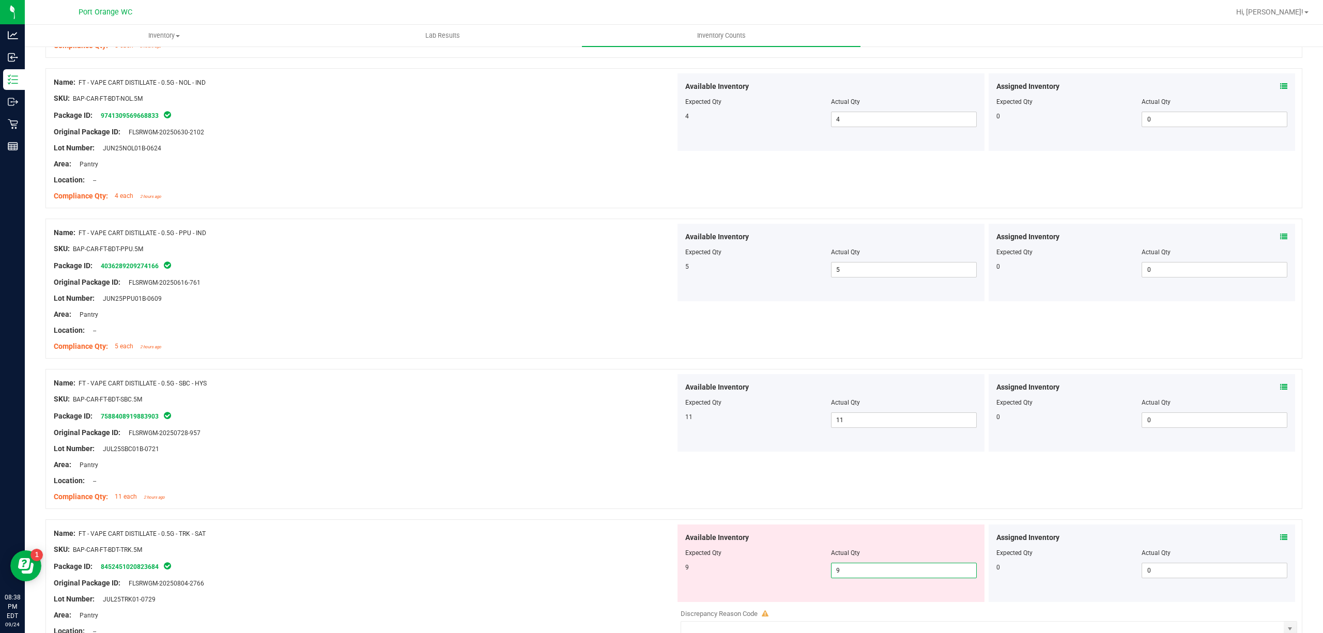
drag, startPoint x: 389, startPoint y: 414, endPoint x: 484, endPoint y: 400, distance: 96.1
click at [390, 412] on div "Package ID: 7588408919883903" at bounding box center [365, 416] width 622 height 12
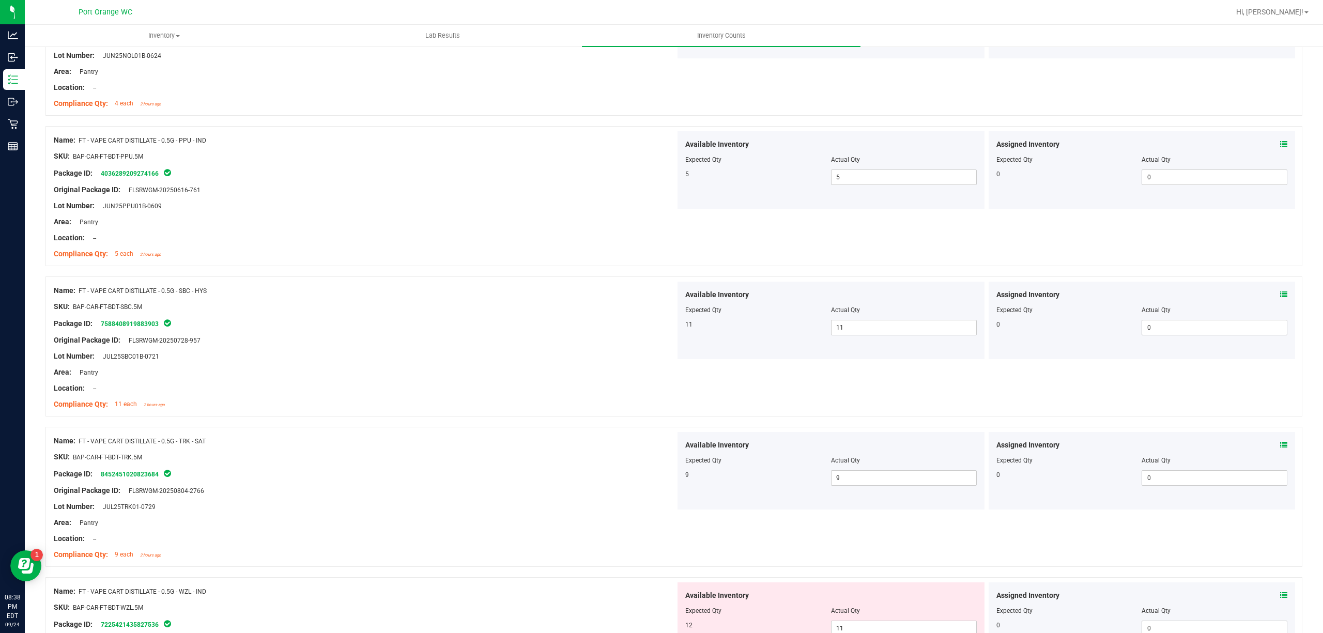
scroll to position [757, 0]
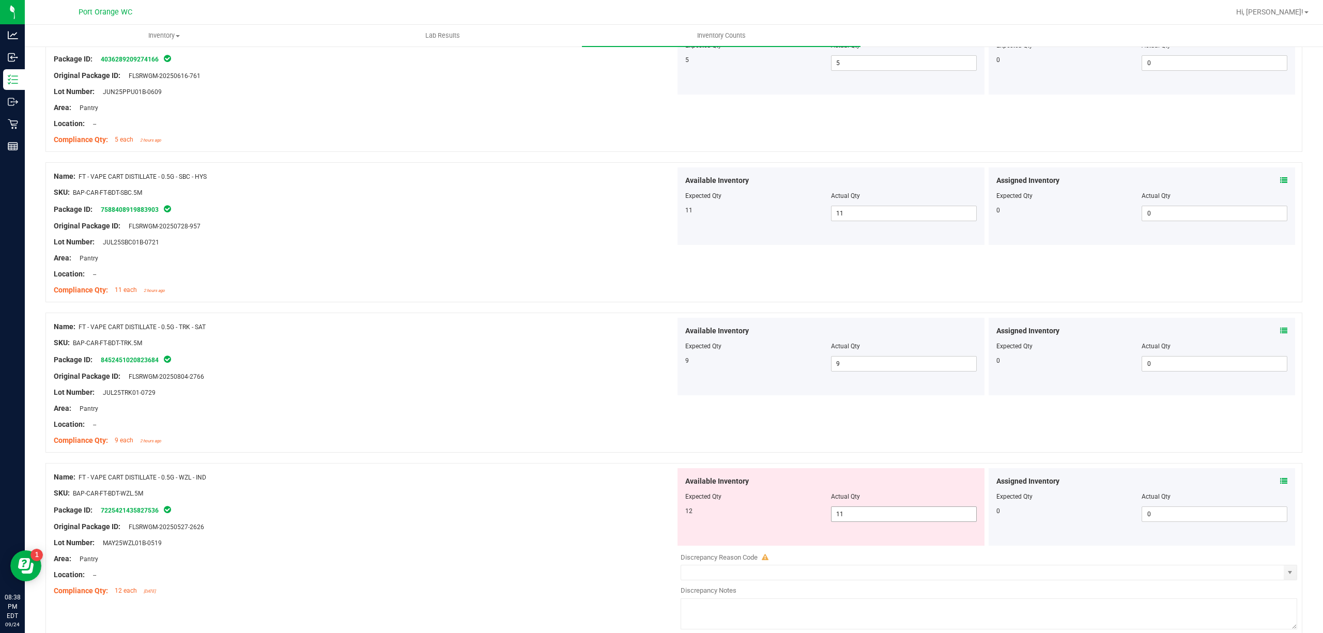
click at [865, 514] on span "11 11" at bounding box center [904, 513] width 146 height 15
click at [865, 514] on input "11" at bounding box center [903, 514] width 145 height 14
type input "12"
click at [485, 466] on div "Name: FT - VAPE CART DISTILLATE - 0.5G - WZL - IND SKU: BAP-CAR-FT-BDT-WZL.5M P…" at bounding box center [673, 549] width 1256 height 172
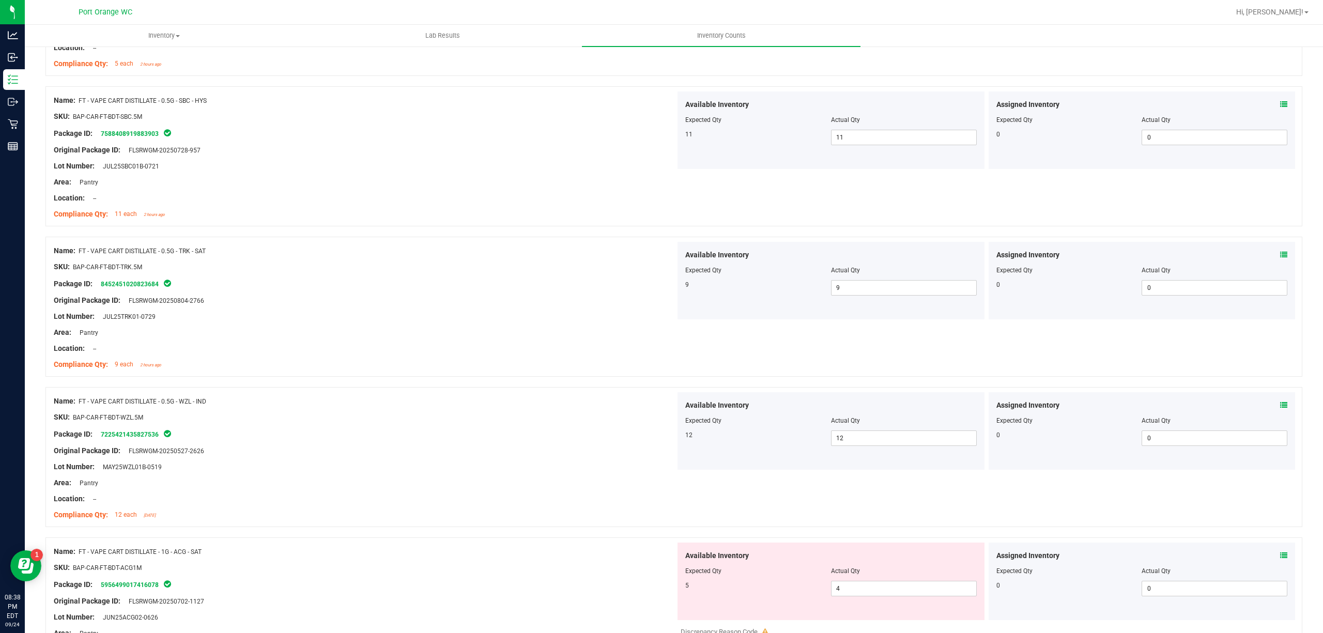
scroll to position [964, 0]
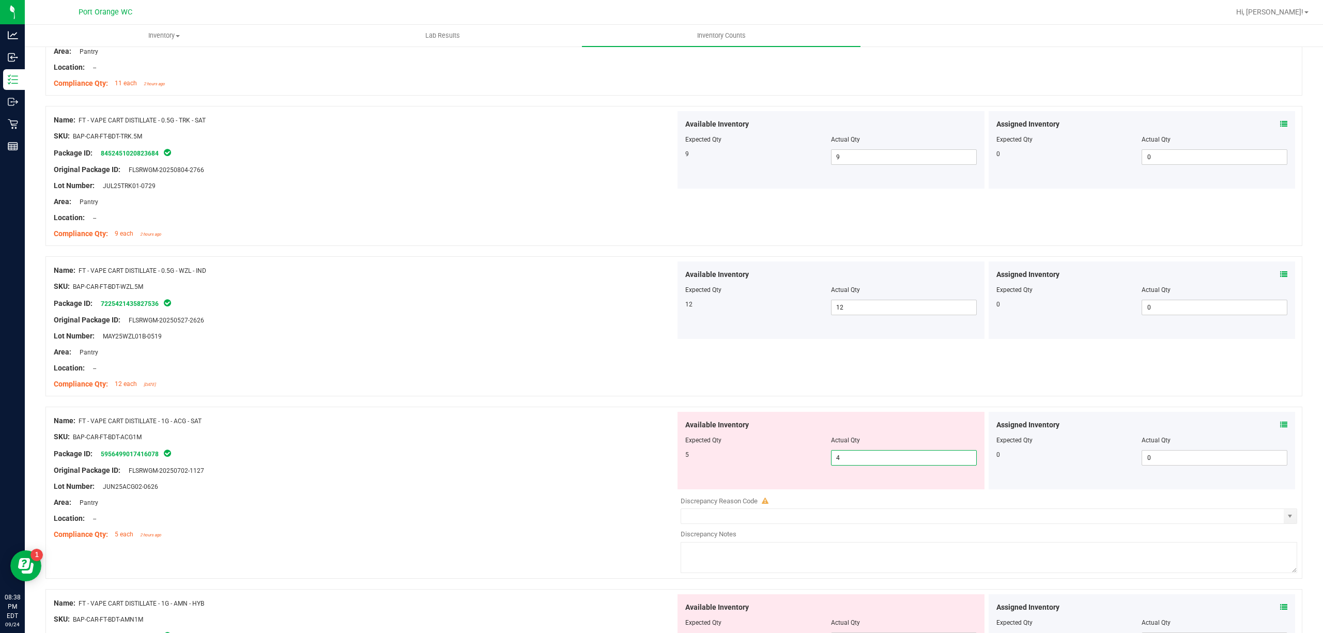
click at [852, 459] on span "4 4" at bounding box center [904, 457] width 146 height 15
click at [852, 459] on input "4" at bounding box center [903, 458] width 145 height 14
type input "5"
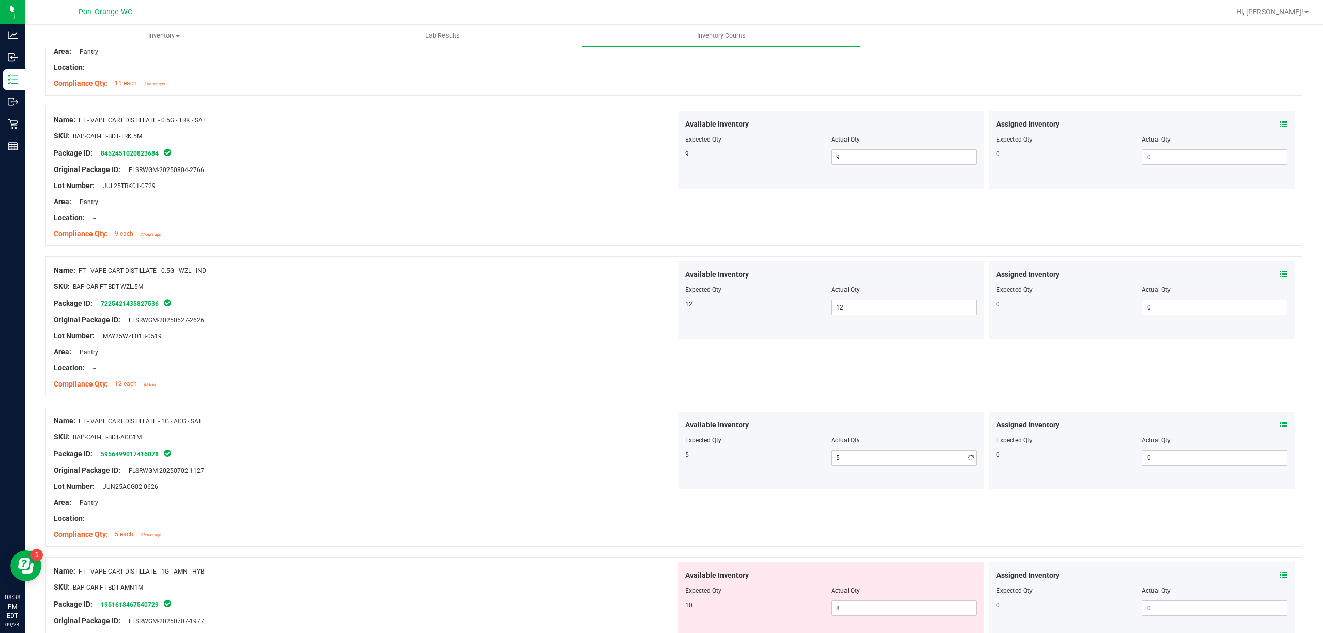
click at [536, 424] on div "Name: FT - VAPE CART DISTILLATE - 1G - ACG - SAT" at bounding box center [365, 420] width 622 height 11
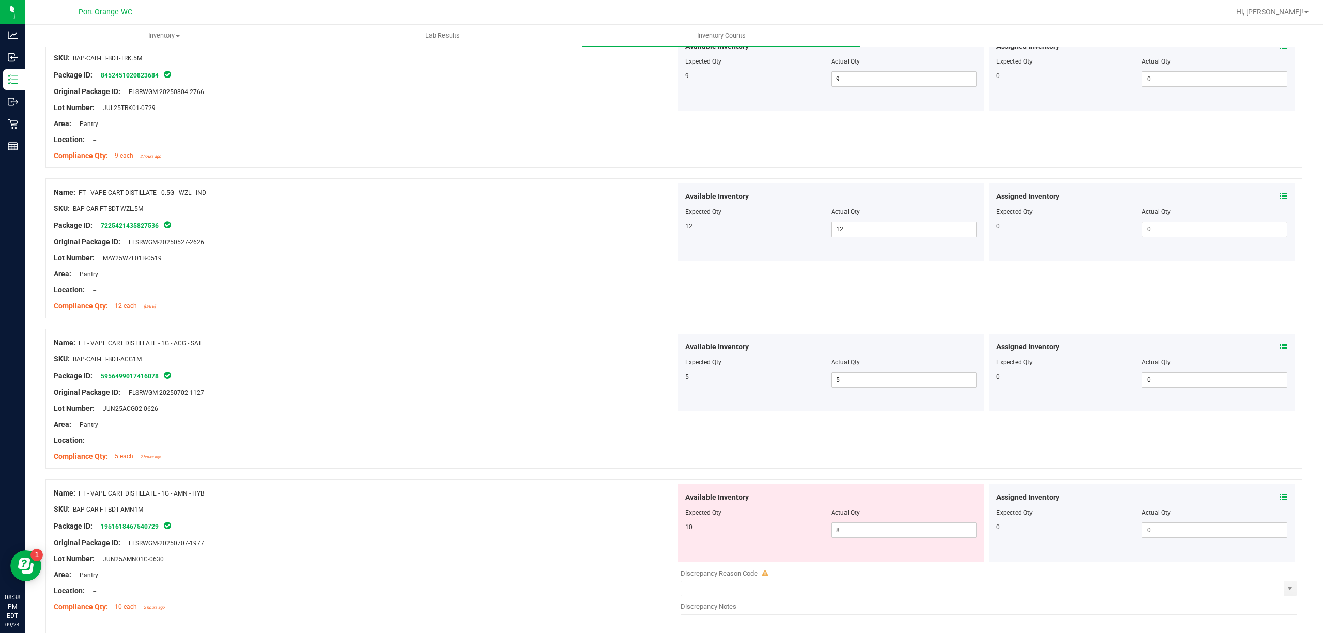
scroll to position [1102, 0]
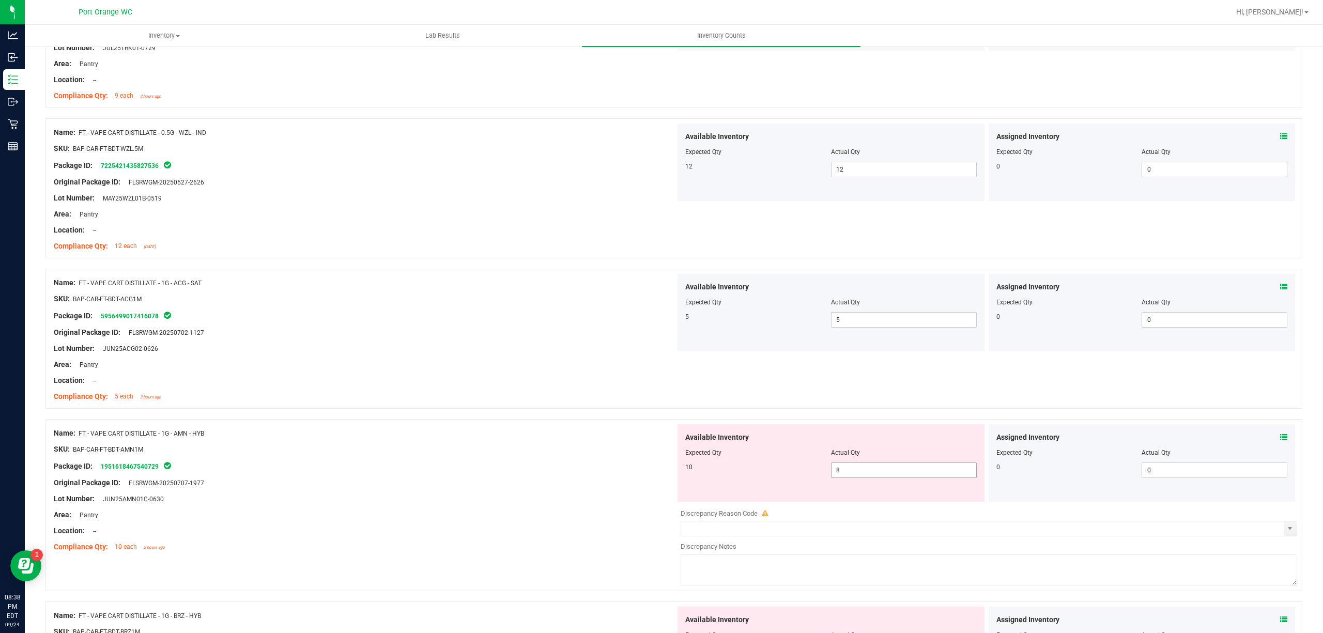
click at [869, 470] on span "8 8" at bounding box center [904, 469] width 146 height 15
drag, startPoint x: 869, startPoint y: 470, endPoint x: 834, endPoint y: 469, distance: 35.1
click at [868, 470] on input "8" at bounding box center [903, 470] width 145 height 14
type input "1"
type input "10"
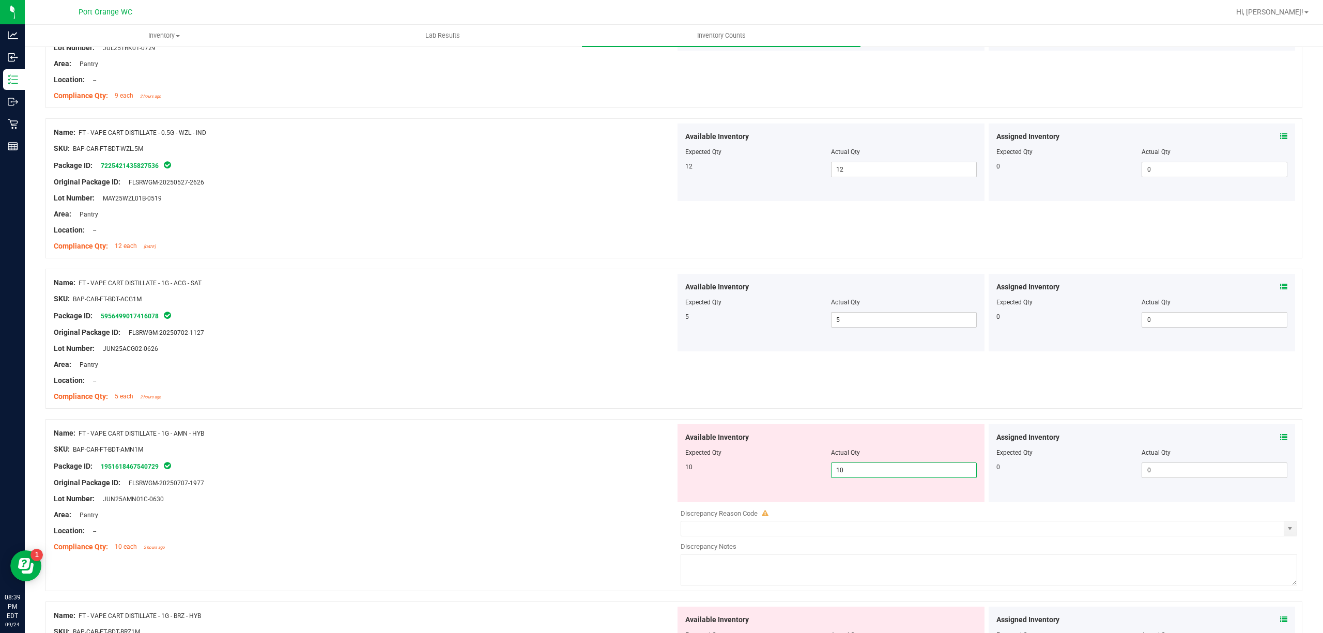
click at [537, 439] on div "Name: FT - VAPE CART DISTILLATE - 1G - AMN - HYB" at bounding box center [365, 433] width 622 height 11
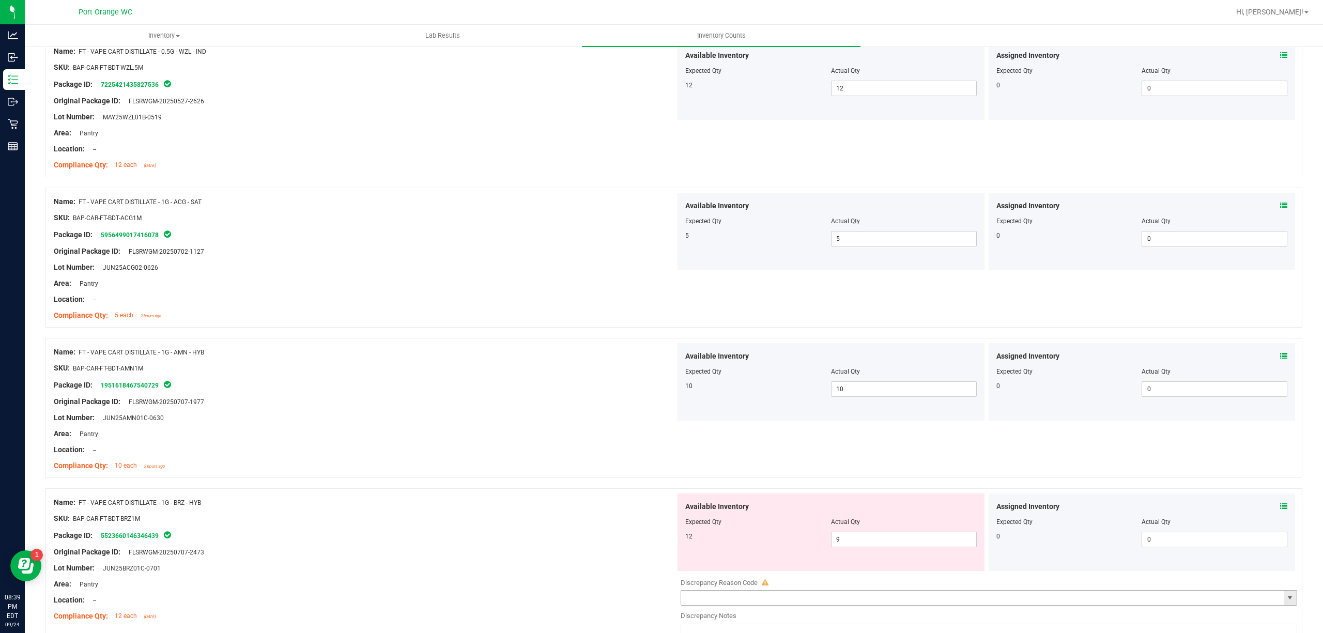
scroll to position [1309, 0]
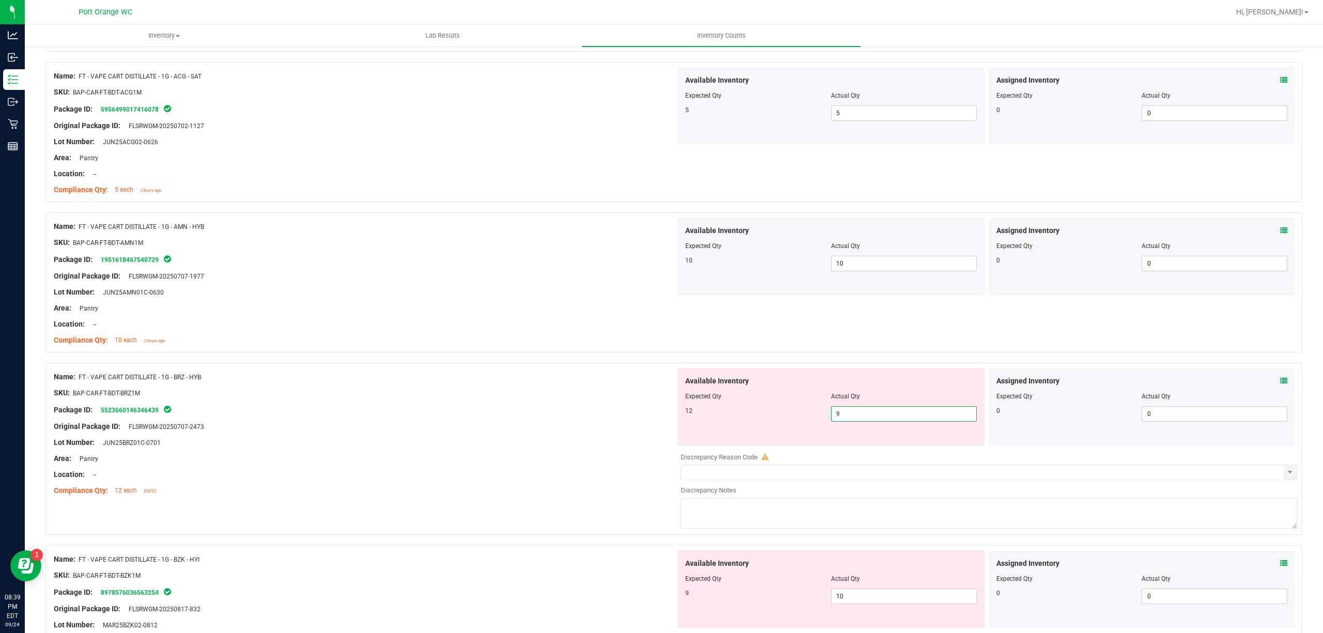
click at [848, 420] on span "9 9" at bounding box center [904, 413] width 146 height 15
drag, startPoint x: 848, startPoint y: 420, endPoint x: 711, endPoint y: 414, distance: 137.0
click at [847, 420] on input "1" at bounding box center [903, 414] width 145 height 14
type input "12"
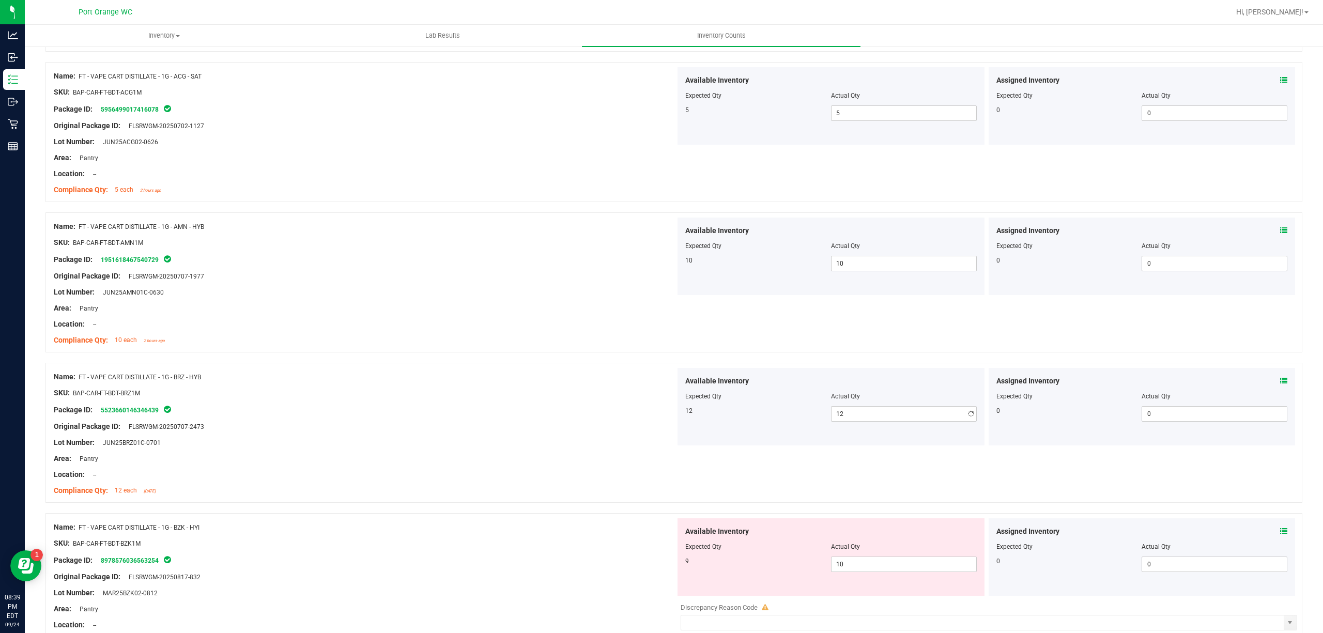
click at [630, 412] on div "Package ID: 5523660146346439" at bounding box center [365, 409] width 622 height 12
click at [852, 563] on span "10 10" at bounding box center [904, 563] width 146 height 15
click at [852, 563] on input "10" at bounding box center [903, 564] width 145 height 14
type input "9"
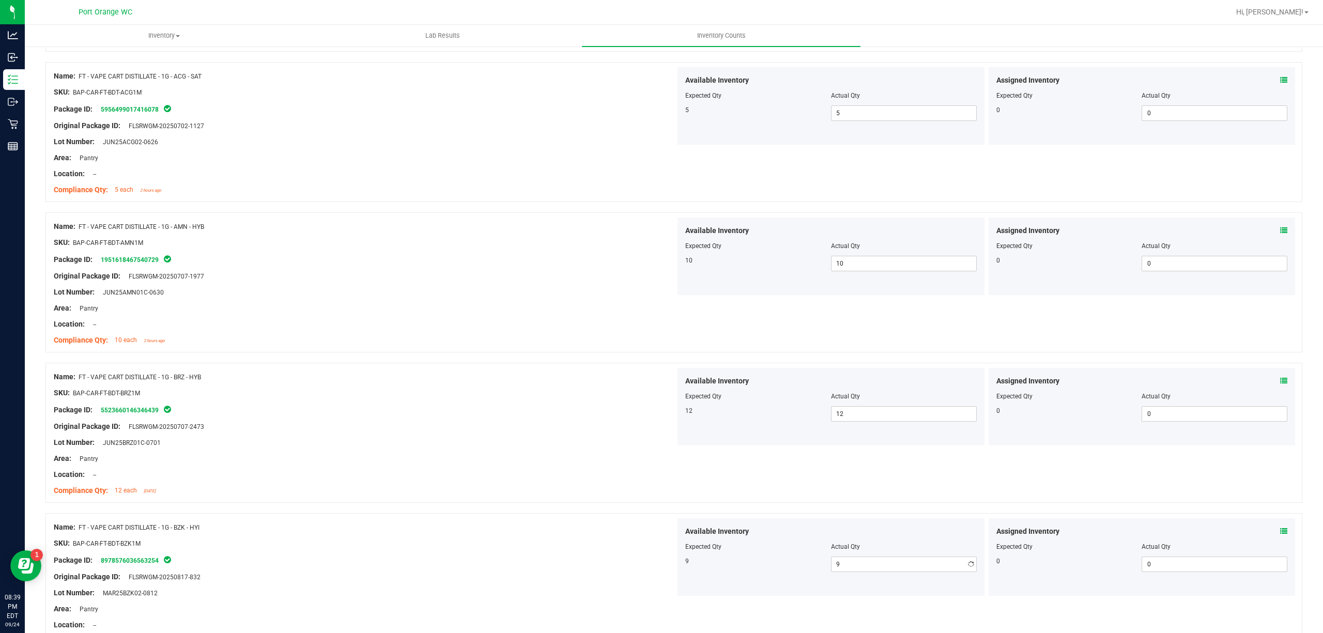
click at [577, 510] on div at bounding box center [673, 508] width 1256 height 10
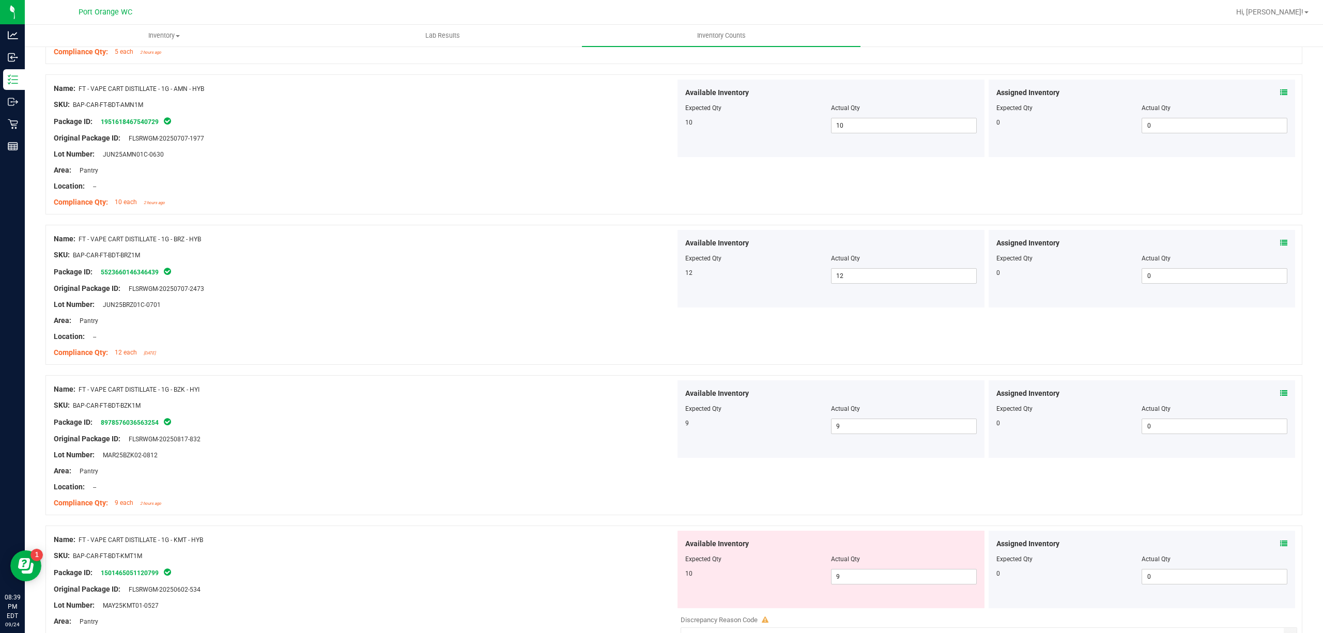
scroll to position [1584, 0]
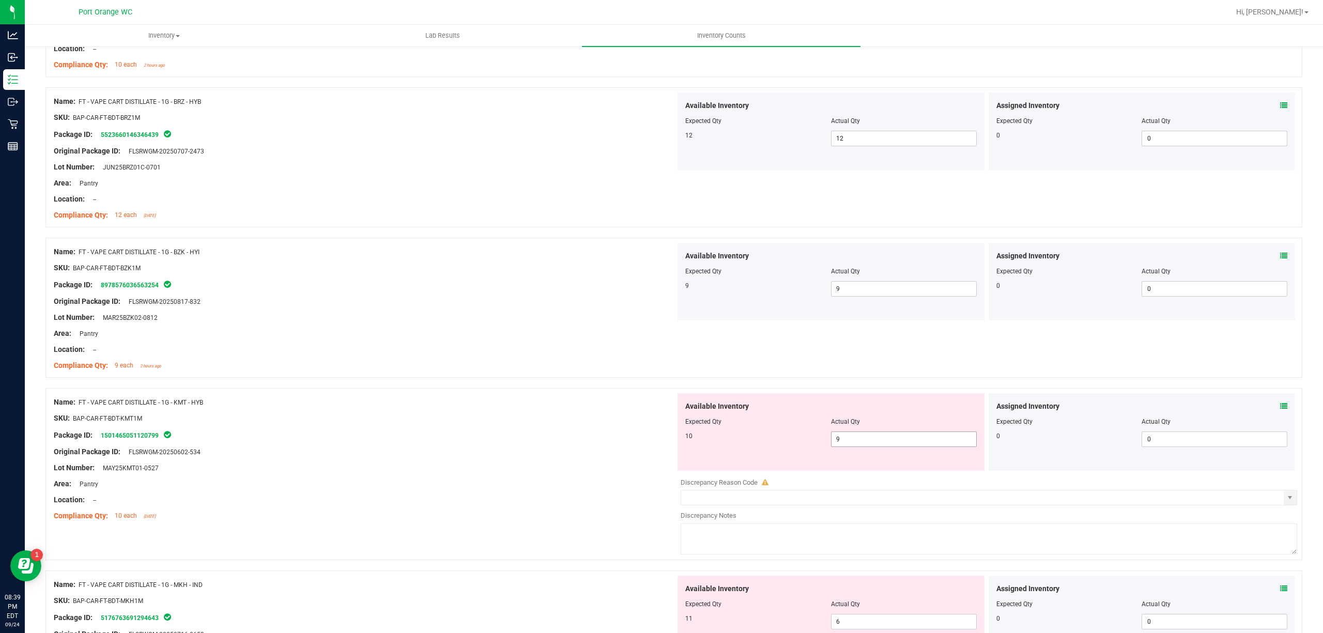
click at [848, 441] on span "9 9" at bounding box center [904, 438] width 146 height 15
click at [848, 441] on input "9" at bounding box center [903, 439] width 145 height 14
type input "10"
drag, startPoint x: 630, startPoint y: 408, endPoint x: 666, endPoint y: 412, distance: 35.9
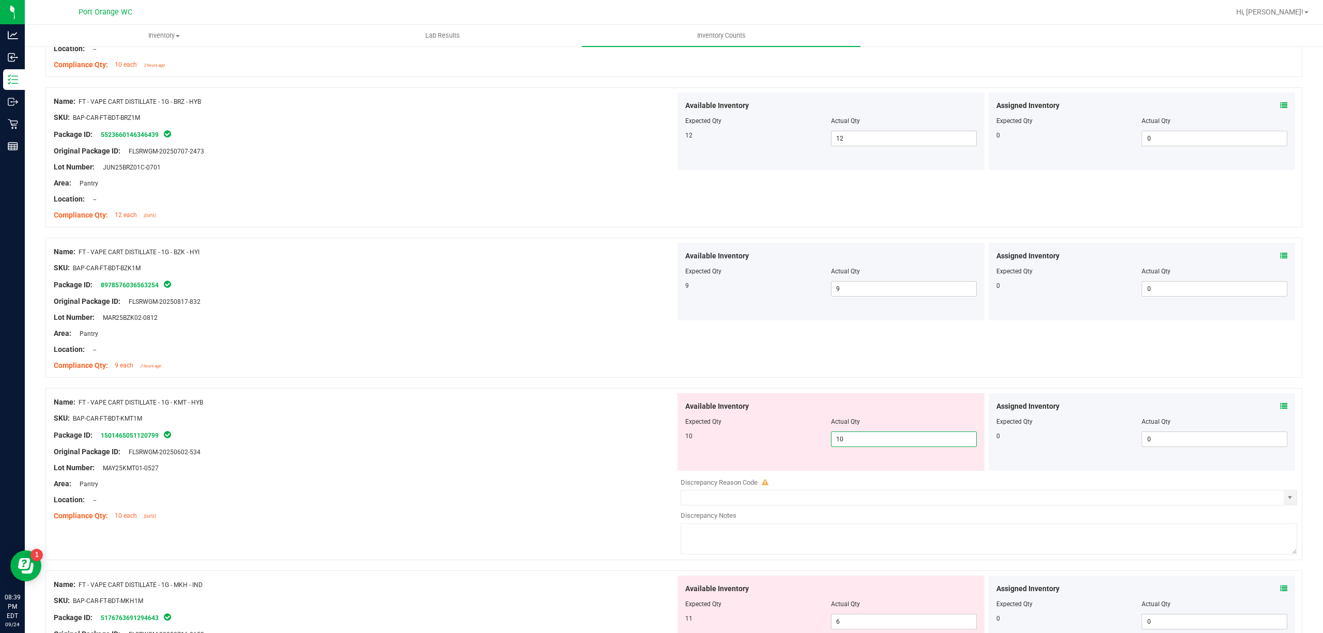
click at [635, 407] on div "Name: FT - VAPE CART DISTILLATE - 1G - KMT - HYB" at bounding box center [365, 402] width 622 height 11
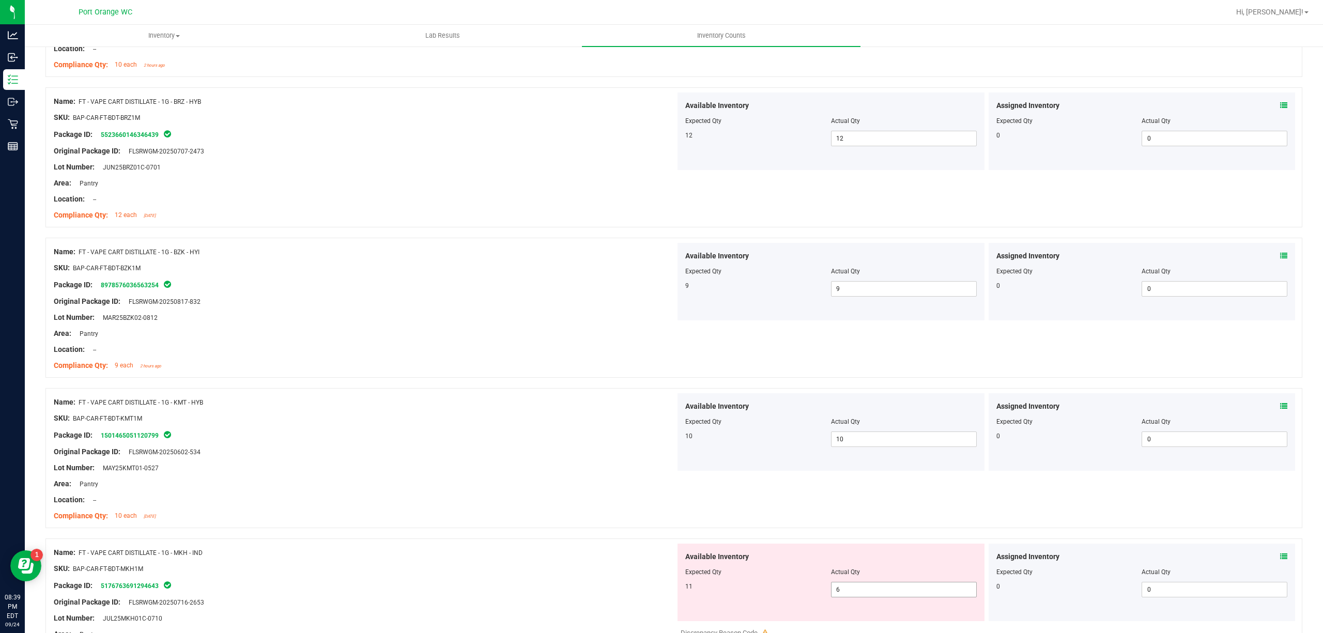
click at [864, 592] on span "6 6" at bounding box center [904, 589] width 146 height 15
drag, startPoint x: 864, startPoint y: 592, endPoint x: 835, endPoint y: 575, distance: 33.6
click at [863, 592] on input "6" at bounding box center [903, 589] width 145 height 14
type input "11"
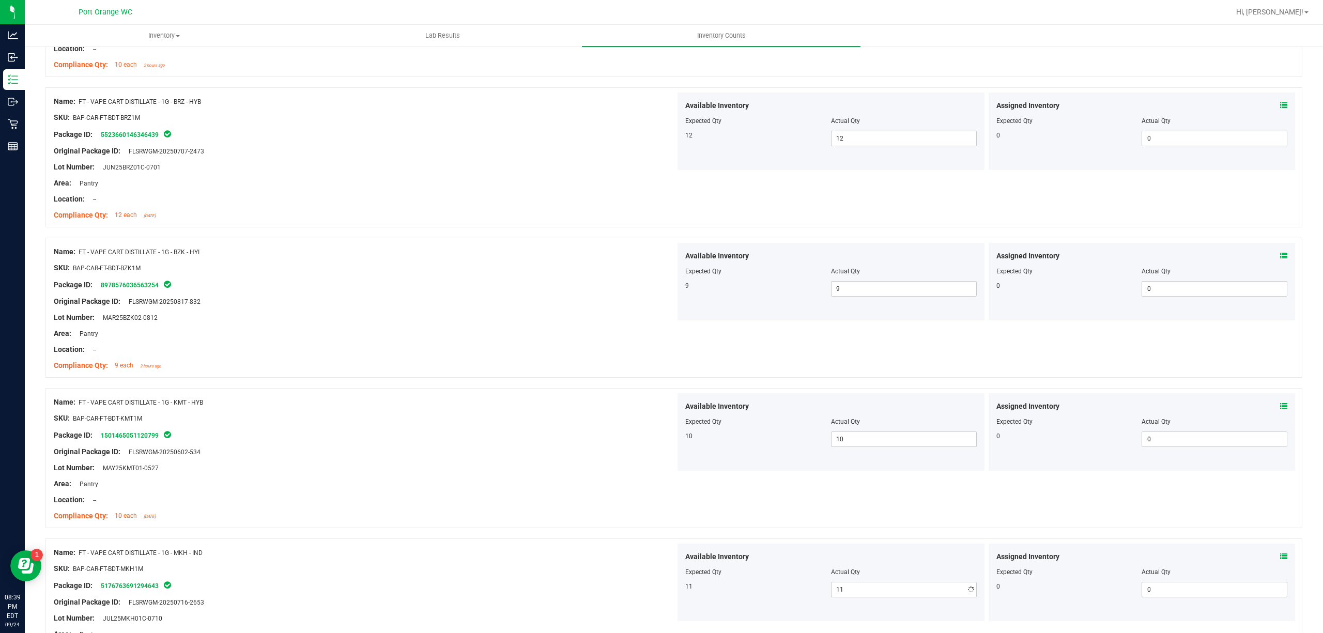
click at [633, 514] on div "Compliance Qty: 10 each [DATE]" at bounding box center [365, 515] width 622 height 11
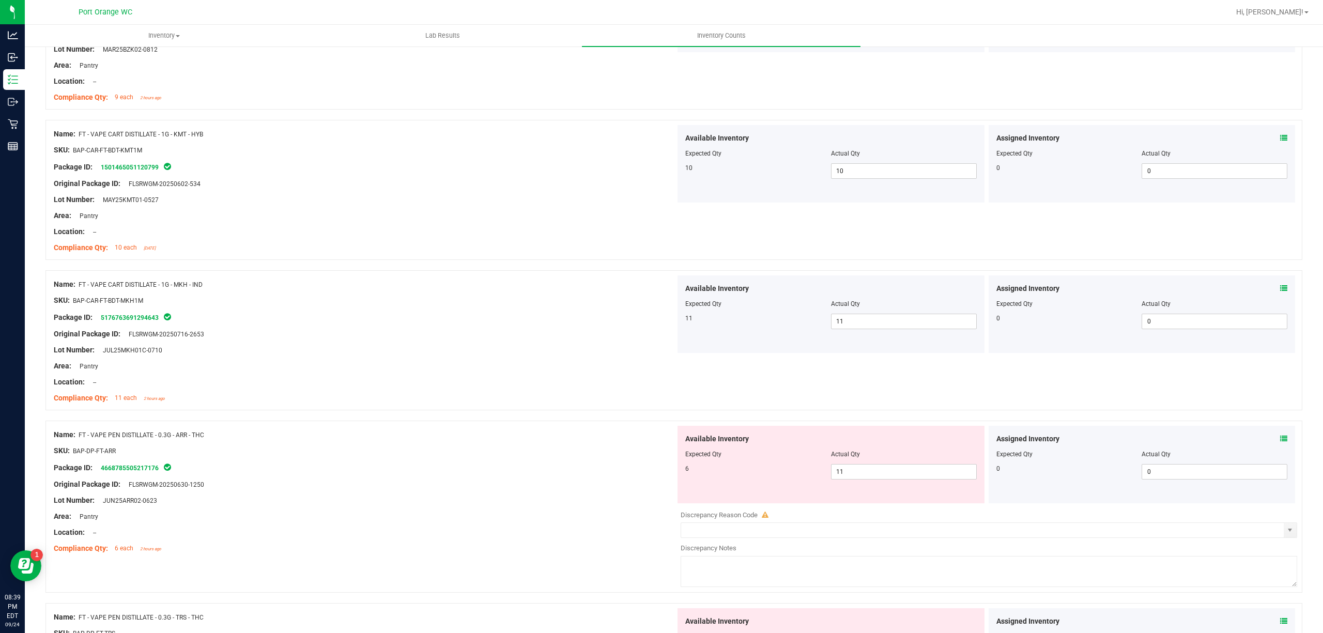
scroll to position [1860, 0]
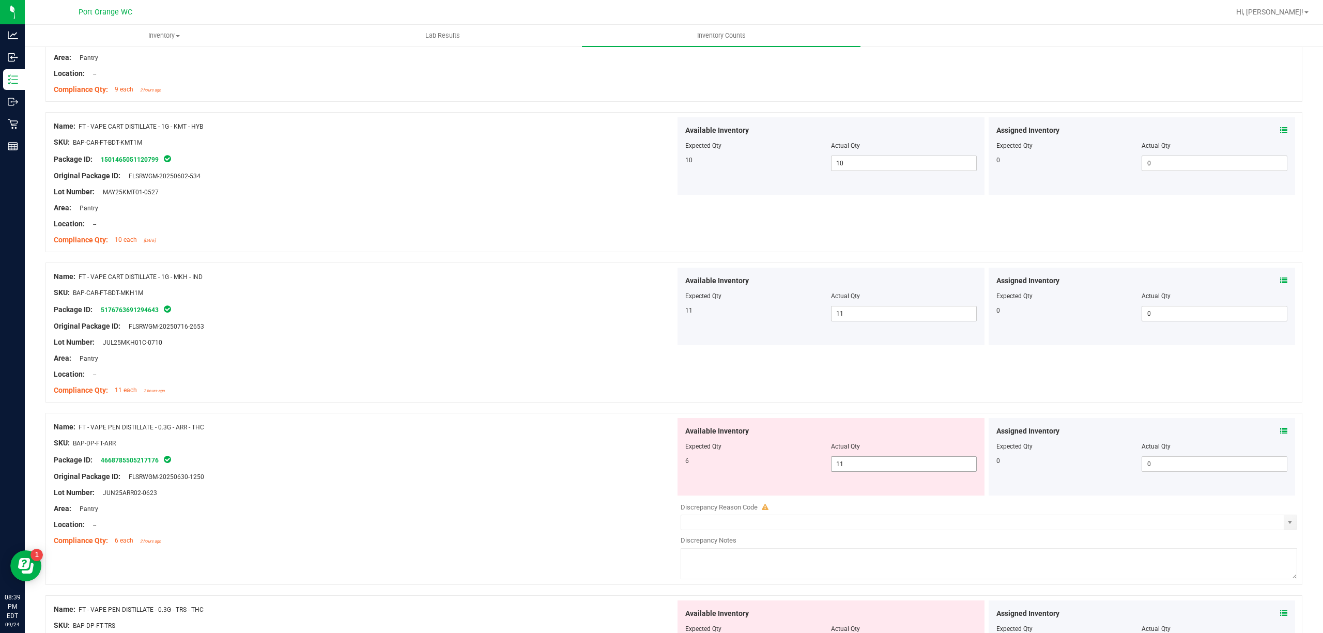
click at [872, 464] on span "11 11" at bounding box center [904, 463] width 146 height 15
click at [872, 464] on input "11" at bounding box center [903, 464] width 145 height 14
type input "6"
click at [651, 448] on div "SKU: BAP-DP-FT-ARR" at bounding box center [365, 443] width 622 height 11
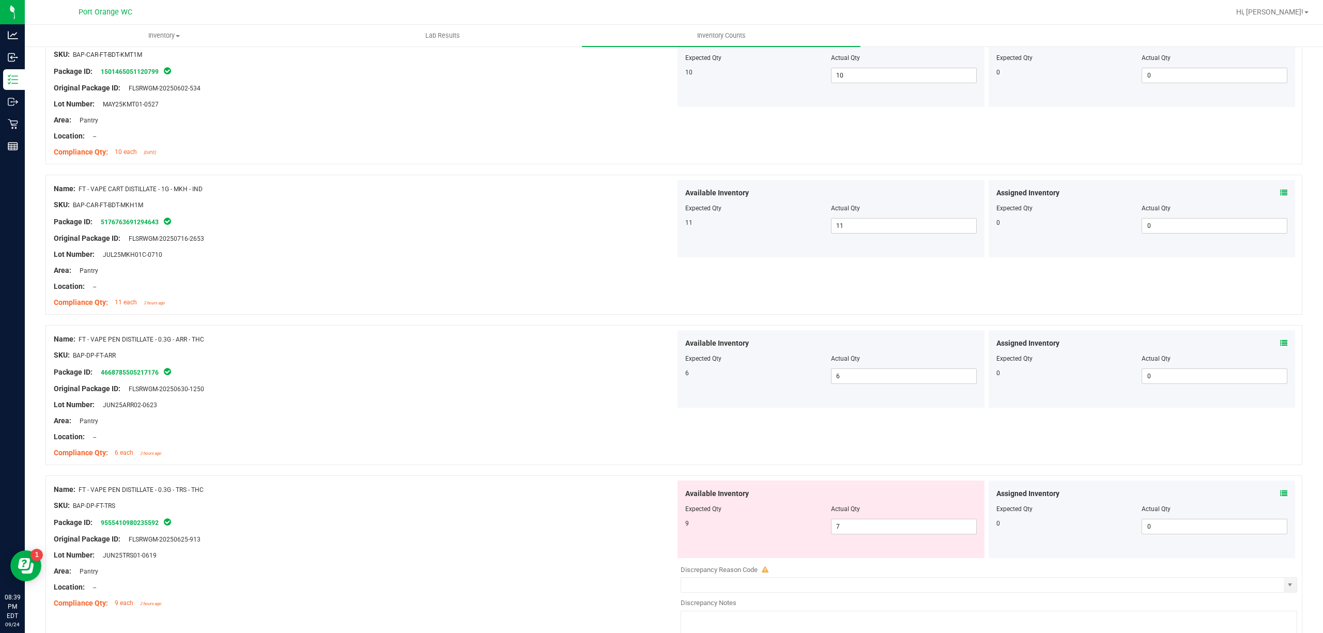
scroll to position [2067, 0]
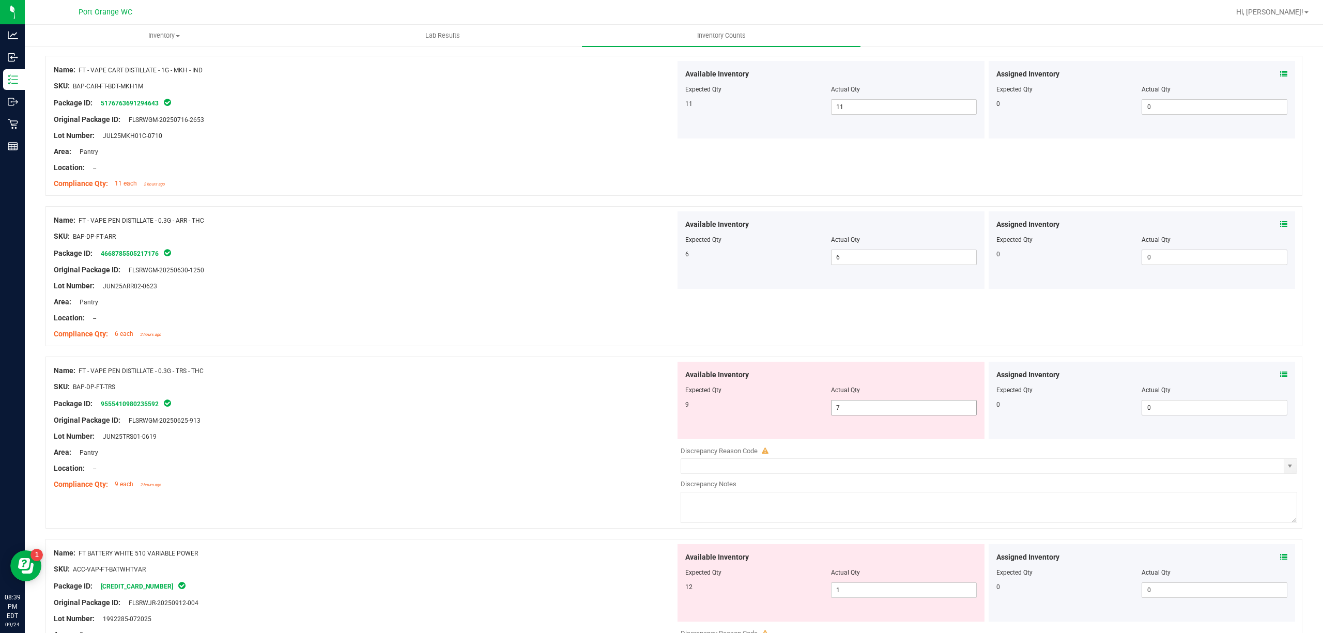
click at [869, 410] on span "7 7" at bounding box center [904, 407] width 146 height 15
click at [869, 410] on input "7" at bounding box center [903, 407] width 145 height 14
type input "9"
click at [594, 458] on div "Area: Pantry" at bounding box center [365, 452] width 622 height 11
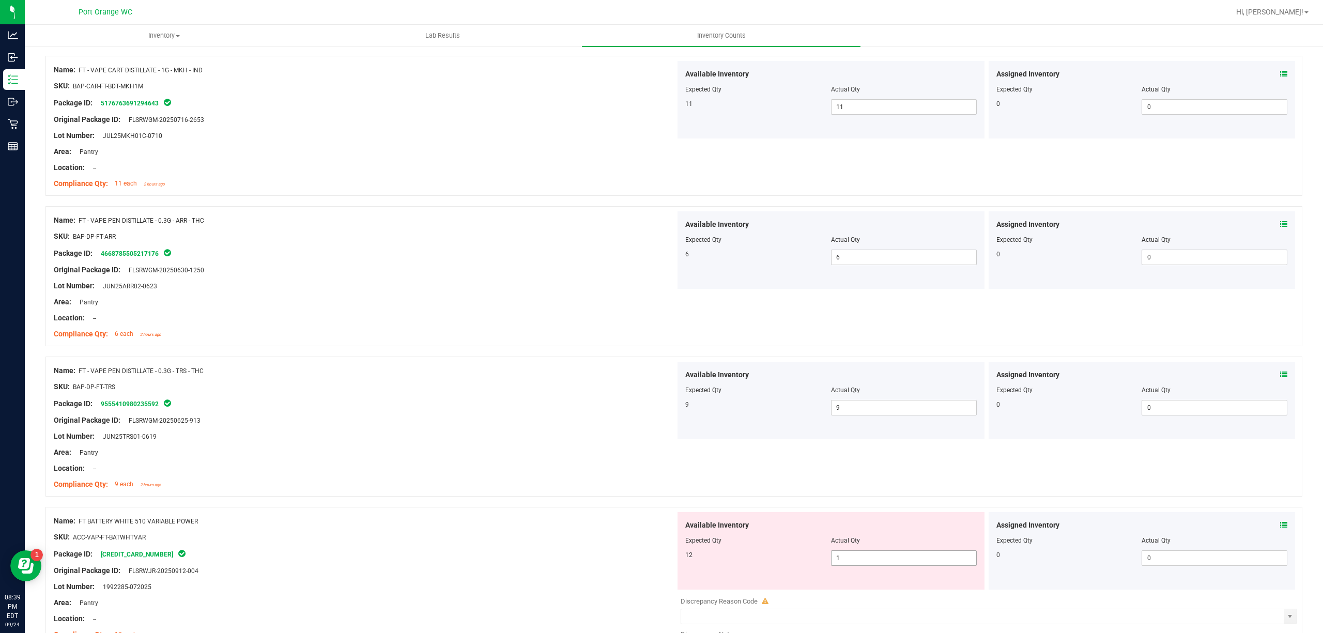
click at [843, 561] on span "1 1" at bounding box center [904, 557] width 146 height 15
type input "12"
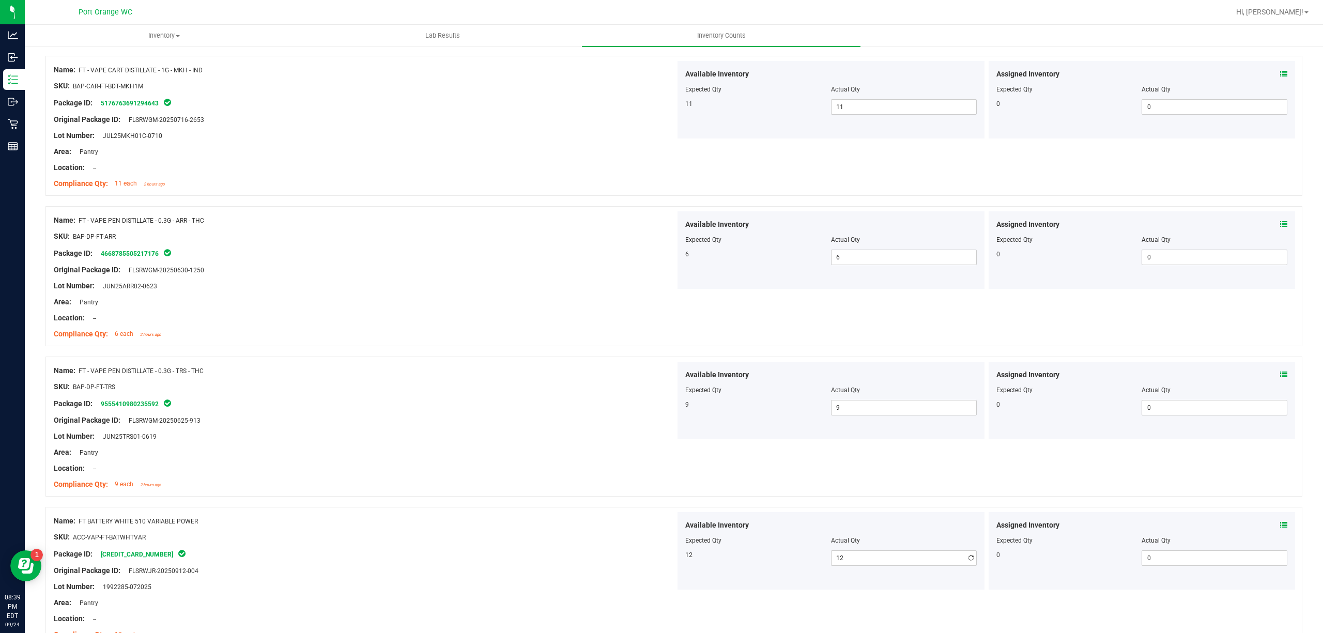
click at [604, 479] on div at bounding box center [365, 476] width 622 height 5
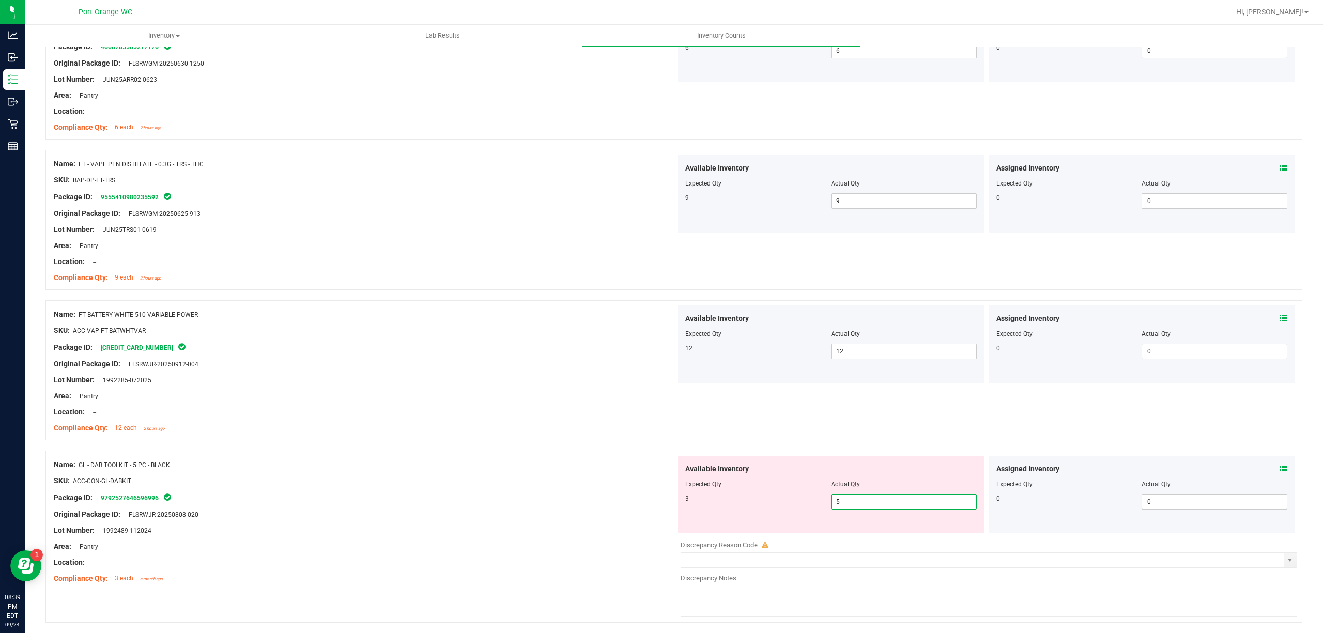
click at [871, 503] on span "5 5" at bounding box center [904, 501] width 146 height 15
click at [871, 503] on input "5" at bounding box center [903, 501] width 145 height 14
type input "3"
click at [618, 466] on div "Name: GL - DAB TOOLKIT - 5 PC - BLACK" at bounding box center [365, 464] width 622 height 11
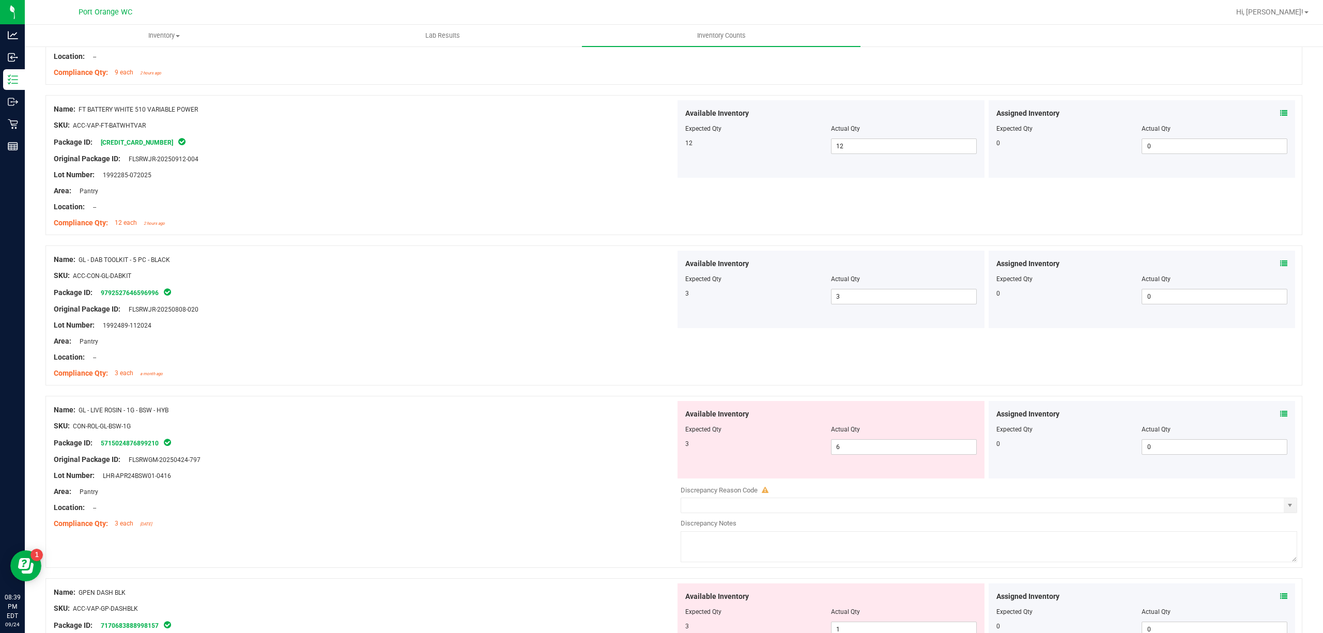
scroll to position [2480, 0]
click at [853, 453] on span "6 6" at bounding box center [904, 445] width 146 height 15
click at [853, 453] on input "6" at bounding box center [903, 445] width 145 height 14
type input "3"
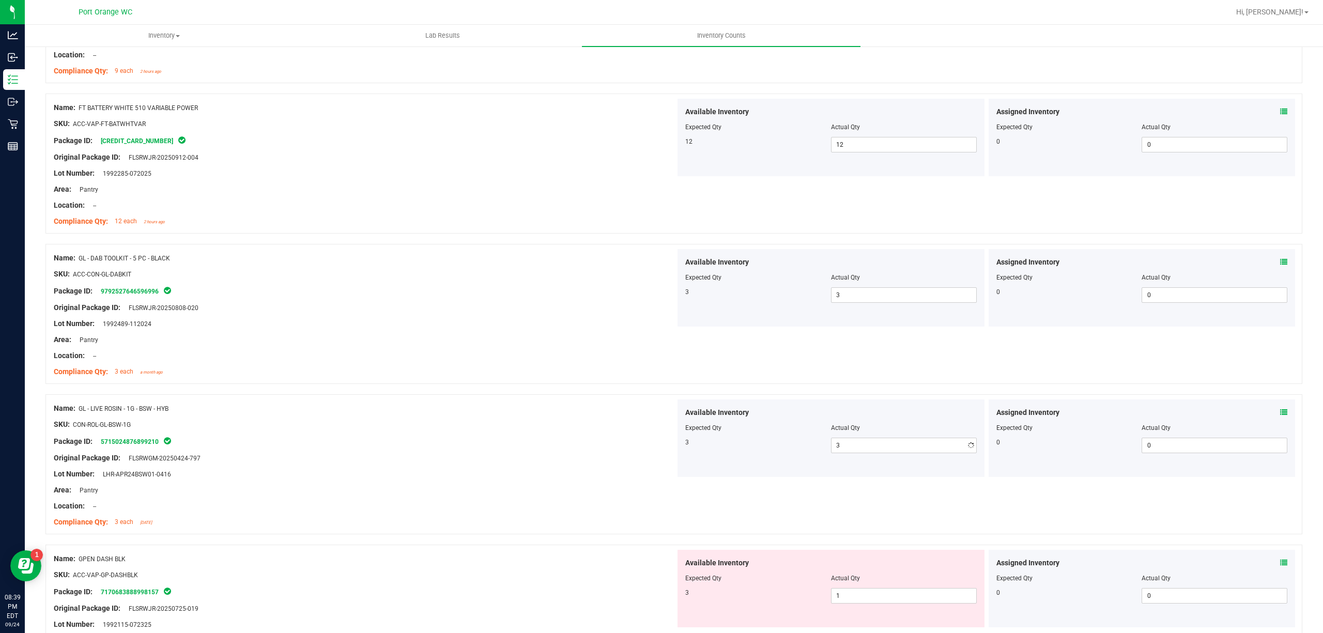
drag, startPoint x: 655, startPoint y: 445, endPoint x: 753, endPoint y: 487, distance: 106.2
click at [656, 445] on div "Package ID: 5715024876899210" at bounding box center [365, 441] width 622 height 12
click at [836, 599] on span "1 1" at bounding box center [904, 595] width 146 height 15
drag, startPoint x: 836, startPoint y: 599, endPoint x: 722, endPoint y: 559, distance: 120.6
click at [836, 598] on input "1" at bounding box center [903, 595] width 145 height 14
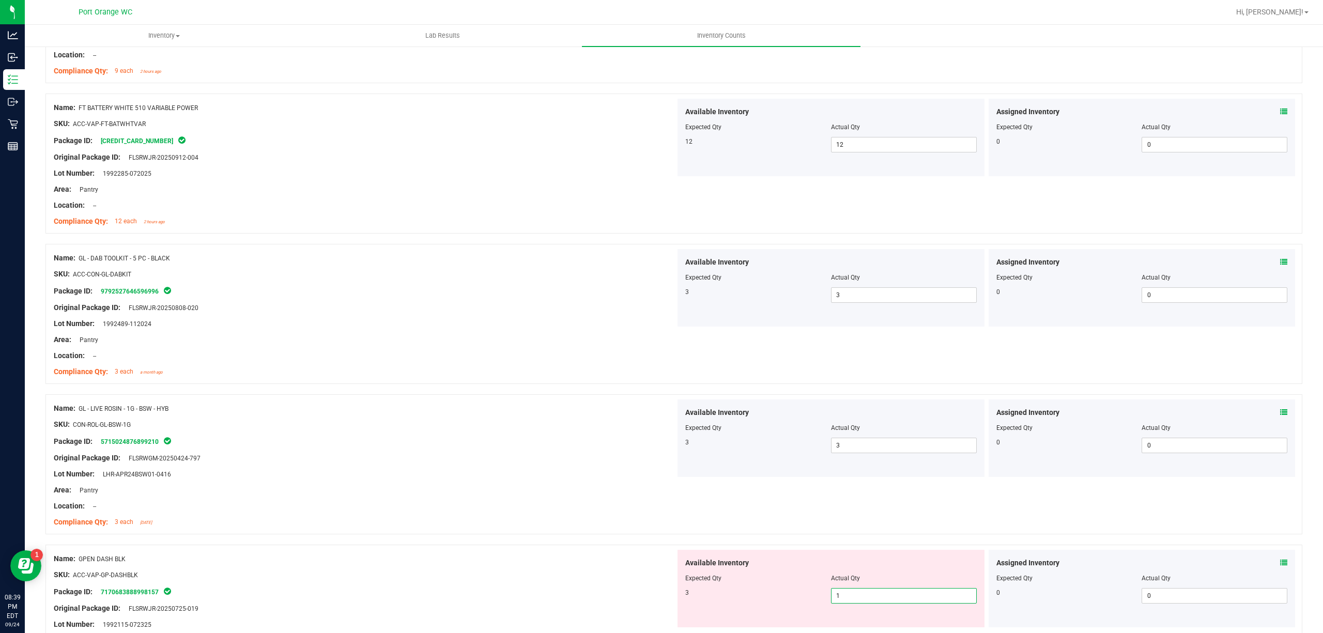
type input "3"
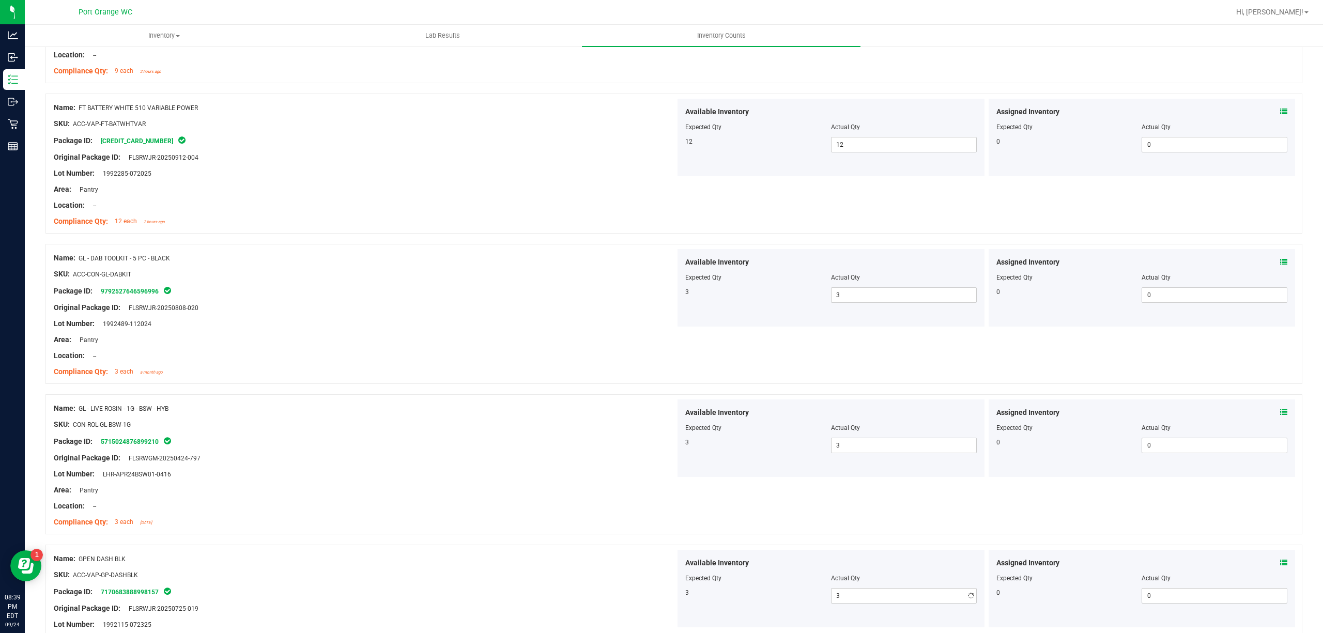
click at [532, 517] on div at bounding box center [365, 513] width 622 height 5
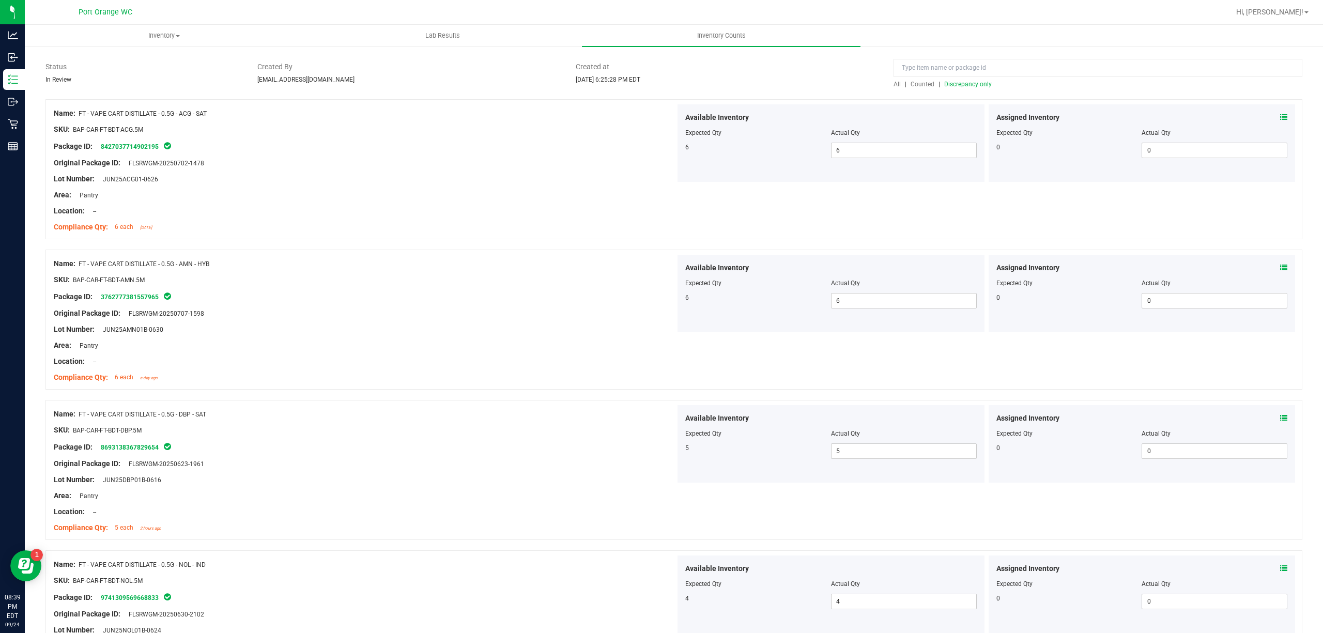
scroll to position [0, 0]
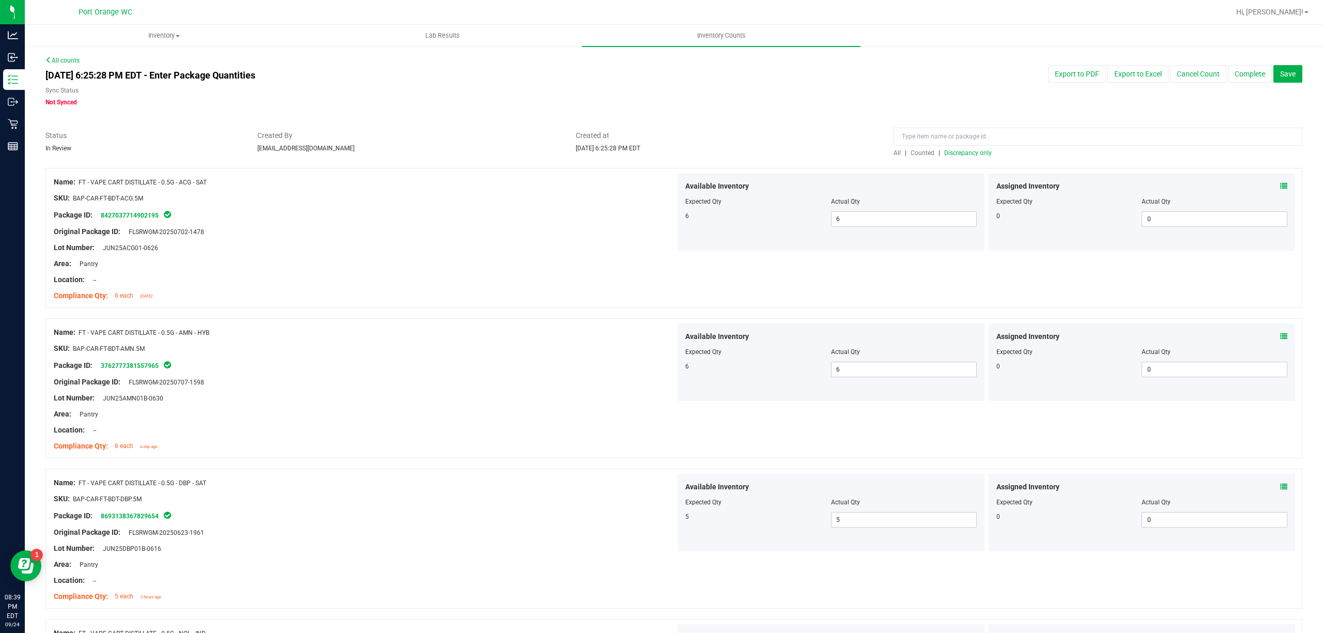
click at [980, 156] on span "Discrepancy only" at bounding box center [968, 152] width 48 height 7
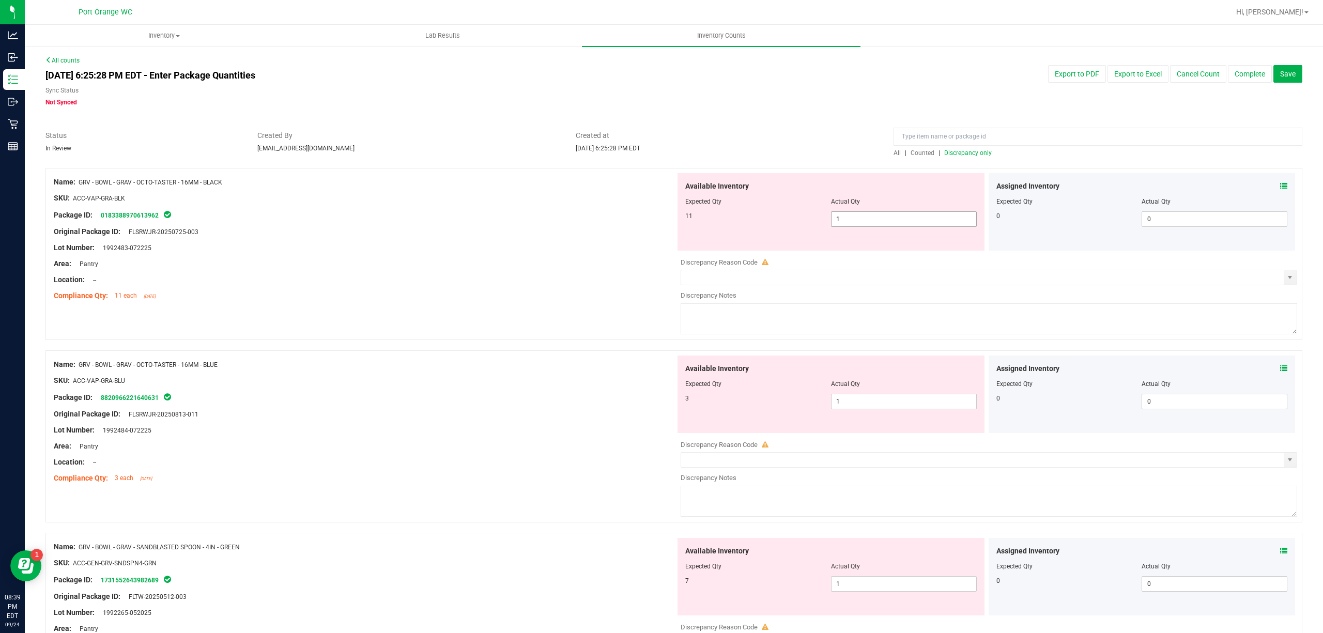
click at [852, 217] on span "1 1" at bounding box center [904, 218] width 146 height 15
type input "11"
click at [557, 230] on div "Original Package ID: FLSRWJR-20250725-003" at bounding box center [365, 231] width 622 height 11
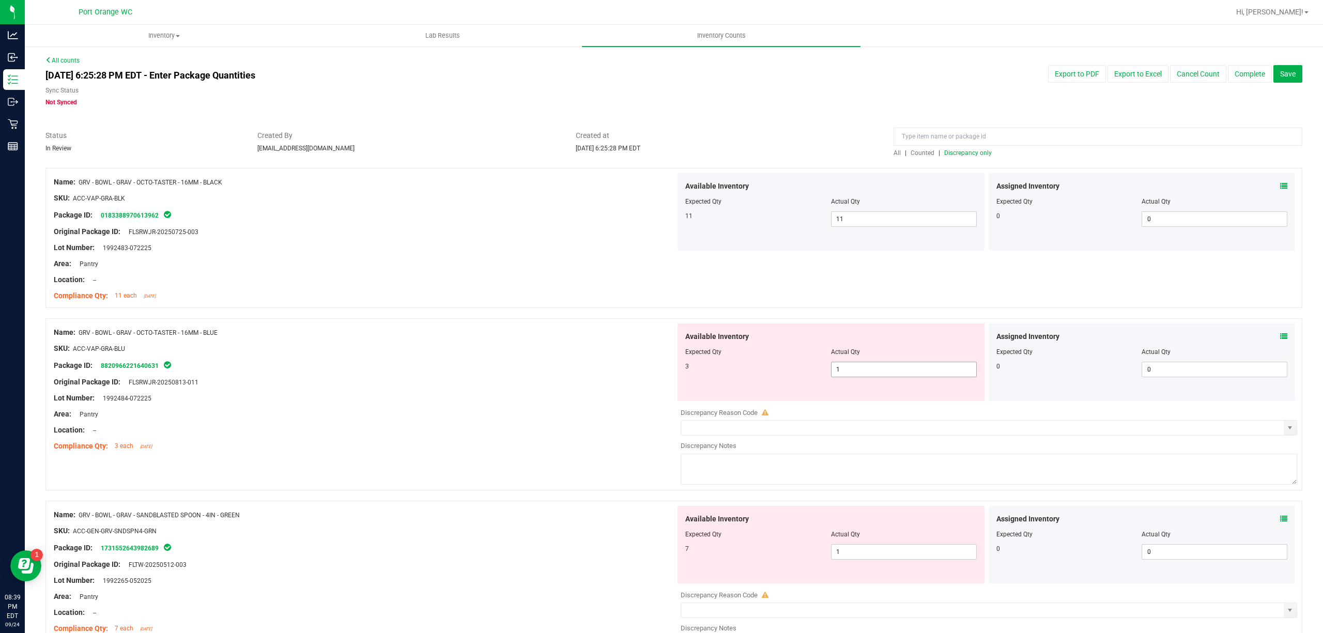
click at [870, 369] on span "1 1" at bounding box center [904, 369] width 146 height 15
drag, startPoint x: 870, startPoint y: 369, endPoint x: 852, endPoint y: 366, distance: 17.8
click at [0, 0] on input "1" at bounding box center [0, 0] width 0 height 0
type input "3"
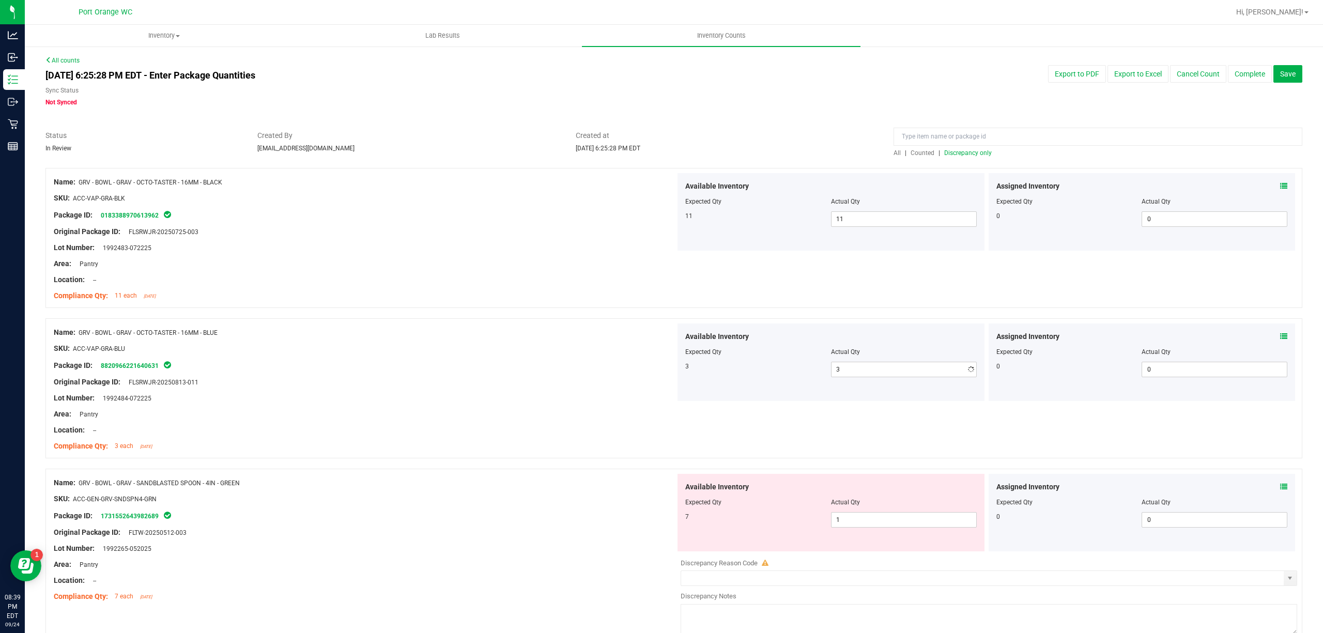
click at [554, 346] on div "SKU: ACC-VAP-GRA-BLU" at bounding box center [365, 348] width 622 height 11
click at [862, 519] on span "1 1" at bounding box center [904, 519] width 146 height 15
click at [862, 519] on input "1" at bounding box center [903, 520] width 145 height 14
type input "7"
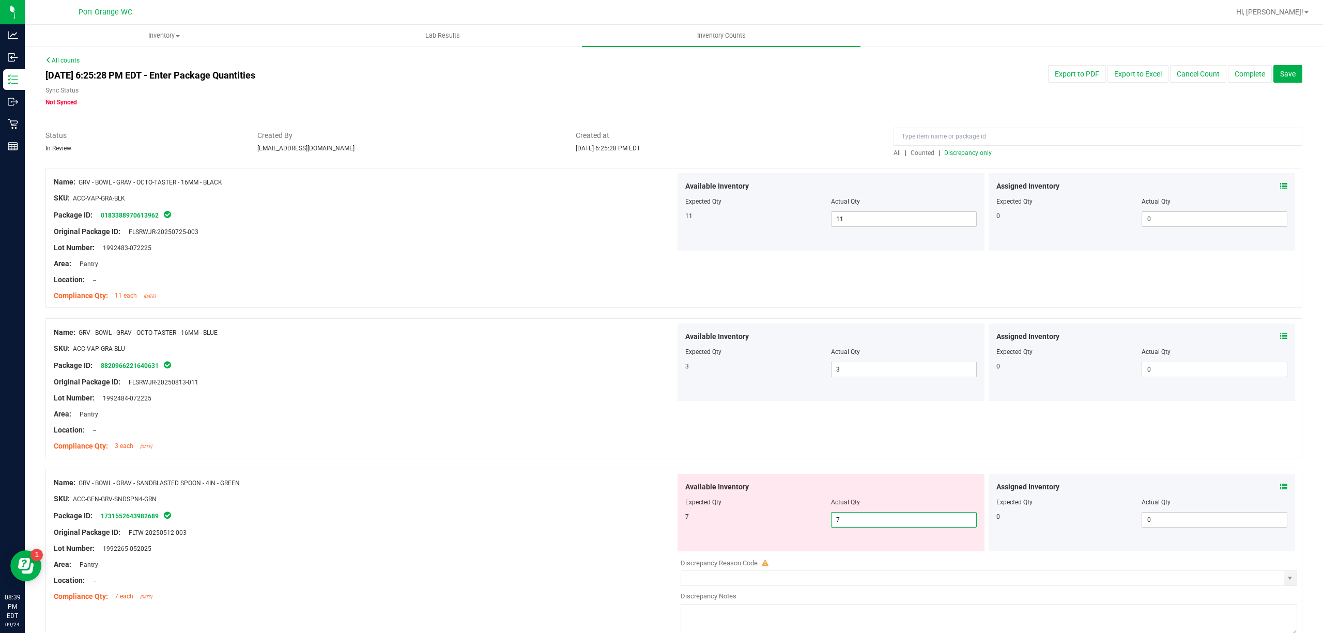
drag, startPoint x: 546, startPoint y: 457, endPoint x: 550, endPoint y: 451, distance: 7.0
click at [548, 455] on div "Name: GRV - BOWL - GRAV - OCTO-TASTER - 16MM - BLUE SKU: ACC-VAP-GRA-BLU Packag…" at bounding box center [673, 388] width 1256 height 140
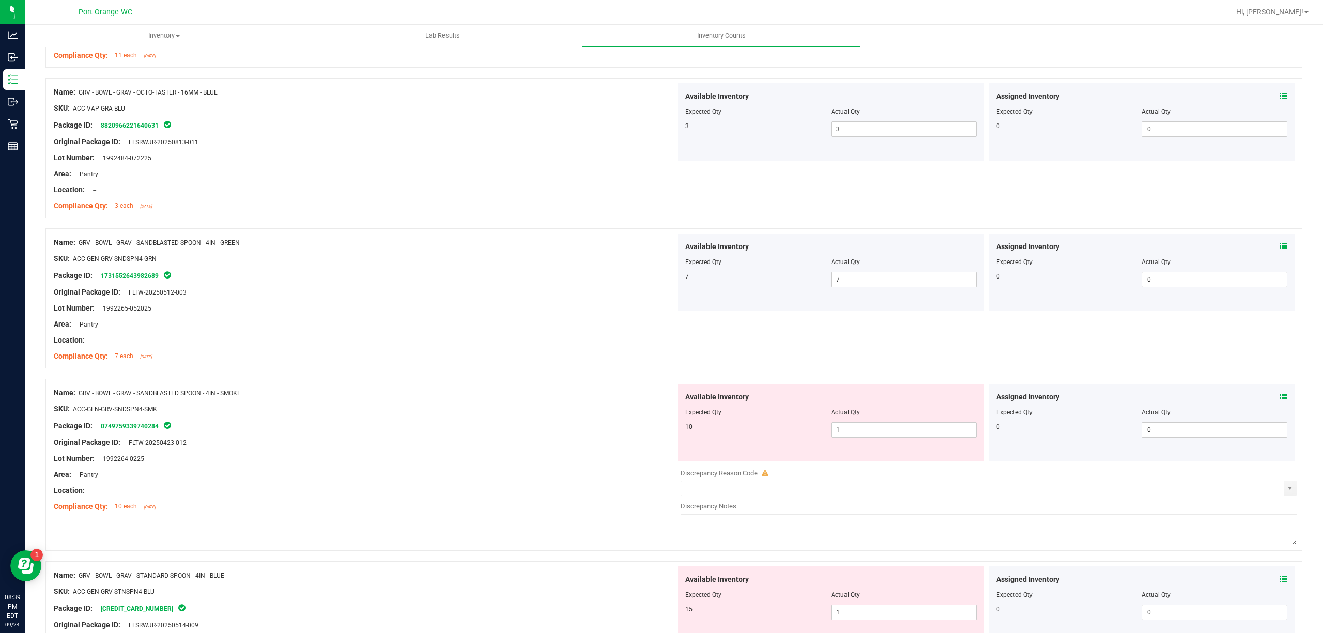
scroll to position [275, 0]
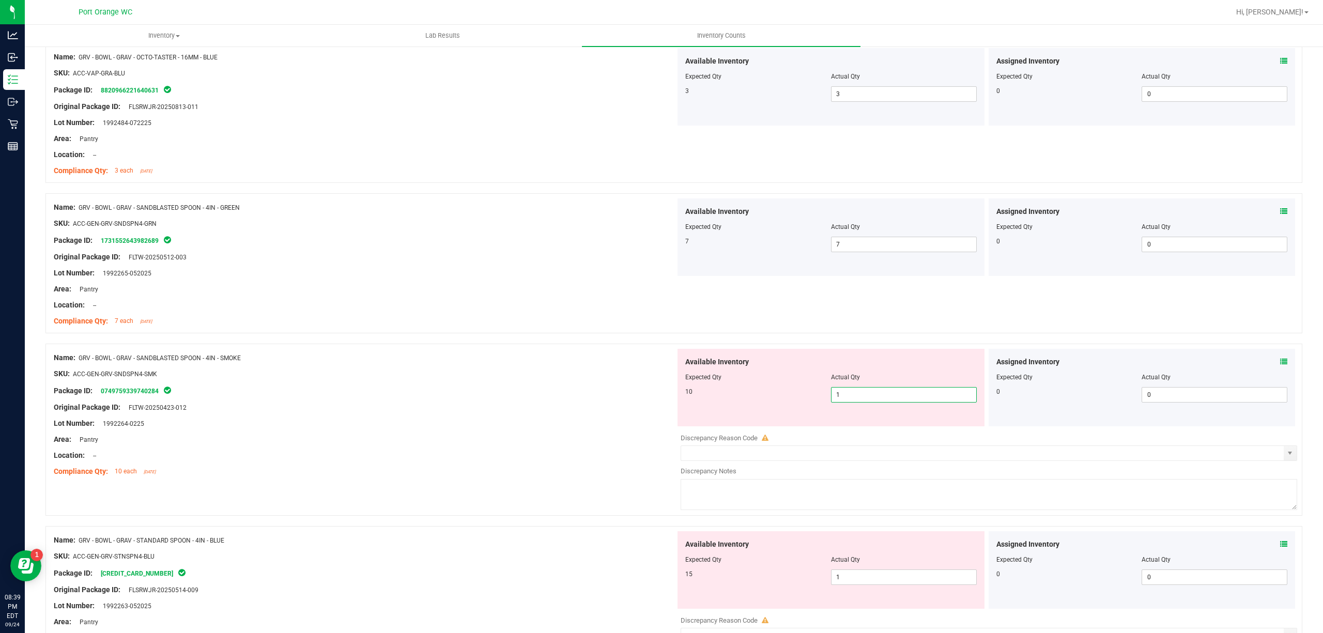
click at [889, 396] on span "1 1" at bounding box center [904, 394] width 146 height 15
type input "10"
click at [621, 418] on div at bounding box center [365, 415] width 622 height 5
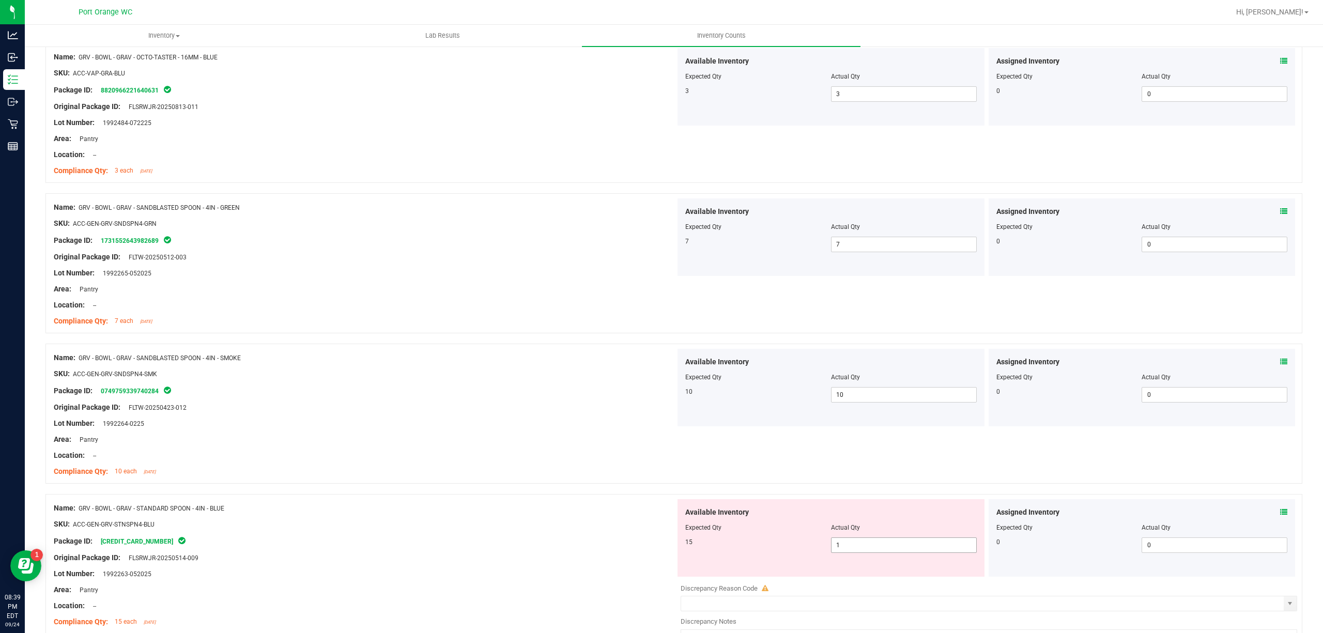
click at [902, 551] on span "1 1" at bounding box center [904, 544] width 146 height 15
type input "15"
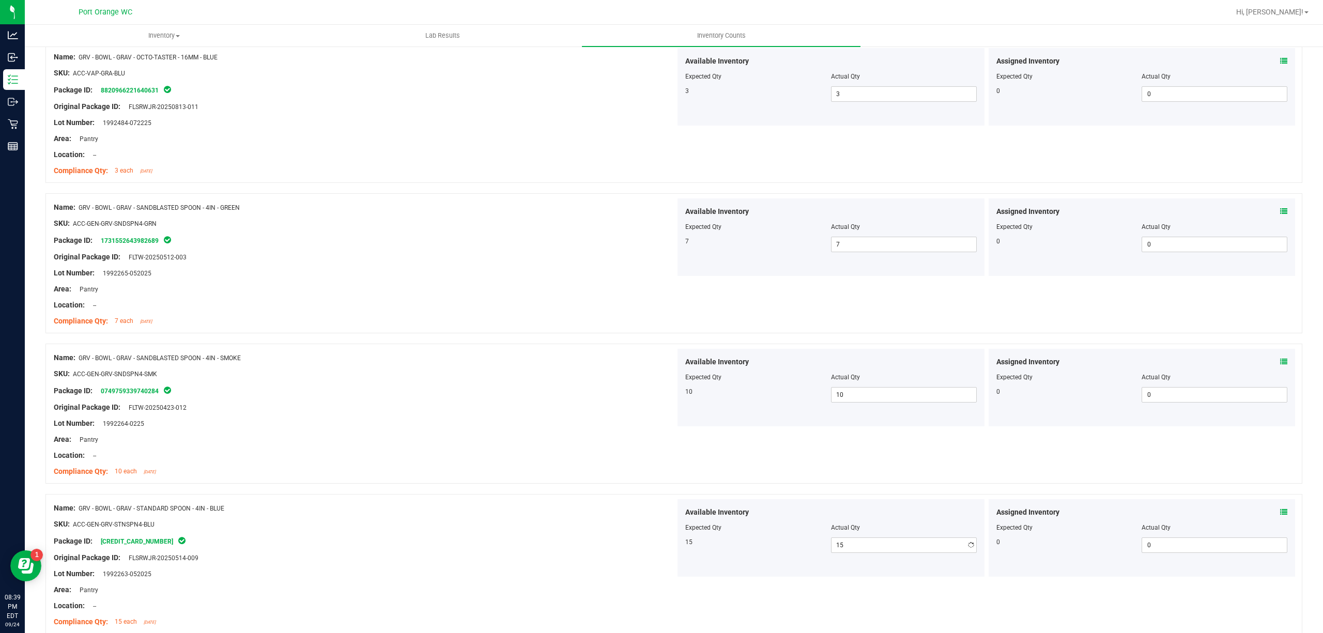
click at [588, 484] on div at bounding box center [673, 489] width 1256 height 10
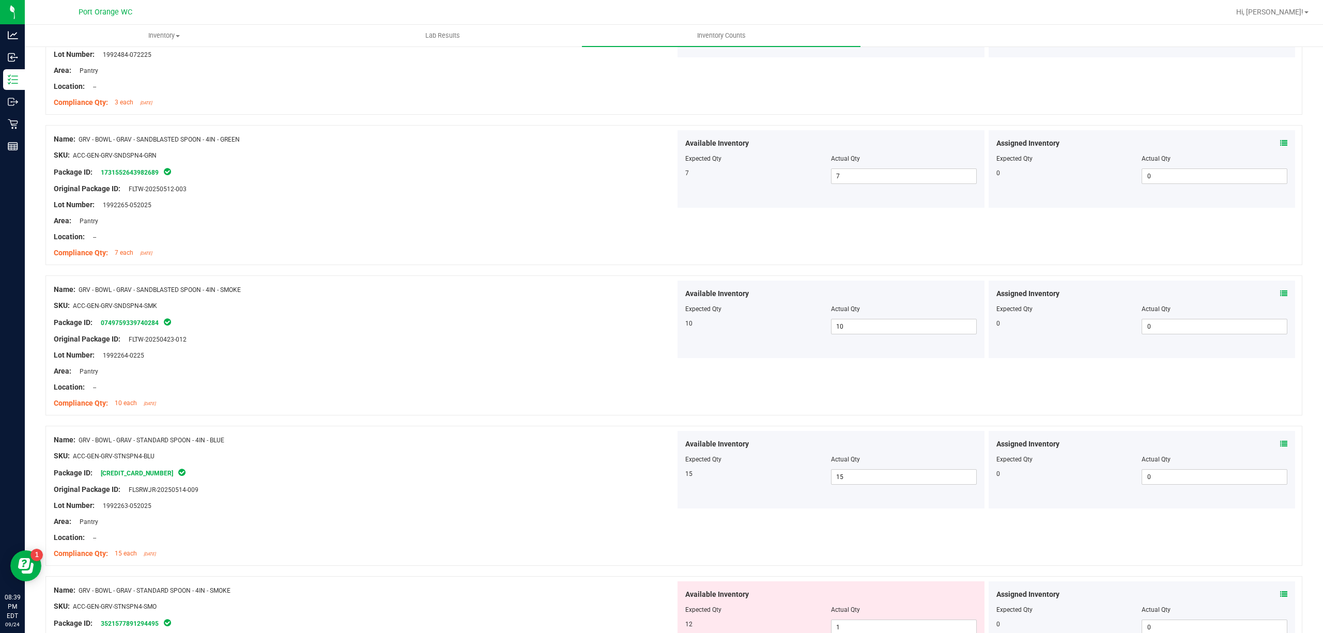
scroll to position [482, 0]
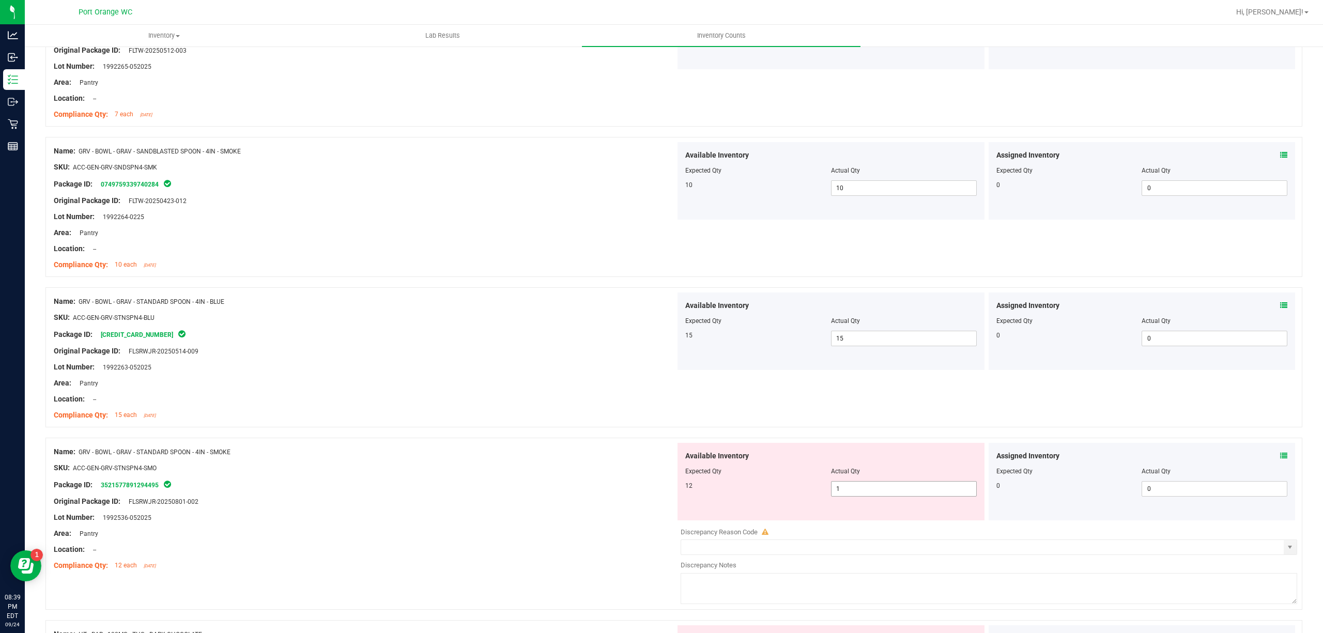
click at [839, 488] on span "1 1" at bounding box center [904, 488] width 146 height 15
type input "12"
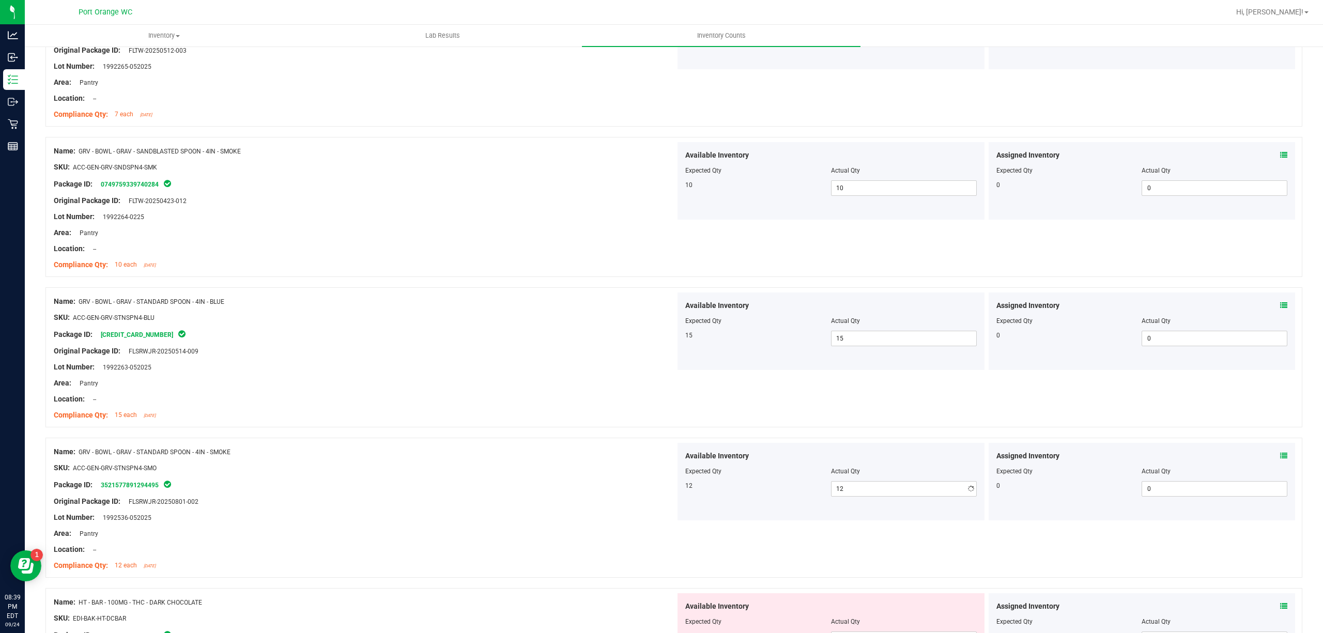
click at [647, 460] on div at bounding box center [365, 459] width 622 height 5
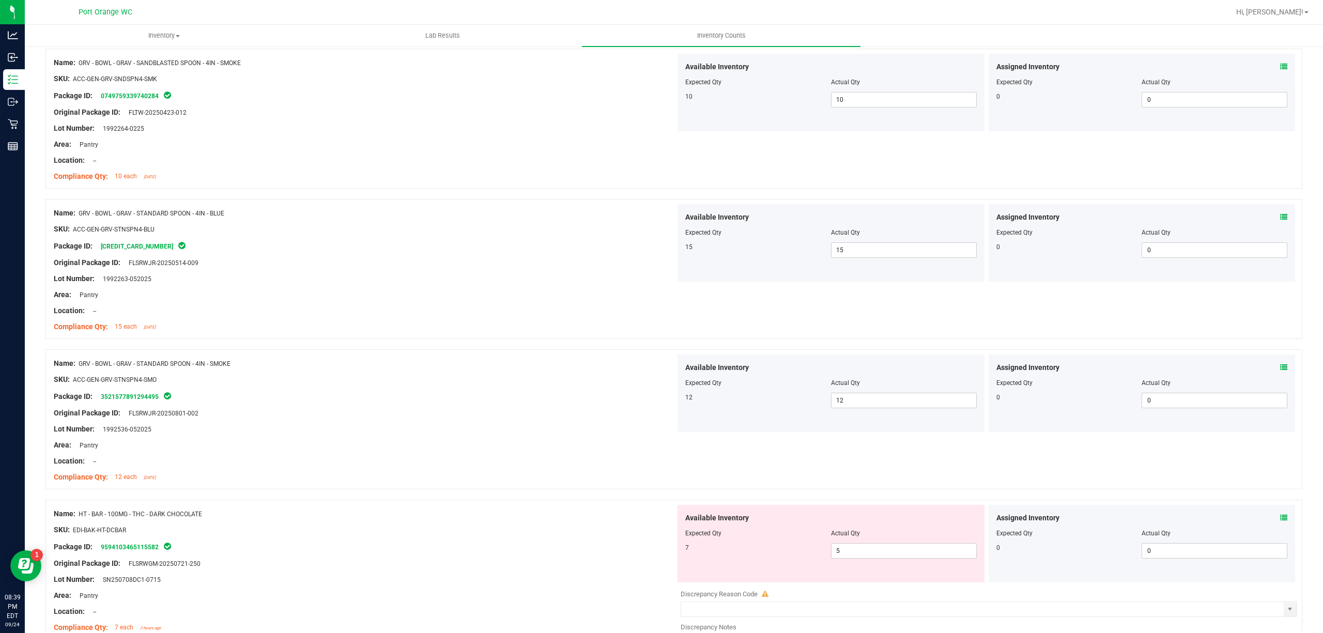
scroll to position [689, 0]
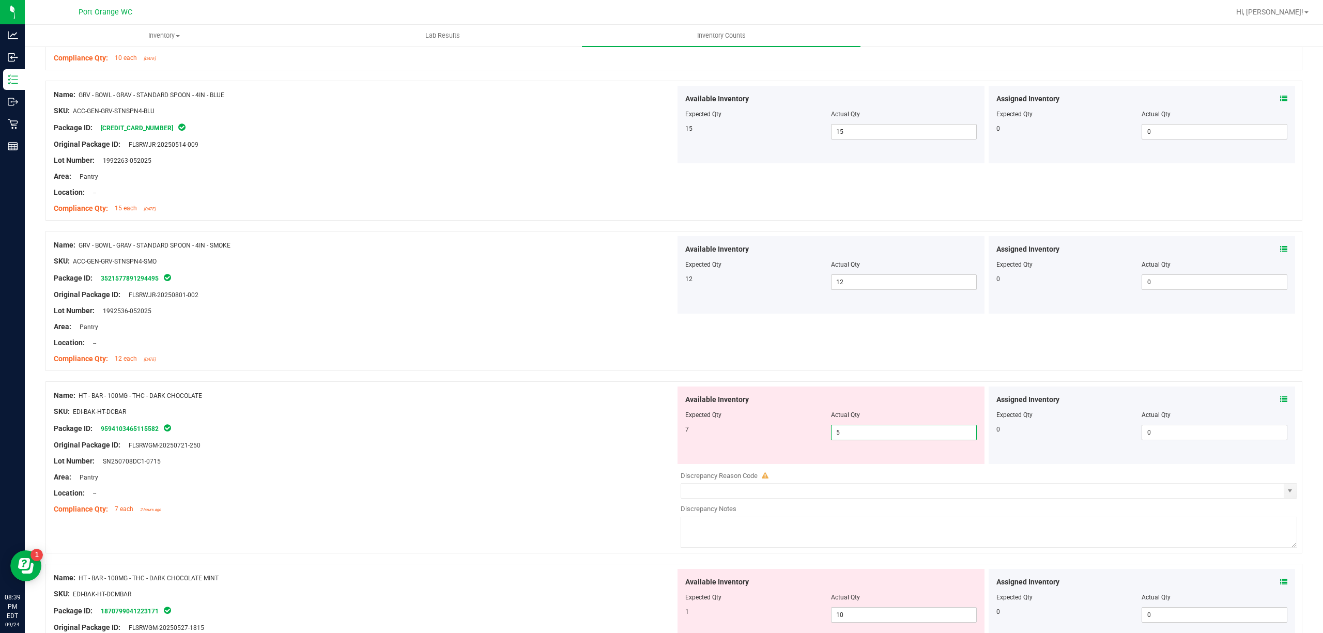
click at [852, 437] on span "5 5" at bounding box center [904, 432] width 146 height 15
click at [852, 437] on input "5" at bounding box center [903, 432] width 145 height 14
type input "7"
click at [598, 437] on div at bounding box center [365, 436] width 622 height 5
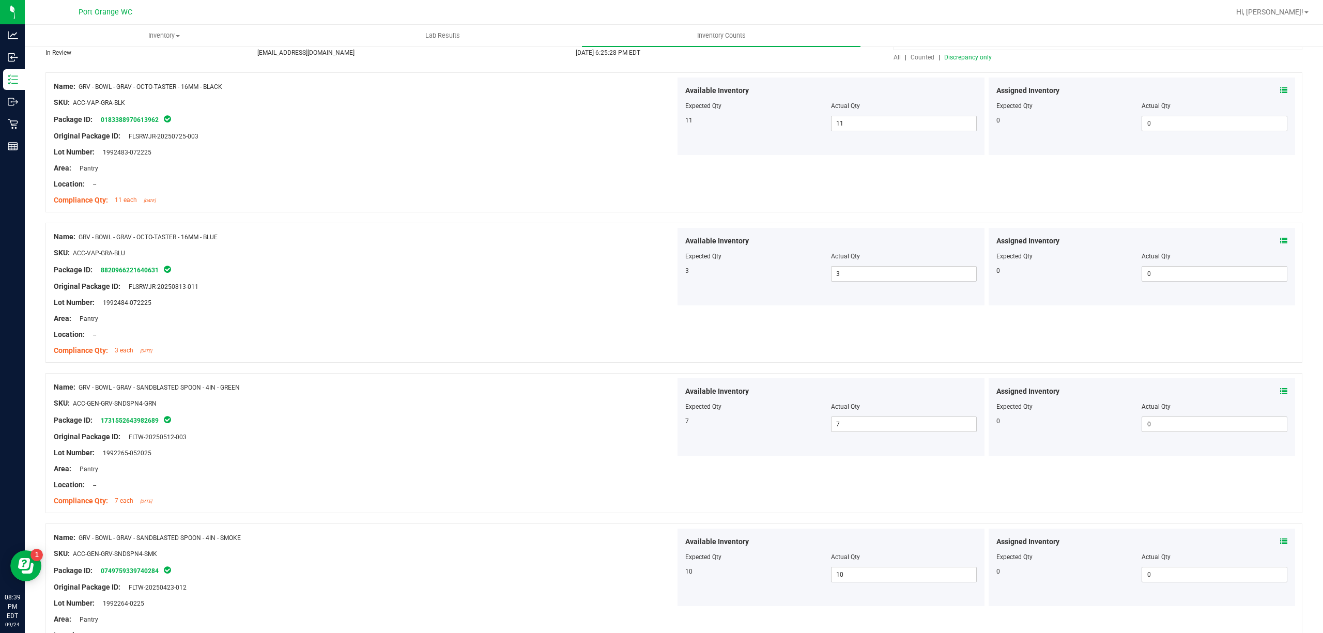
scroll to position [0, 0]
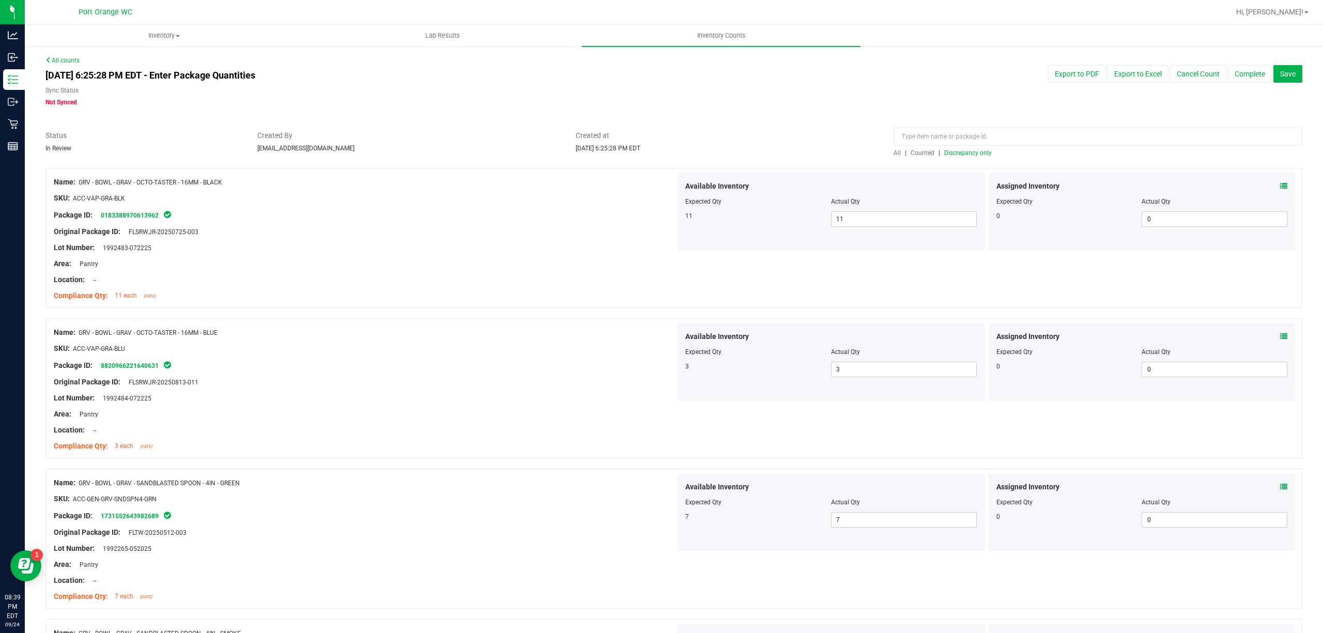
click at [968, 156] on div "All | Counted | Discrepancy only" at bounding box center [1097, 152] width 409 height 9
click at [961, 155] on span "Discrepancy only" at bounding box center [968, 152] width 48 height 7
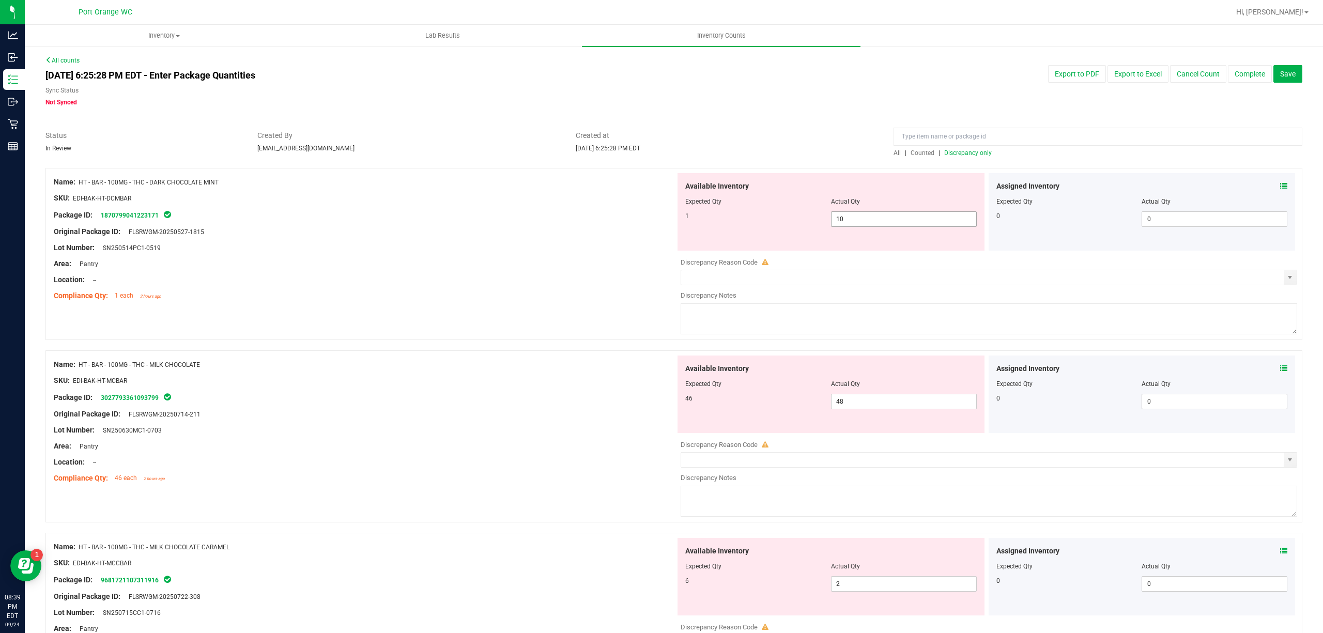
click at [902, 219] on span "10 10" at bounding box center [904, 218] width 146 height 15
click at [902, 219] on input "10" at bounding box center [903, 219] width 145 height 14
type input "1"
click at [571, 250] on div "Lot Number: SN250514PC1-0519" at bounding box center [365, 247] width 622 height 11
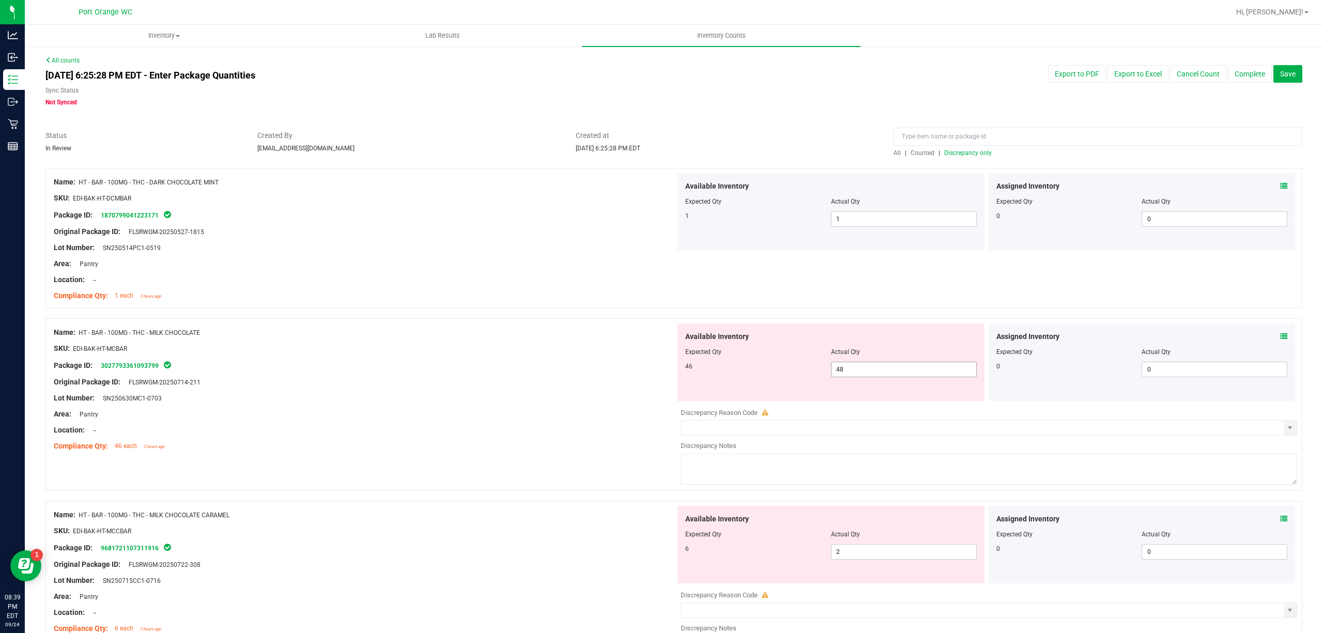
click at [851, 368] on span "48 48" at bounding box center [904, 369] width 146 height 15
click at [851, 368] on input "48" at bounding box center [903, 369] width 145 height 14
click at [851, 367] on input "48" at bounding box center [903, 369] width 145 height 14
type input "46"
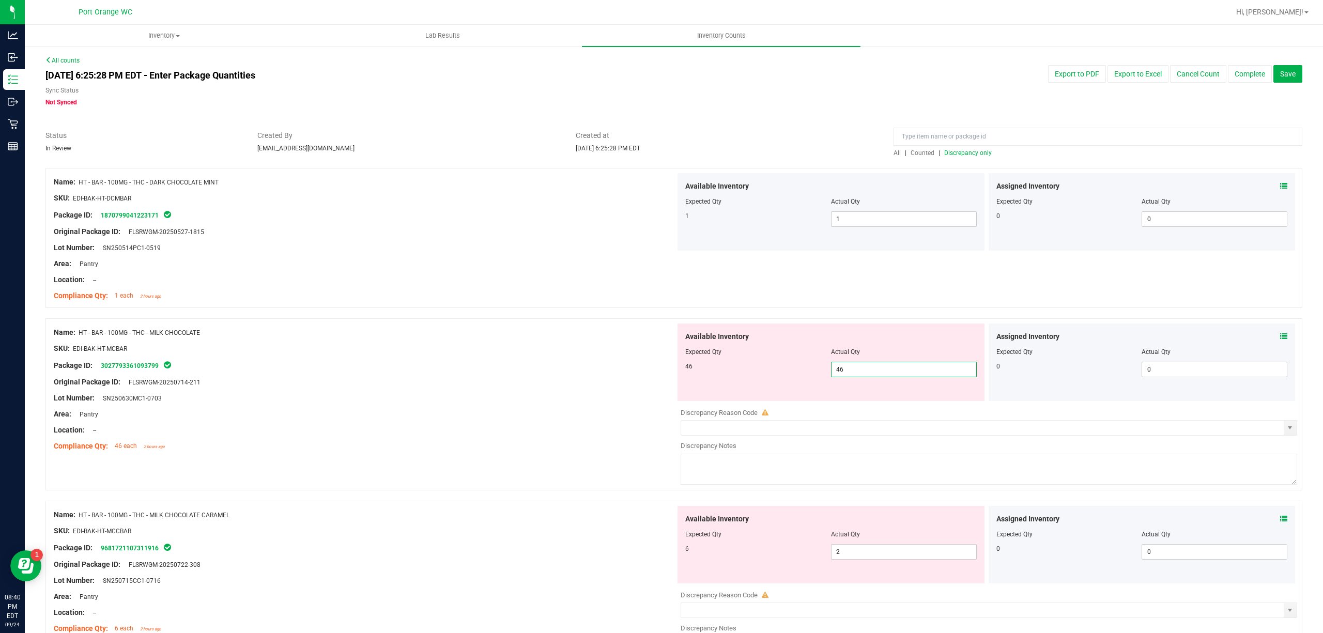
click at [551, 298] on div "Compliance Qty: 1 each 2 hours ago" at bounding box center [365, 295] width 622 height 11
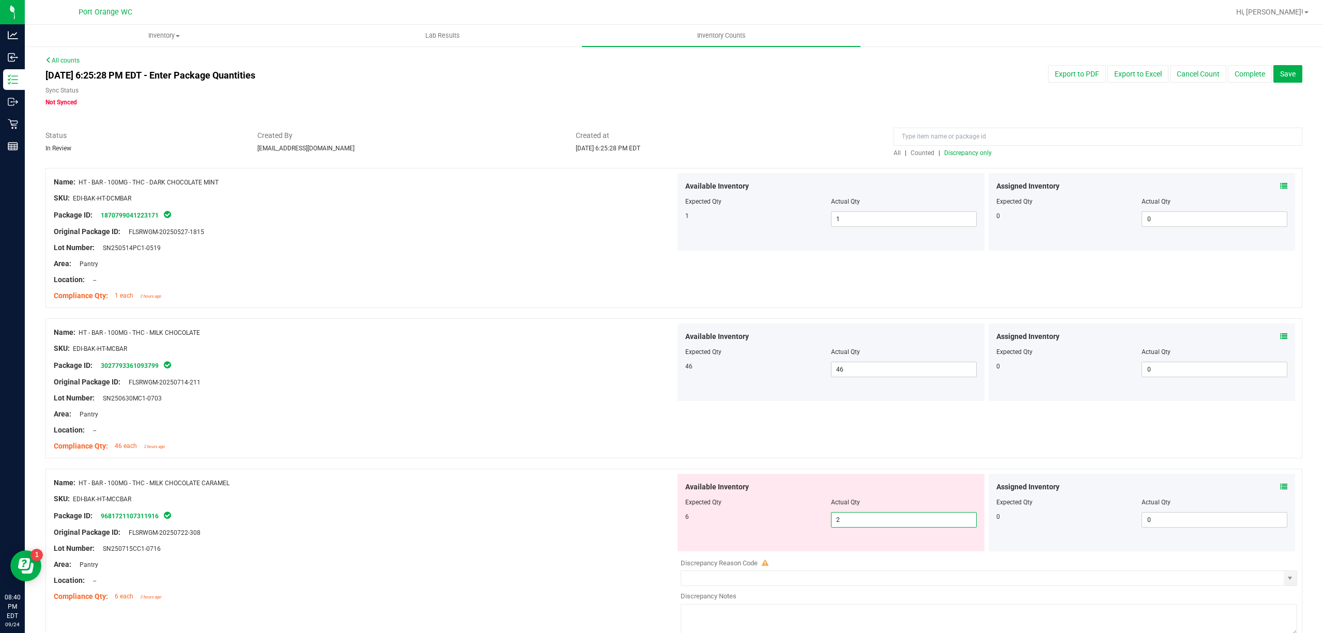
click at [891, 515] on span "2 2" at bounding box center [904, 519] width 146 height 15
click at [891, 515] on input "2" at bounding box center [903, 520] width 145 height 14
type input "6"
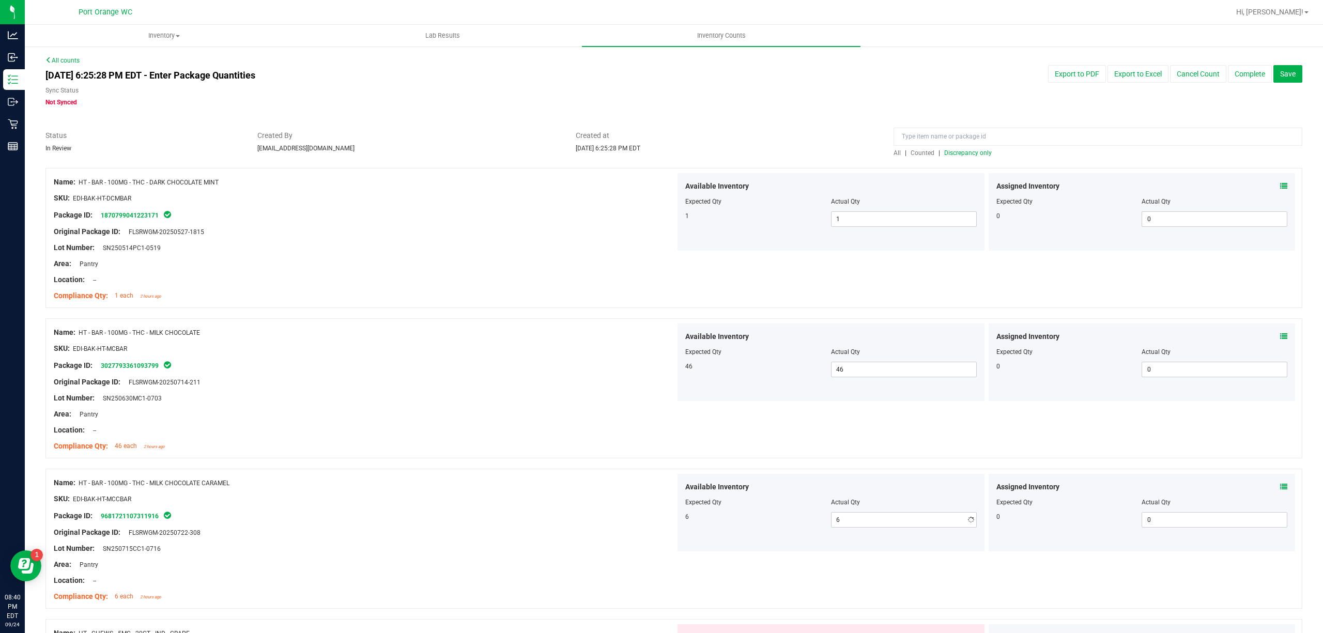
drag, startPoint x: 598, startPoint y: 397, endPoint x: 620, endPoint y: 393, distance: 22.7
click at [599, 397] on div "Lot Number: SN250630MC1-0703" at bounding box center [365, 398] width 622 height 11
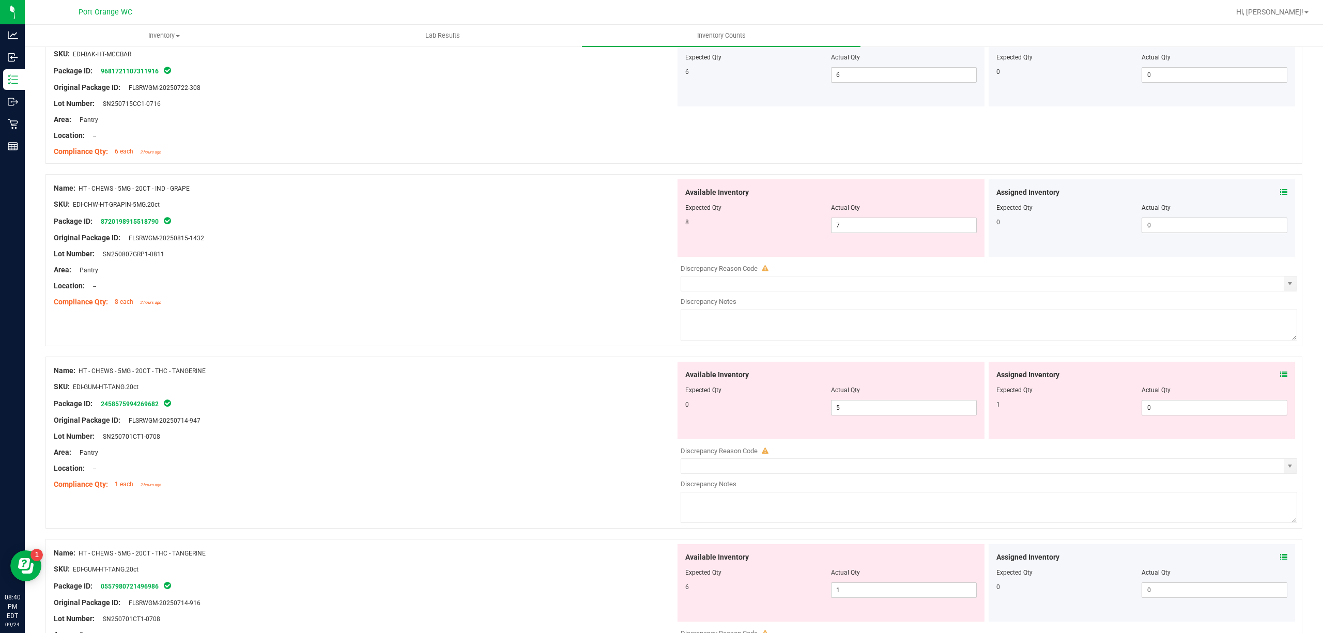
scroll to position [413, 0]
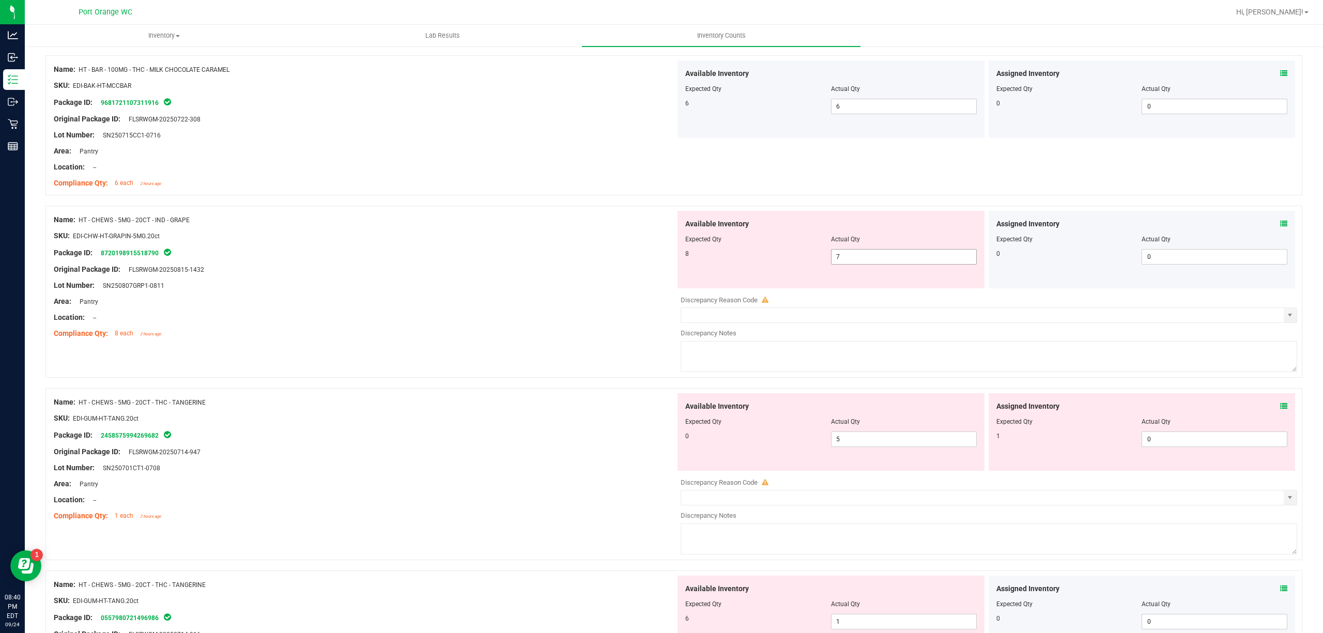
click at [877, 261] on span "7 7" at bounding box center [904, 256] width 146 height 15
click at [877, 261] on input "7" at bounding box center [903, 257] width 145 height 14
type input "8"
click at [675, 282] on div "Available Inventory Expected Qty Actual Qty 8 8 8" at bounding box center [830, 249] width 311 height 77
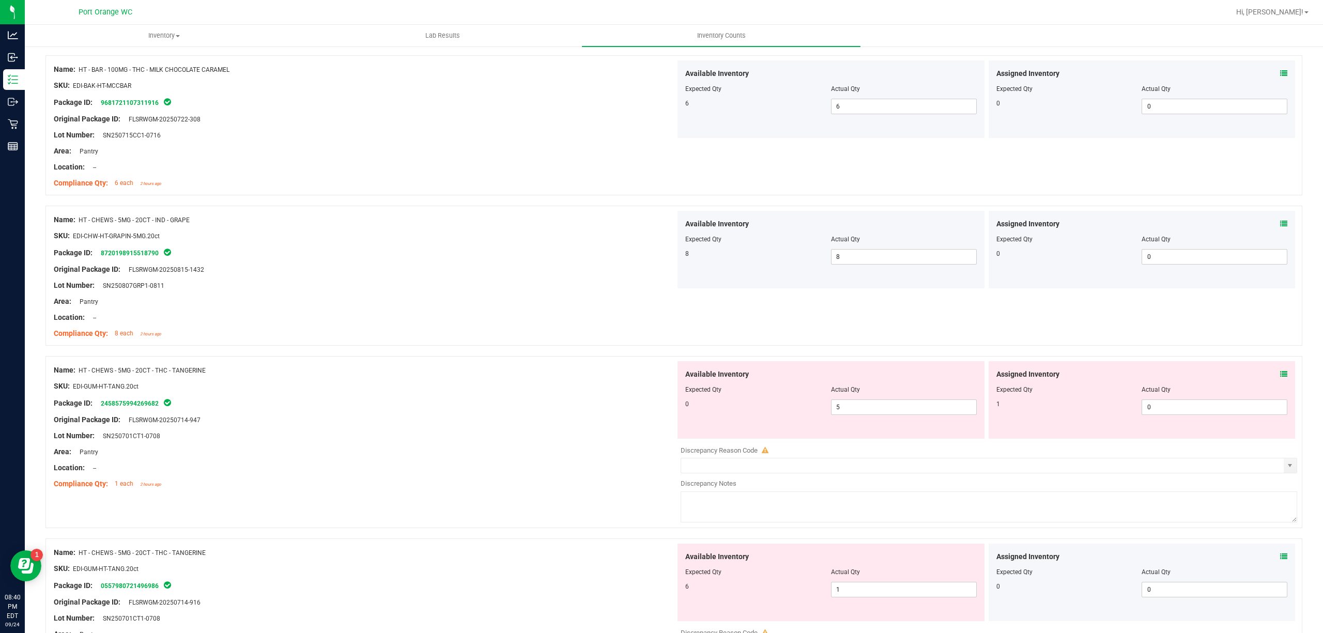
click at [1280, 376] on icon at bounding box center [1283, 373] width 7 height 7
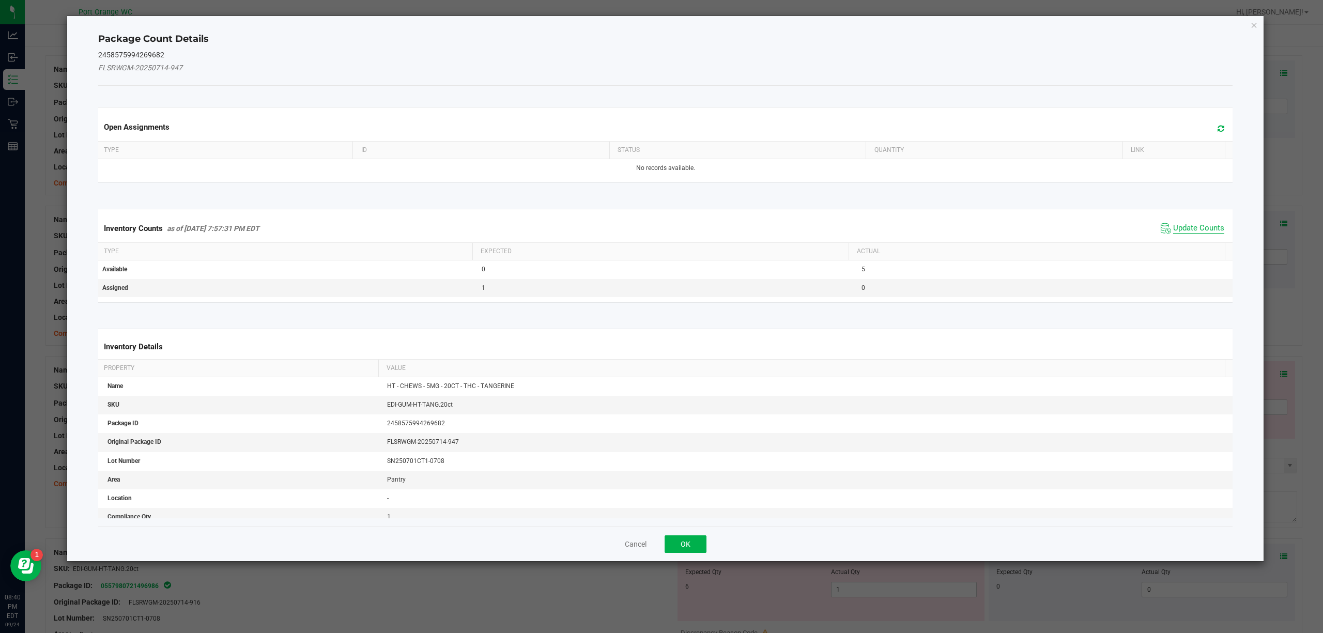
drag, startPoint x: 1179, startPoint y: 216, endPoint x: 1182, endPoint y: 229, distance: 13.8
click at [1181, 222] on div "Inventory Counts as of [DATE] 7:57:31 PM EDT Update Counts" at bounding box center [665, 228] width 1139 height 28
click at [1182, 234] on span "Update Counts" at bounding box center [1198, 228] width 51 height 10
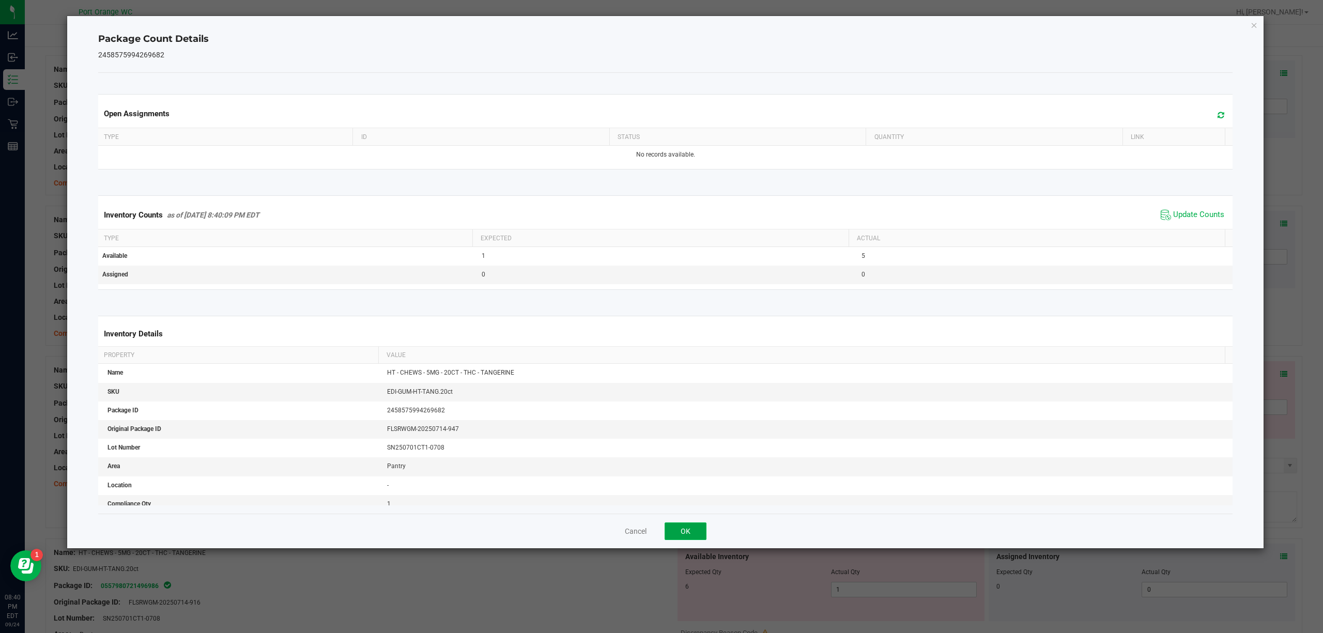
click at [682, 523] on button "OK" at bounding box center [685, 531] width 42 height 18
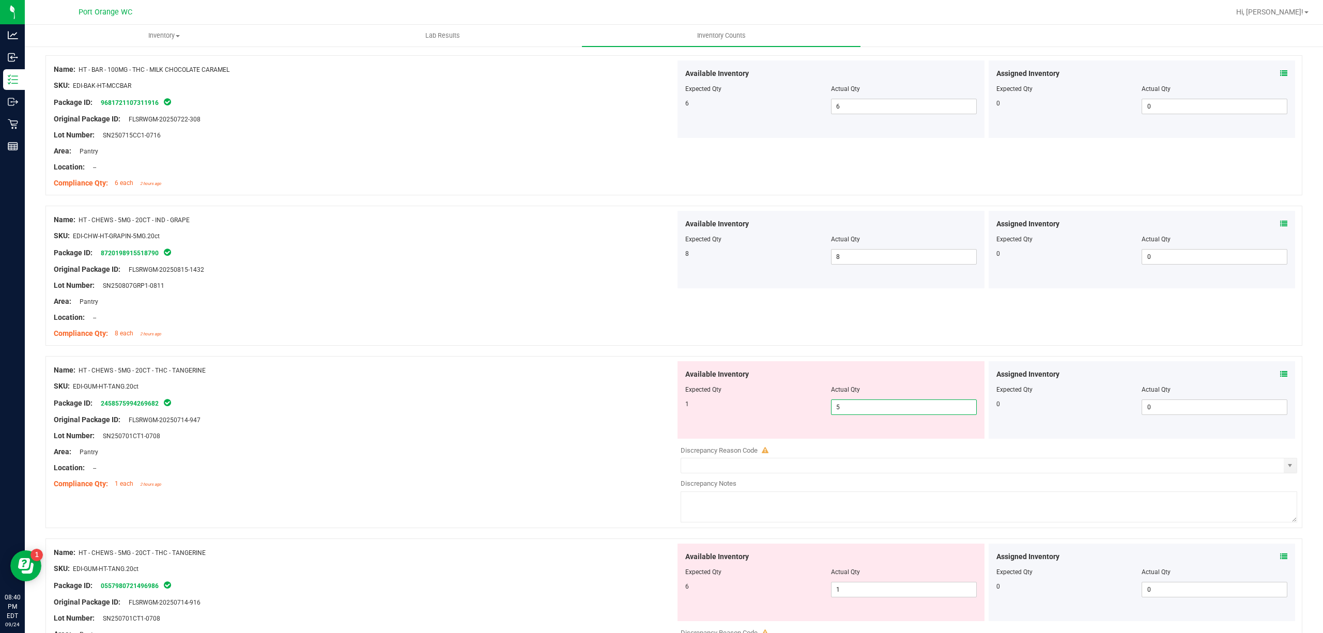
click at [872, 408] on span "5 5" at bounding box center [904, 406] width 146 height 15
click at [872, 408] on input "5" at bounding box center [903, 407] width 145 height 14
type input "1"
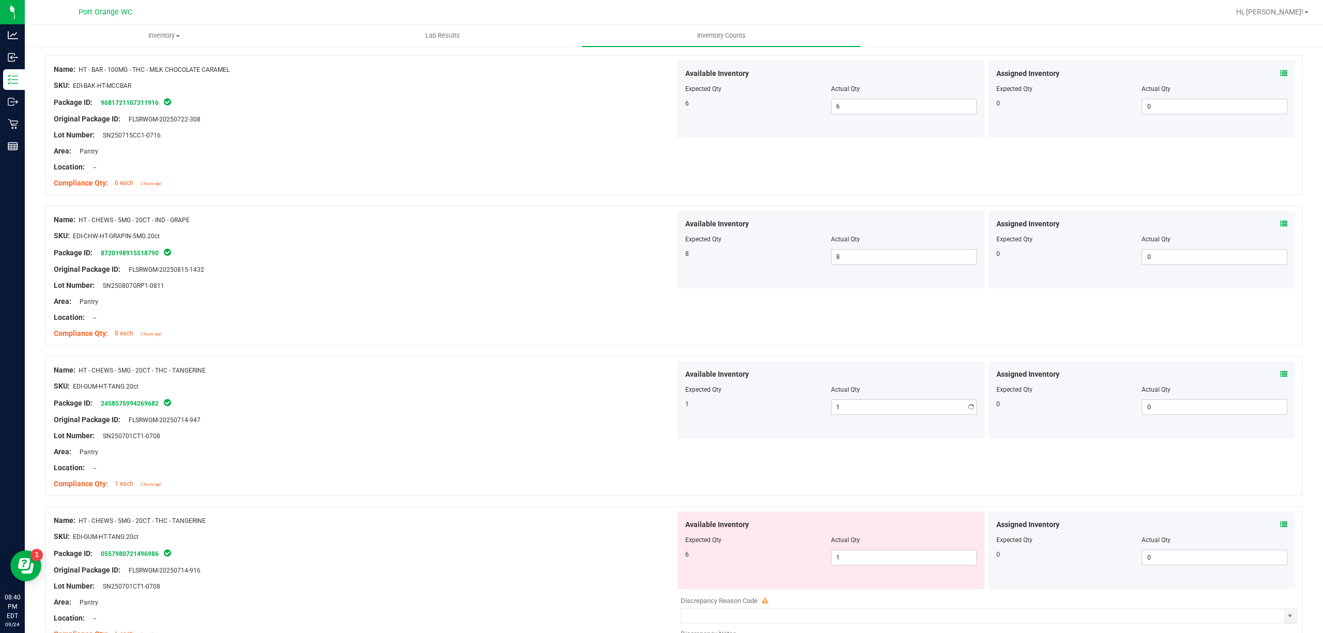
click at [639, 425] on div "Original Package ID: FLSRWGM-20250714-947" at bounding box center [365, 419] width 622 height 11
click at [858, 547] on div at bounding box center [830, 547] width 291 height 5
click at [858, 554] on span "1 1" at bounding box center [904, 557] width 146 height 15
click at [858, 554] on input "1" at bounding box center [903, 557] width 145 height 14
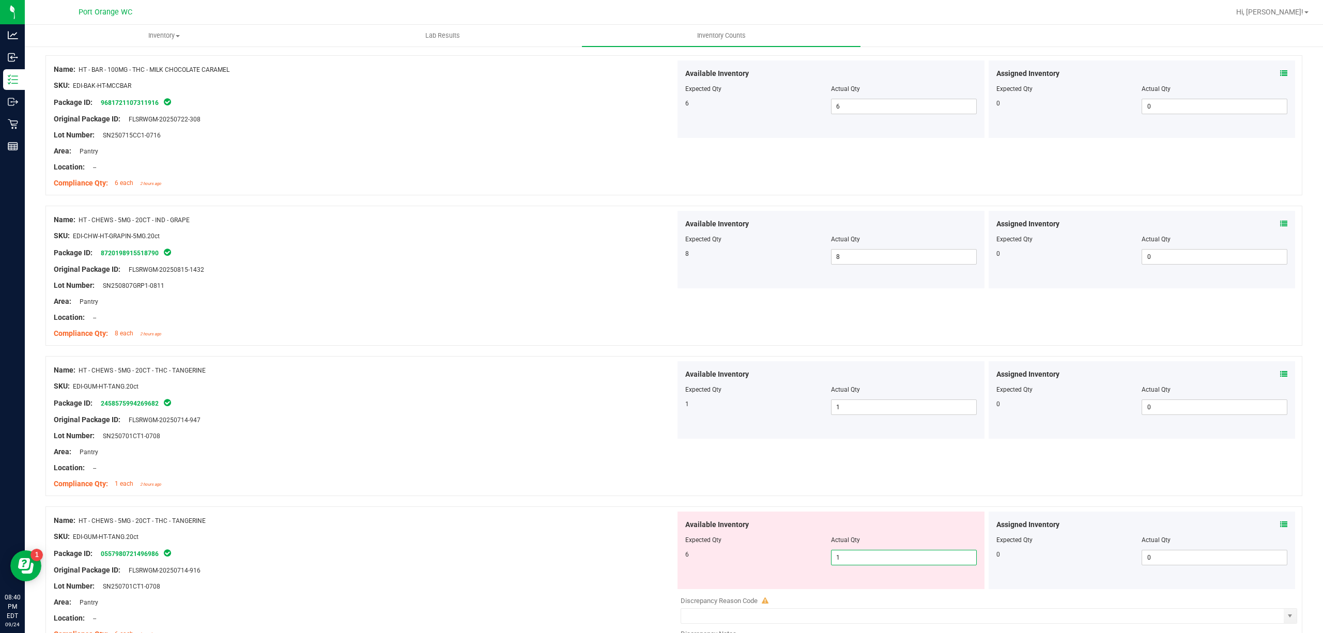
type input "6"
drag, startPoint x: 509, startPoint y: 498, endPoint x: 581, endPoint y: 492, distance: 72.1
click at [516, 495] on div "Name: HT - CHEWS - 5MG - 20CT - THC - TANGERINE SKU: EDI-GUM-HT-TANG.20ct Packa…" at bounding box center [673, 431] width 1256 height 150
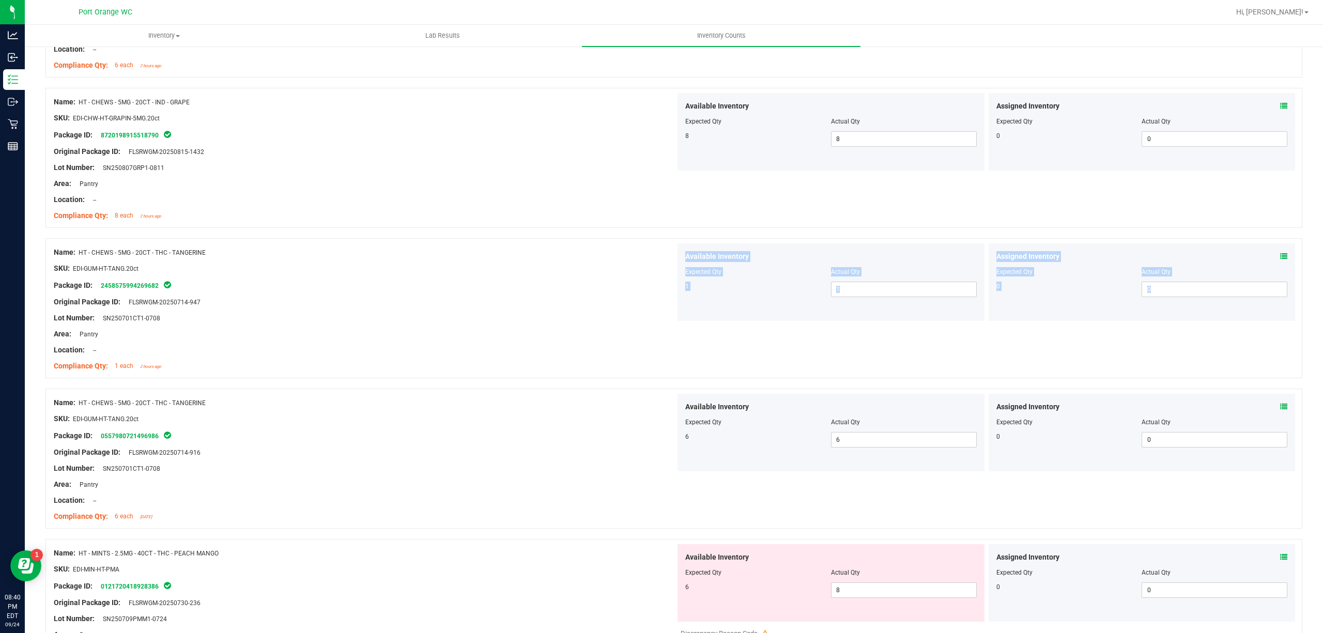
scroll to position [689, 0]
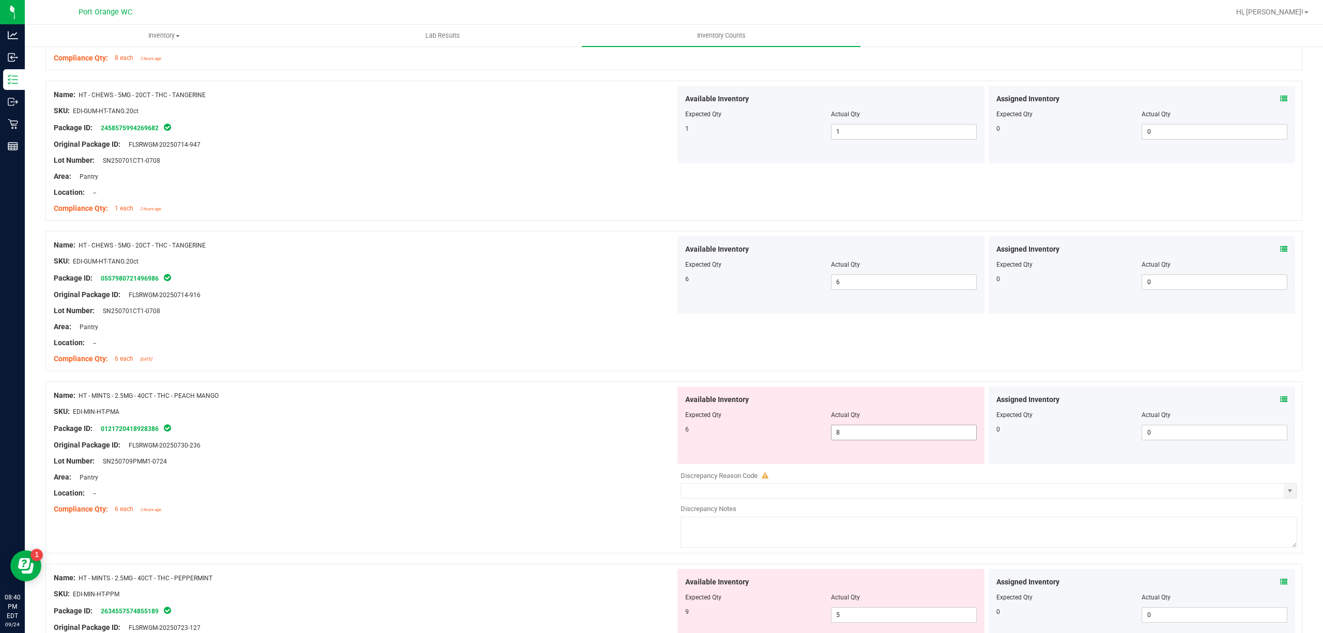
click at [877, 438] on span "8 8" at bounding box center [904, 432] width 146 height 15
click at [877, 438] on input "8" at bounding box center [903, 432] width 145 height 14
type input "6"
drag, startPoint x: 550, startPoint y: 423, endPoint x: 569, endPoint y: 429, distance: 20.6
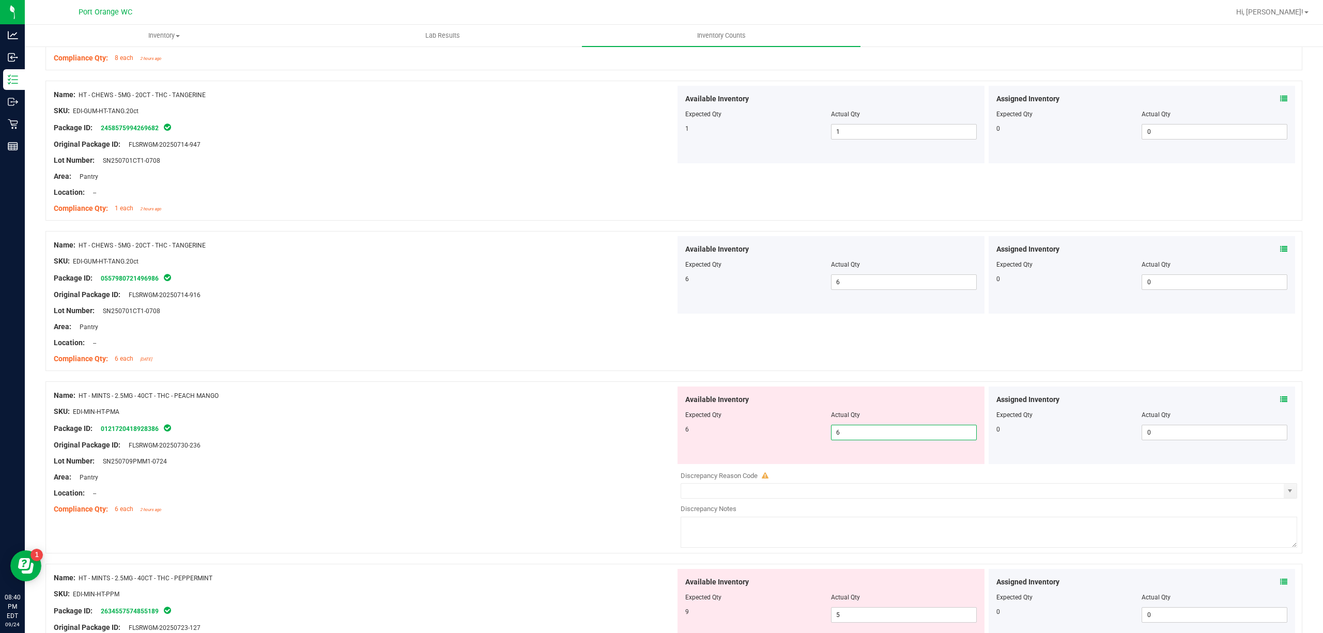
click at [551, 424] on div "Name: HT - MINTS - 2.5MG - 40CT - THC - PEACH MANGO SKU: EDI-MIN-HT-PMA Package…" at bounding box center [365, 452] width 622 height 132
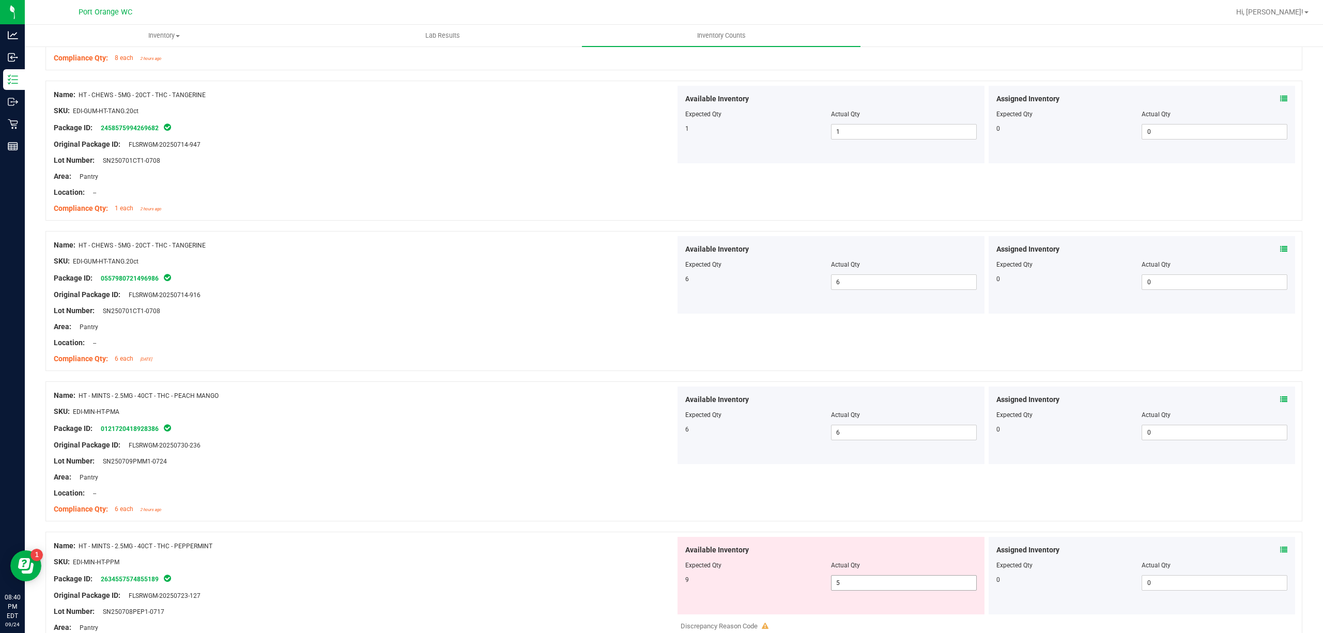
click at [895, 581] on span "5 5" at bounding box center [904, 582] width 146 height 15
click at [895, 581] on input "5" at bounding box center [903, 583] width 145 height 14
type input "9"
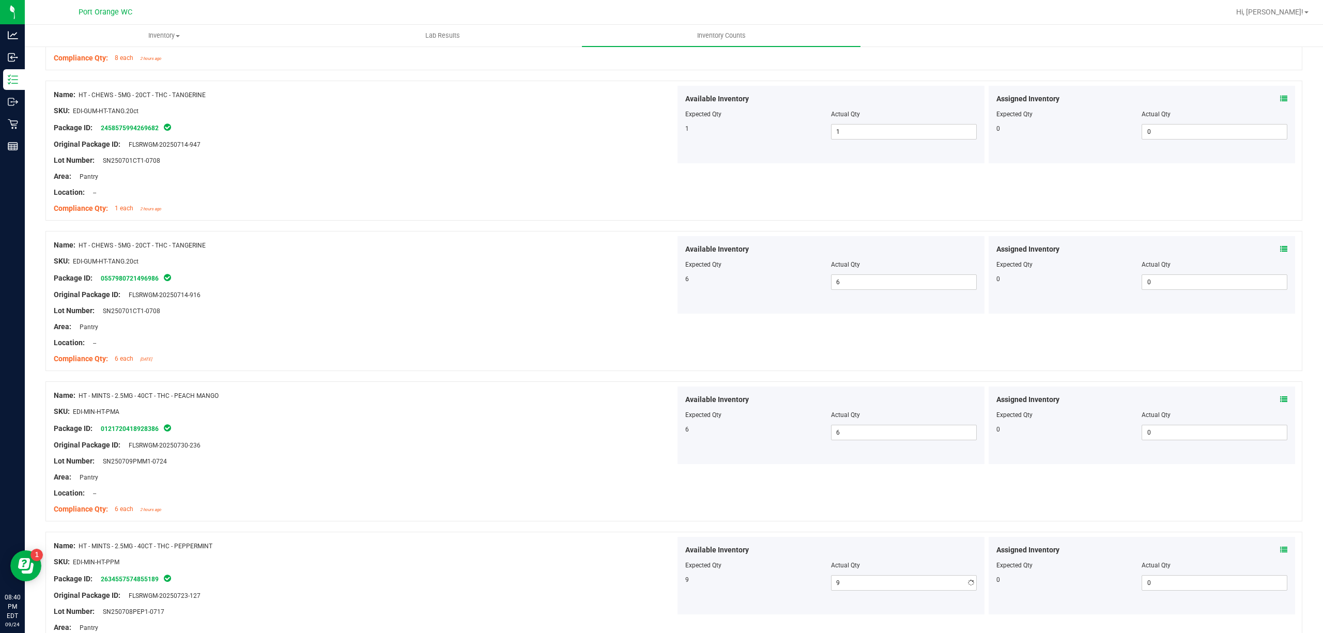
click at [552, 467] on div "Lot Number: SN250709PMM1-0724" at bounding box center [365, 461] width 622 height 11
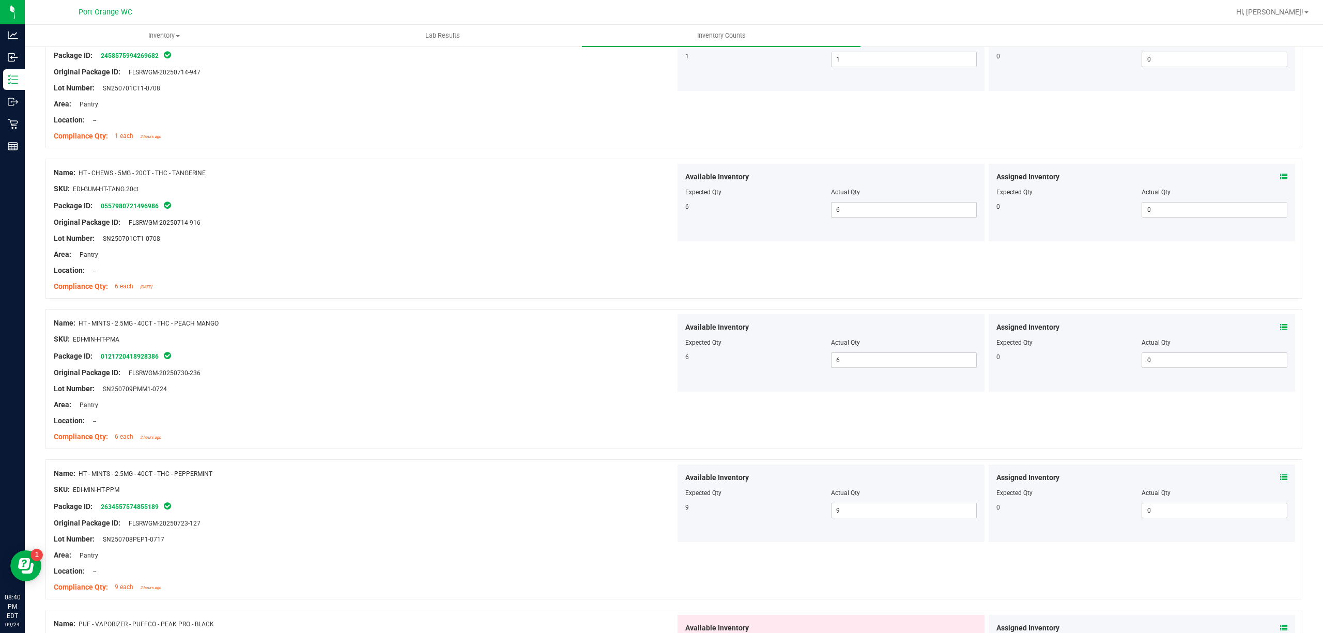
scroll to position [895, 0]
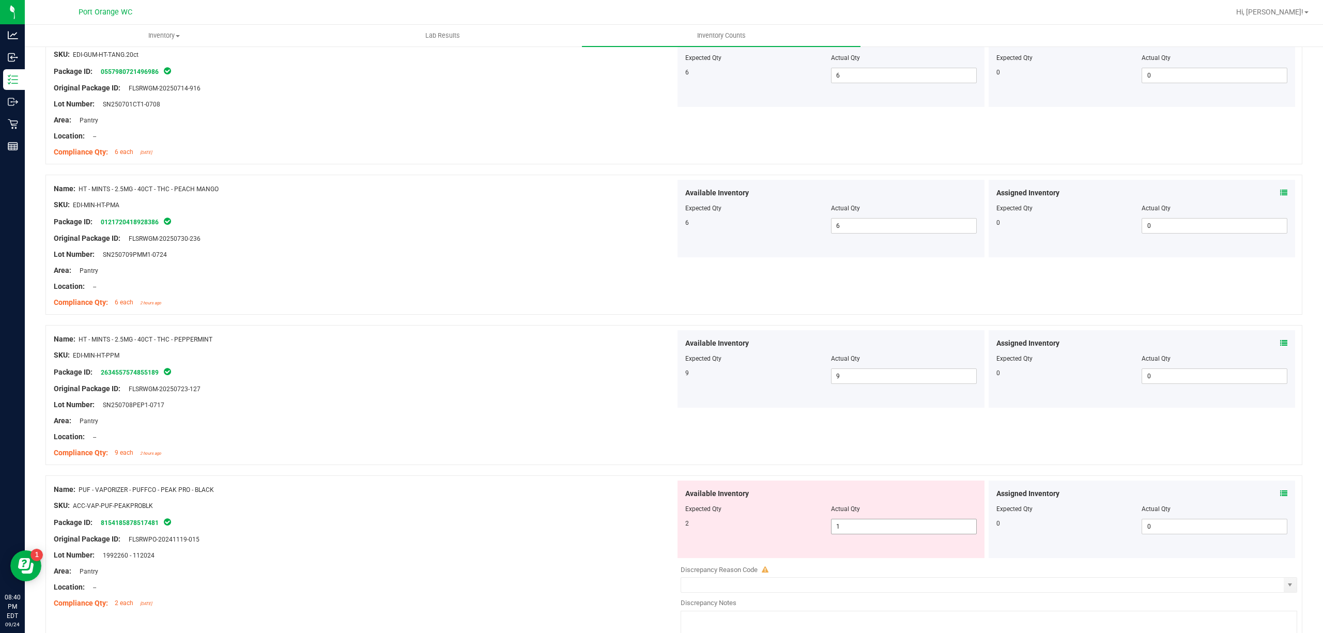
click at [873, 523] on span "1 1" at bounding box center [904, 526] width 146 height 15
click at [873, 524] on input "1" at bounding box center [903, 526] width 145 height 14
type input "2"
click at [585, 478] on div "Name: PUF - VAPORIZER - PUFFCO - PEAK PRO - BLACK SKU: ACC-VAP-PUF-PEAKPROBLK P…" at bounding box center [673, 561] width 1256 height 172
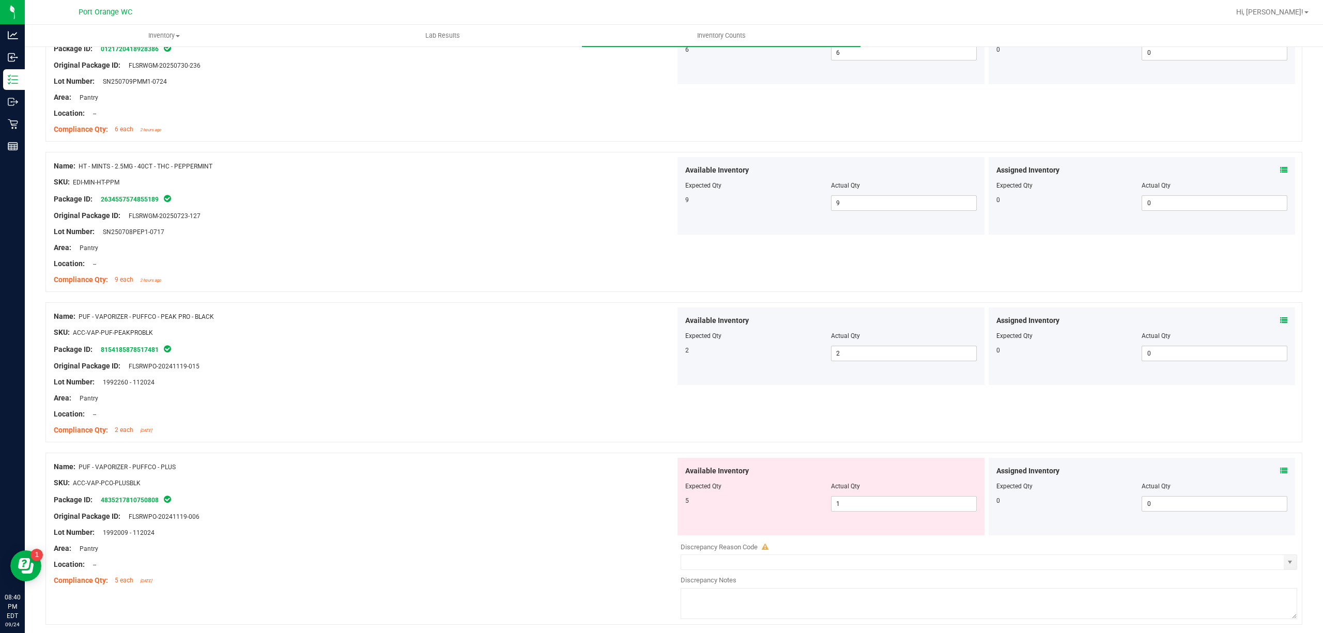
scroll to position [1171, 0]
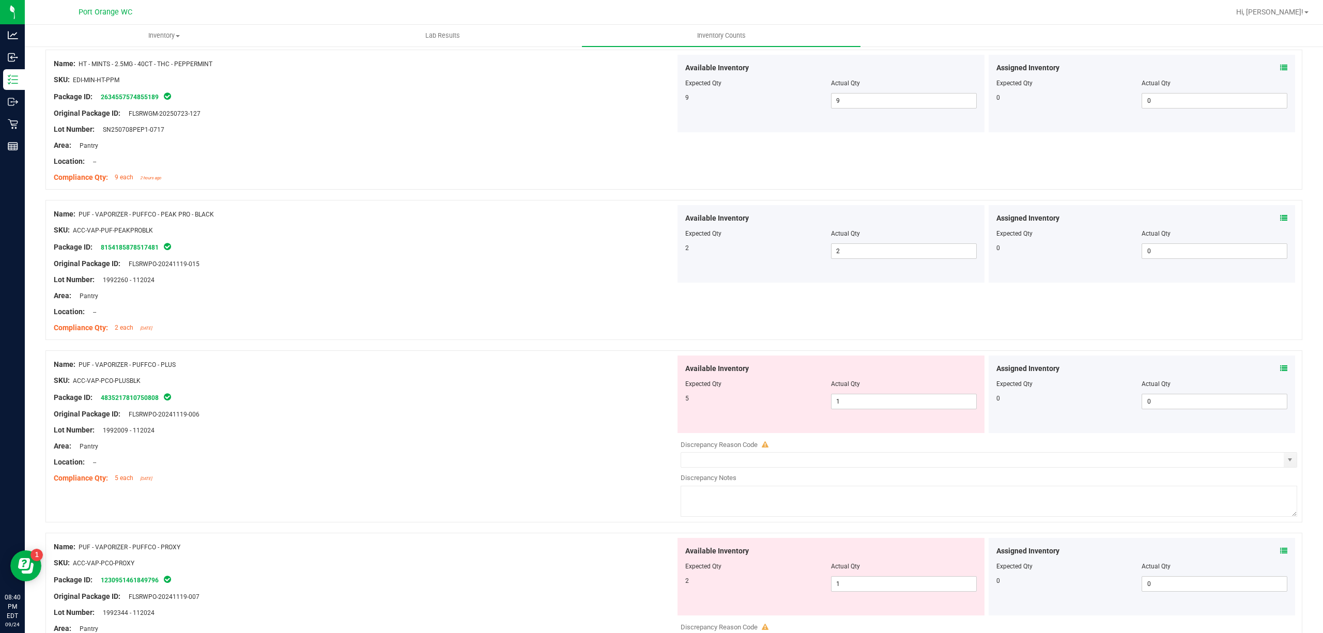
click at [860, 412] on div "Available Inventory Expected Qty Actual Qty 5 1 1" at bounding box center [830, 393] width 307 height 77
click at [859, 405] on span "1 1" at bounding box center [904, 401] width 146 height 15
click at [0, 0] on input "1" at bounding box center [0, 0] width 0 height 0
type input "5"
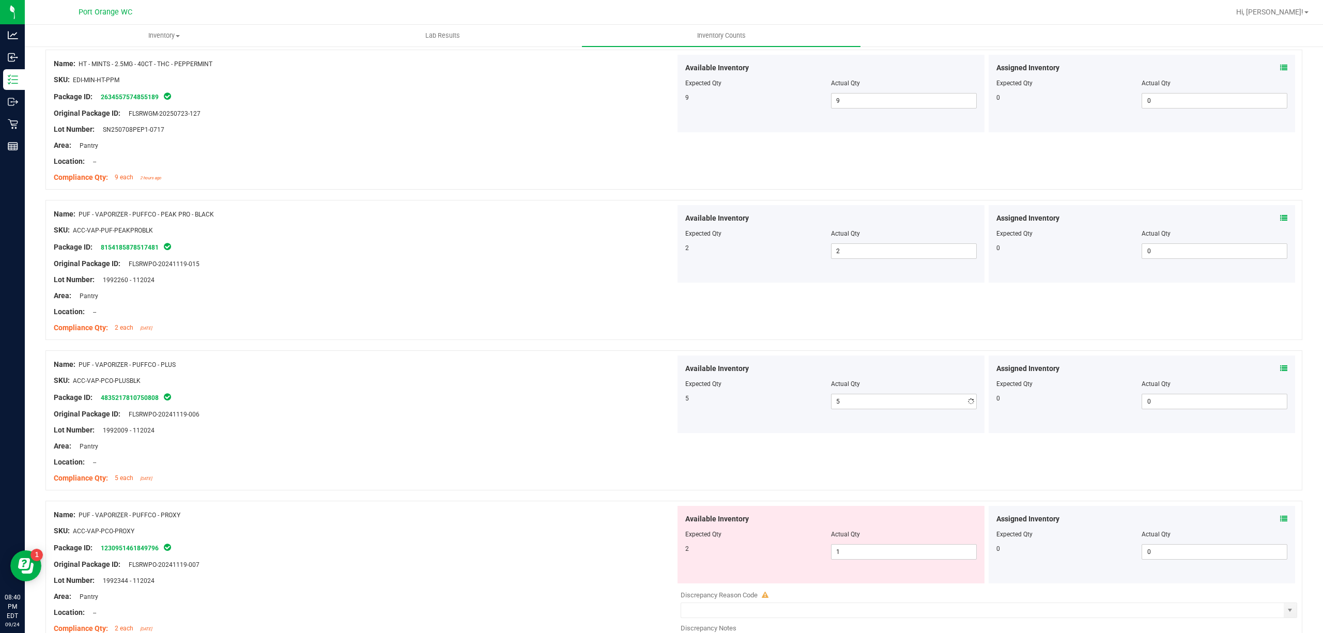
click at [618, 406] on div at bounding box center [365, 405] width 622 height 5
click at [869, 557] on span "1 1" at bounding box center [904, 551] width 146 height 15
click at [869, 557] on input "1" at bounding box center [903, 552] width 145 height 14
type input "2"
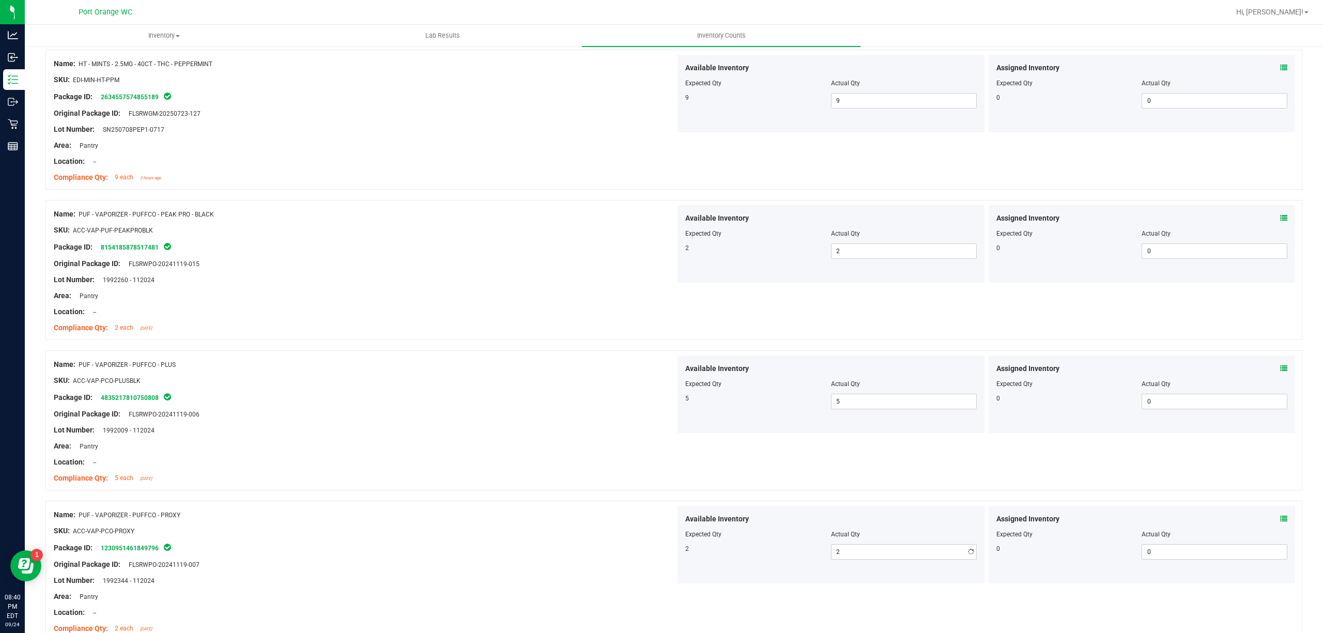
click at [599, 482] on div "Compliance Qty: 5 each [DATE]" at bounding box center [365, 478] width 622 height 11
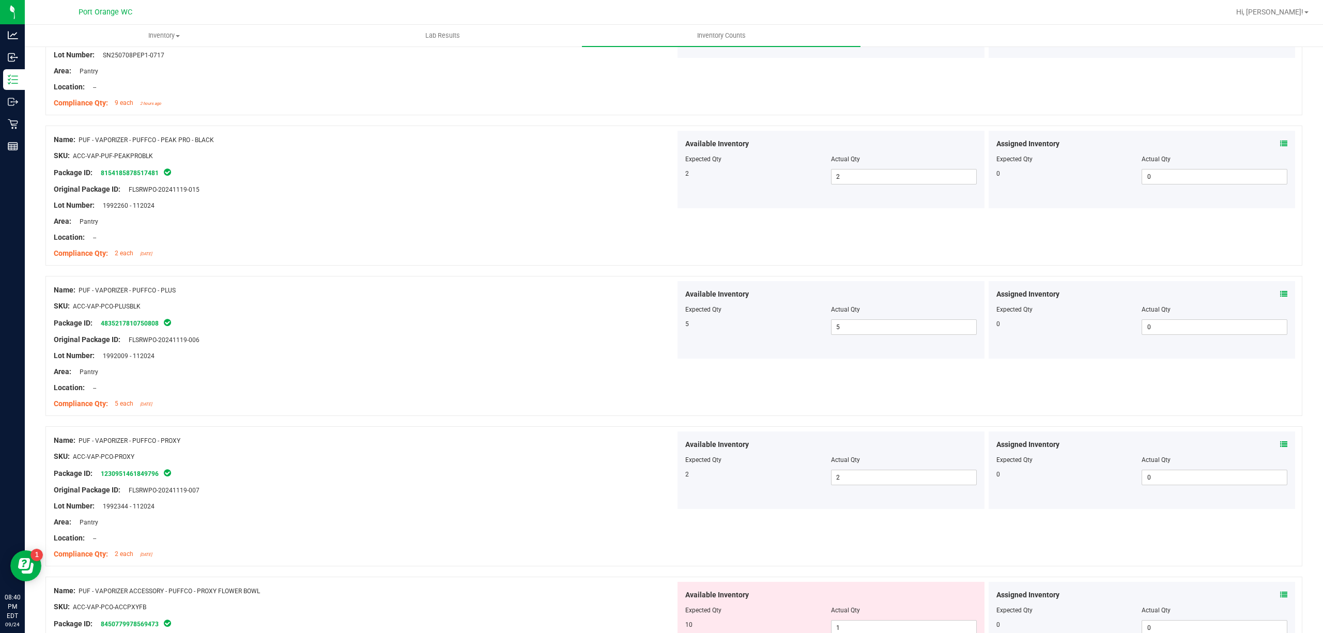
scroll to position [1447, 0]
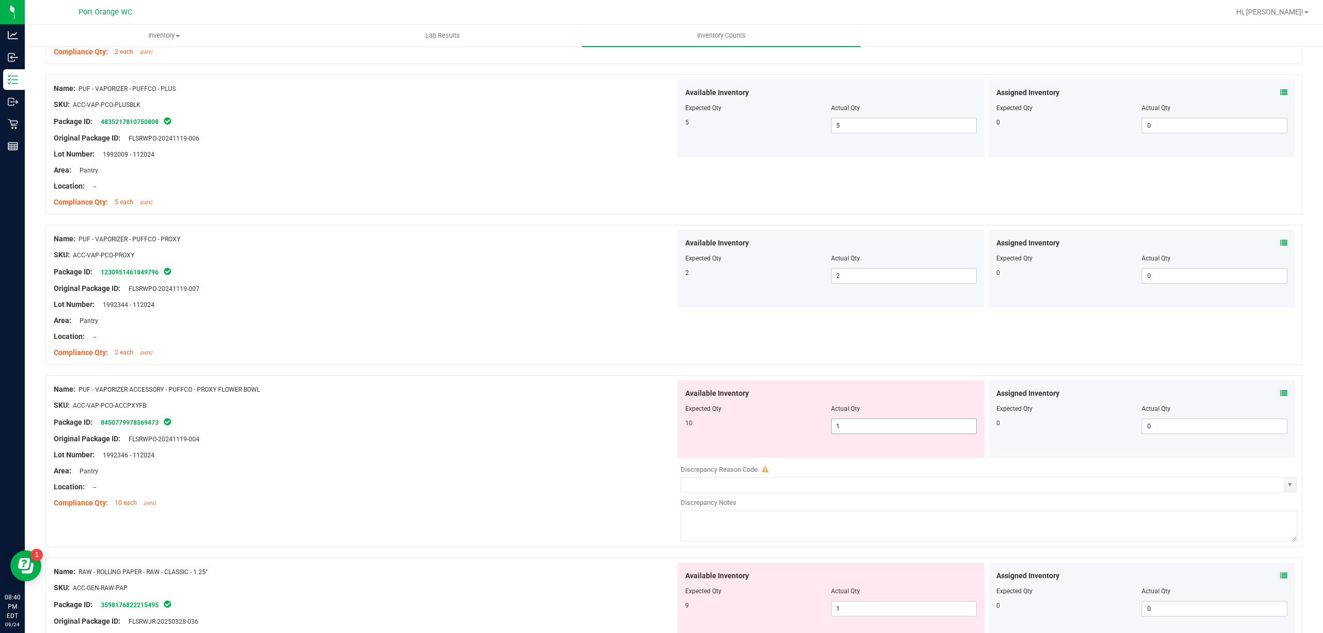
click at [843, 433] on span "1 1" at bounding box center [904, 425] width 146 height 15
click at [843, 433] on input "1" at bounding box center [903, 426] width 145 height 14
type input "10"
click at [575, 383] on div "Name: PUF - VAPORIZER ACCESSORY - PUFFCO - PROXY FLOWER BOWL SKU: ACC-VAP-PCO-A…" at bounding box center [673, 461] width 1256 height 172
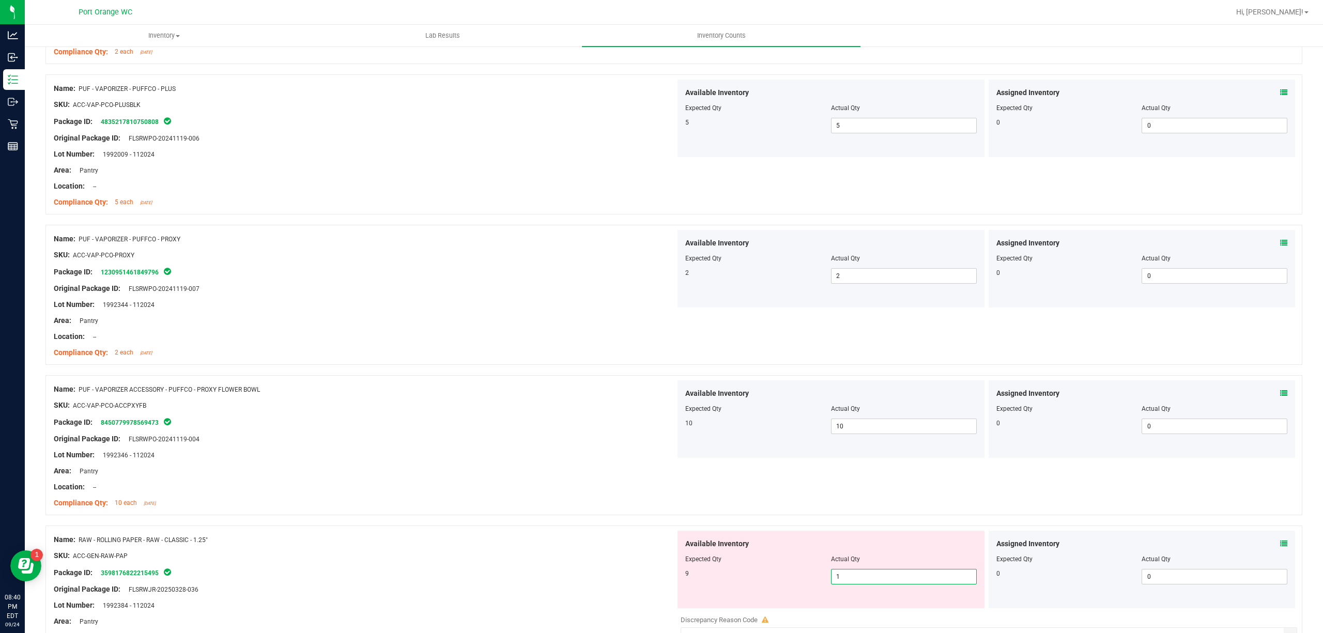
click at [898, 579] on span "1 1" at bounding box center [904, 576] width 146 height 15
click at [898, 579] on input "1" at bounding box center [903, 576] width 145 height 14
type input "9"
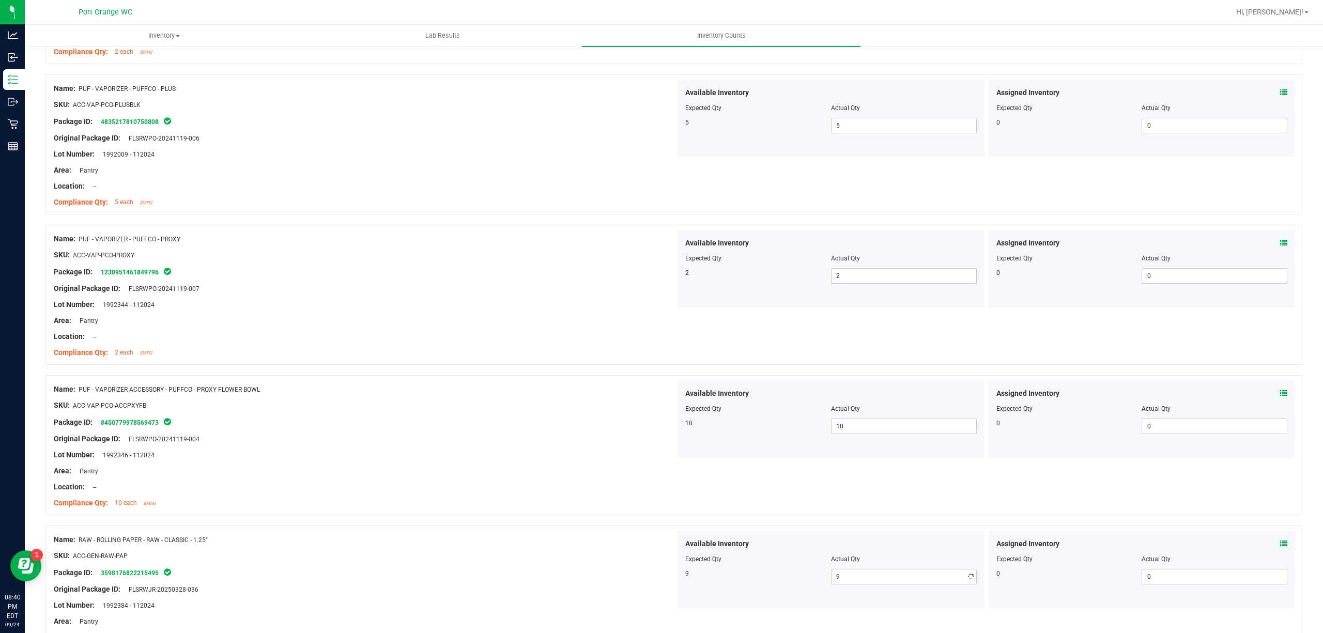
click at [603, 492] on div "Location: --" at bounding box center [365, 487] width 622 height 11
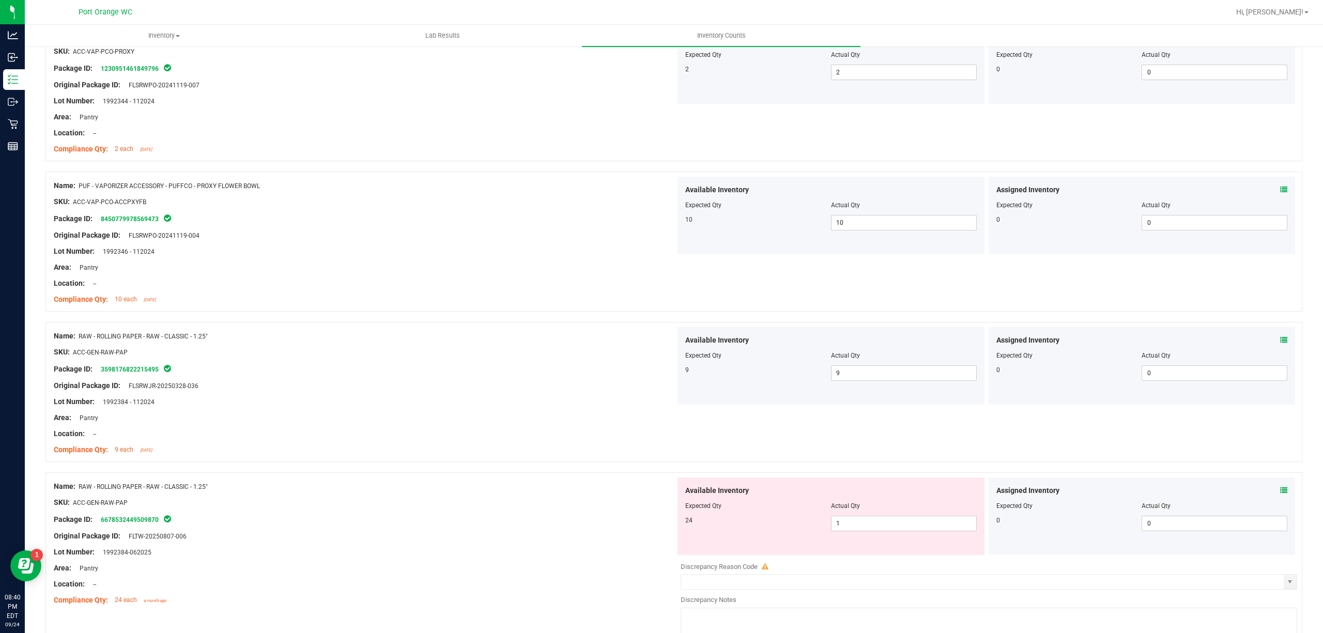
scroll to position [1653, 0]
click at [883, 521] on span "1 1" at bounding box center [904, 520] width 146 height 15
click at [883, 521] on input "1" at bounding box center [903, 520] width 145 height 14
type input "24"
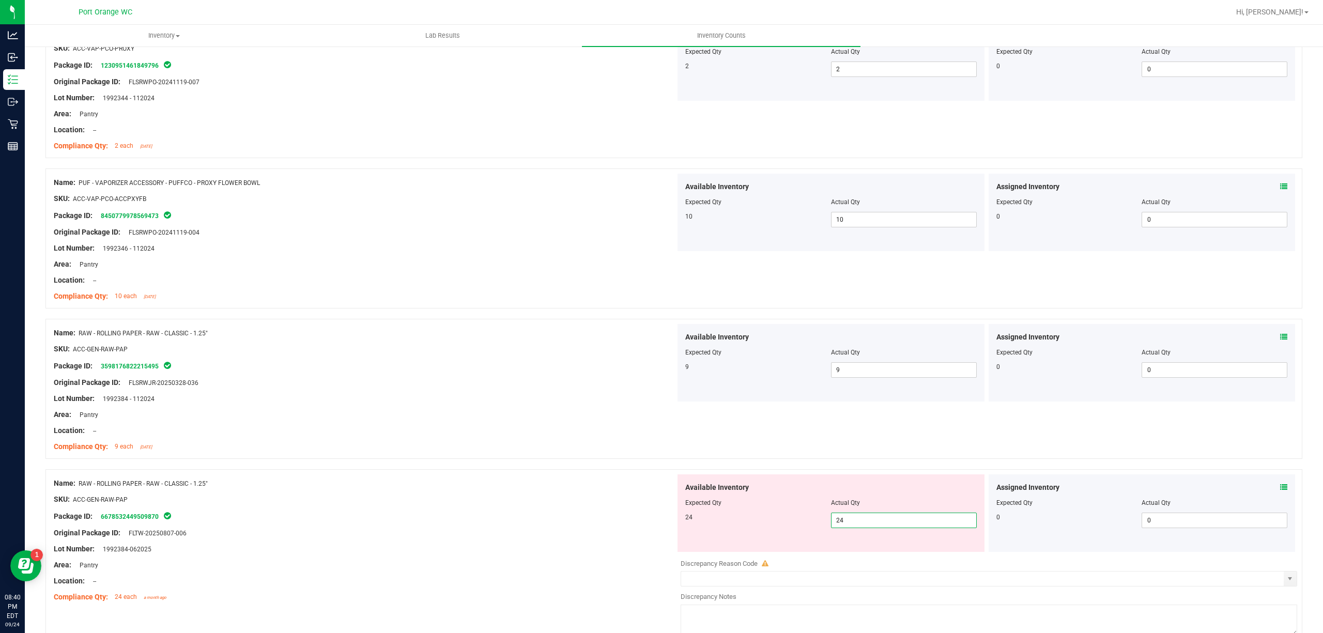
click at [560, 480] on div "Name: RAW - ROLLING PAPER - RAW - CLASSIC - 1.25" SKU: ACC-GEN-RAW-PAP Package …" at bounding box center [365, 540] width 622 height 132
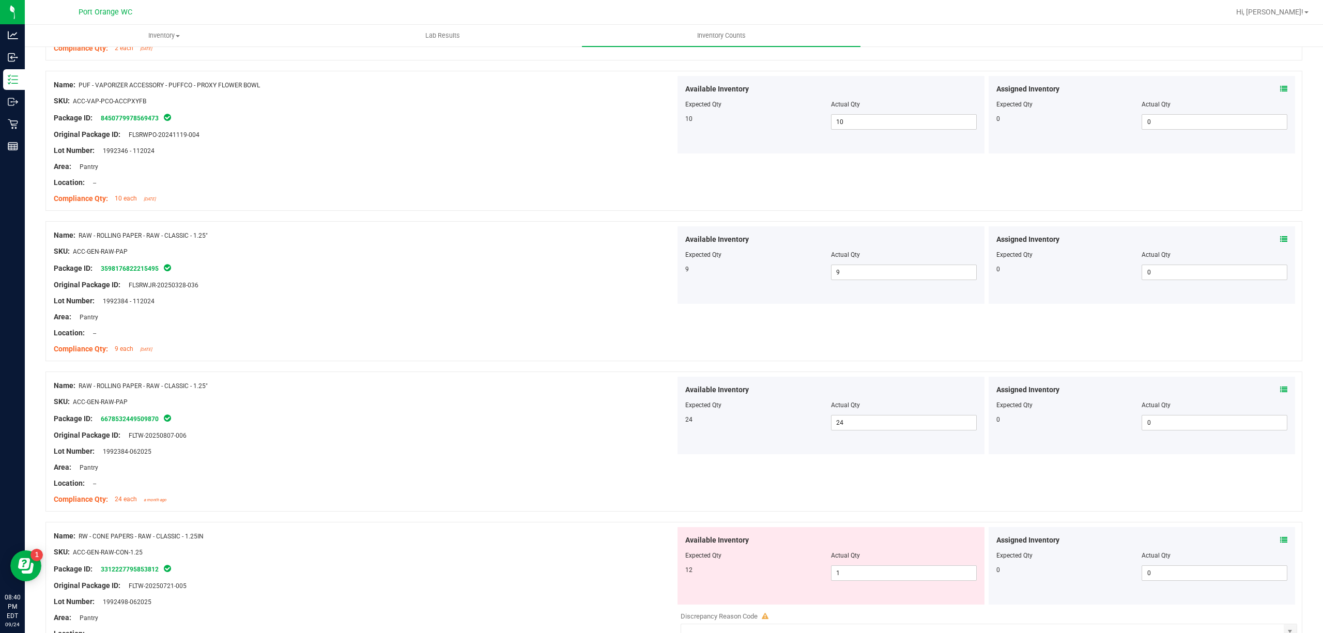
scroll to position [1929, 0]
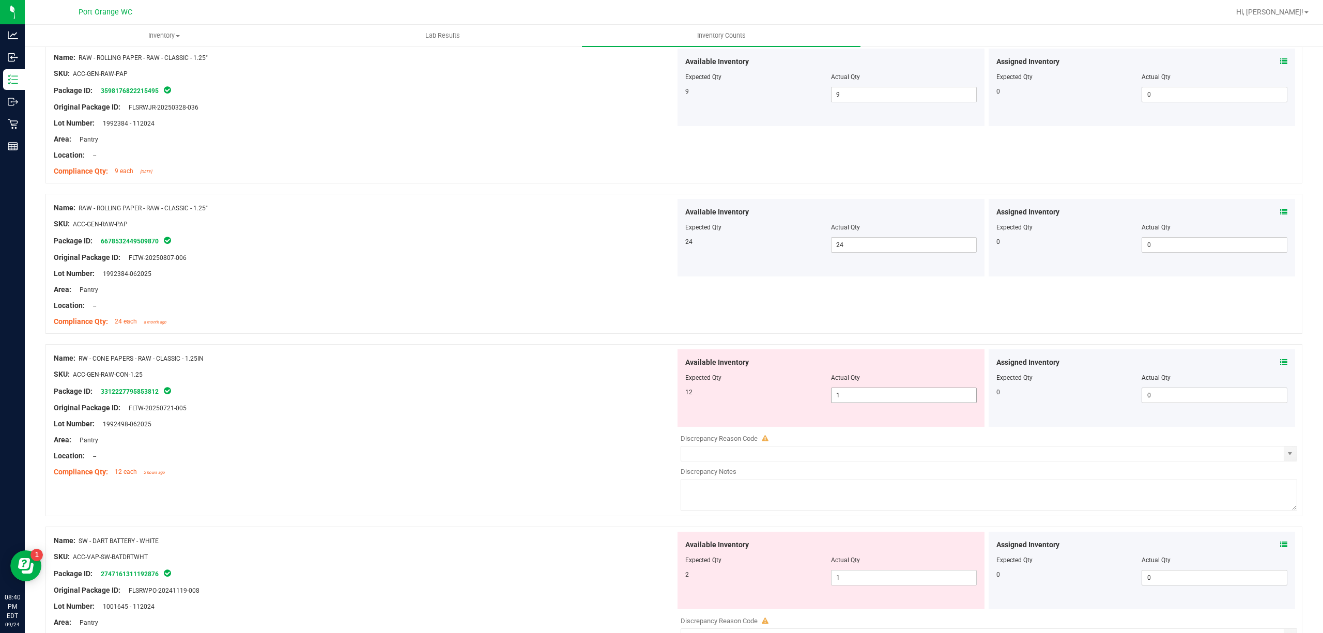
click at [859, 400] on span "1 1" at bounding box center [904, 394] width 146 height 15
type input "12"
click at [381, 385] on div at bounding box center [365, 382] width 622 height 5
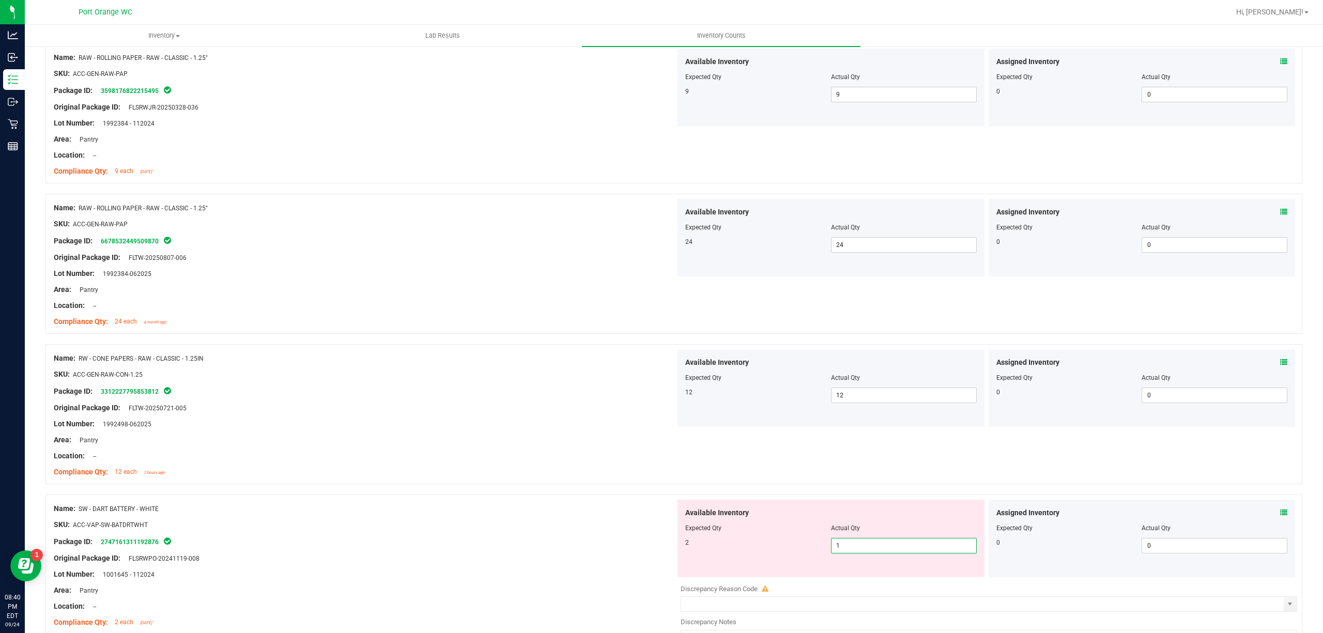
click at [842, 545] on span "1 1" at bounding box center [904, 545] width 146 height 15
click at [842, 544] on input "1" at bounding box center [903, 545] width 145 height 14
type input "2"
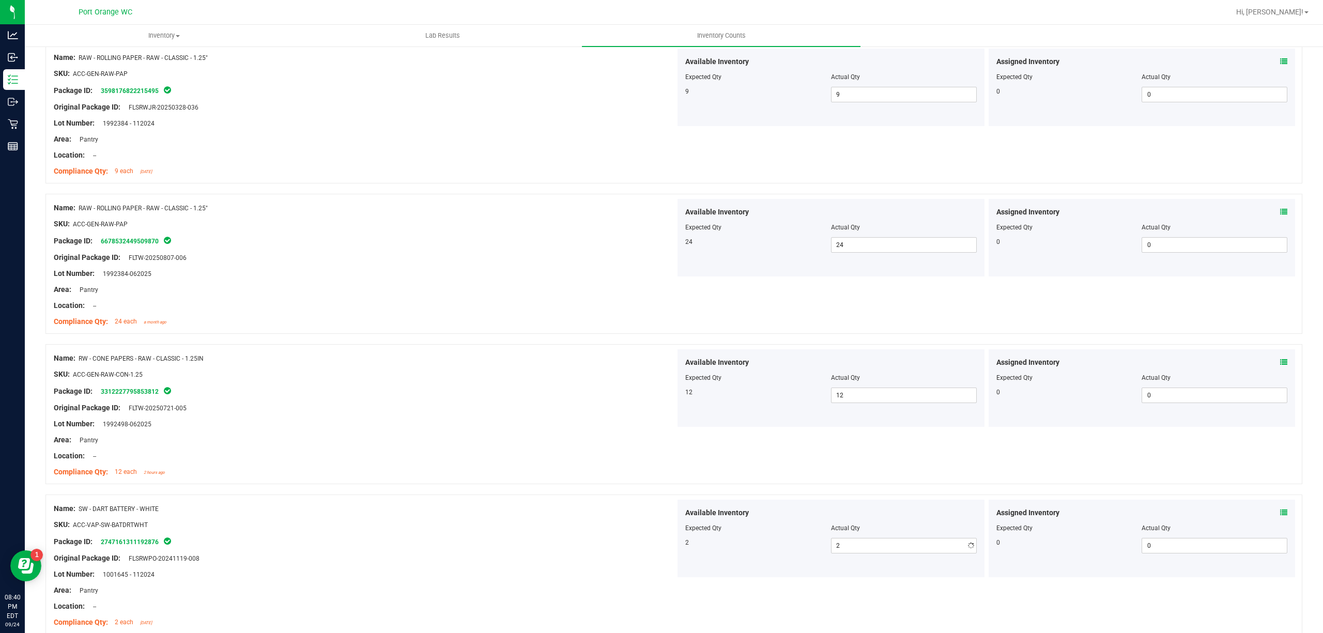
click at [575, 481] on div "Name: RW - CONE PAPERS - RAW - CLASSIC - 1.25IN SKU: ACC-GEN-RAW-CON-1.25 Packa…" at bounding box center [365, 415] width 622 height 132
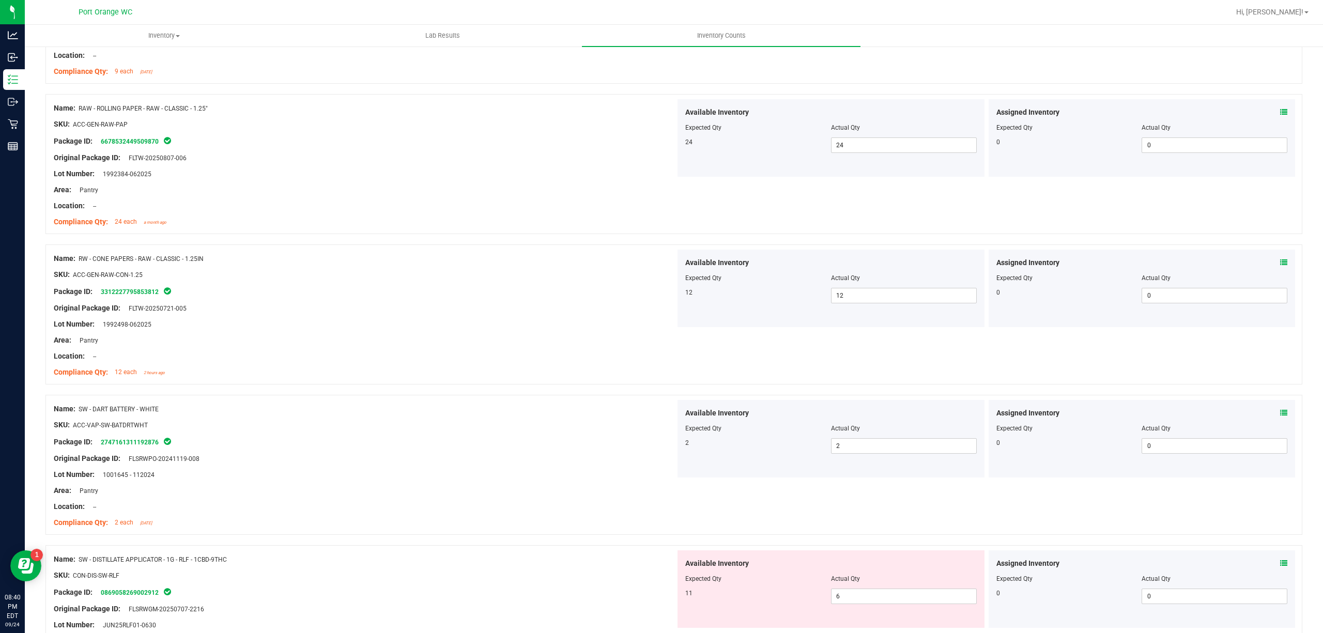
scroll to position [2135, 0]
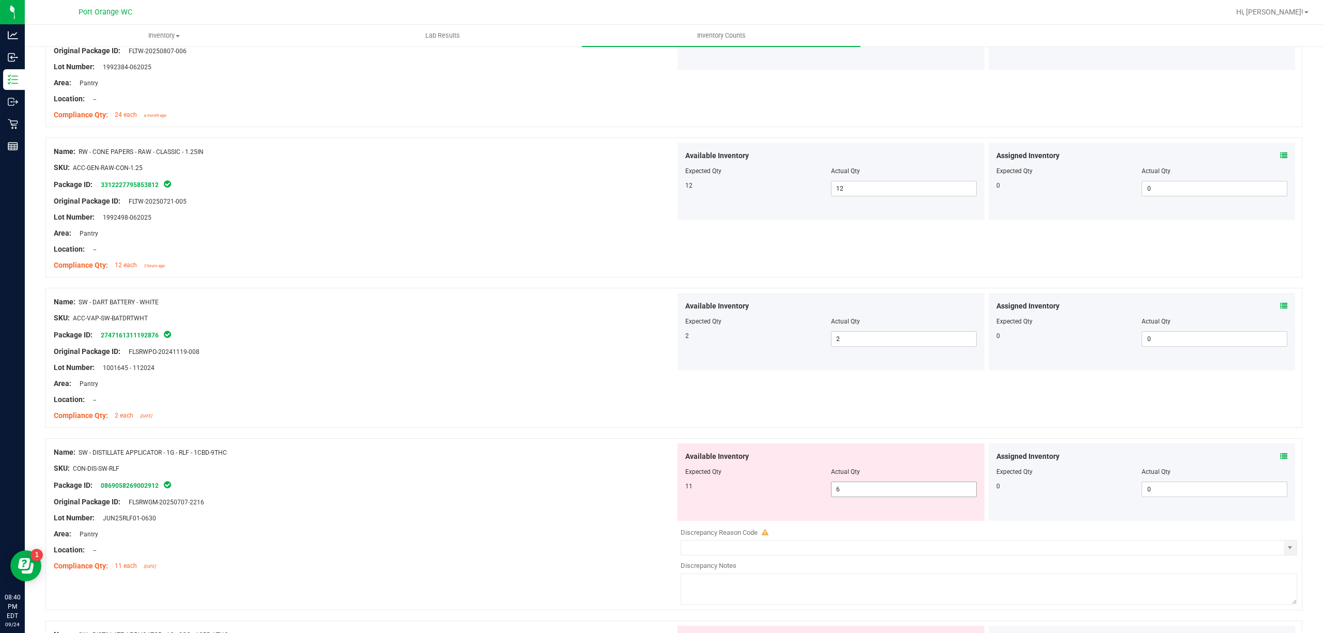
click at [846, 496] on span "6 6" at bounding box center [904, 489] width 146 height 15
click at [846, 496] on input "6" at bounding box center [903, 489] width 145 height 14
click at [583, 458] on div "Name: SW - DISTILLATE APPLICATOR - 1G - RLF - 1CBD-9THC" at bounding box center [365, 452] width 622 height 11
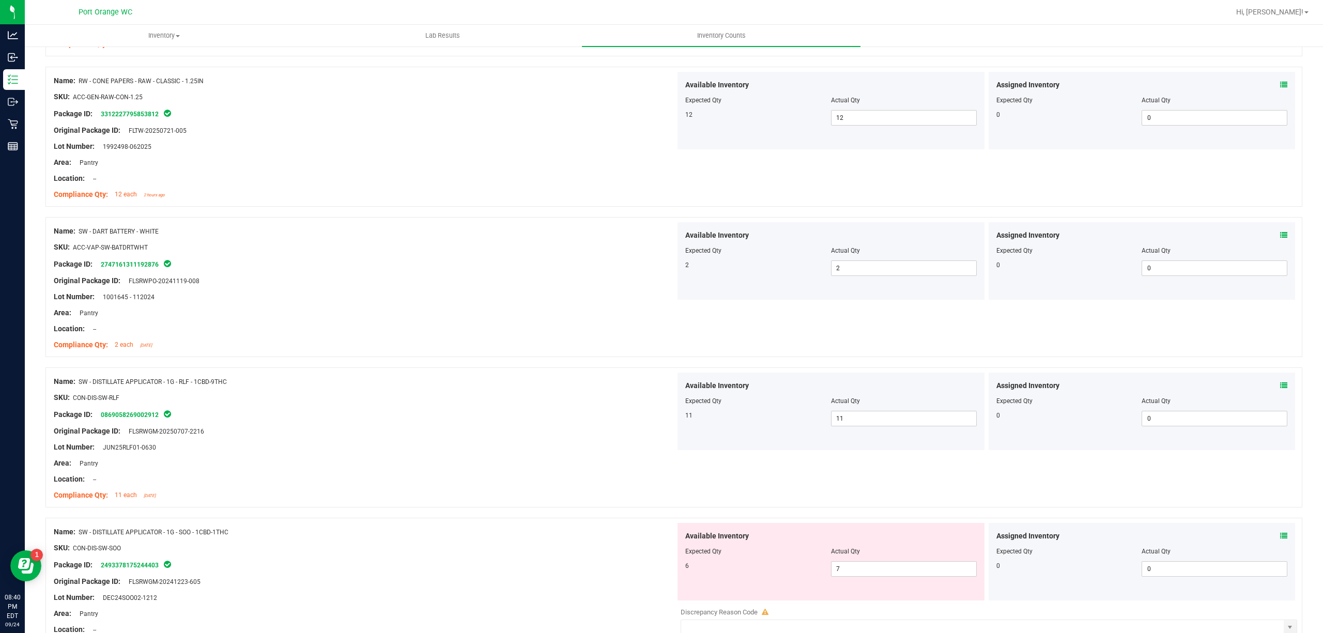
scroll to position [2342, 0]
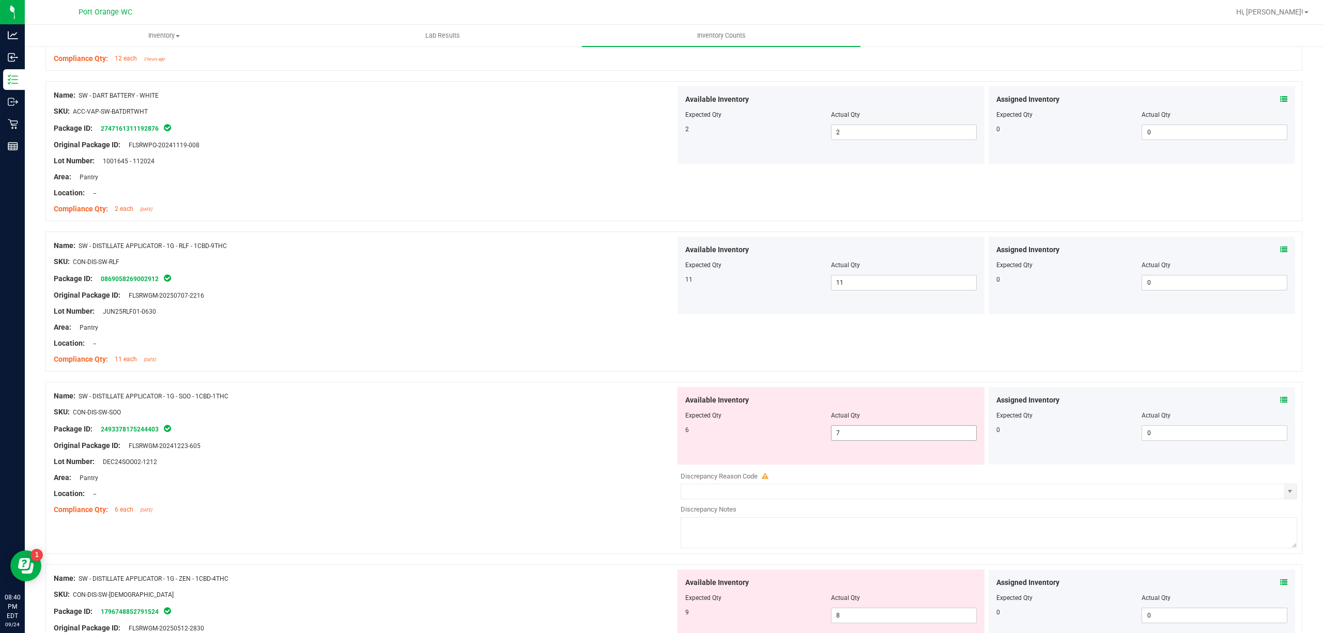
click at [832, 434] on span "7 7" at bounding box center [904, 432] width 146 height 15
click at [832, 434] on input "7" at bounding box center [903, 433] width 145 height 14
click at [610, 422] on ng-container "SKU: CON-DIS-SW-SOO" at bounding box center [365, 415] width 622 height 16
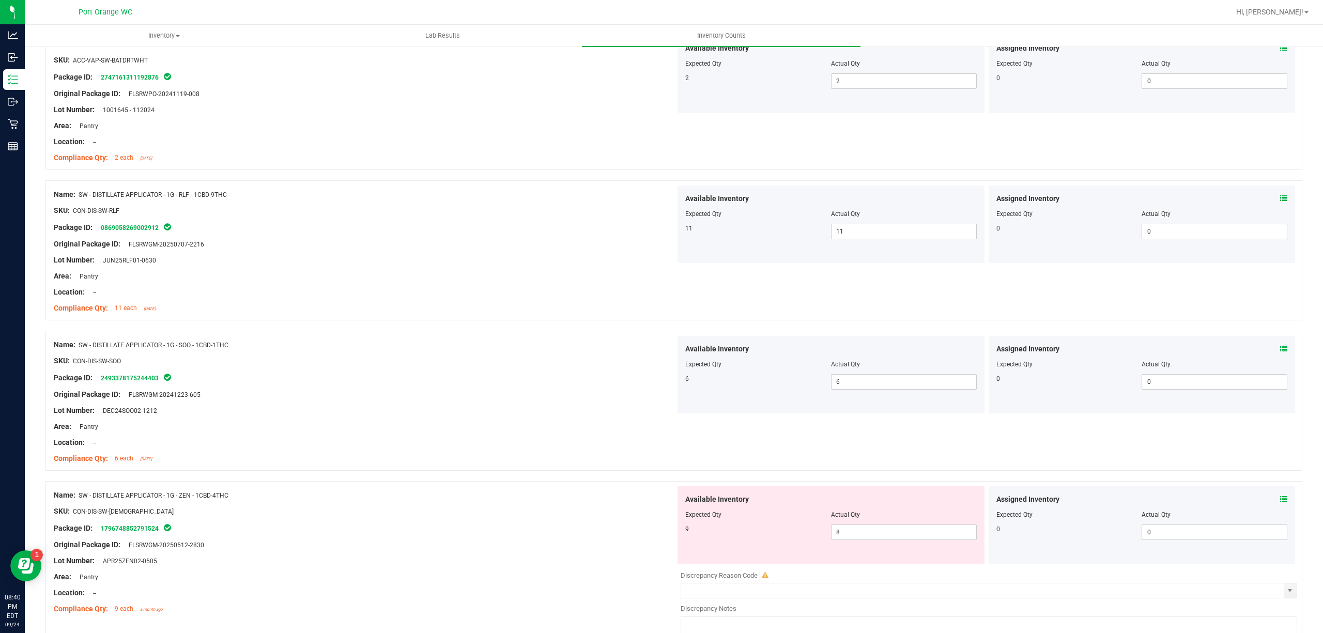
scroll to position [2480, 0]
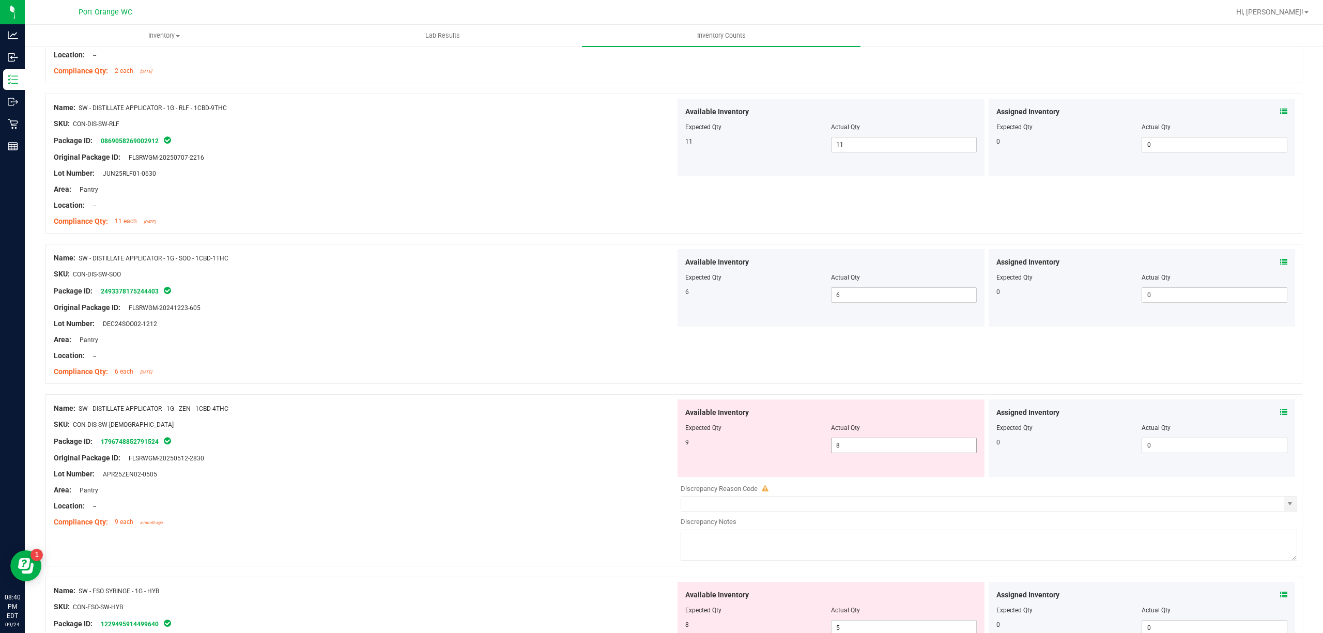
click at [848, 448] on span "8 8" at bounding box center [904, 445] width 146 height 15
click at [848, 448] on input "8" at bounding box center [903, 445] width 145 height 14
click at [668, 426] on div "SKU: CON-DIS-SW-[DEMOGRAPHIC_DATA]" at bounding box center [365, 424] width 622 height 11
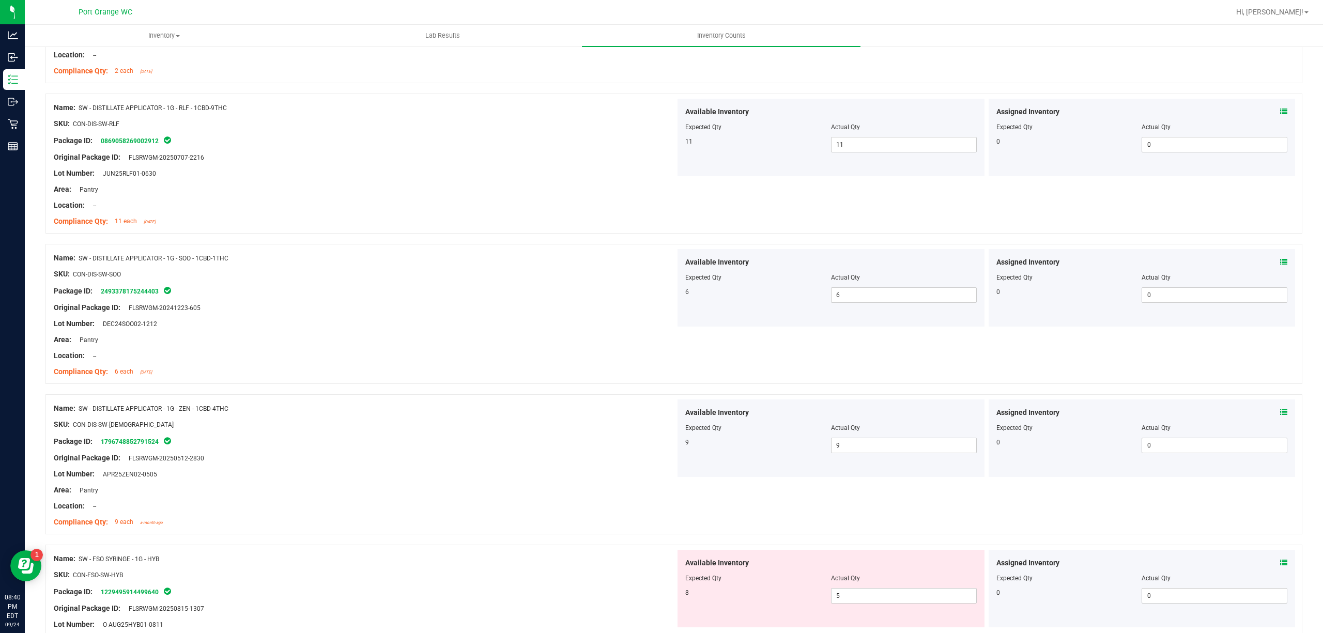
scroll to position [2615, 0]
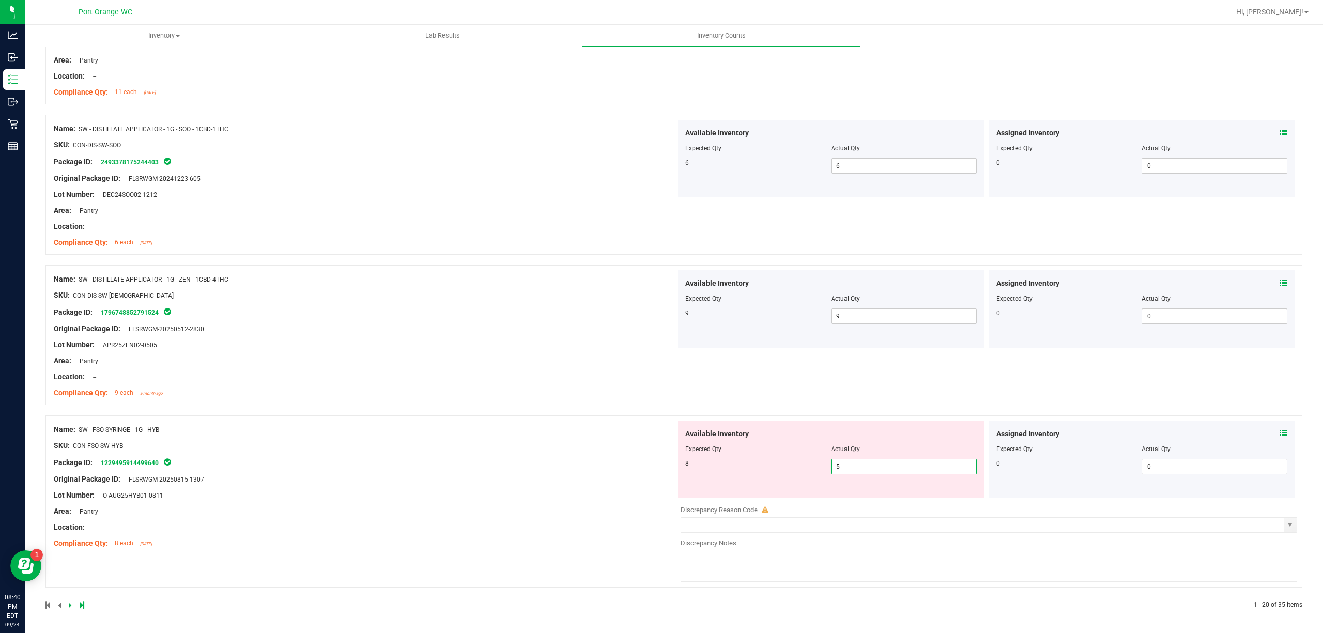
click at [889, 469] on span "5 5" at bounding box center [904, 466] width 146 height 15
click at [889, 469] on input "5" at bounding box center [903, 466] width 145 height 14
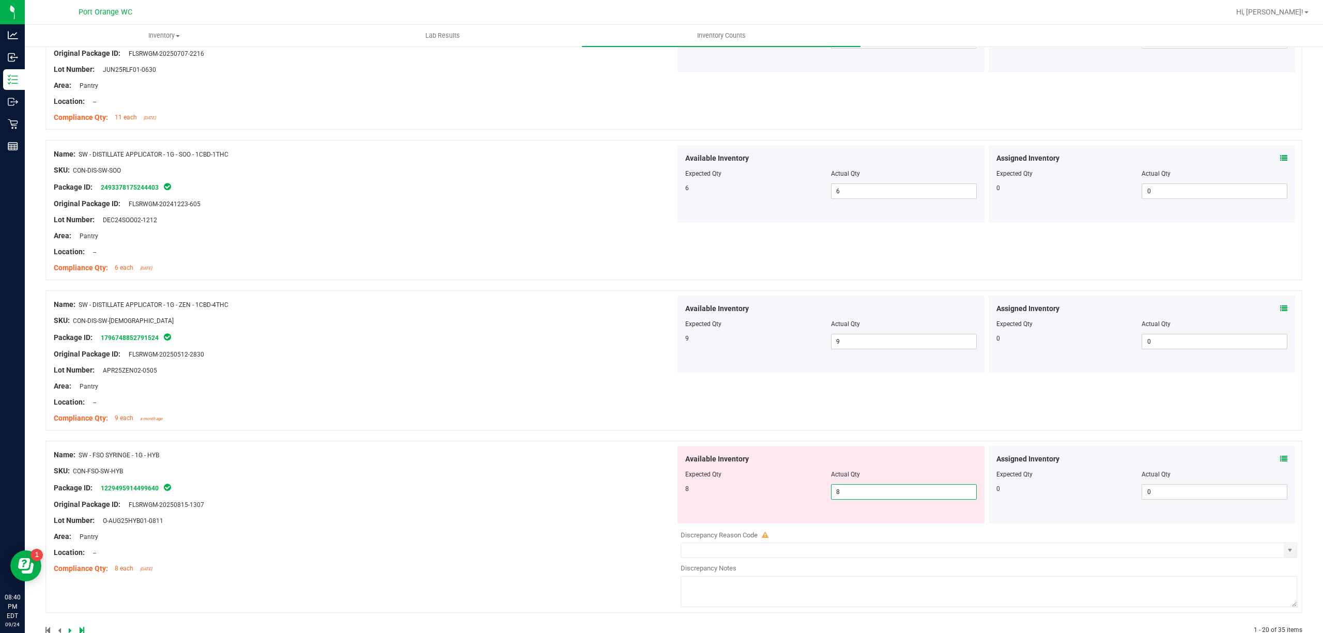
click at [719, 464] on div "Available Inventory Expected Qty Actual Qty 8 8 8" at bounding box center [830, 484] width 307 height 77
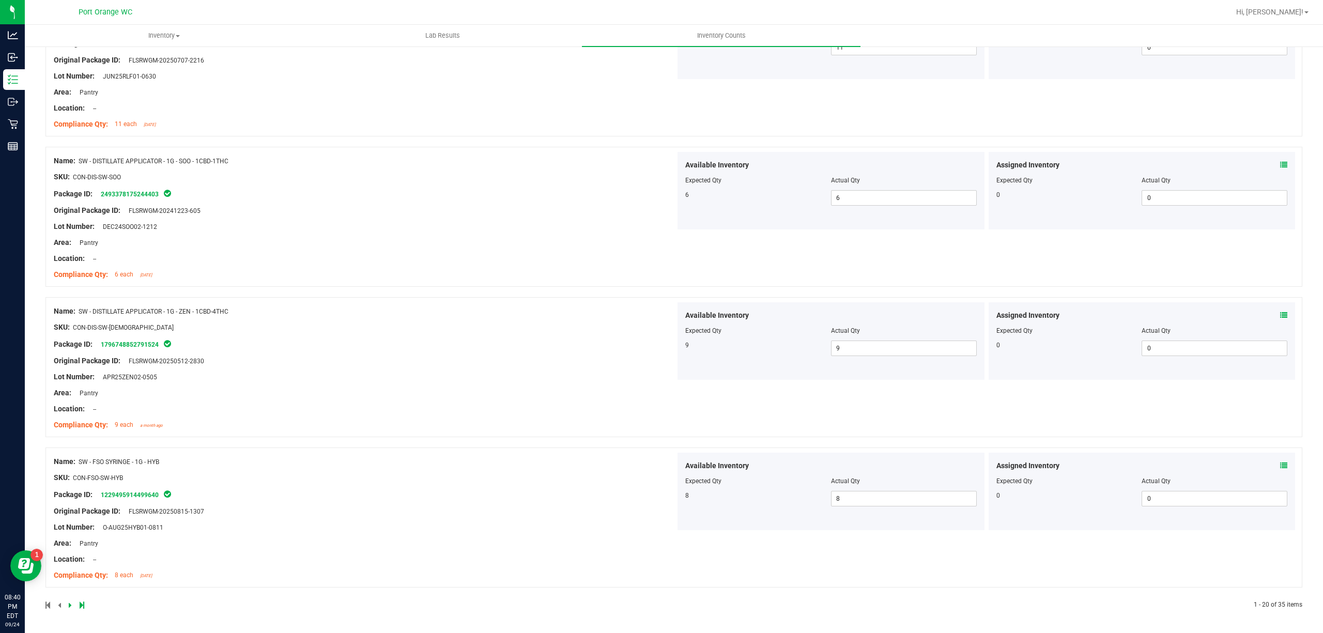
scroll to position [0, 0]
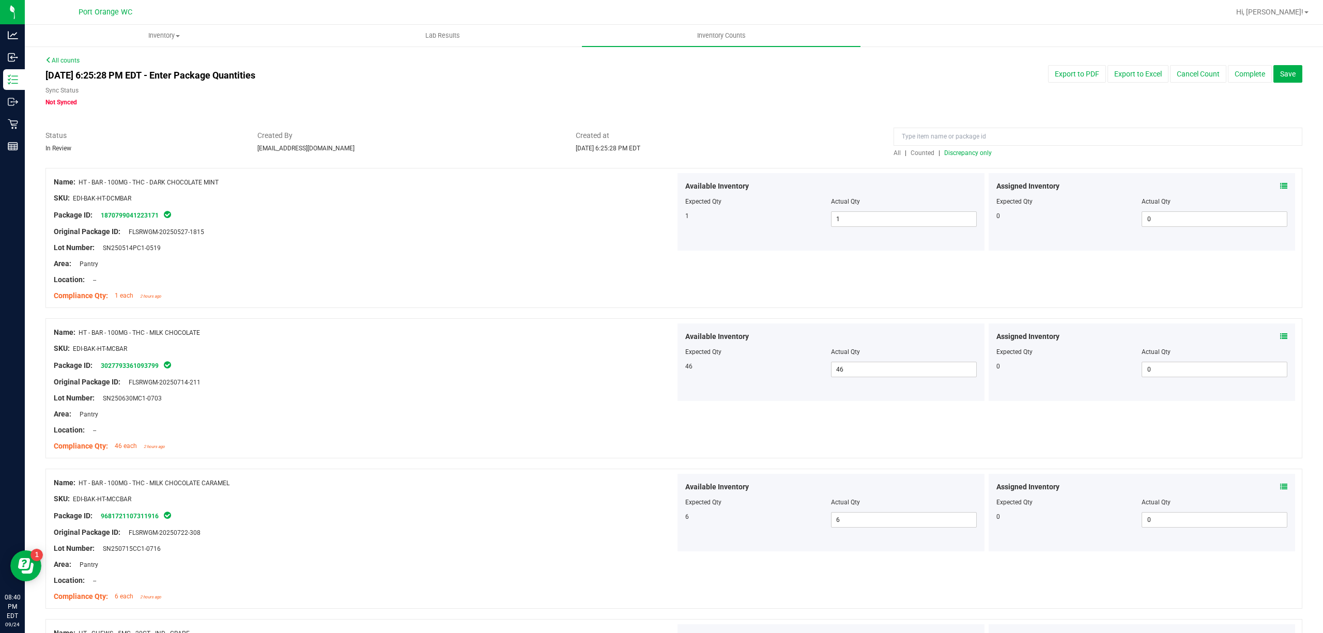
click at [966, 156] on span "Discrepancy only" at bounding box center [968, 152] width 48 height 7
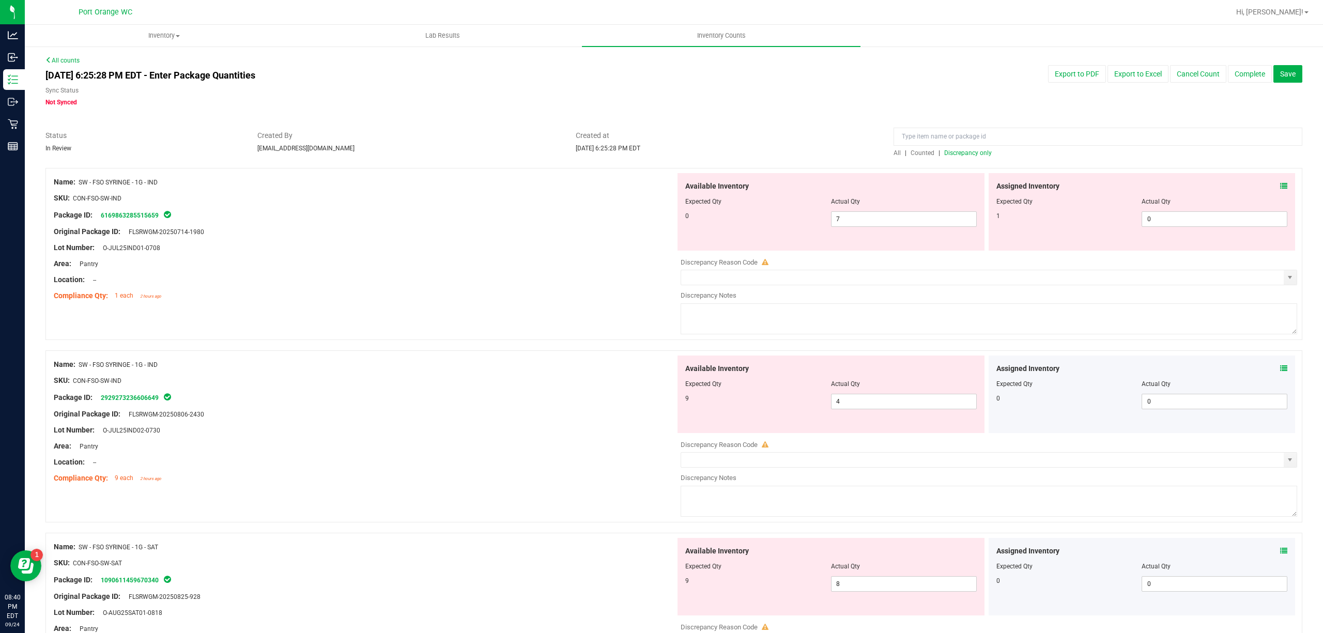
click at [1276, 184] on div "Assigned Inventory Expected Qty Actual Qty 1 0 0" at bounding box center [1141, 211] width 307 height 77
click at [1265, 187] on div "Assigned Inventory" at bounding box center [1141, 186] width 291 height 11
click at [1266, 187] on div "Assigned Inventory" at bounding box center [1141, 186] width 291 height 11
click at [1280, 186] on icon at bounding box center [1283, 185] width 7 height 7
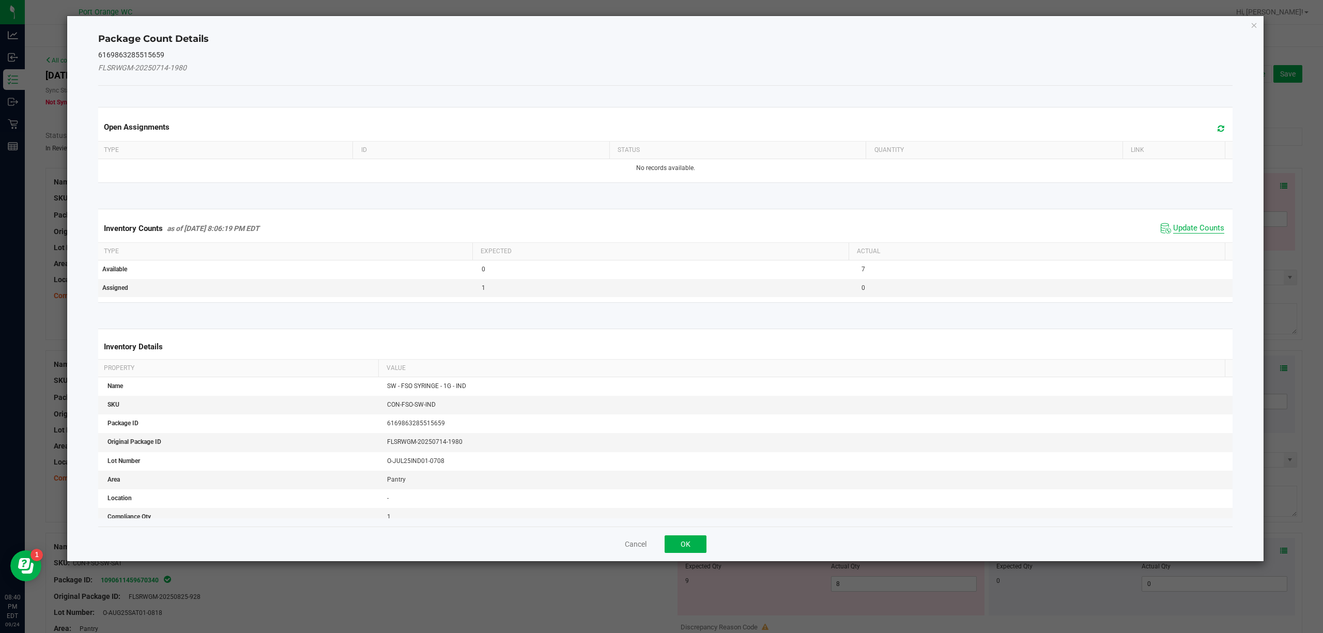
click at [1178, 228] on span "Update Counts" at bounding box center [1198, 228] width 51 height 10
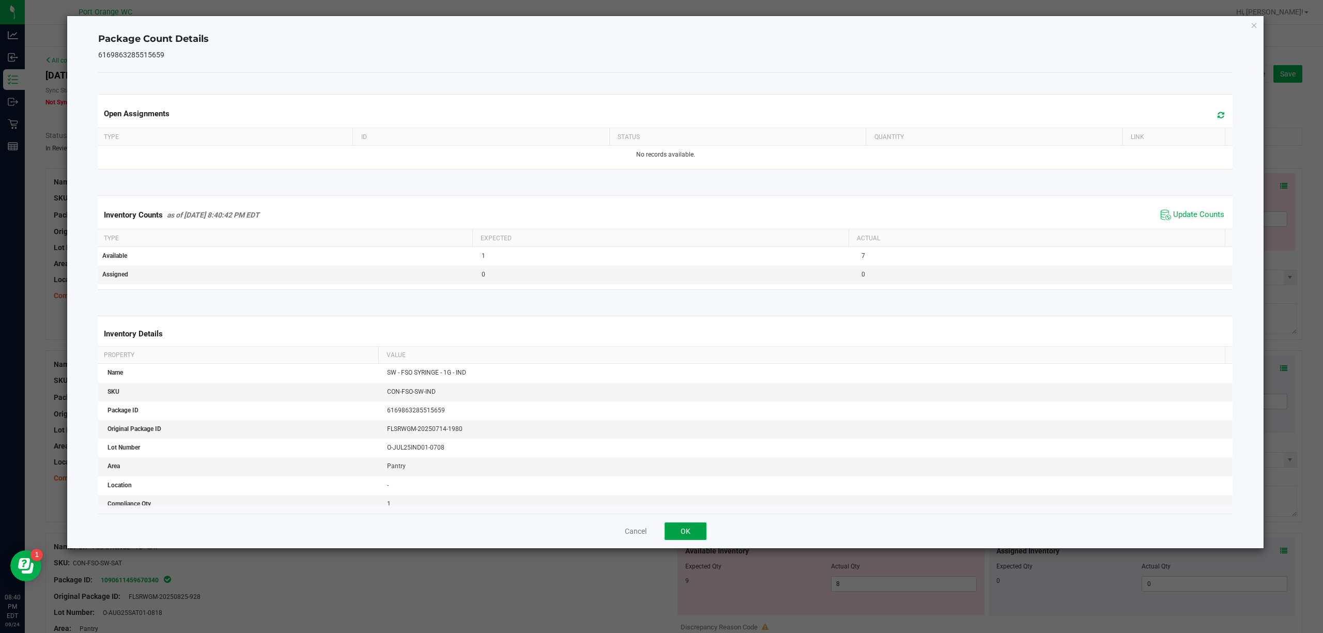
click at [675, 538] on button "OK" at bounding box center [685, 531] width 42 height 18
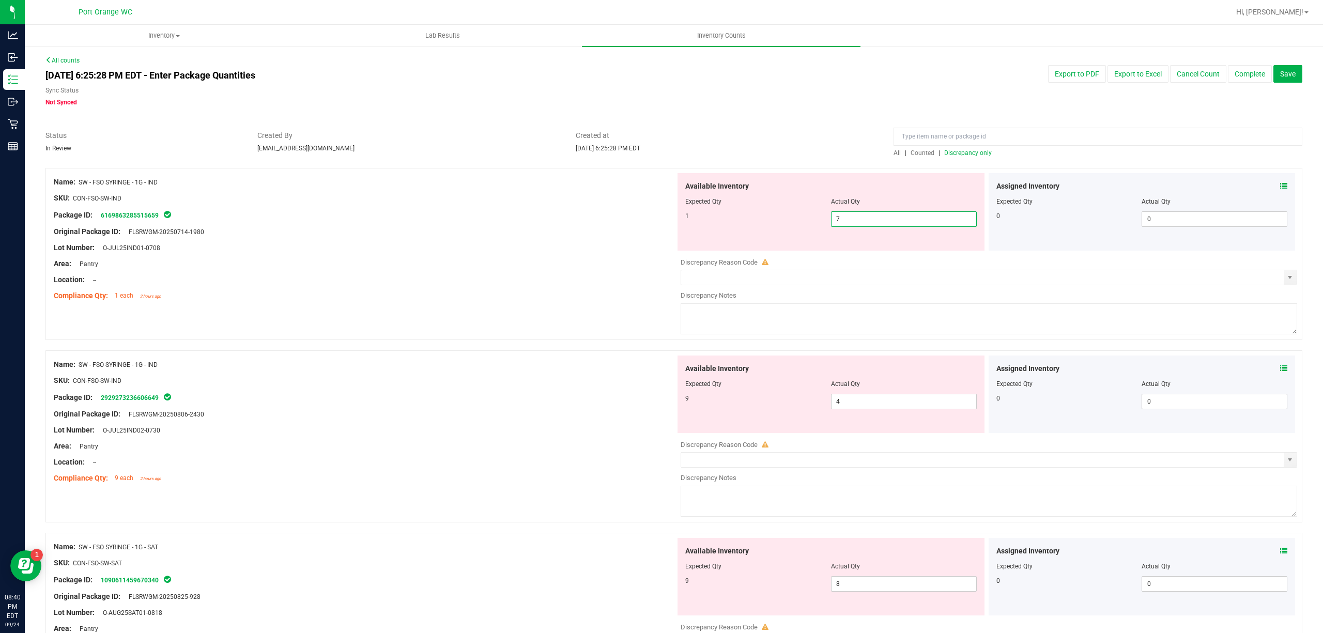
click at [843, 214] on span "7 7" at bounding box center [904, 218] width 146 height 15
click at [843, 214] on input "7" at bounding box center [903, 219] width 145 height 14
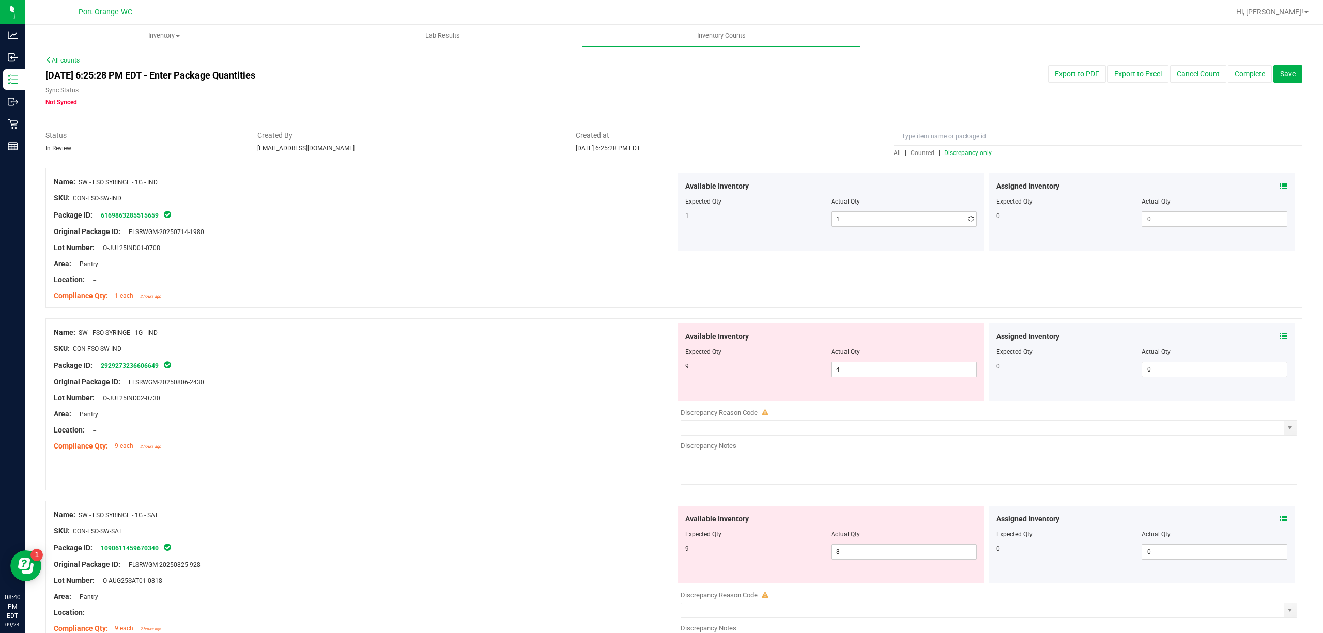
drag, startPoint x: 544, startPoint y: 277, endPoint x: 814, endPoint y: 380, distance: 289.6
click at [546, 278] on div "Location: --" at bounding box center [365, 279] width 622 height 11
click at [871, 370] on span "4 4" at bounding box center [904, 369] width 146 height 15
click at [871, 370] on input "4" at bounding box center [903, 369] width 145 height 14
click at [587, 385] on div "Original Package ID: FLSRWGM-20250806-2430" at bounding box center [365, 382] width 622 height 11
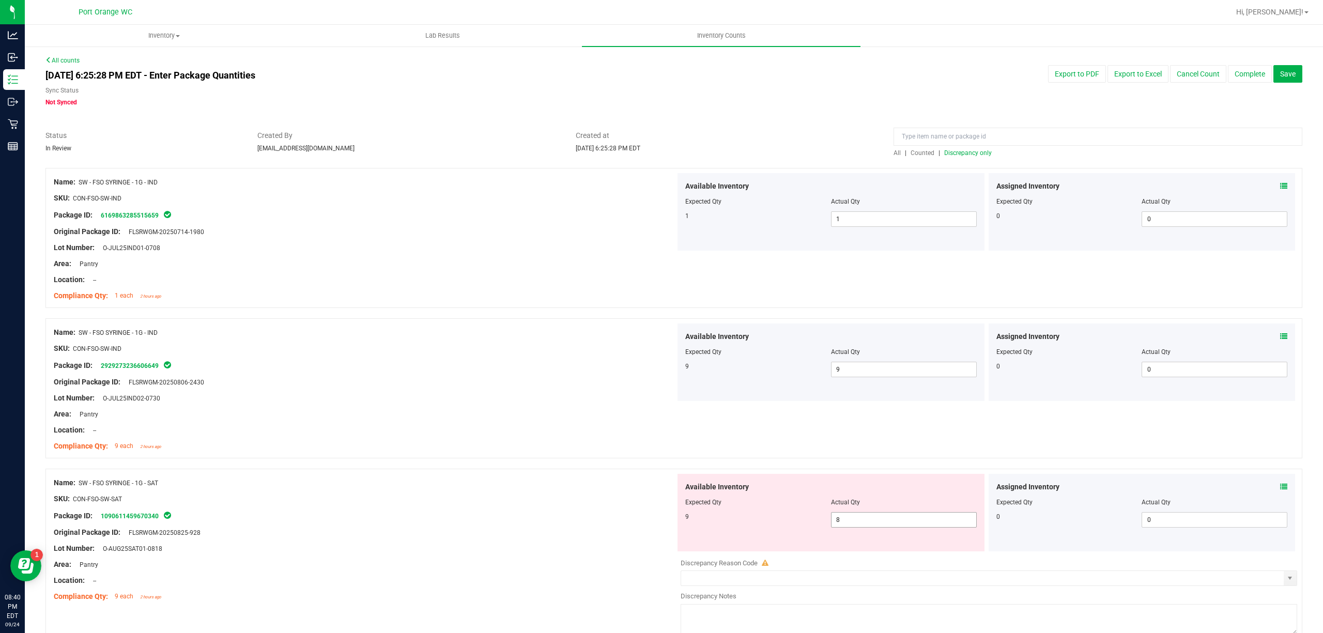
click at [843, 519] on span "8 8" at bounding box center [904, 519] width 146 height 15
click at [843, 519] on input "8" at bounding box center [903, 520] width 145 height 14
click at [658, 477] on div "Name: SW - FSO SYRINGE - 1G - SAT SKU: CON-FSO-SW-SAT Package ID: 1090611459670…" at bounding box center [365, 540] width 622 height 132
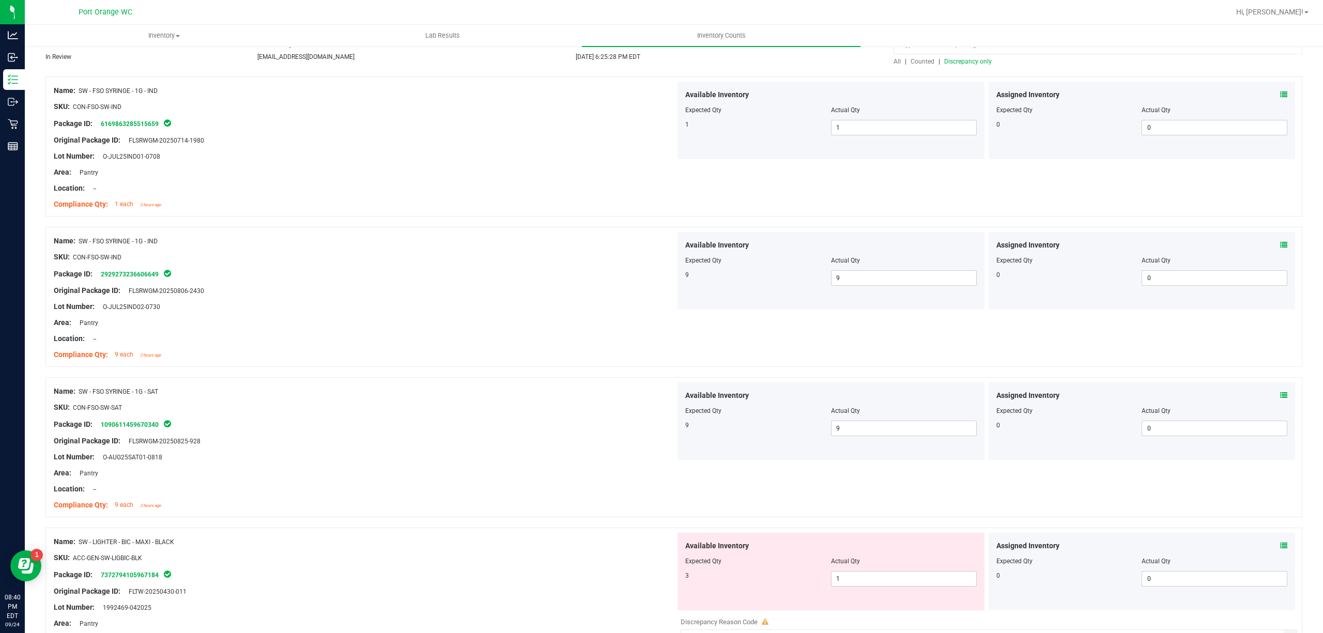
scroll to position [207, 0]
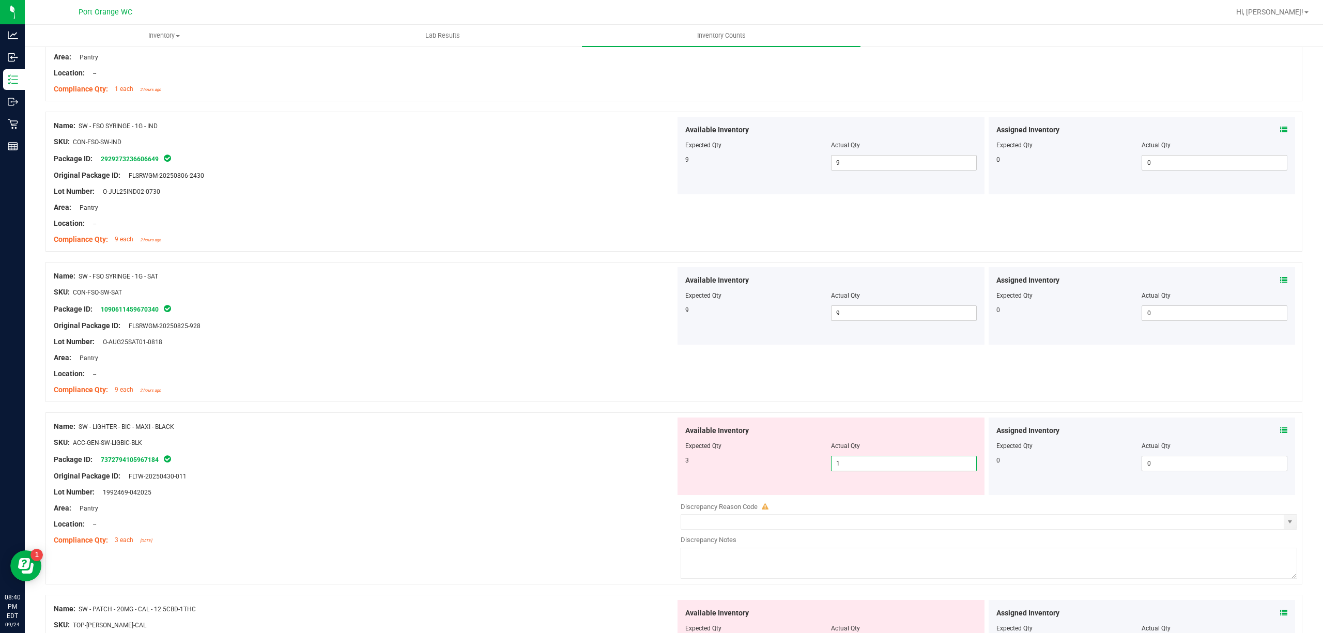
click at [893, 458] on span "1 1" at bounding box center [904, 463] width 146 height 15
click at [893, 458] on input "1" at bounding box center [903, 463] width 145 height 14
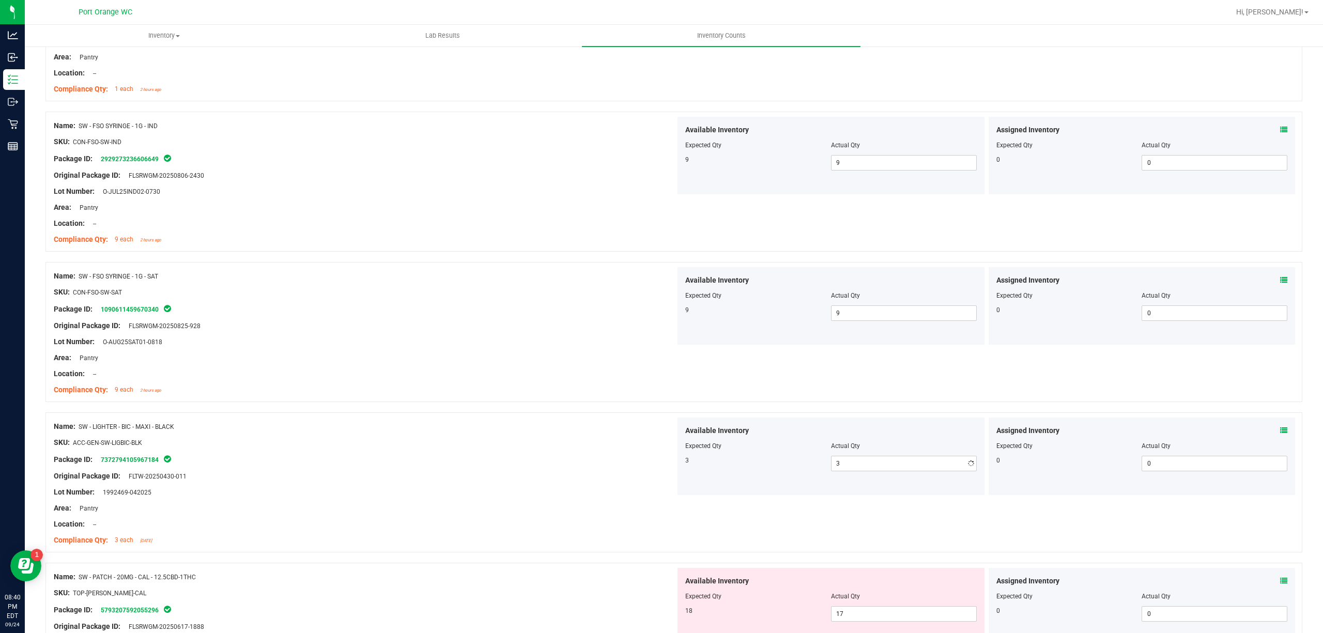
click at [603, 443] on div "SKU: ACC-GEN-SW-LIGBIC-BLK" at bounding box center [365, 442] width 622 height 11
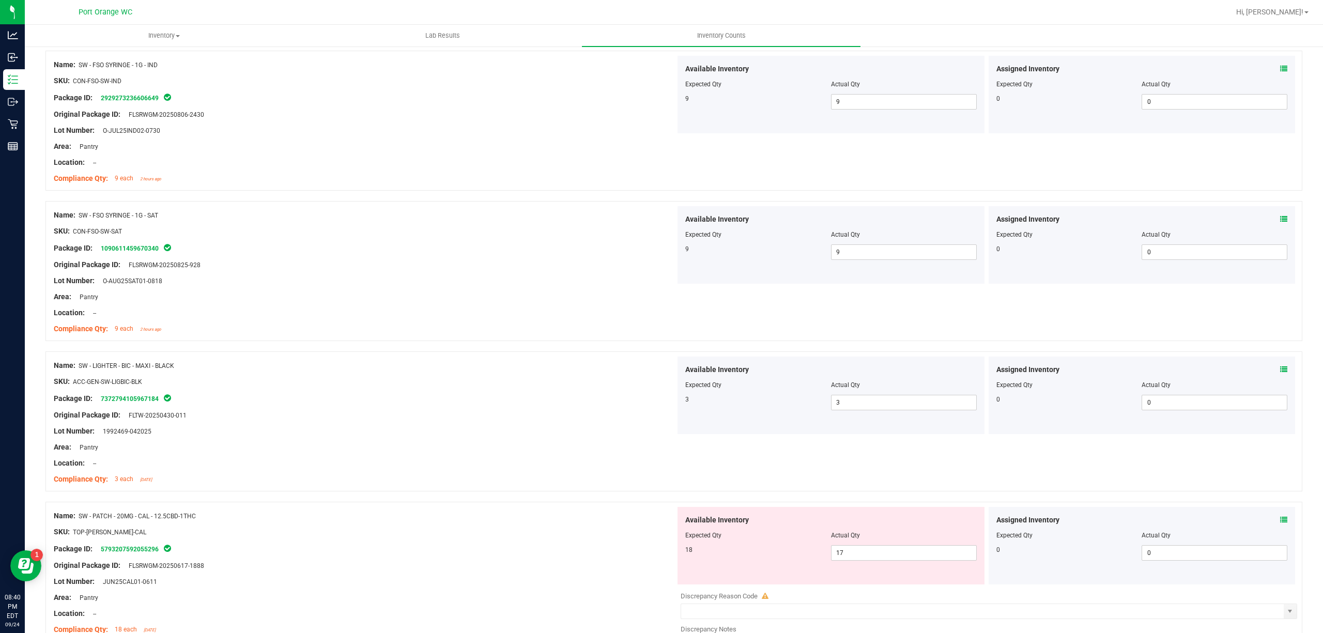
scroll to position [344, 0]
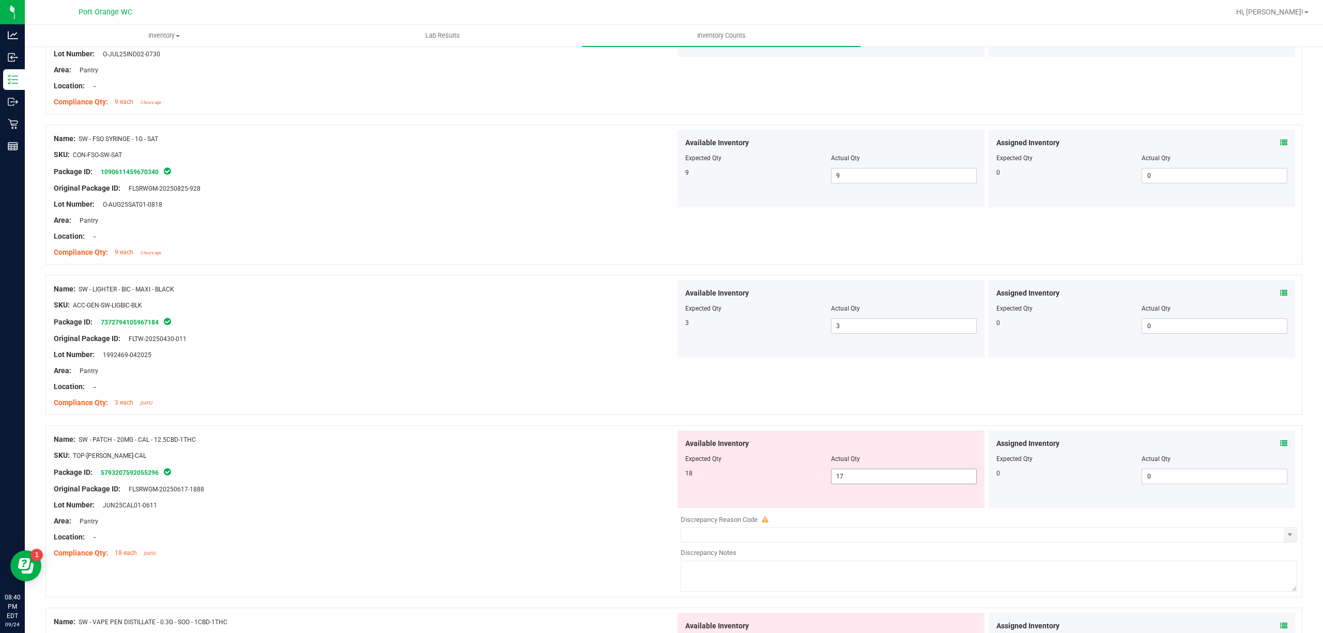
click at [860, 473] on span "17 17" at bounding box center [904, 476] width 146 height 15
click at [860, 473] on input "17" at bounding box center [903, 476] width 145 height 14
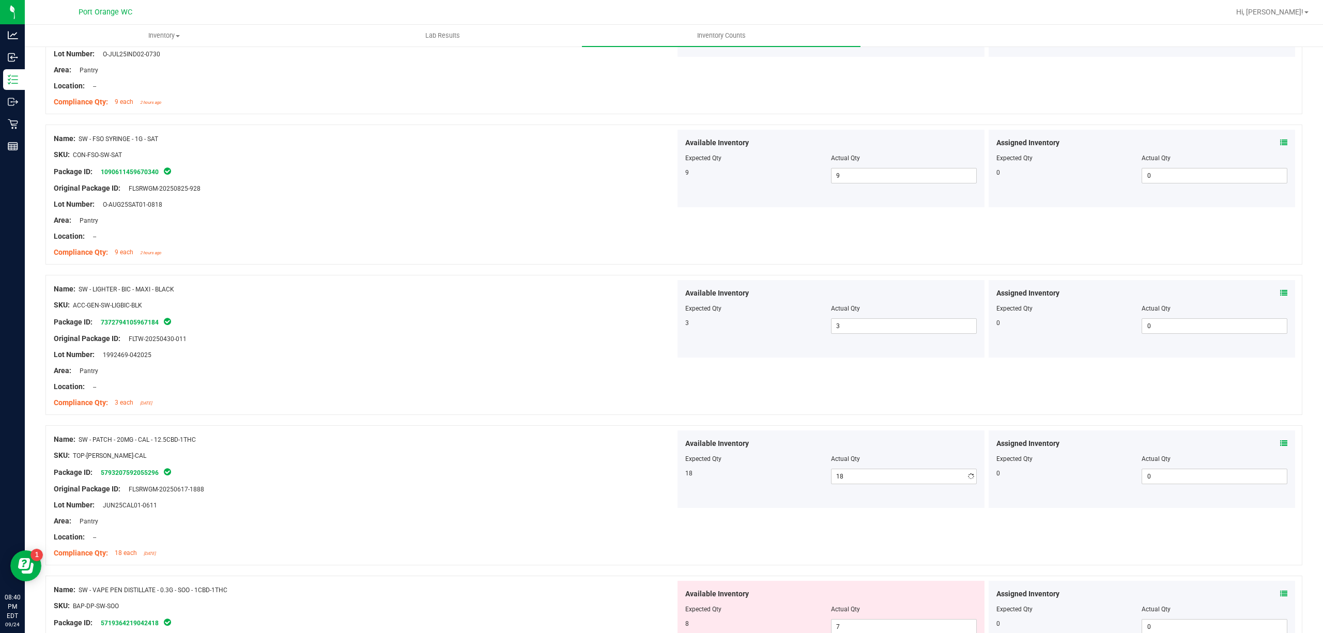
click at [489, 449] on div at bounding box center [365, 447] width 622 height 5
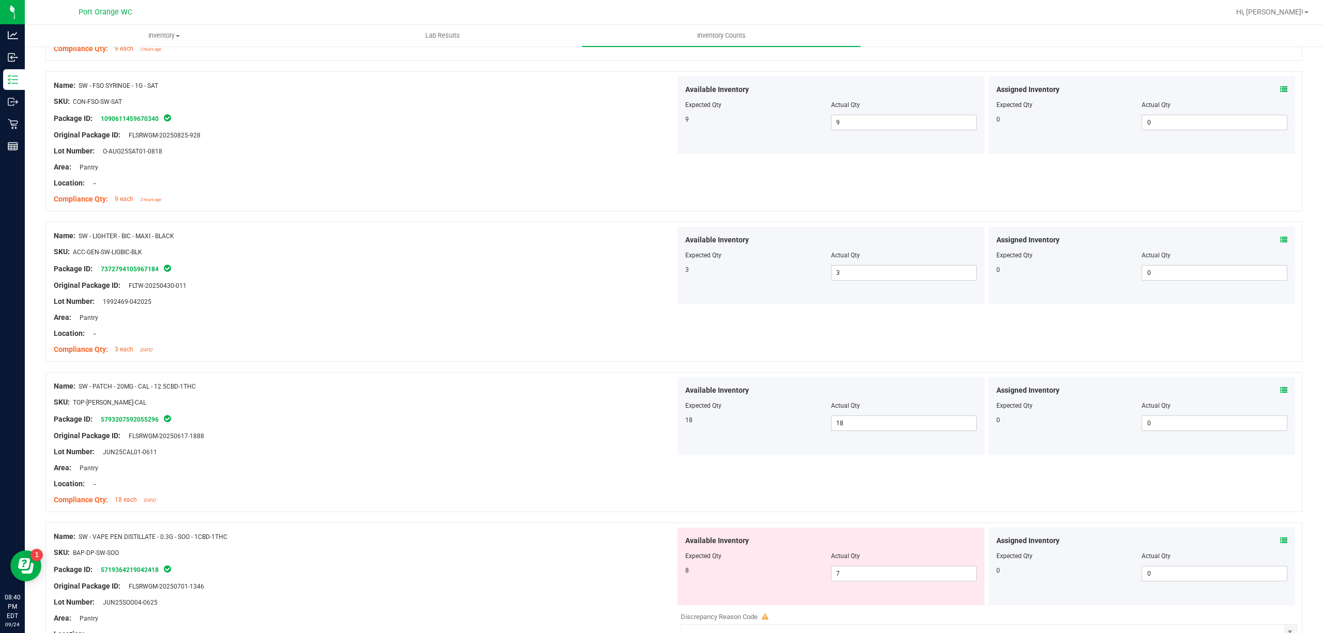
scroll to position [551, 0]
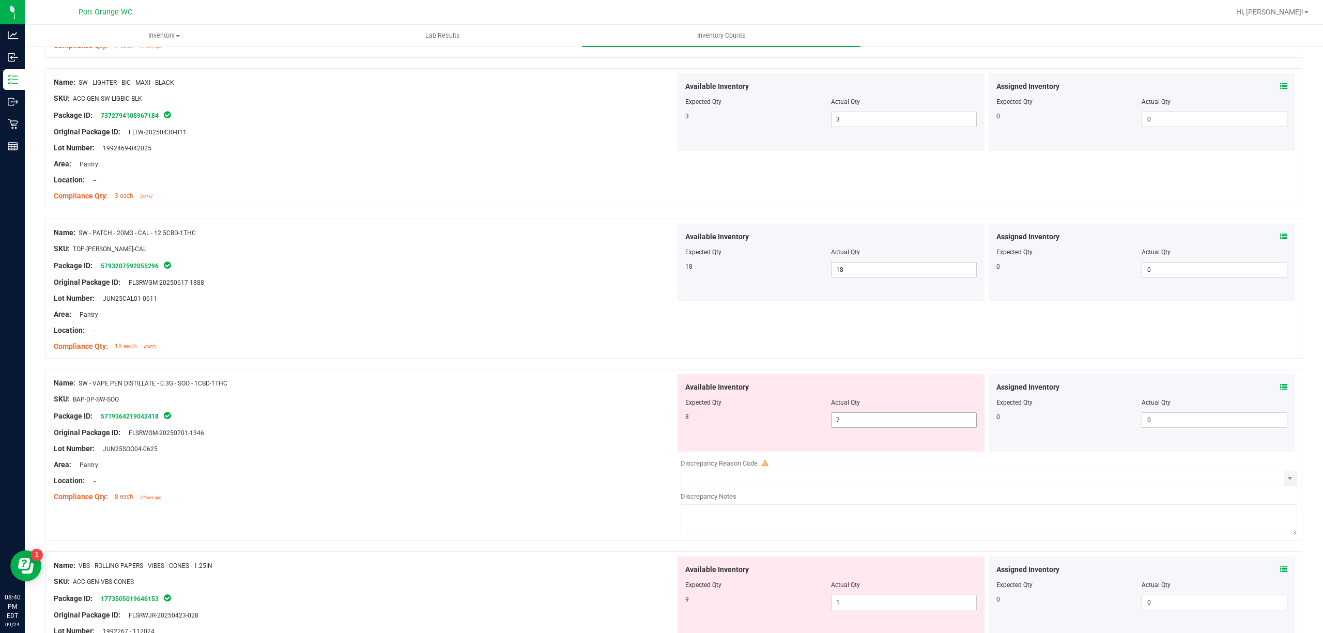
click at [839, 416] on span "7 7" at bounding box center [904, 419] width 146 height 15
click at [839, 416] on input "7" at bounding box center [903, 420] width 145 height 14
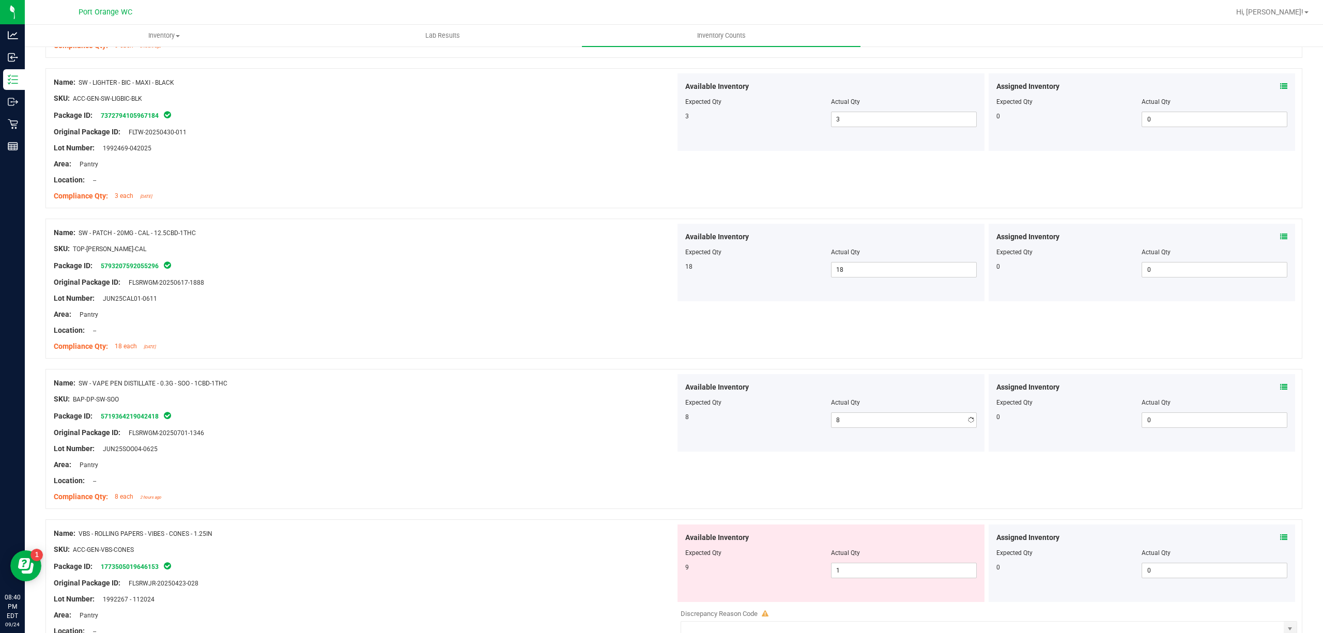
click at [603, 443] on div at bounding box center [365, 440] width 622 height 5
click at [897, 575] on span "1 1" at bounding box center [904, 570] width 146 height 15
click at [897, 575] on input "1" at bounding box center [903, 570] width 145 height 14
click at [716, 527] on div "Available Inventory Expected Qty Actual Qty 9 9 9" at bounding box center [830, 562] width 307 height 77
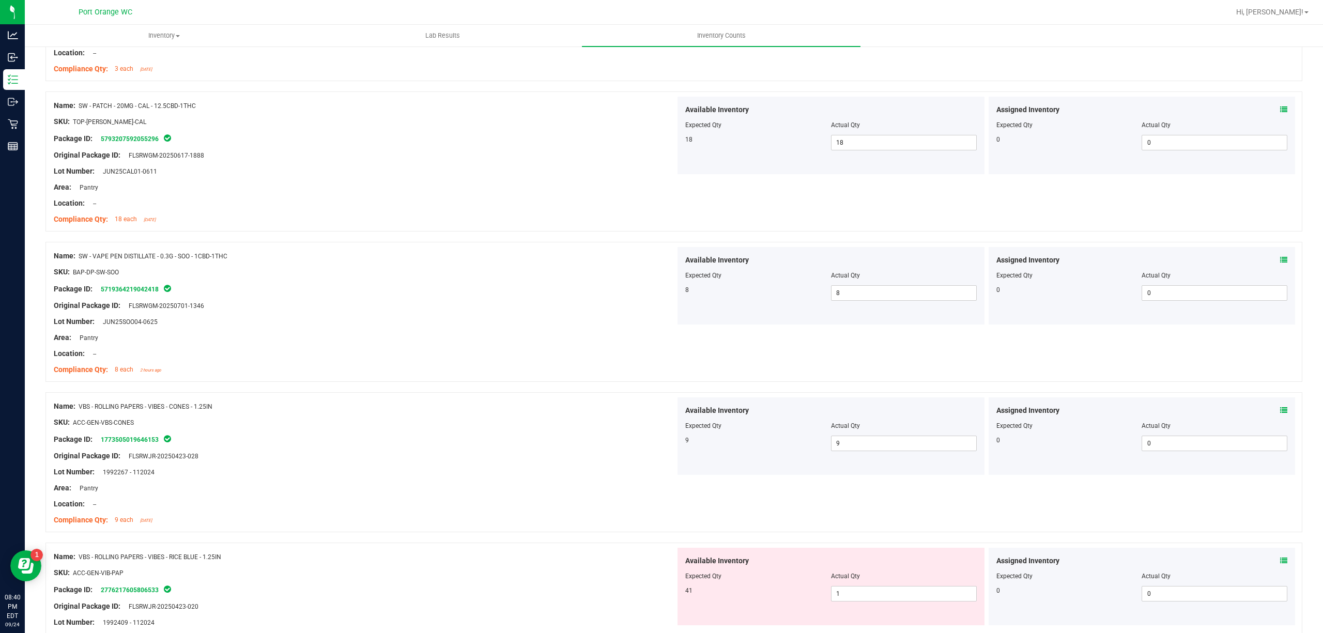
scroll to position [827, 0]
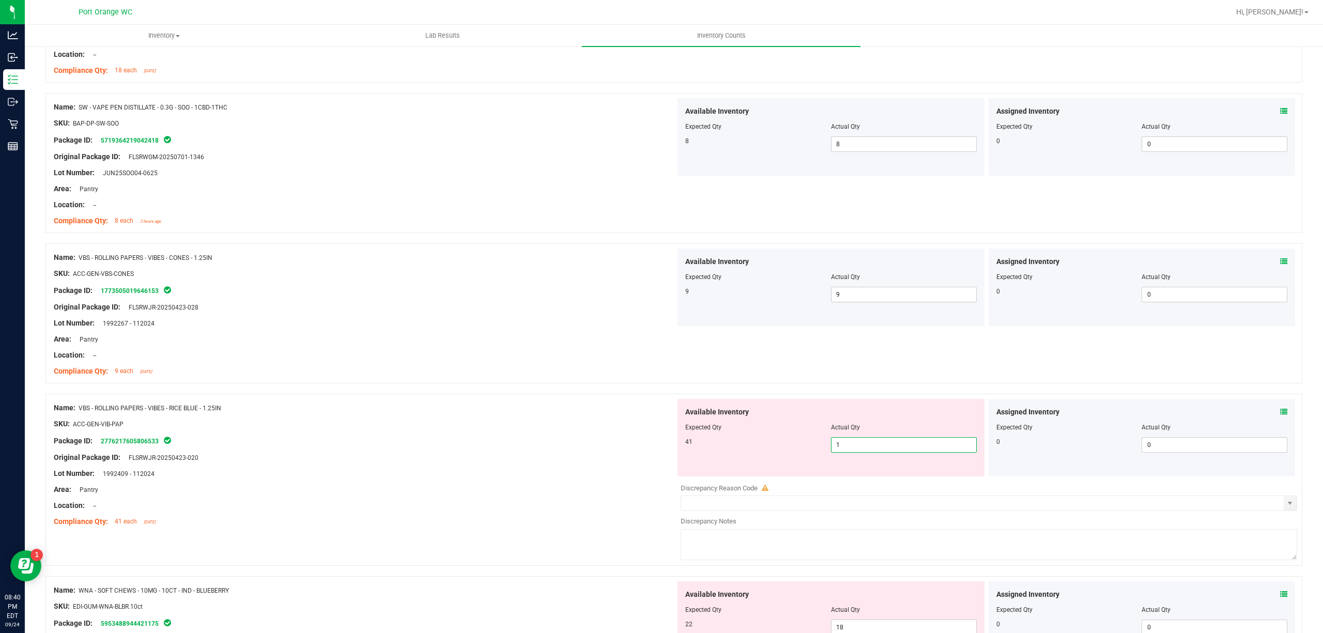
click at [887, 453] on span "1 1" at bounding box center [904, 444] width 146 height 15
click at [887, 452] on input "1" at bounding box center [903, 445] width 145 height 14
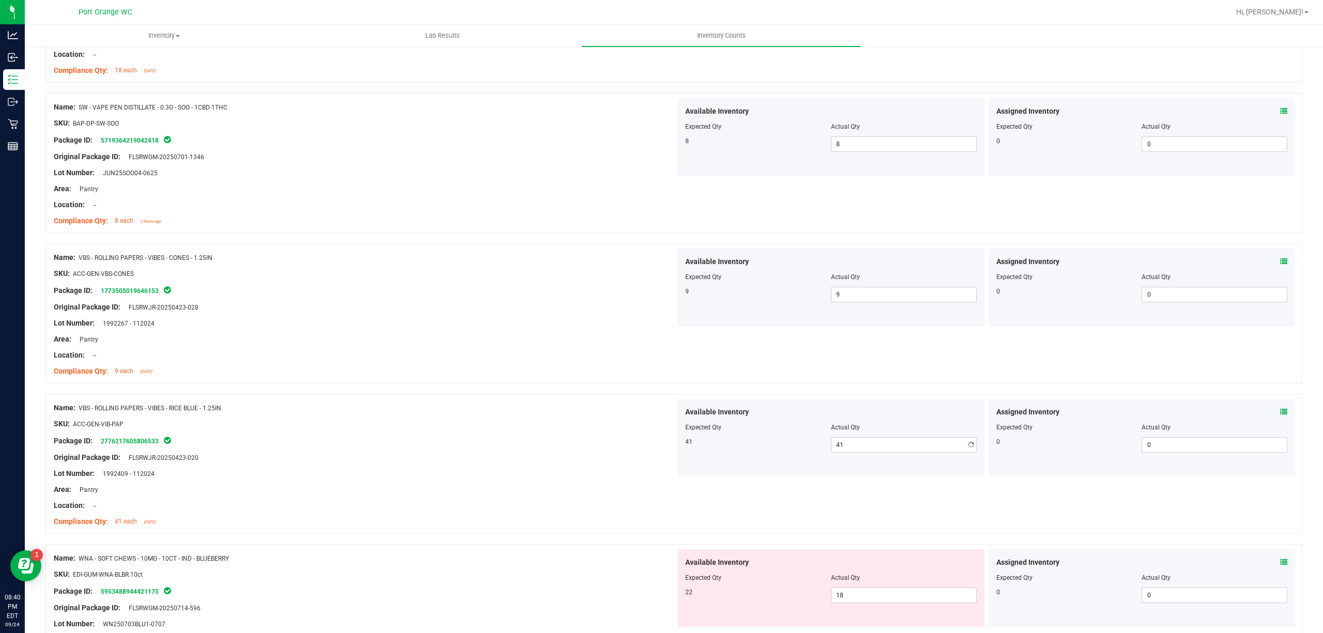
click at [581, 451] on div at bounding box center [365, 449] width 622 height 5
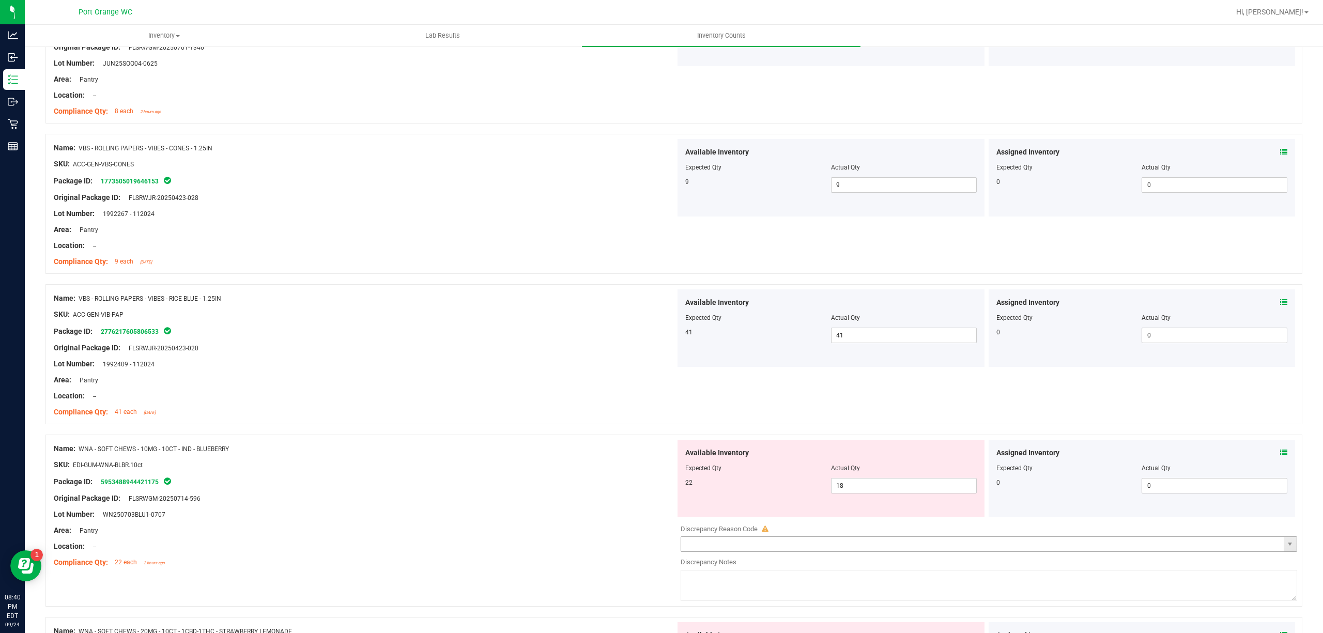
scroll to position [1033, 0]
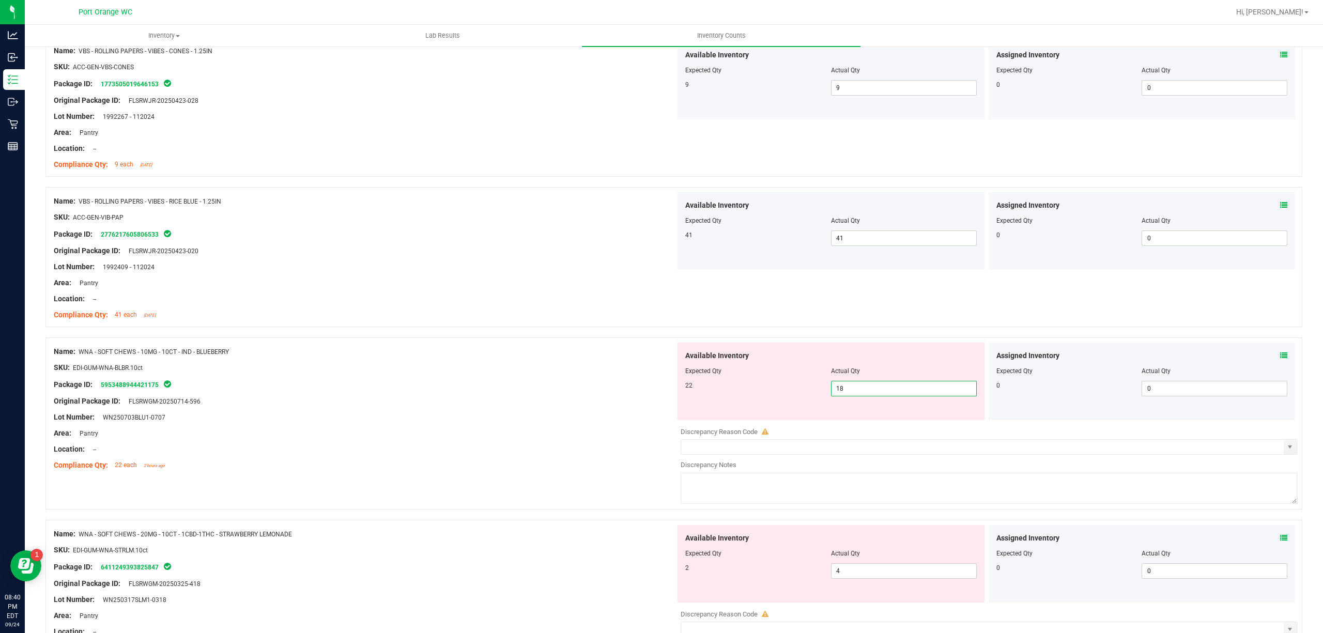
click at [860, 385] on span "18 18" at bounding box center [904, 388] width 146 height 15
click at [860, 385] on input "18" at bounding box center [903, 388] width 145 height 14
click at [563, 416] on div "Lot Number: WN250703BLU1-0707" at bounding box center [365, 417] width 622 height 11
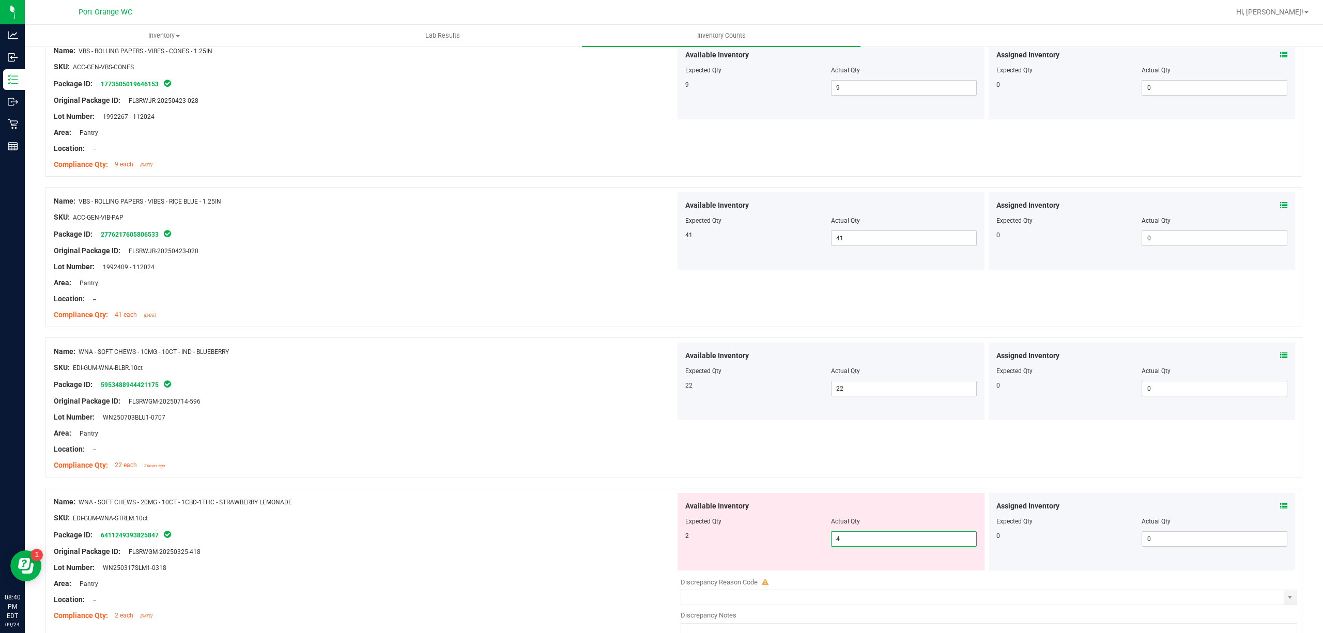
drag, startPoint x: 862, startPoint y: 538, endPoint x: 855, endPoint y: 532, distance: 9.9
click at [860, 536] on span "4 4" at bounding box center [904, 538] width 146 height 15
click at [618, 473] on div "Name: WNA - SOFT CHEWS - 10MG - 10CT - IND - BLUEBERRY SKU: EDI-GUM-WNA-BLBR.10…" at bounding box center [365, 409] width 622 height 132
click at [887, 547] on span "42 42" at bounding box center [904, 538] width 146 height 15
drag, startPoint x: 887, startPoint y: 547, endPoint x: 856, endPoint y: 529, distance: 35.6
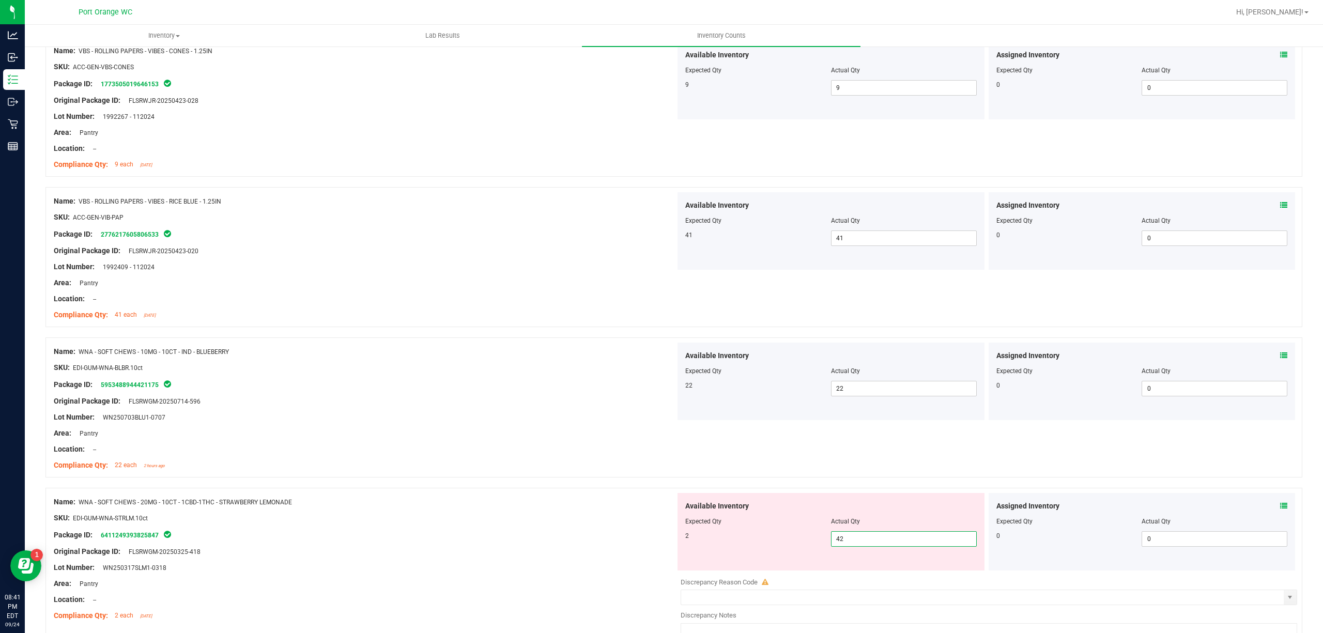
click at [886, 546] on input "42" at bounding box center [903, 539] width 145 height 14
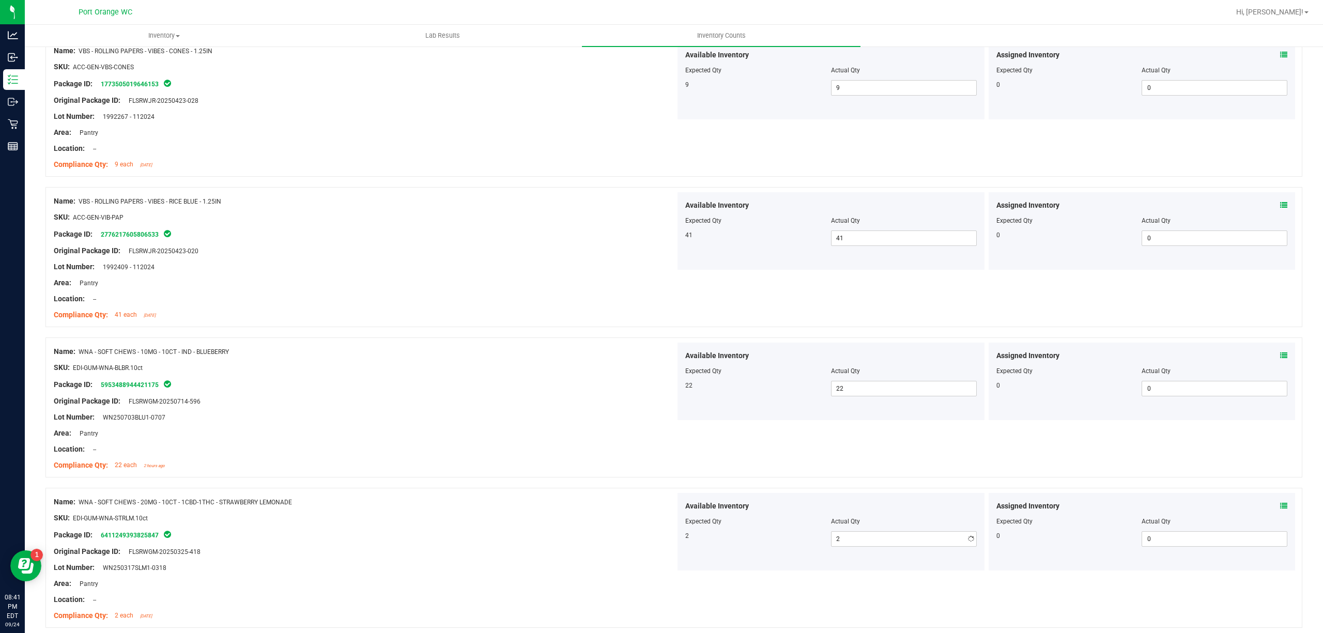
drag, startPoint x: 405, startPoint y: 463, endPoint x: 424, endPoint y: 463, distance: 19.1
click at [408, 461] on ng-container "Compliance Qty: 22 each 2 hours ago" at bounding box center [365, 463] width 622 height 16
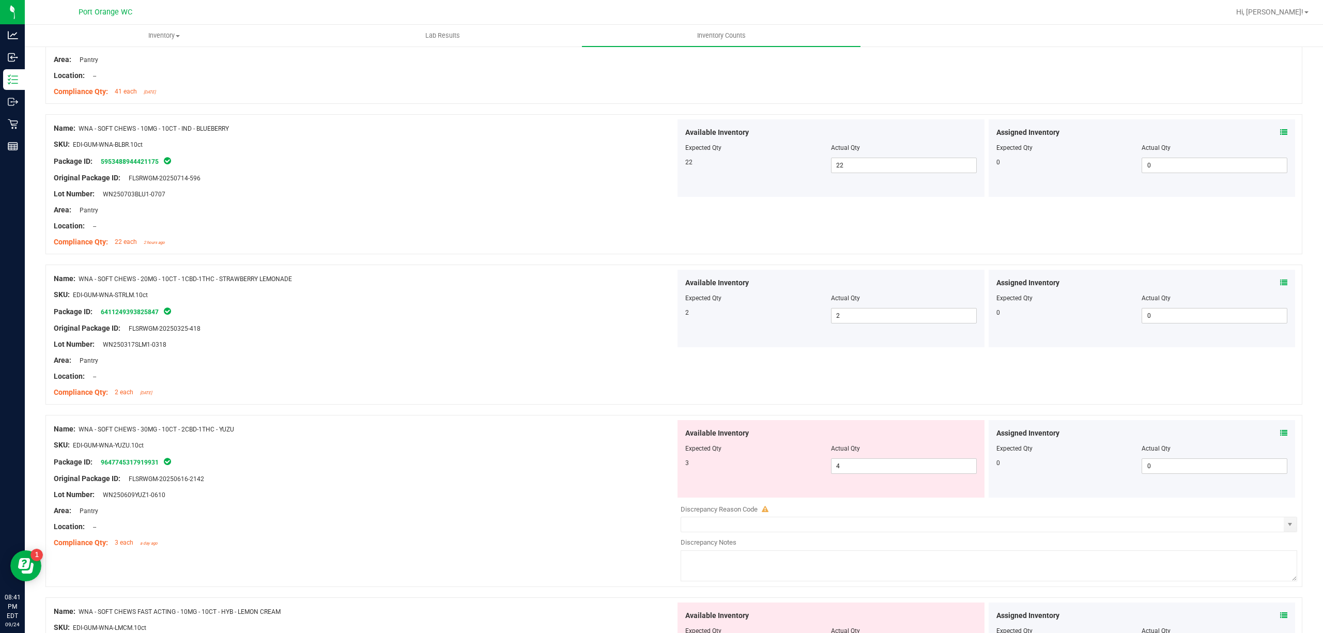
scroll to position [1309, 0]
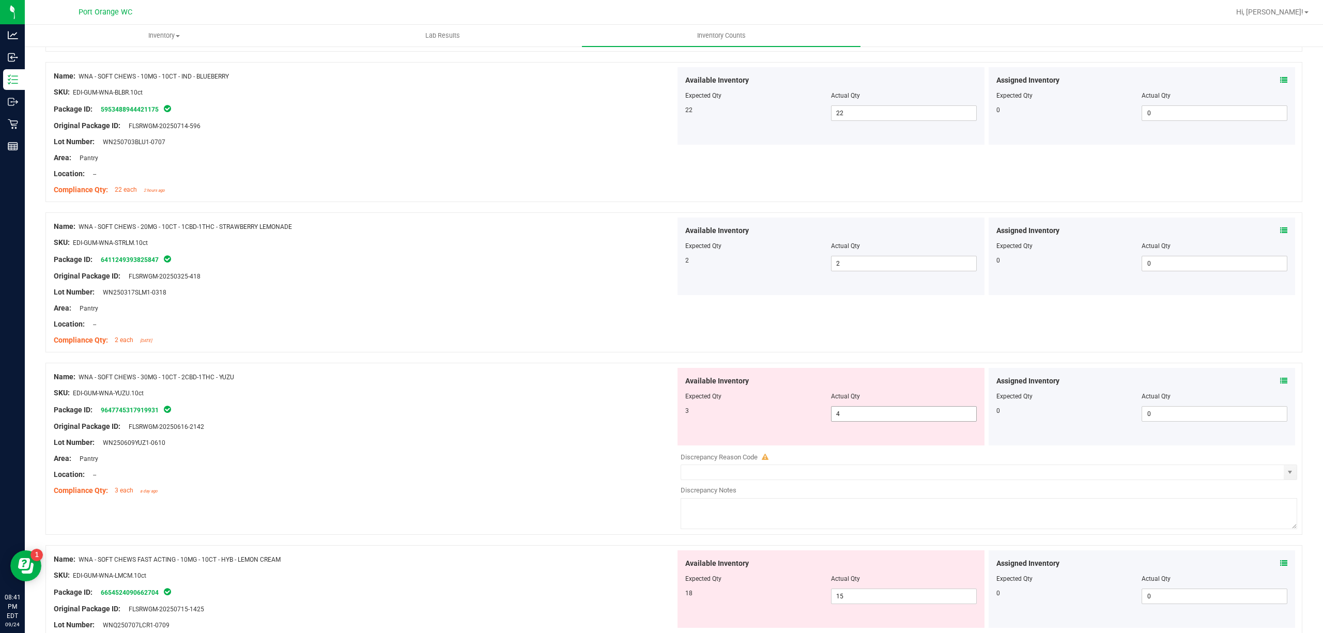
click at [852, 418] on span "4 4" at bounding box center [904, 413] width 146 height 15
click at [852, 418] on input "4" at bounding box center [903, 414] width 145 height 14
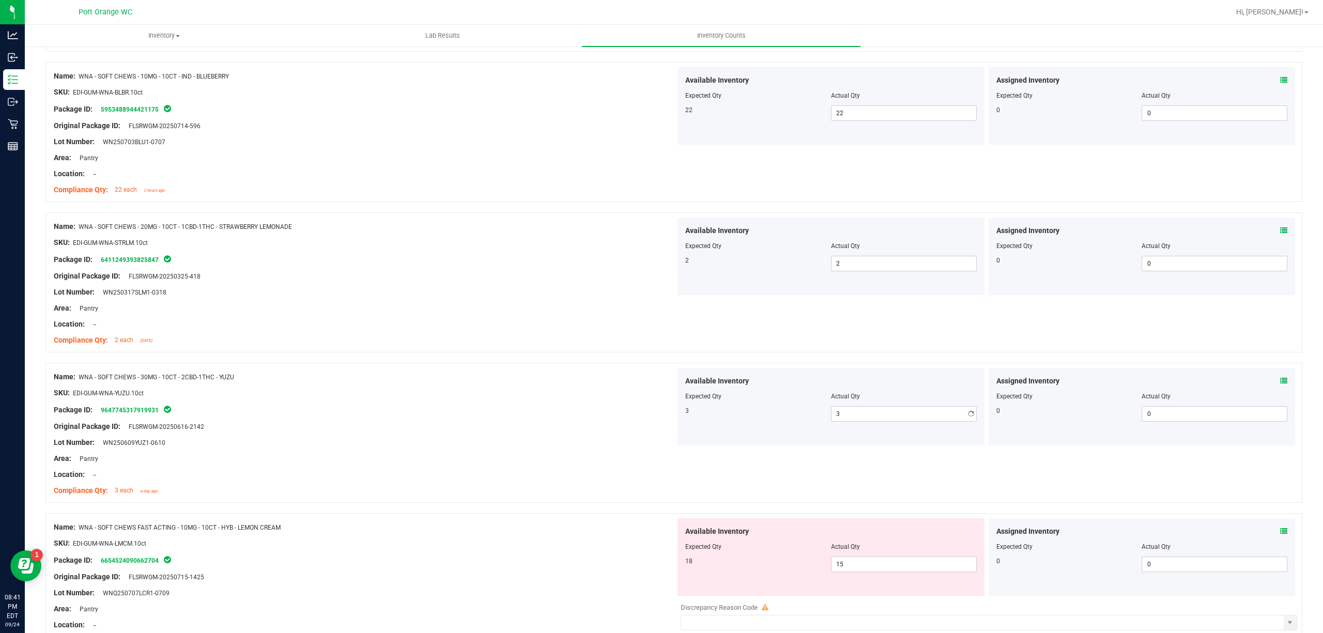
drag, startPoint x: 645, startPoint y: 405, endPoint x: 794, endPoint y: 465, distance: 160.4
click at [645, 406] on div "Name: WNA - SOFT CHEWS - 30MG - 10CT - 2CBD-1THC - YUZU SKU: EDI-GUM-WNA-YUZU.1…" at bounding box center [365, 434] width 622 height 132
click at [873, 572] on span "15 15" at bounding box center [904, 563] width 146 height 15
click at [873, 571] on input "15" at bounding box center [903, 564] width 145 height 14
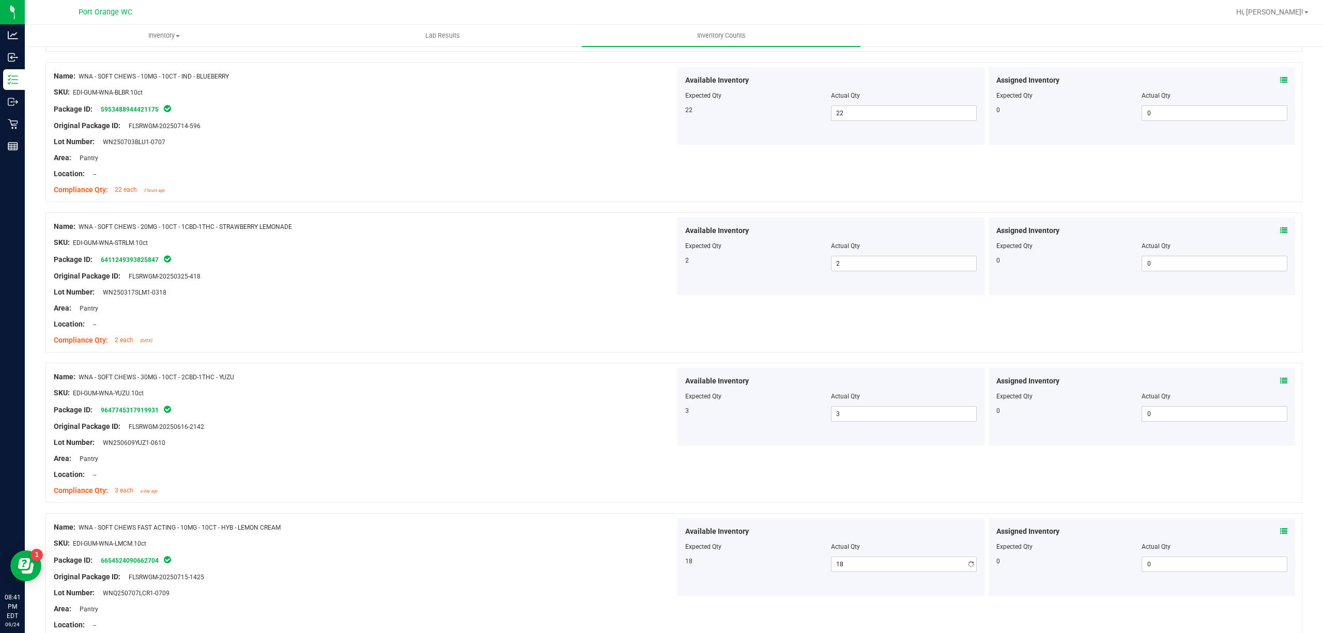
click at [557, 485] on div at bounding box center [365, 482] width 622 height 5
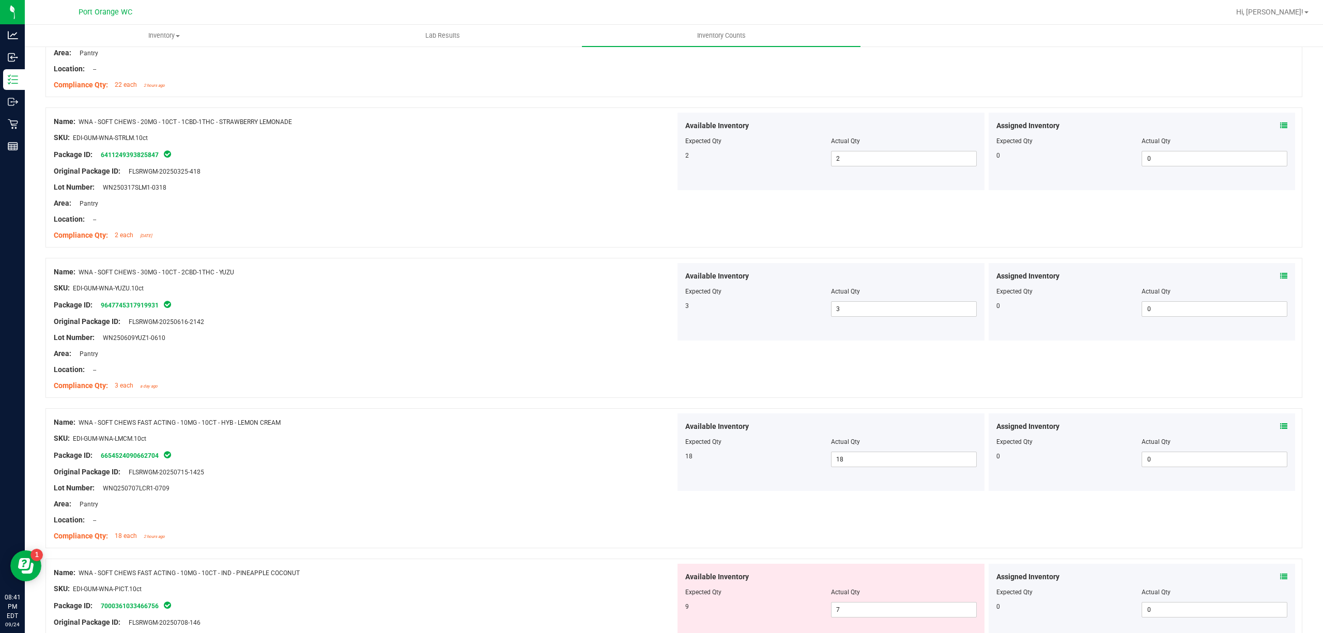
scroll to position [1584, 0]
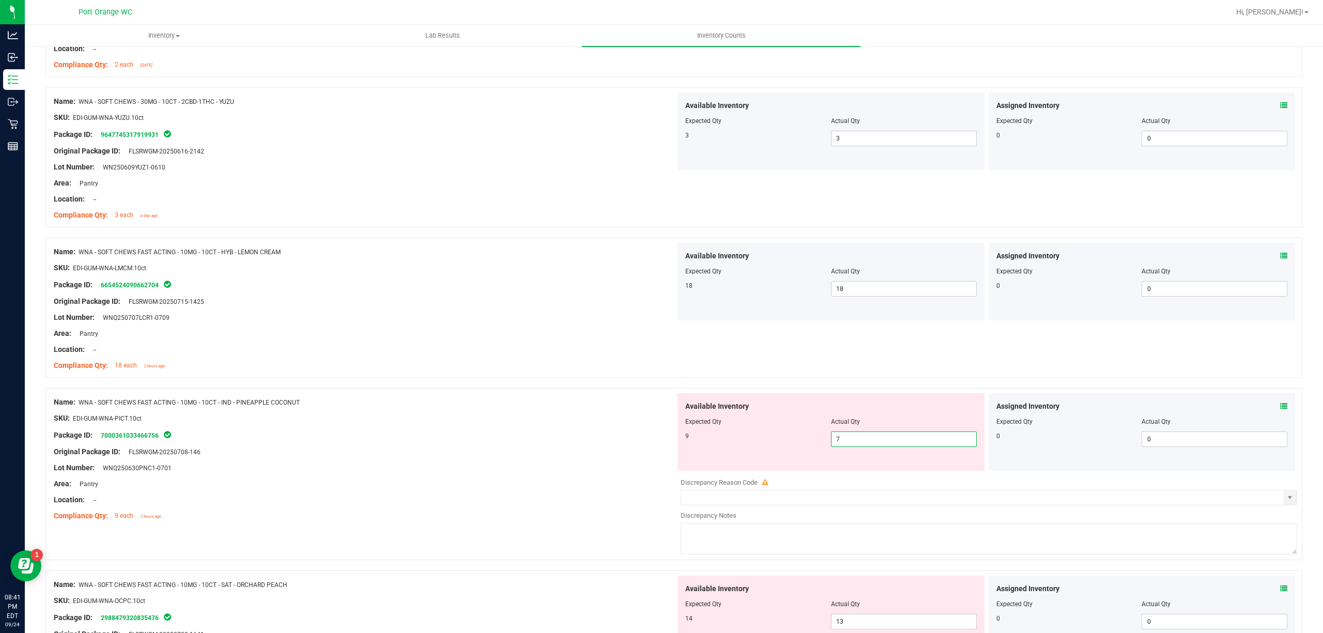
click at [858, 441] on span "7 7" at bounding box center [904, 438] width 146 height 15
click at [858, 441] on input "7" at bounding box center [903, 439] width 145 height 14
click at [600, 451] on div "Original Package ID: FLSRWGM-20250708-146" at bounding box center [365, 451] width 622 height 11
click at [862, 444] on span "8 8" at bounding box center [904, 438] width 146 height 15
drag, startPoint x: 862, startPoint y: 444, endPoint x: 790, endPoint y: 451, distance: 71.6
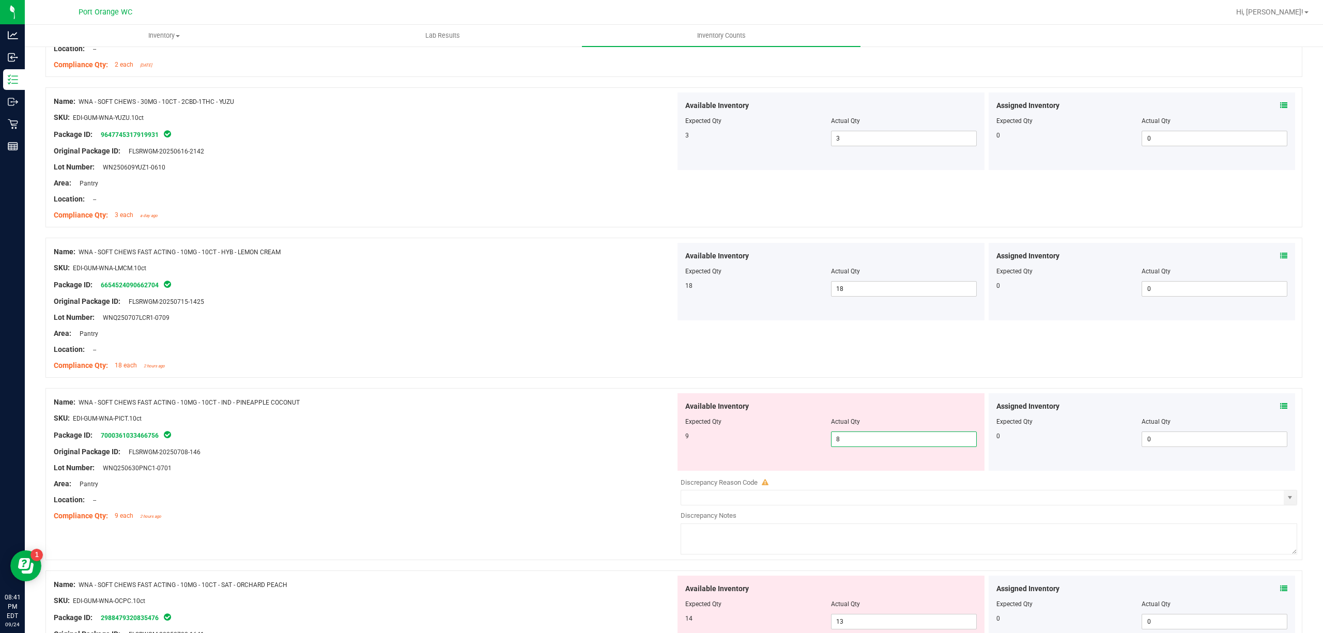
click at [855, 445] on input "8" at bounding box center [903, 439] width 145 height 14
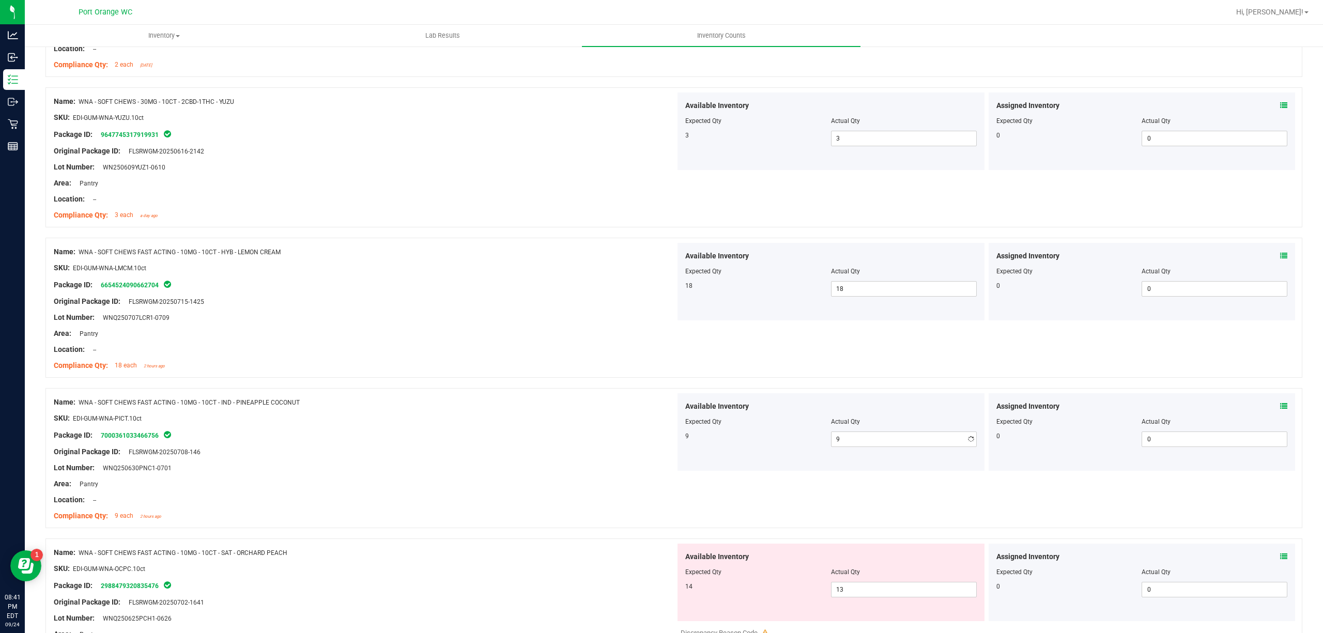
drag, startPoint x: 590, startPoint y: 465, endPoint x: 825, endPoint y: 560, distance: 253.4
click at [604, 465] on div "Name: WNA - SOFT CHEWS FAST ACTING - 10MG - 10CT - IND - PINEAPPLE COCONUT SKU:…" at bounding box center [365, 459] width 622 height 132
click at [862, 590] on span "13 13" at bounding box center [904, 589] width 146 height 15
click at [862, 590] on input "13" at bounding box center [903, 589] width 145 height 14
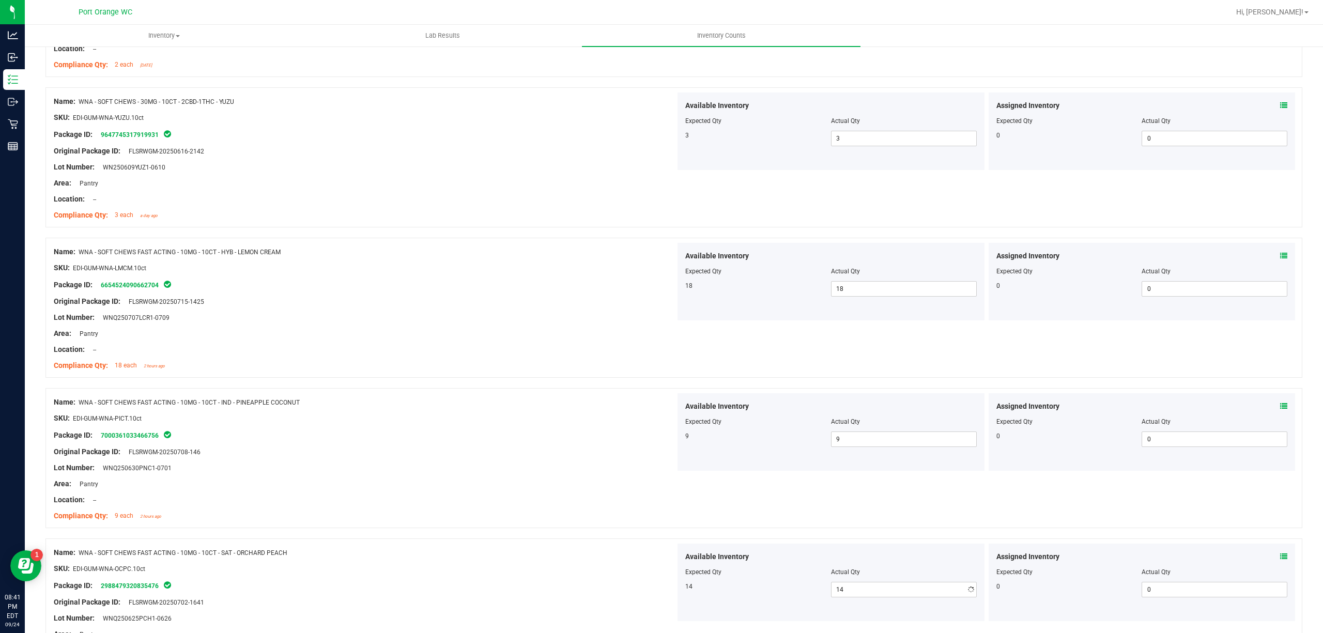
click at [488, 457] on div "Original Package ID: FLSRWGM-20250708-146" at bounding box center [365, 451] width 622 height 11
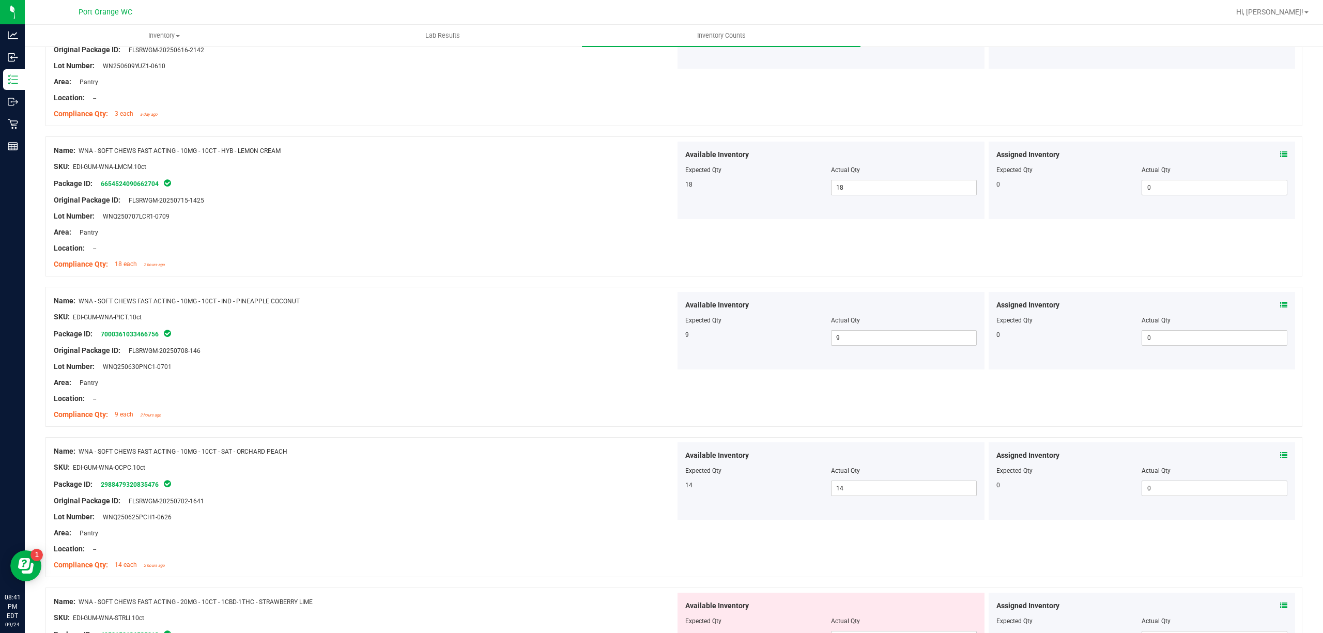
scroll to position [1860, 0]
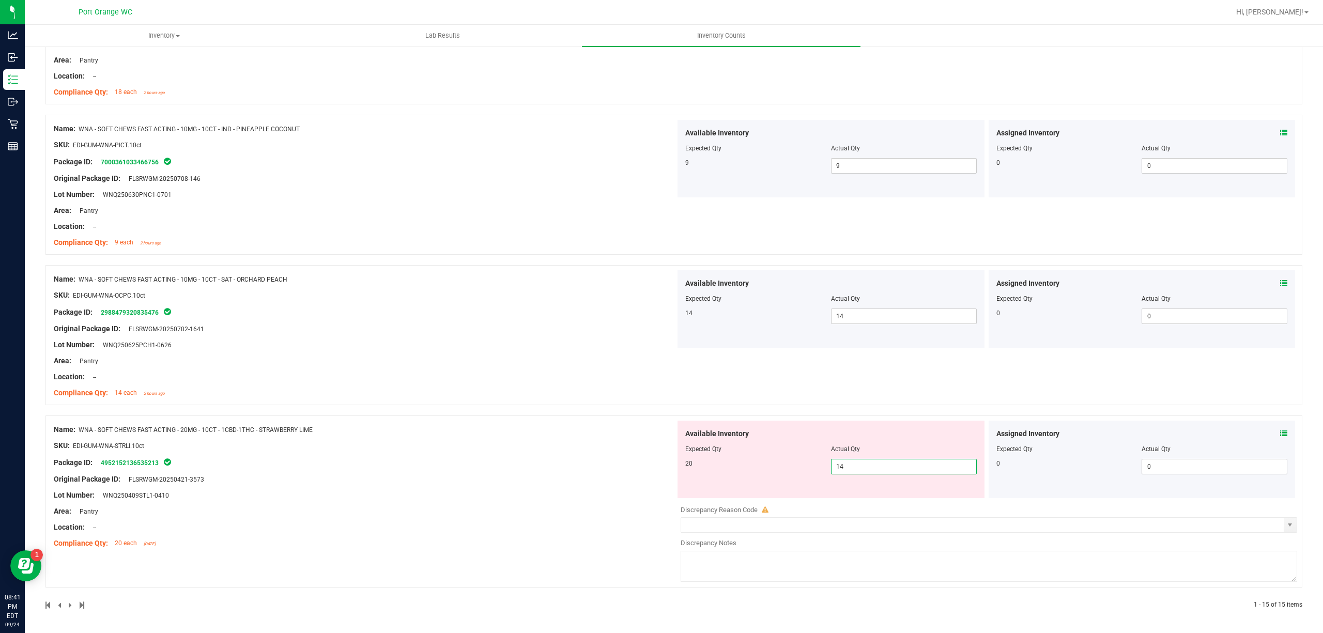
click at [844, 465] on span "14 14" at bounding box center [904, 466] width 146 height 15
click at [844, 465] on input "14" at bounding box center [903, 466] width 145 height 14
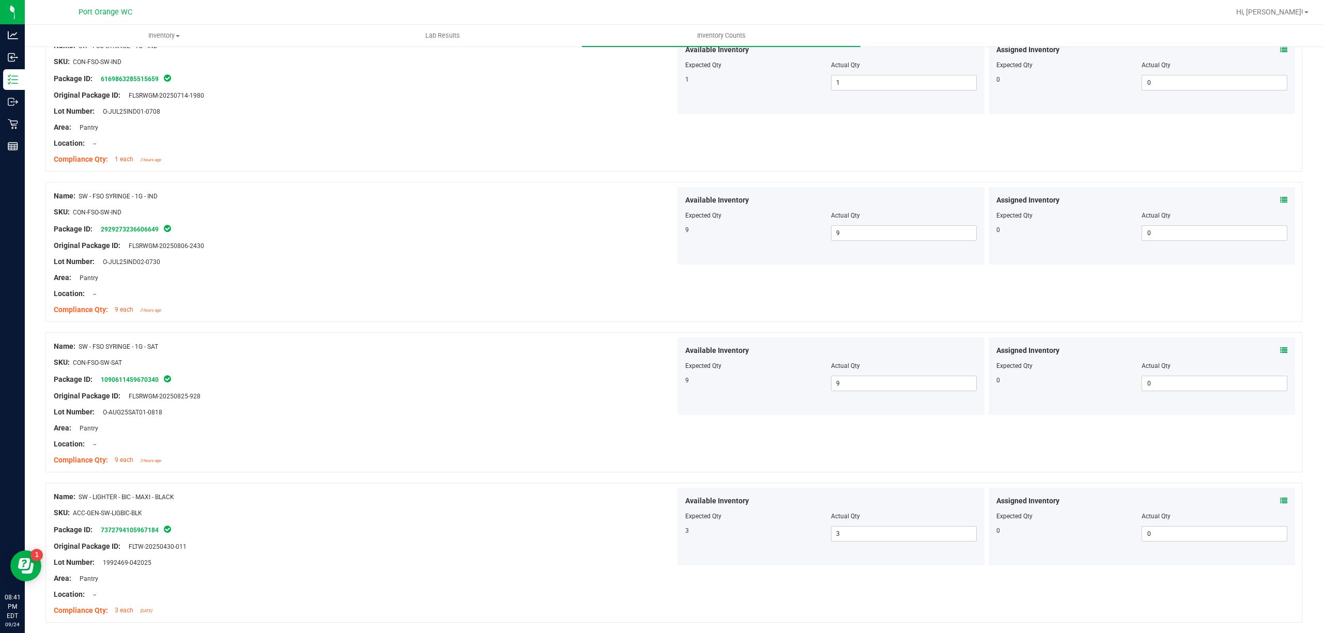
scroll to position [0, 0]
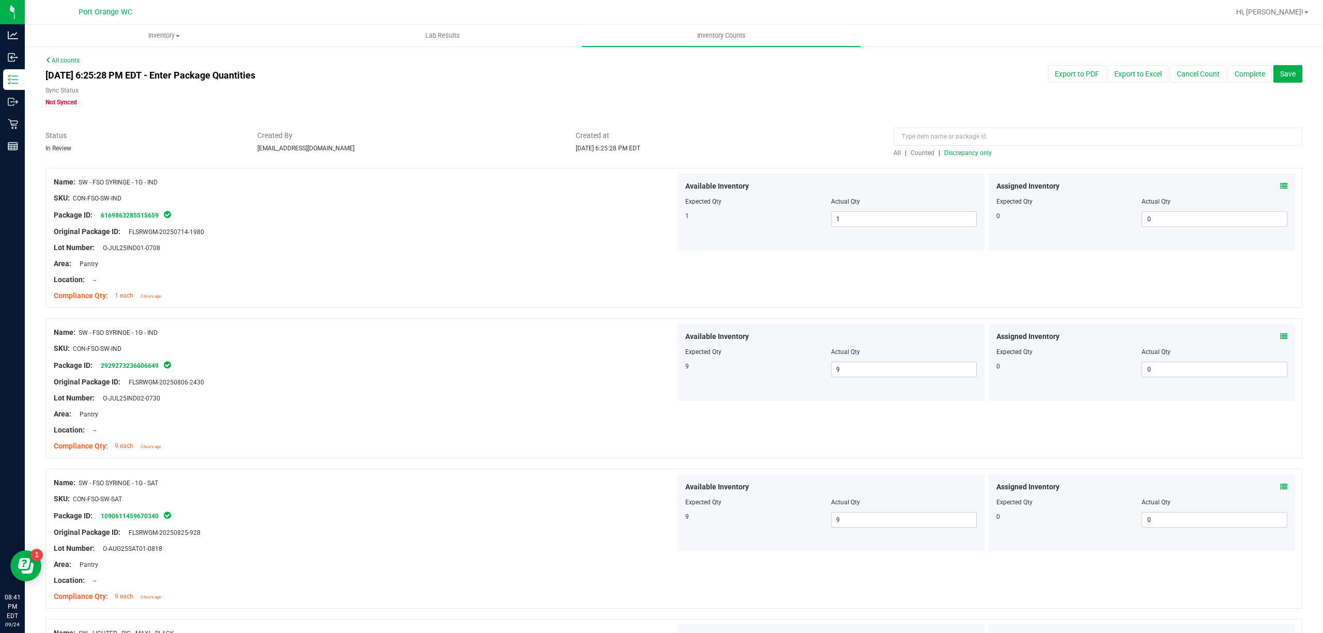
click at [960, 154] on span "Discrepancy only" at bounding box center [968, 152] width 48 height 7
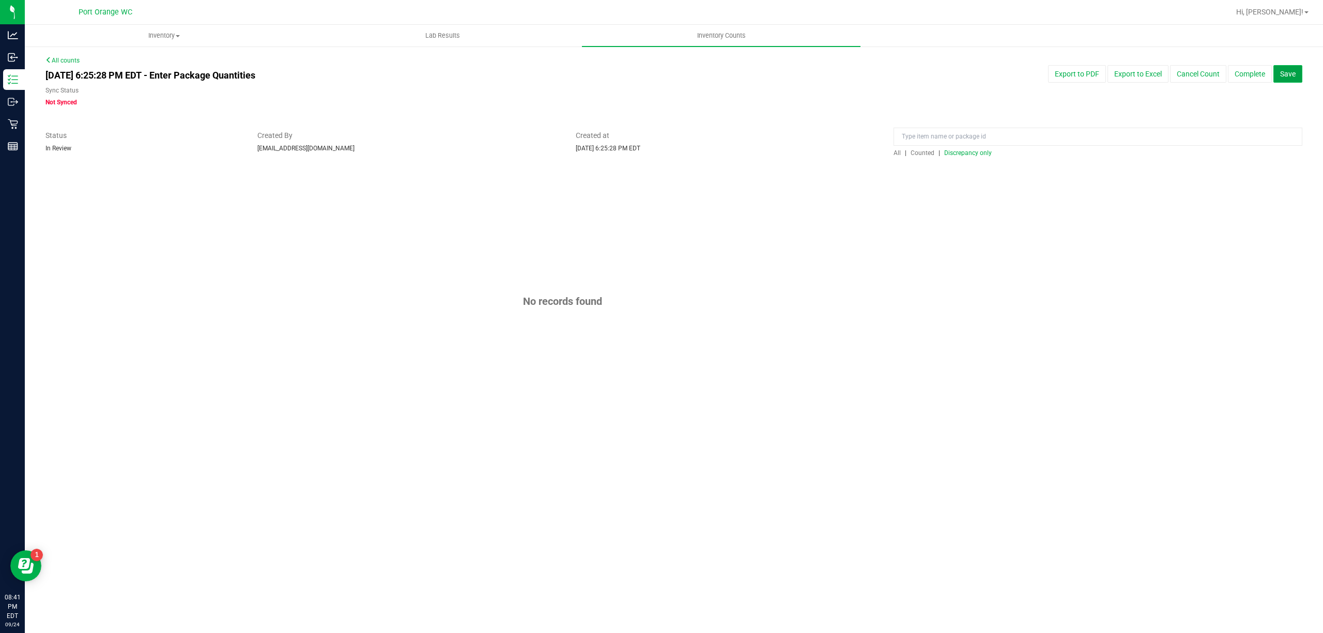
click at [1282, 74] on span "Save" at bounding box center [1287, 74] width 15 height 8
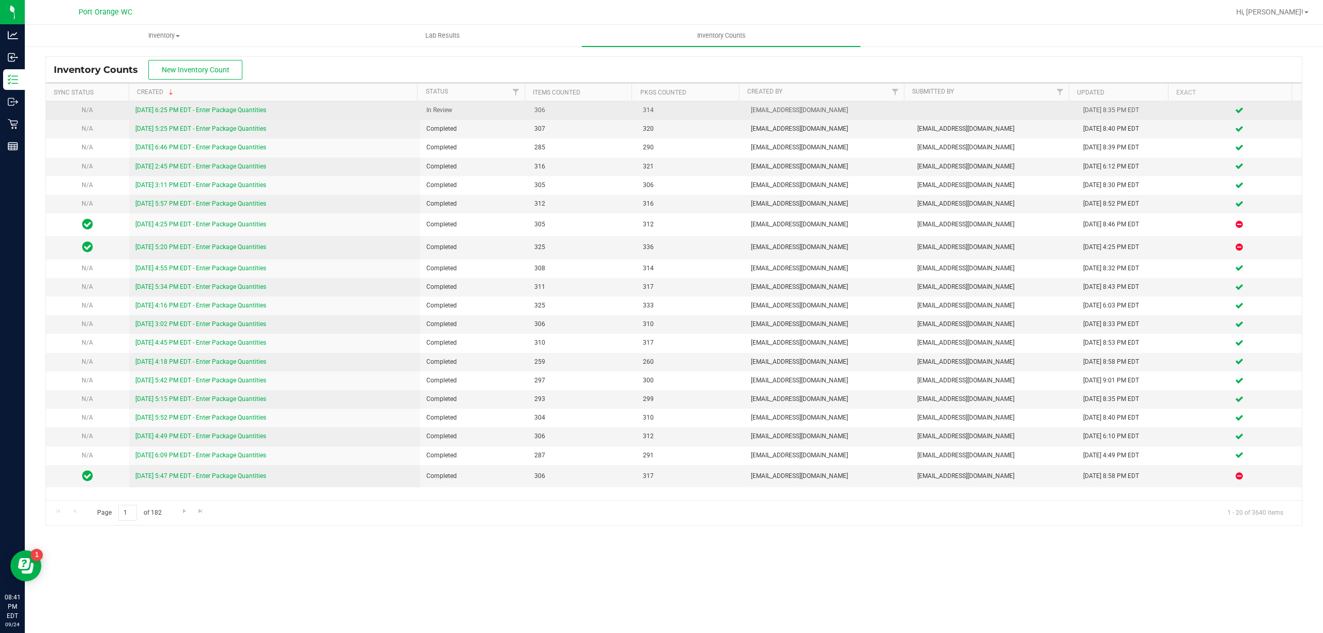
click at [182, 108] on link "[DATE] 6:25 PM EDT - Enter Package Quantities" at bounding box center [200, 109] width 131 height 7
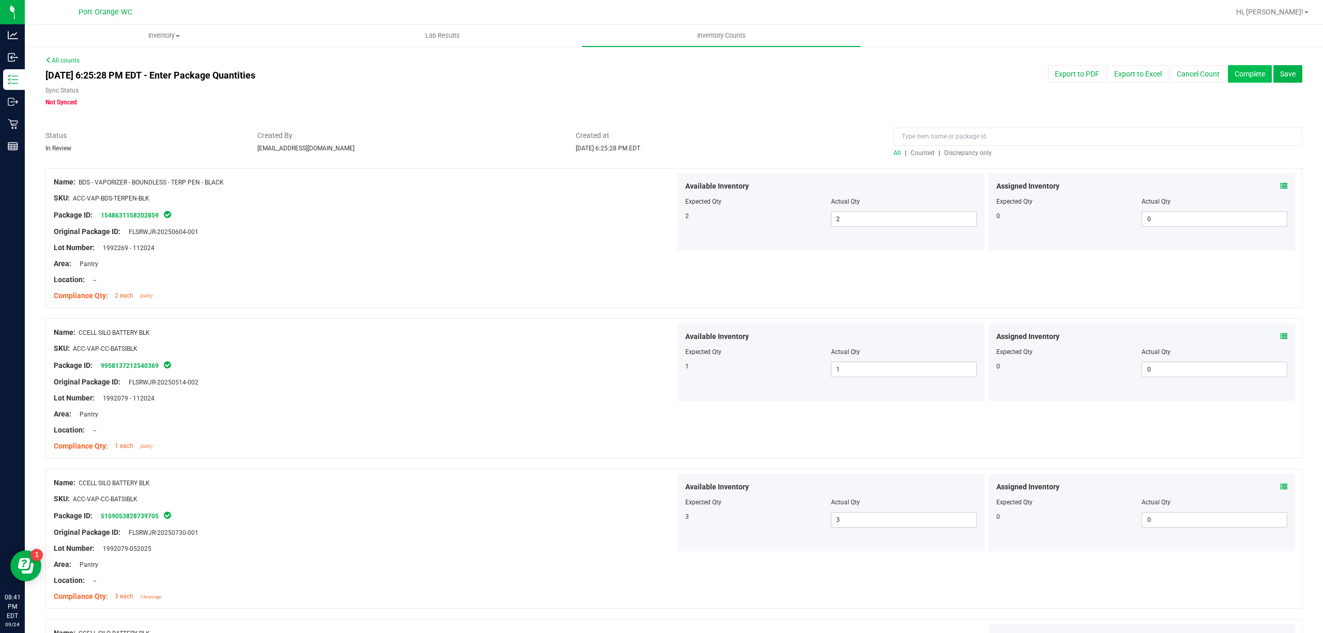
click at [1236, 75] on button "Complete" at bounding box center [1250, 74] width 44 height 18
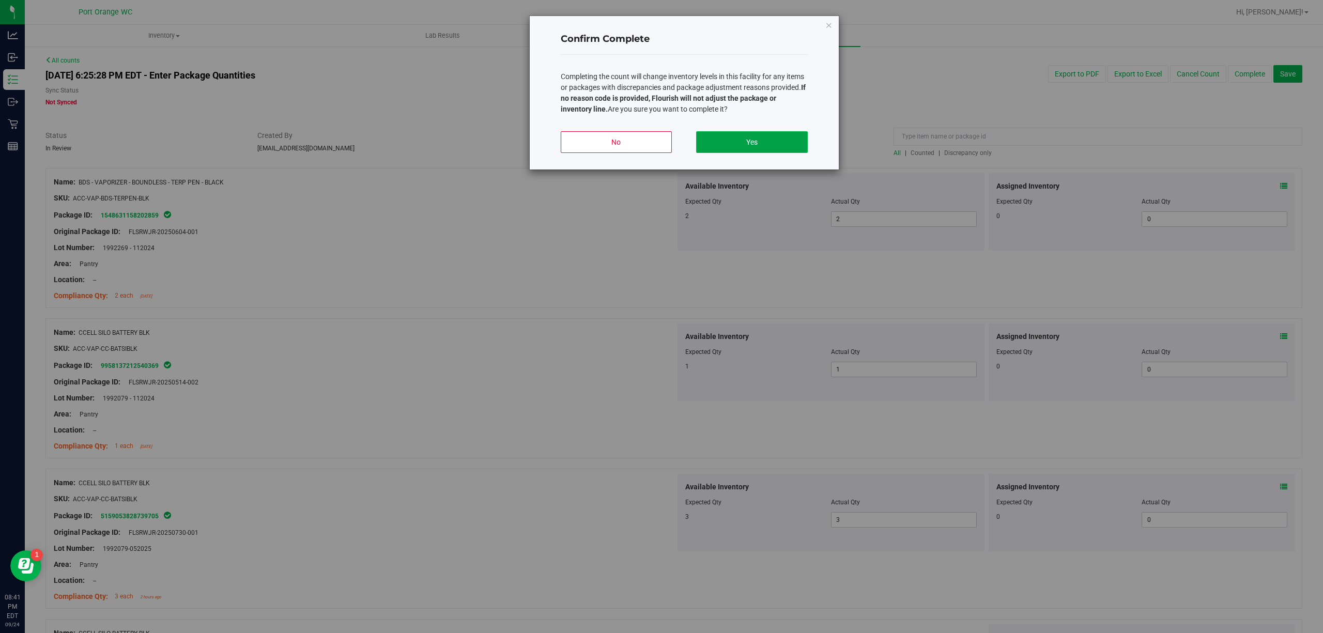
click at [794, 141] on button "Yes" at bounding box center [751, 142] width 111 height 22
